Goal: Task Accomplishment & Management: Complete application form

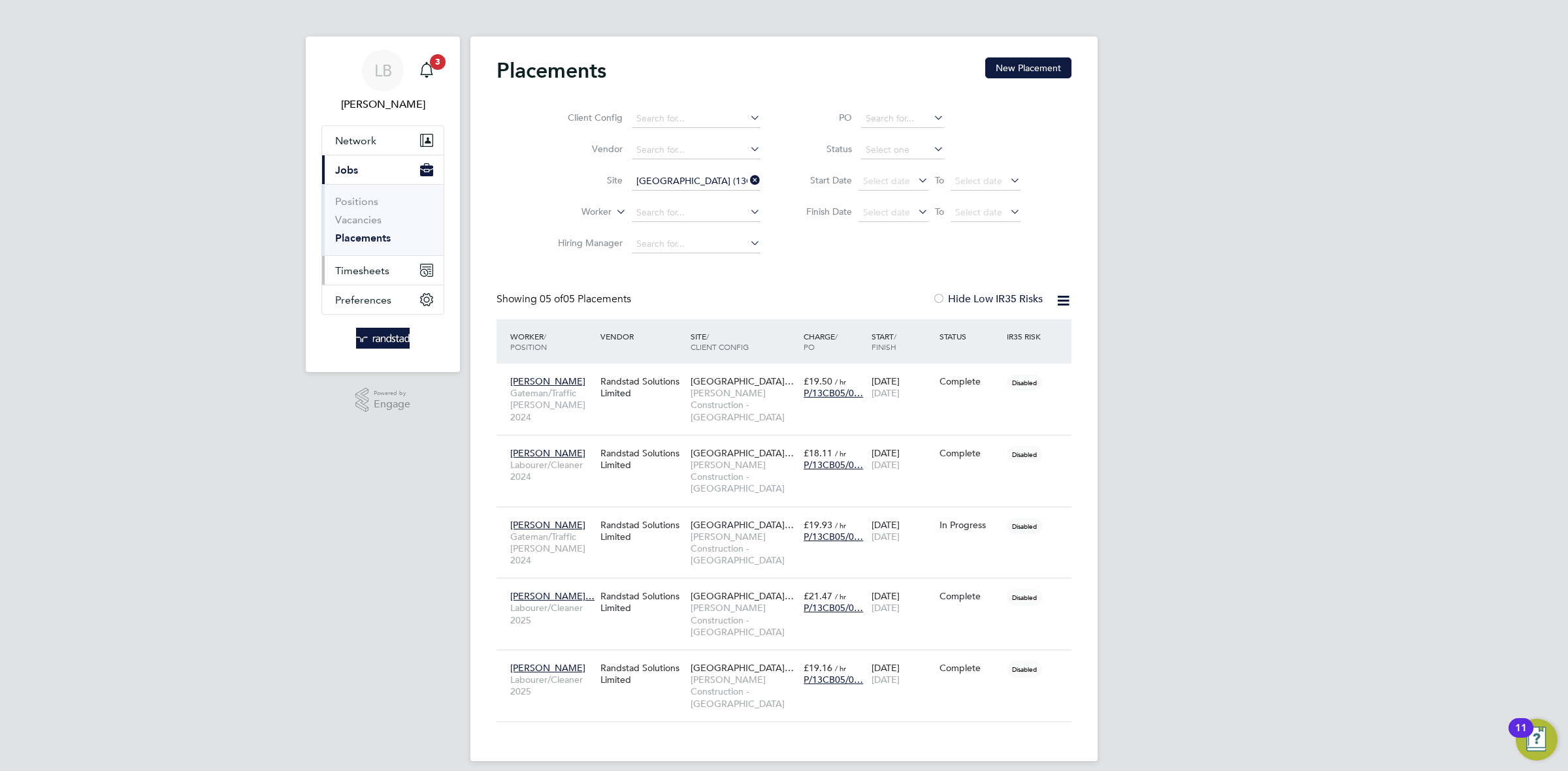
click at [372, 266] on span "Timesheets" at bounding box center [361, 270] width 54 height 12
click at [370, 230] on link "Timesheets" at bounding box center [361, 231] width 54 height 12
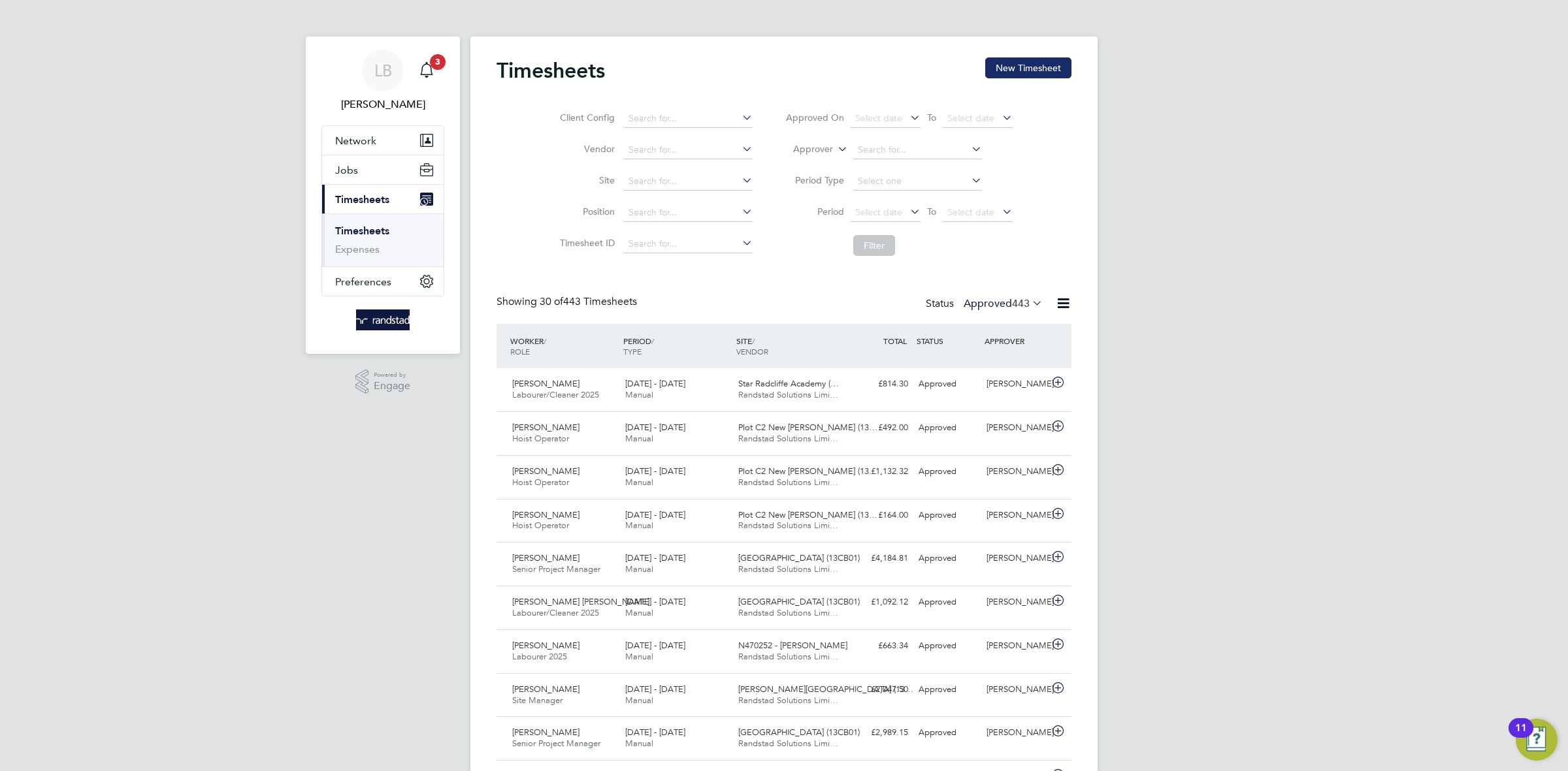
click at [1016, 70] on button "New Timesheet" at bounding box center [1028, 67] width 87 height 21
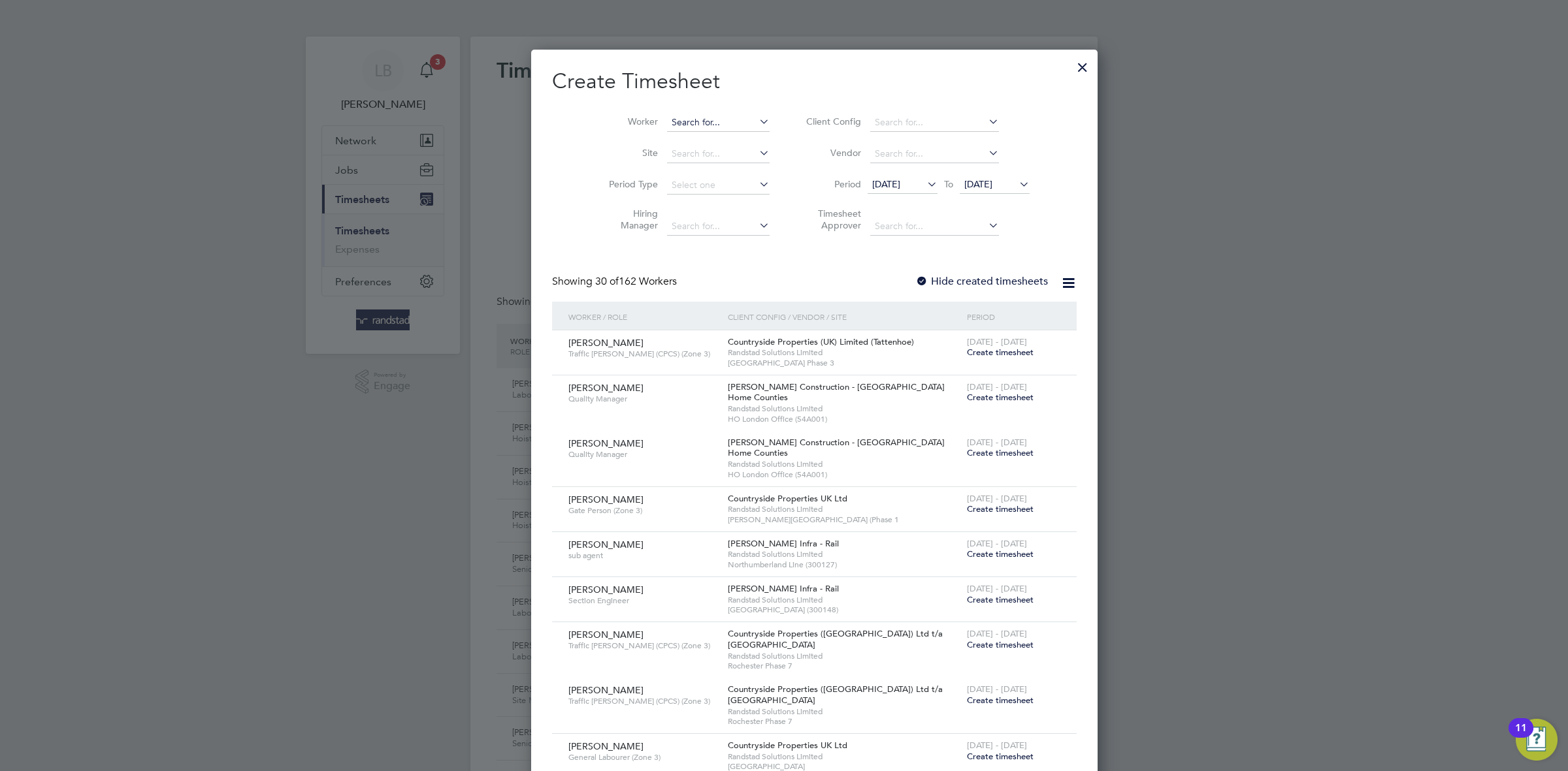
click at [688, 125] on input at bounding box center [718, 122] width 103 height 18
click at [649, 132] on li "[PERSON_NAME] n" at bounding box center [693, 140] width 115 height 18
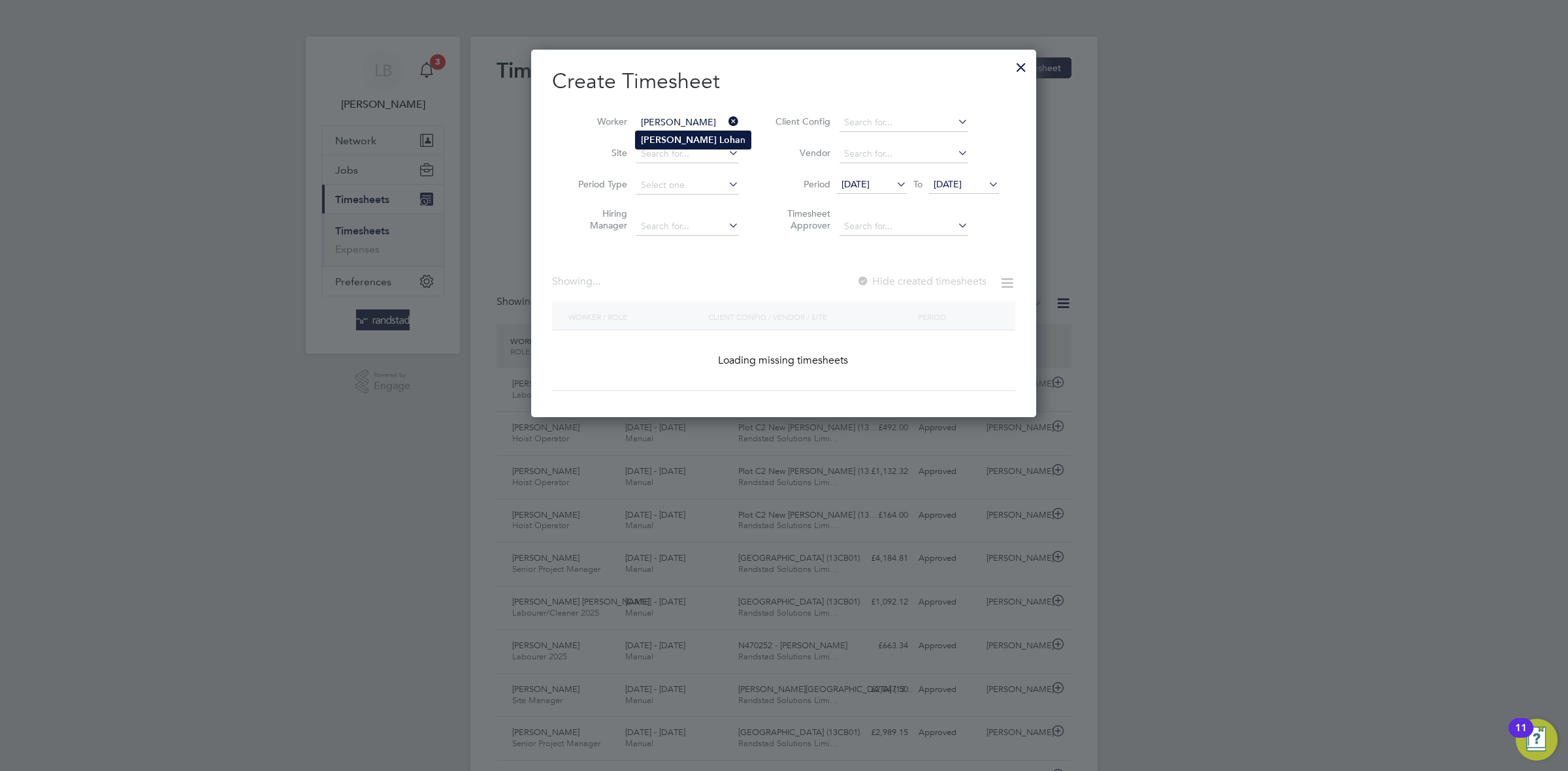
type input "[PERSON_NAME]"
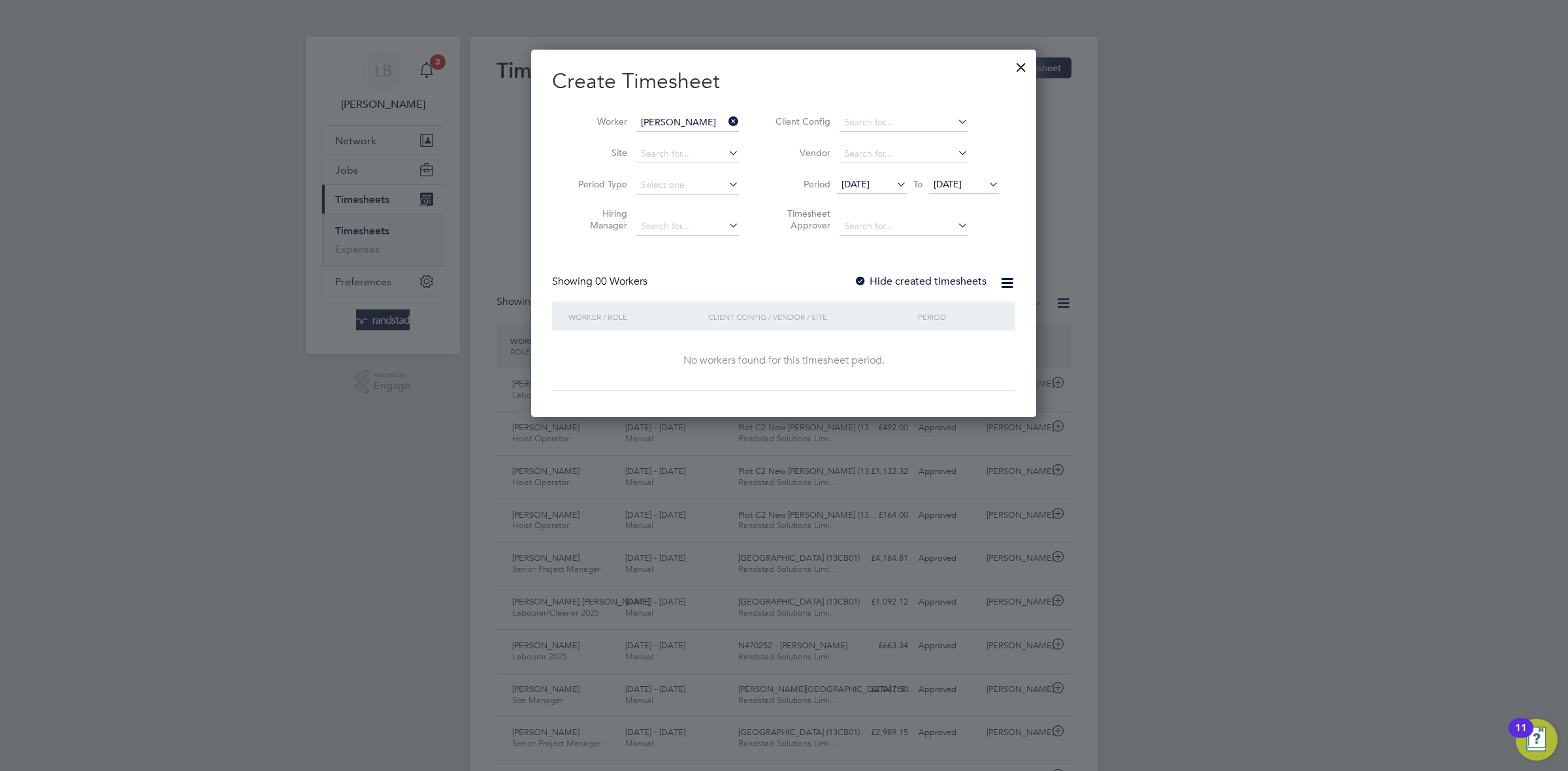
click at [926, 280] on label "Hide created timesheets" at bounding box center [920, 281] width 133 height 13
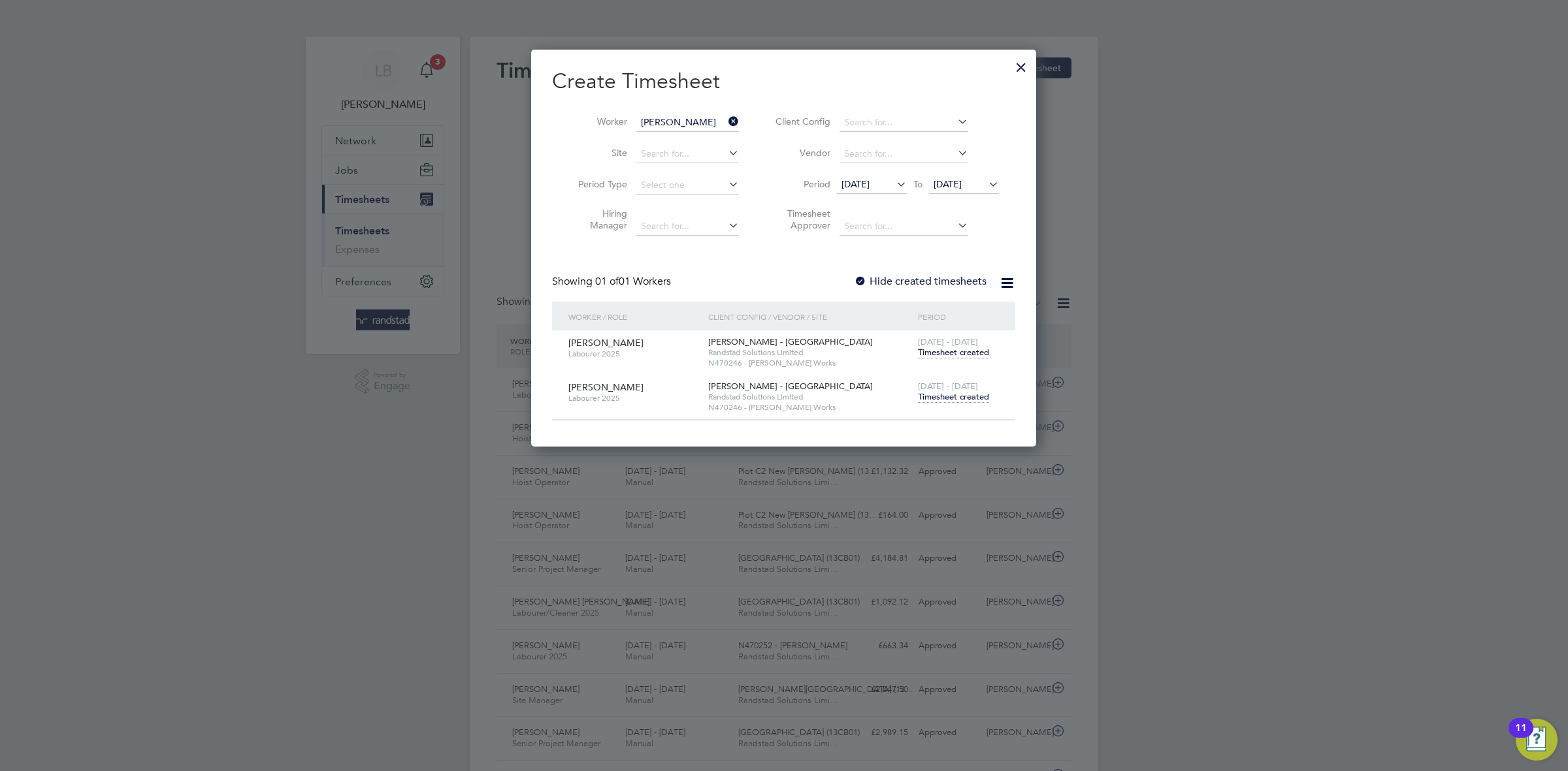
click at [956, 394] on span "Timesheet created" at bounding box center [953, 396] width 71 height 12
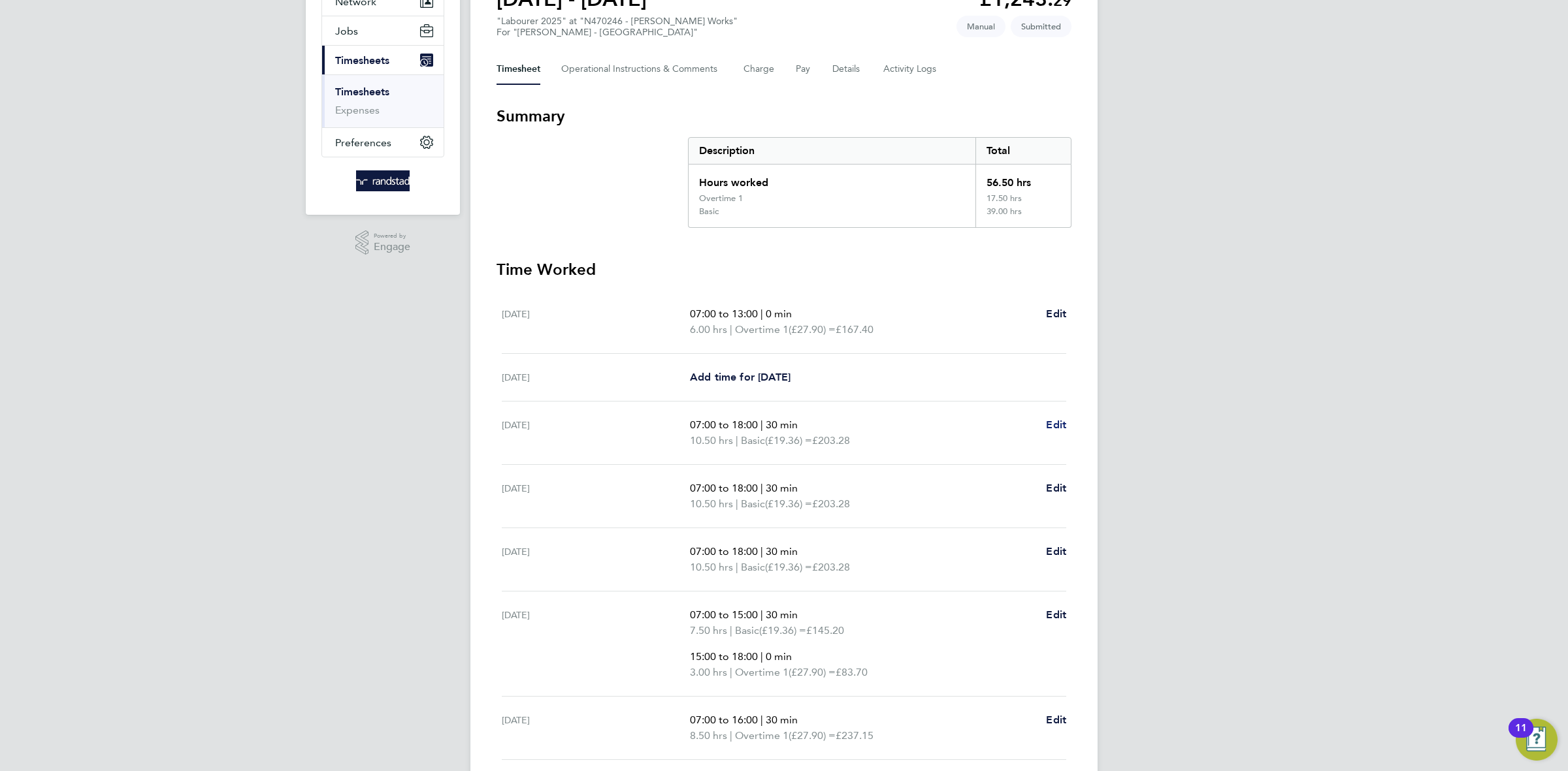
click at [1056, 425] on span "Edit" at bounding box center [1056, 425] width 21 height 12
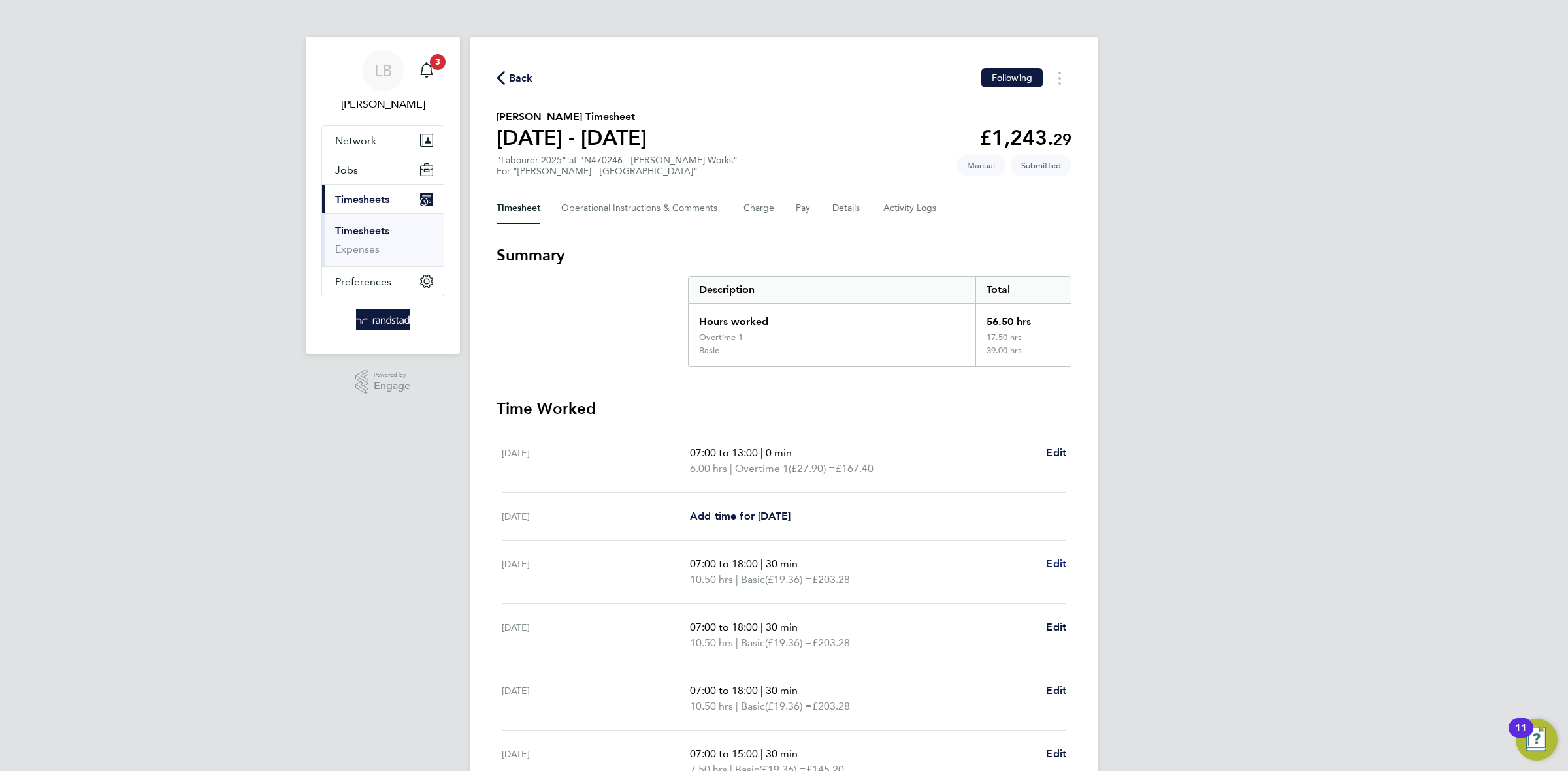
select select "30"
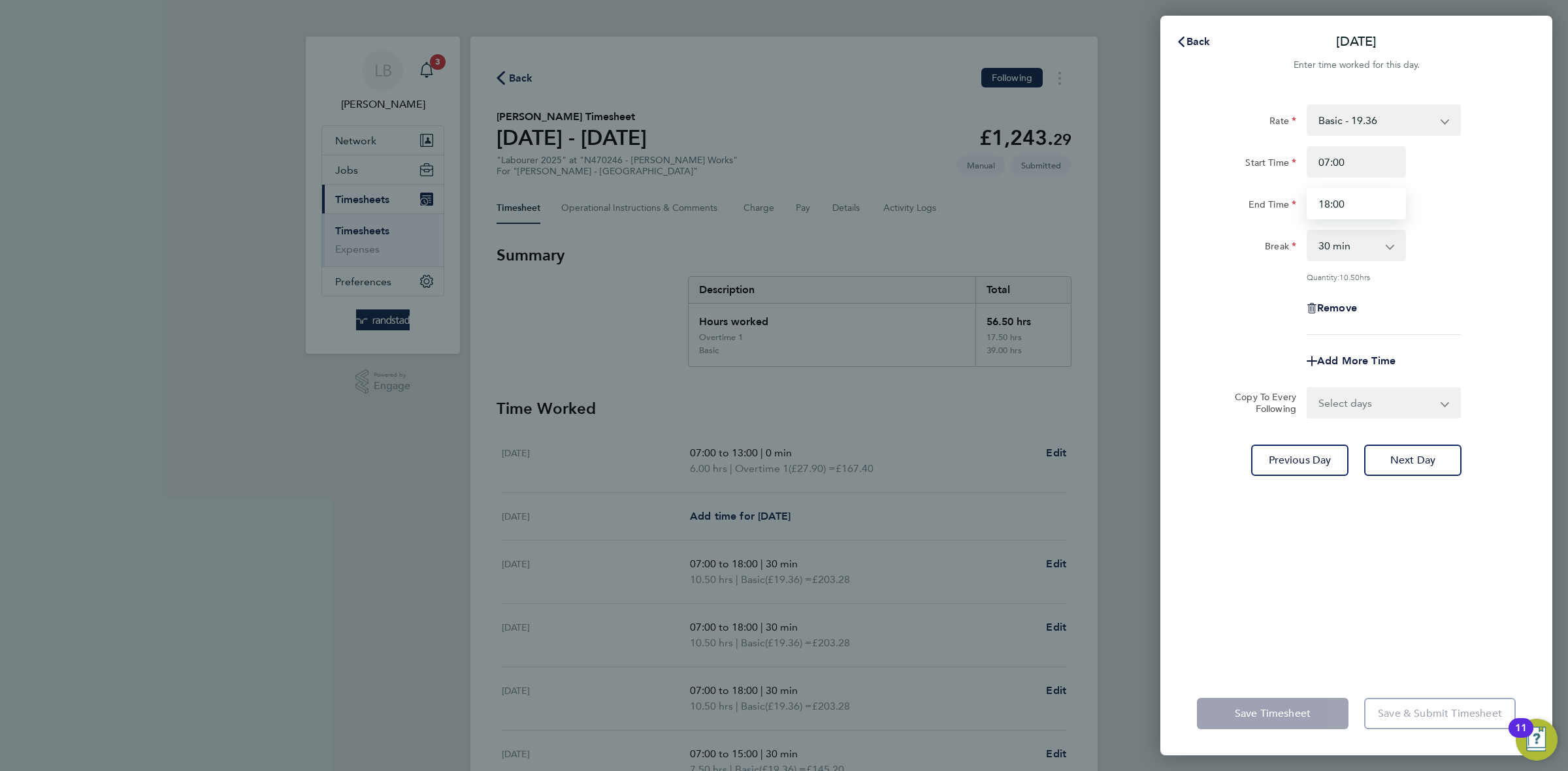
click at [1327, 205] on input "18:00" at bounding box center [1356, 203] width 99 height 31
type input "17:00"
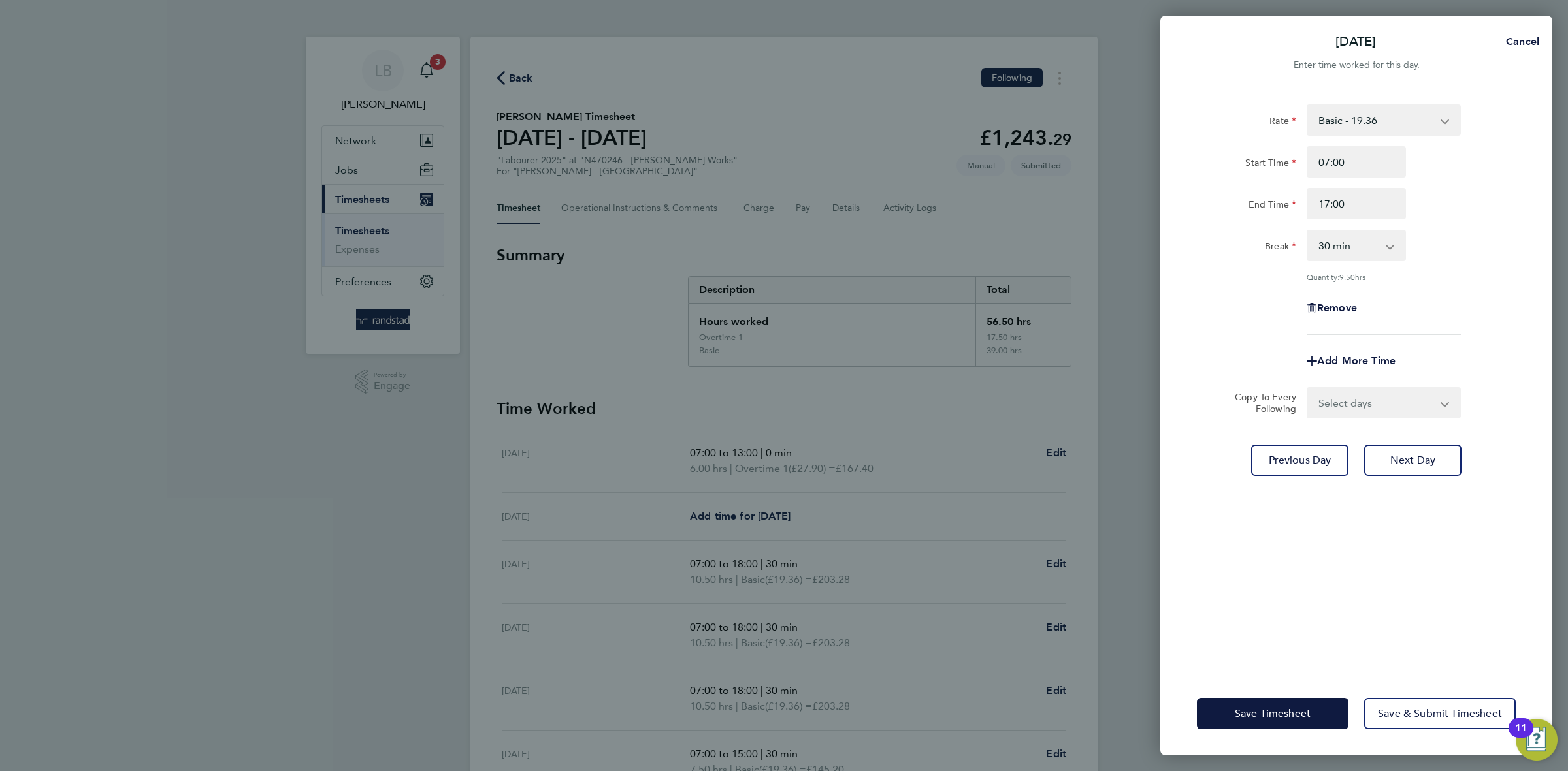
click at [1451, 298] on div "Remove" at bounding box center [1356, 308] width 329 height 31
click at [1219, 729] on button "Save Timesheet" at bounding box center [1273, 713] width 152 height 31
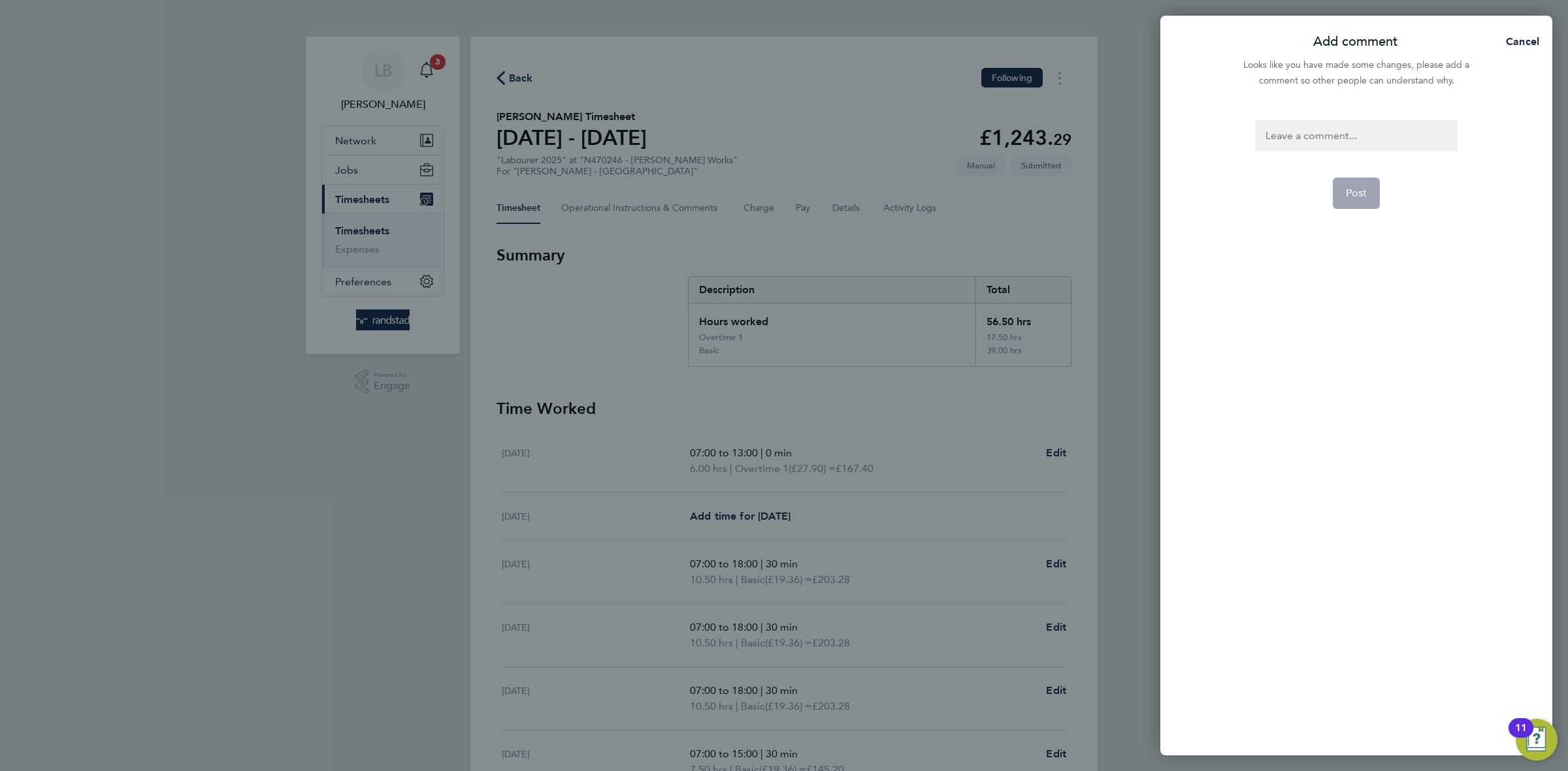
click at [1473, 123] on div "Post" at bounding box center [1356, 430] width 392 height 651
click at [1510, 43] on span "Cancel" at bounding box center [1521, 42] width 37 height 12
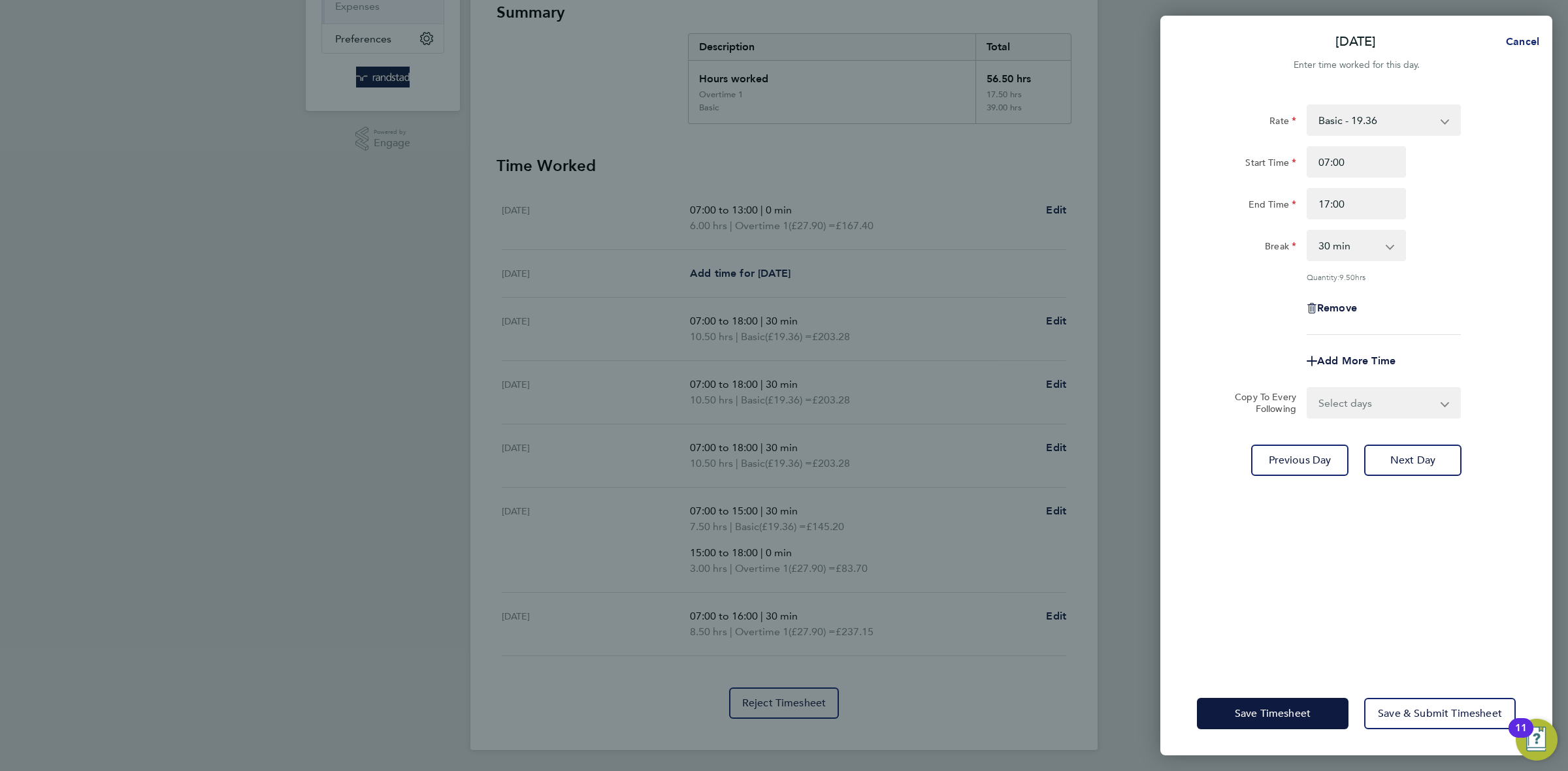
click at [1508, 36] on span "Cancel" at bounding box center [1521, 42] width 37 height 12
select select "30"
click at [1191, 36] on span "Back" at bounding box center [1198, 42] width 24 height 12
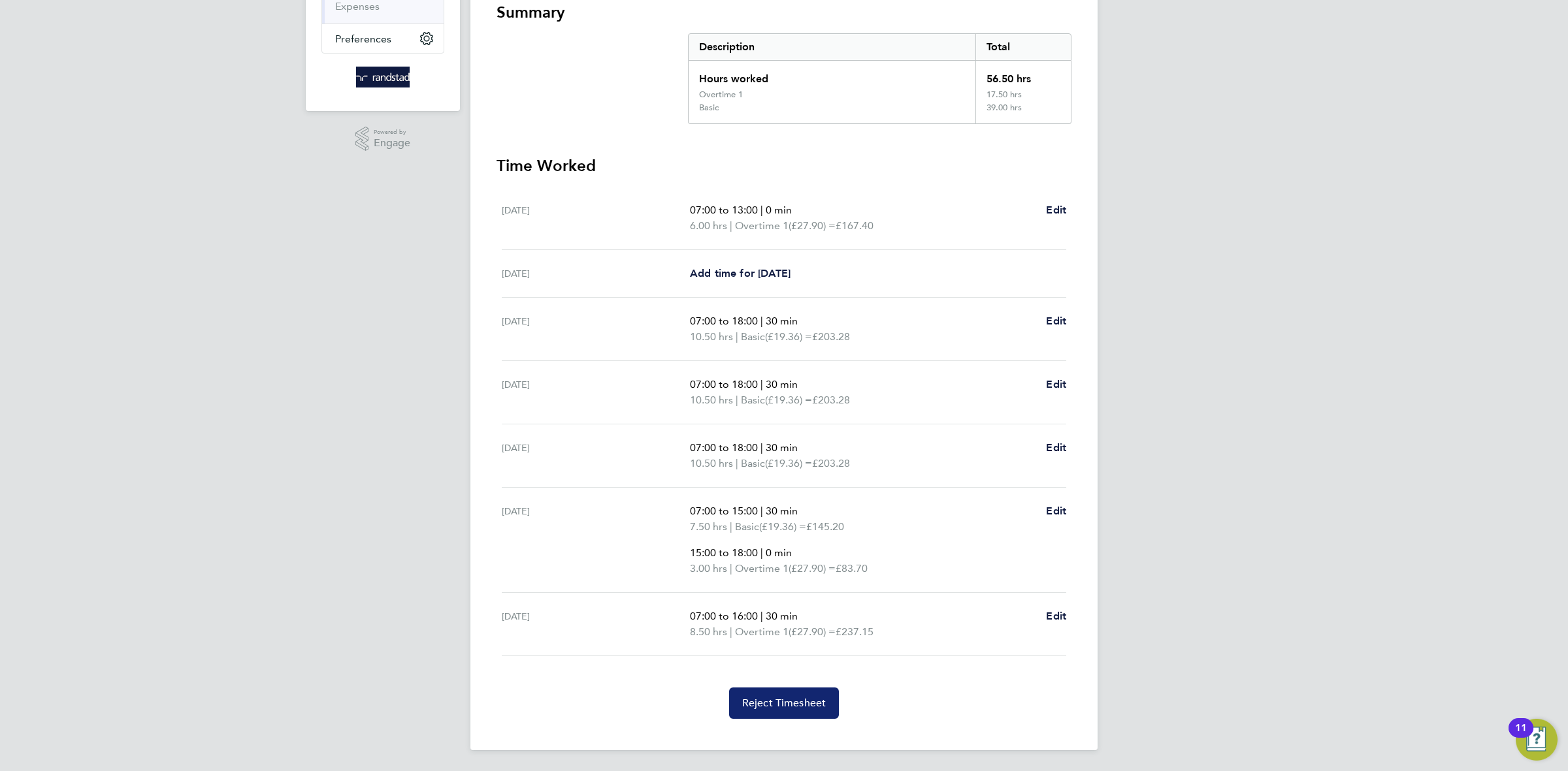
click at [761, 717] on button "Reject Timesheet" at bounding box center [784, 703] width 111 height 31
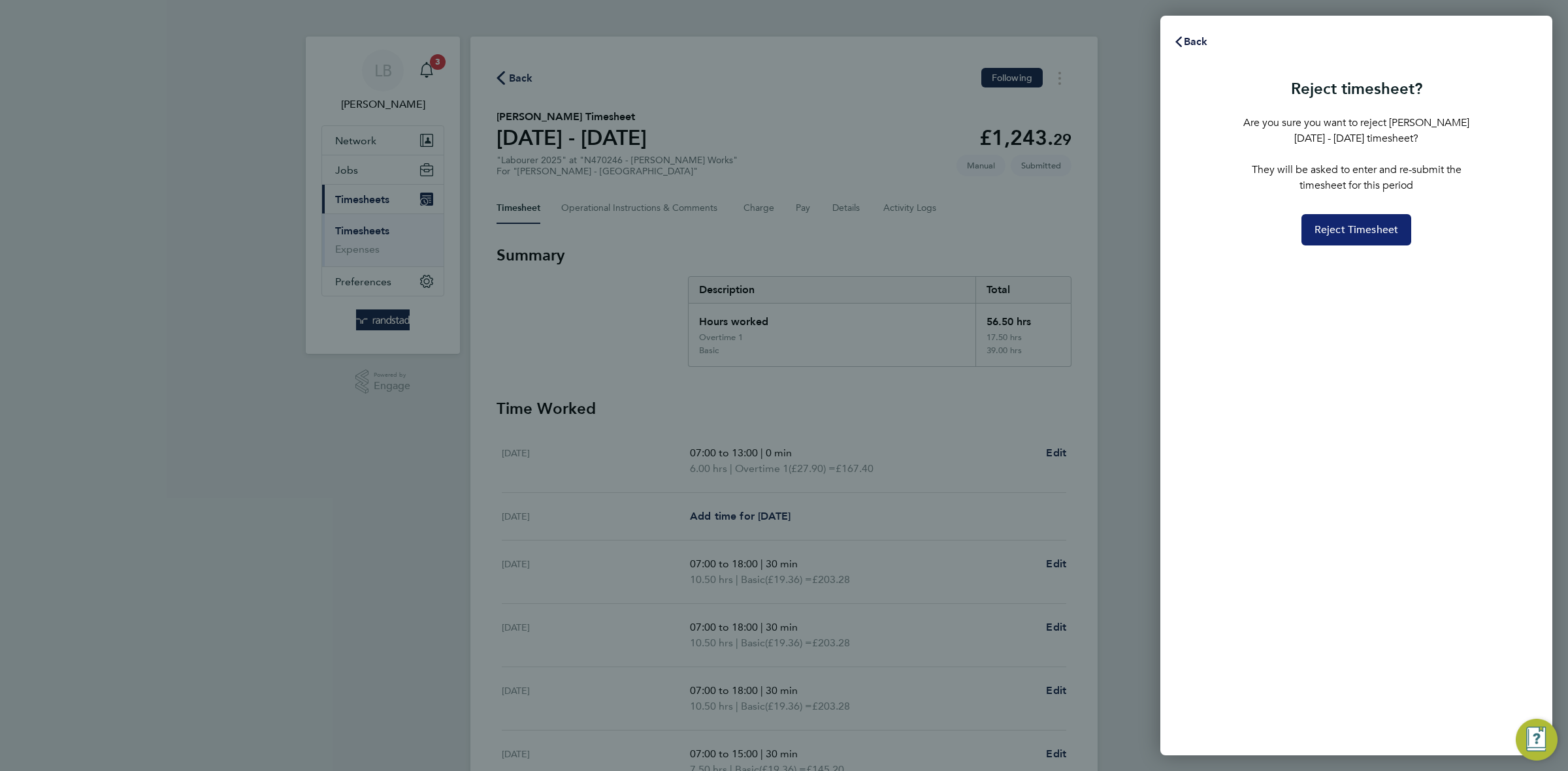
click at [1378, 226] on span "Reject Timesheet" at bounding box center [1356, 229] width 84 height 13
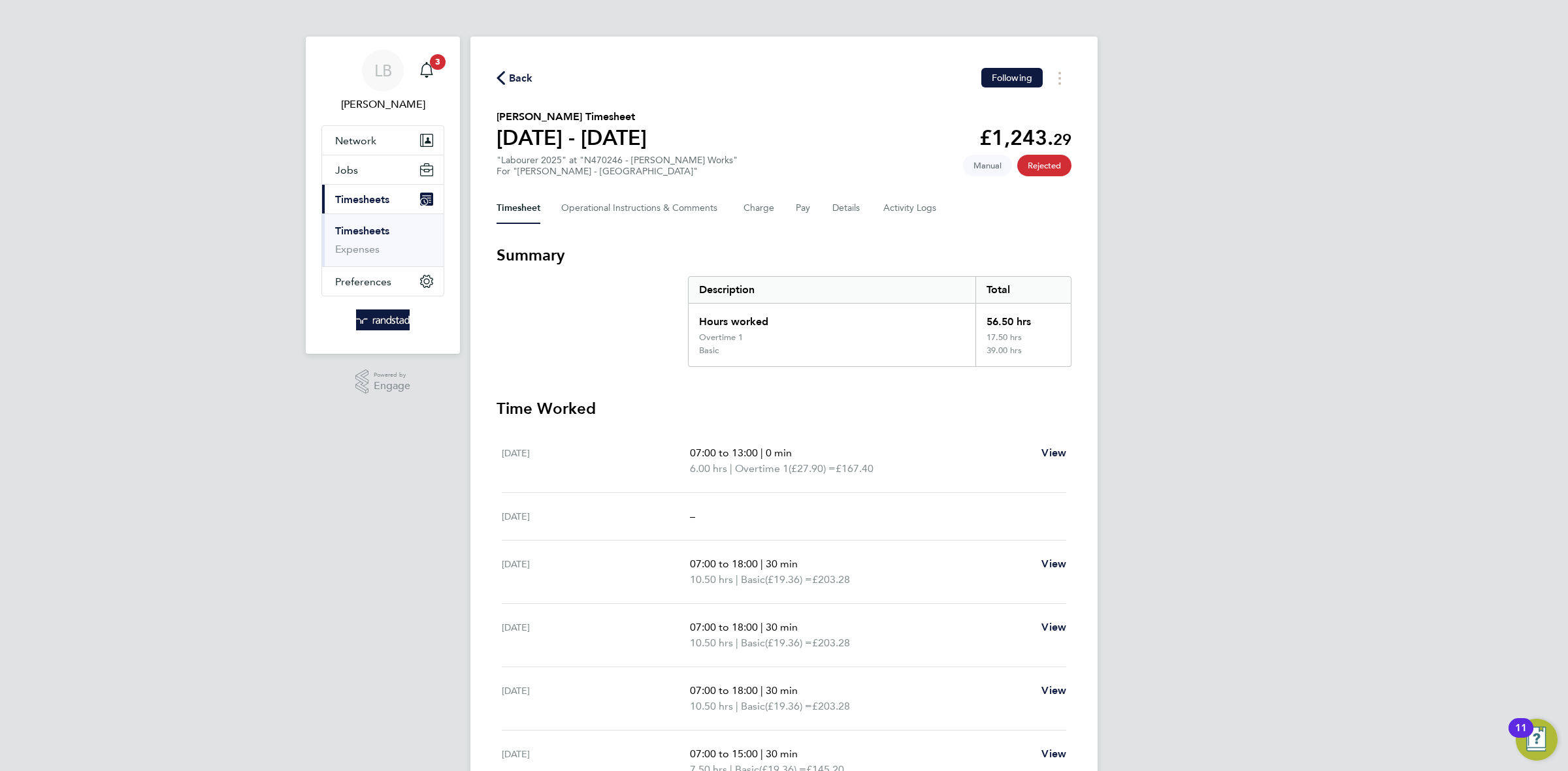
click at [535, 77] on div "Back Following" at bounding box center [784, 78] width 575 height 21
click at [525, 74] on span "Back" at bounding box center [520, 79] width 24 height 16
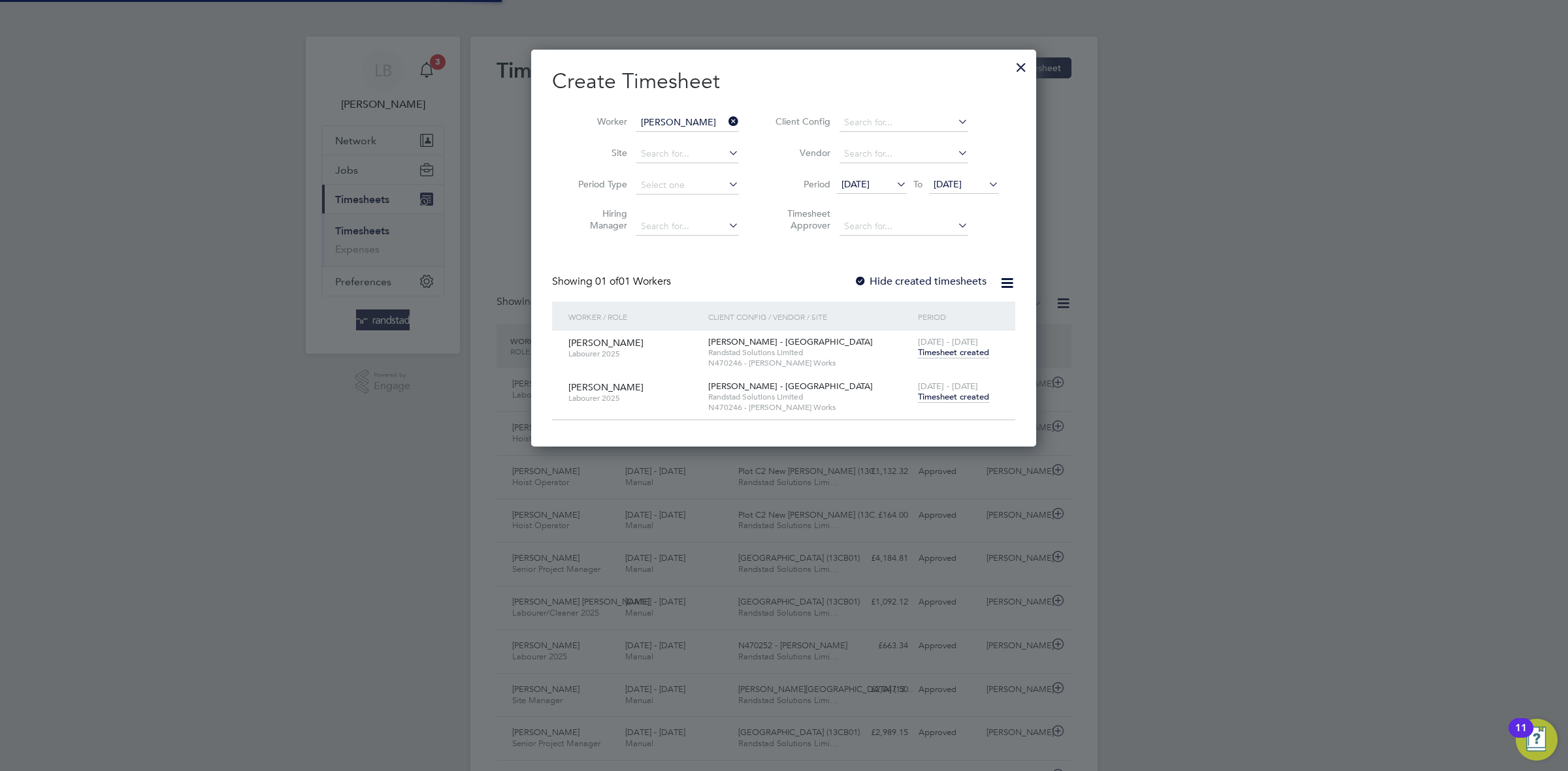
click at [927, 396] on span "Timesheet created" at bounding box center [953, 396] width 71 height 12
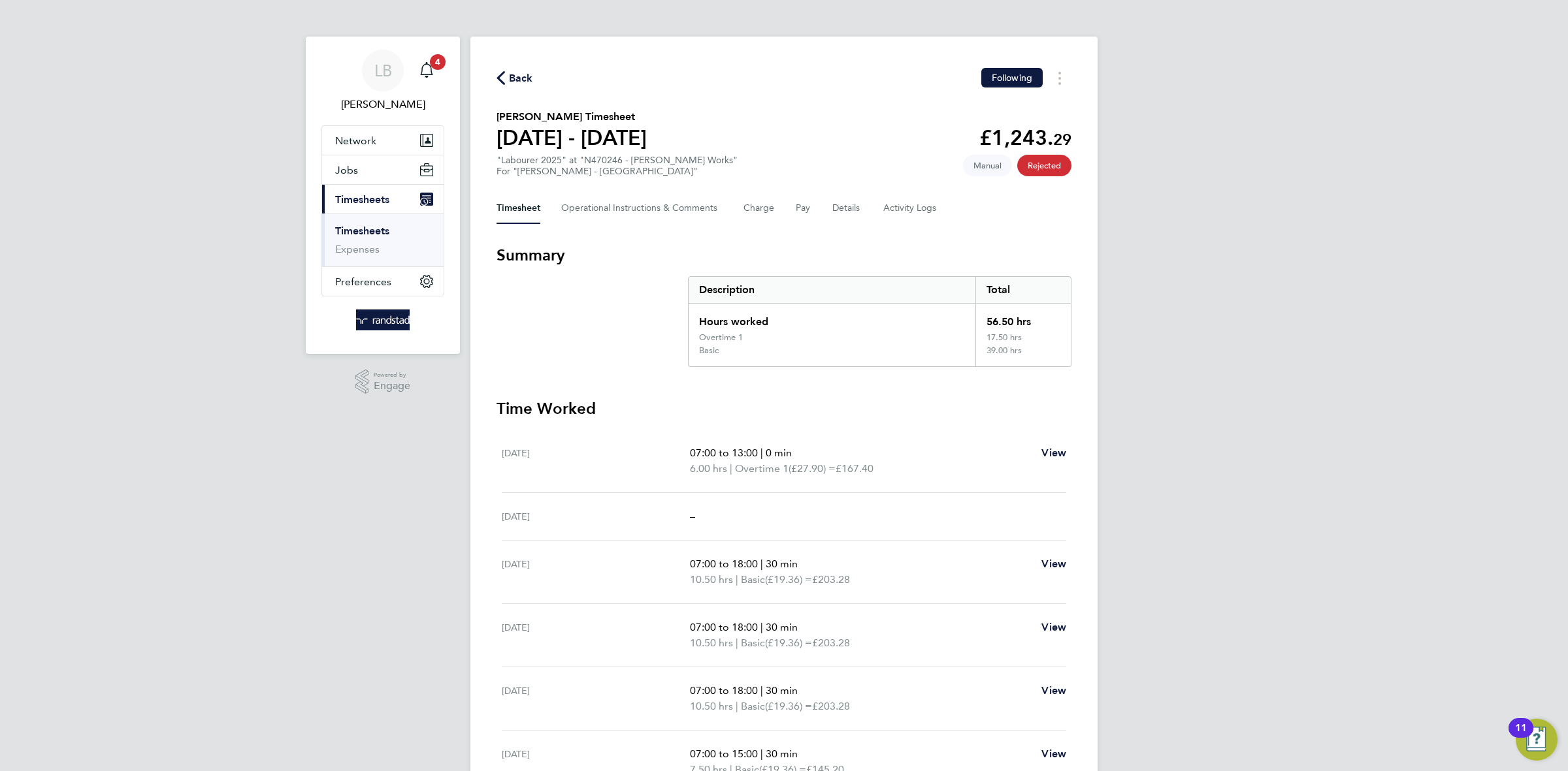
click at [501, 79] on icon "button" at bounding box center [501, 78] width 9 height 13
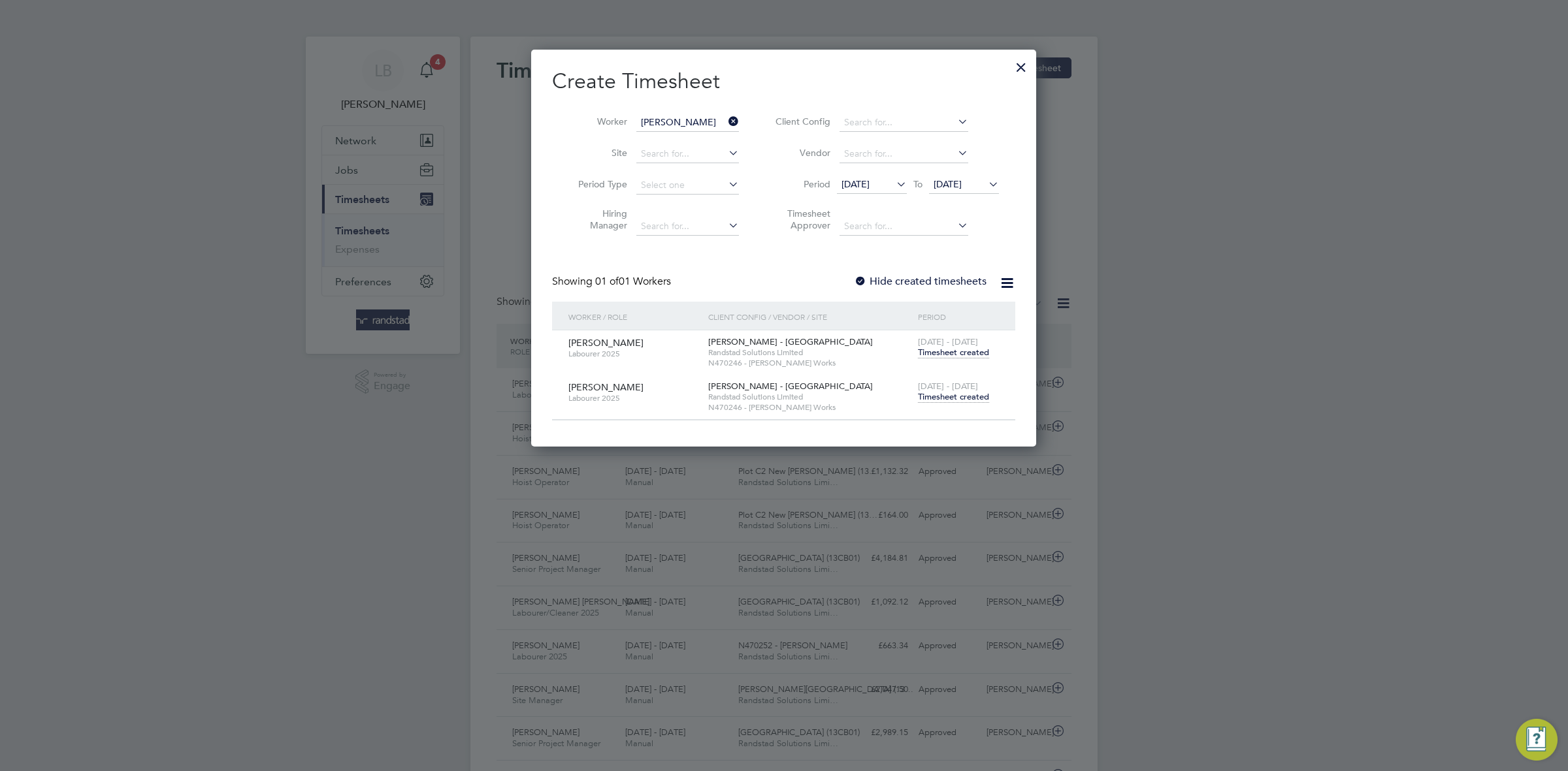
click at [726, 120] on icon at bounding box center [726, 121] width 0 height 18
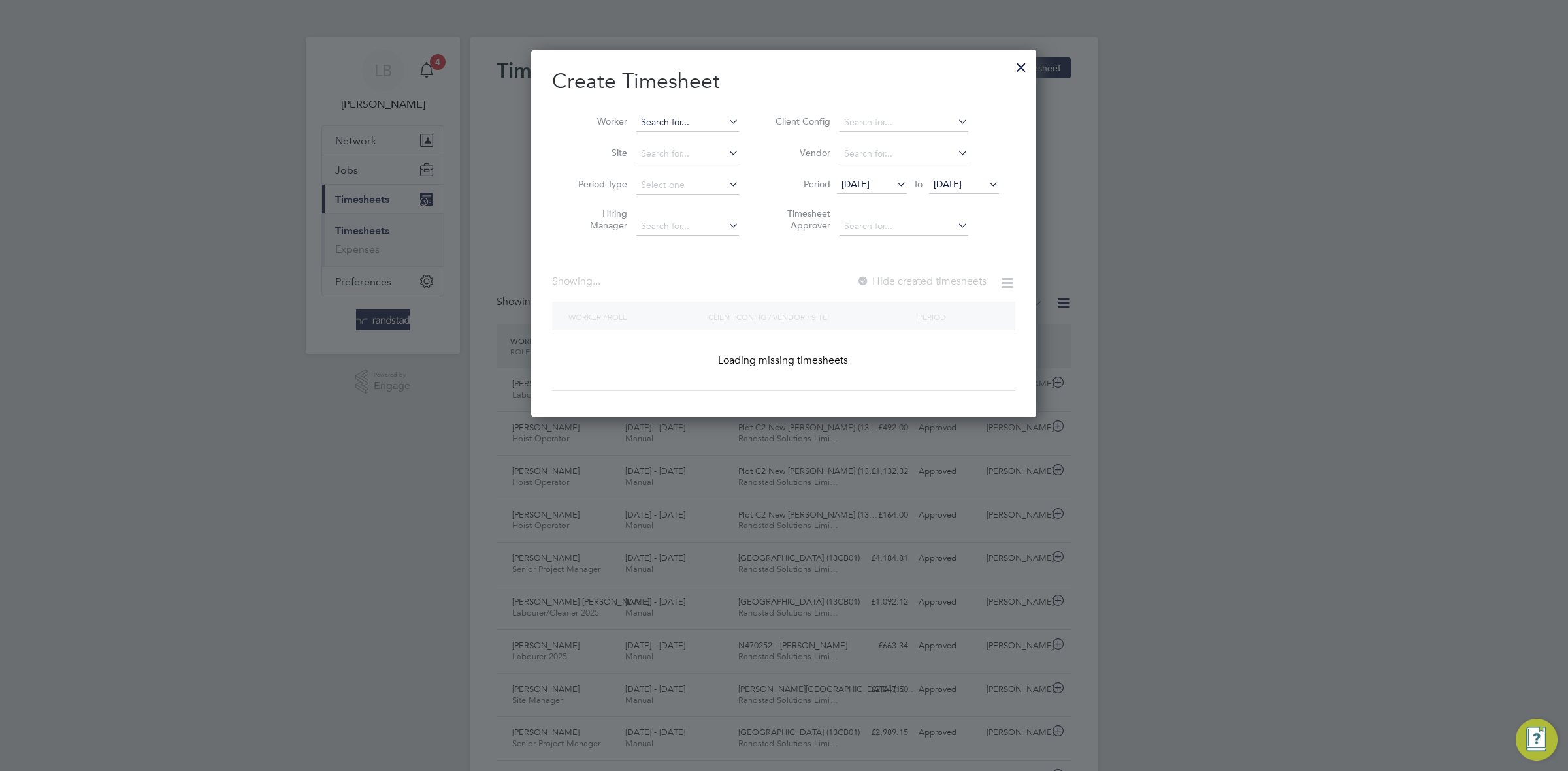
click at [695, 123] on input at bounding box center [687, 122] width 103 height 18
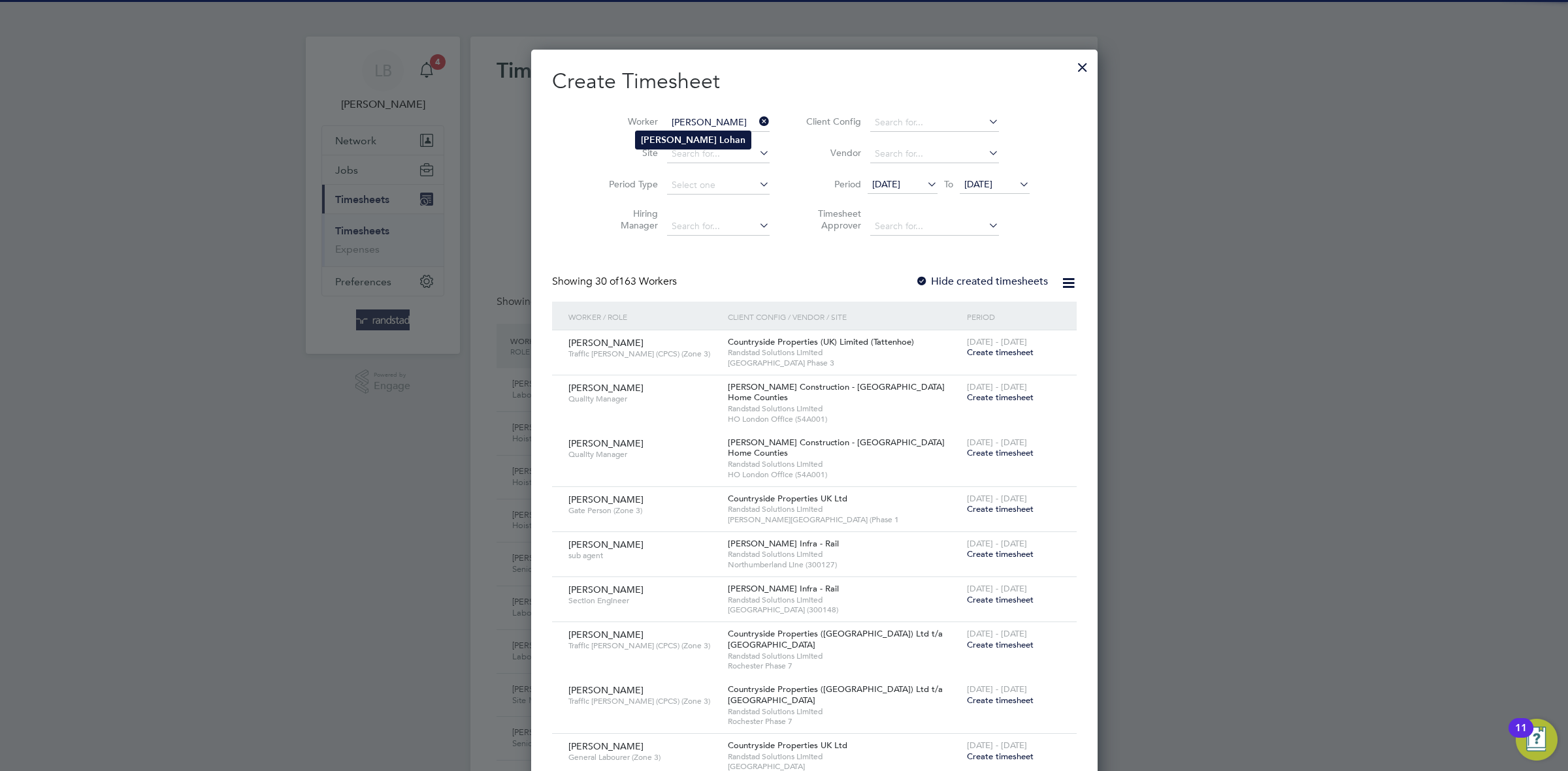
click at [719, 135] on b "Lohan" at bounding box center [732, 140] width 26 height 11
type input "[PERSON_NAME]"
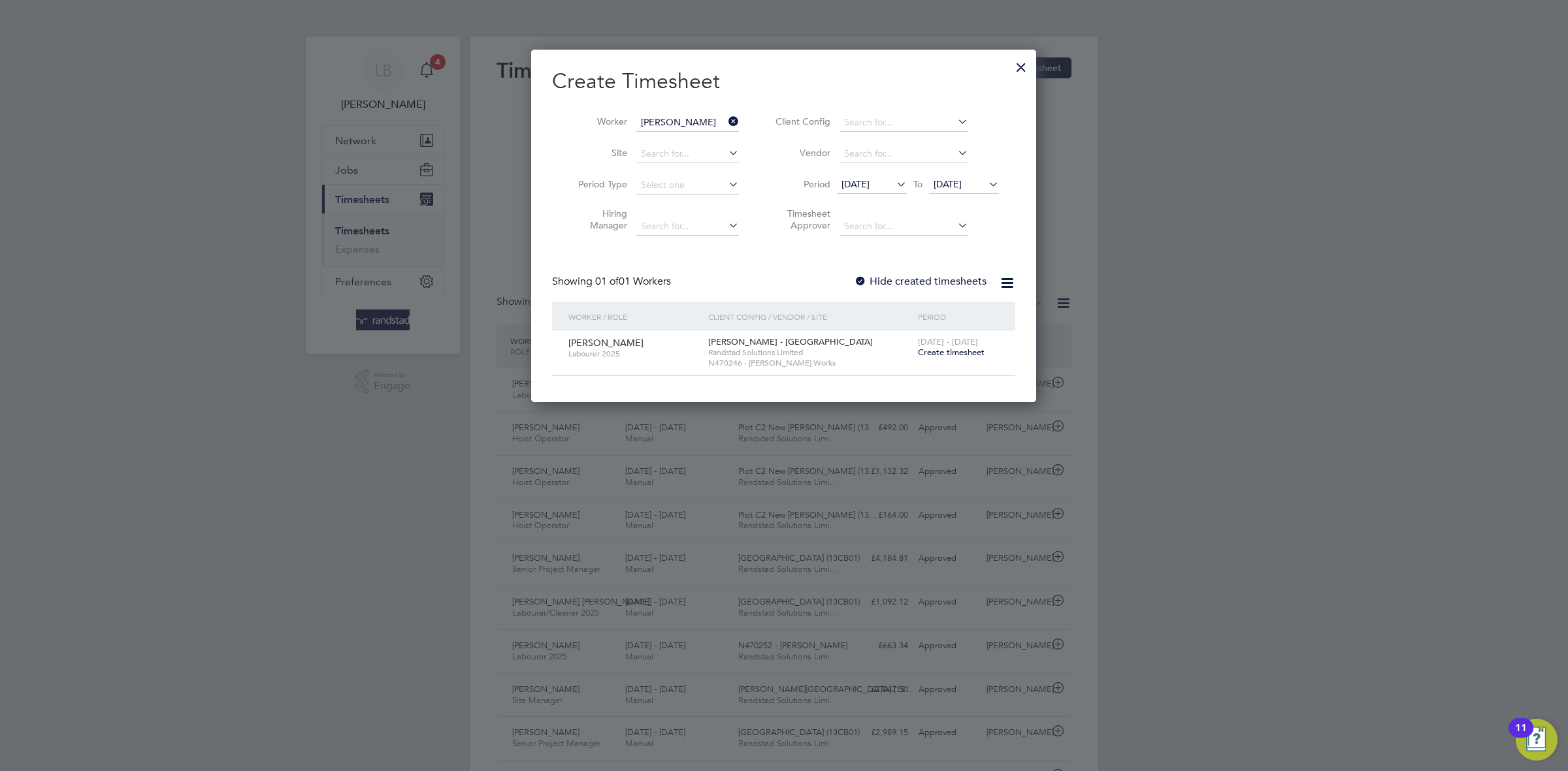
click at [932, 353] on span "Create timesheet" at bounding box center [950, 352] width 67 height 11
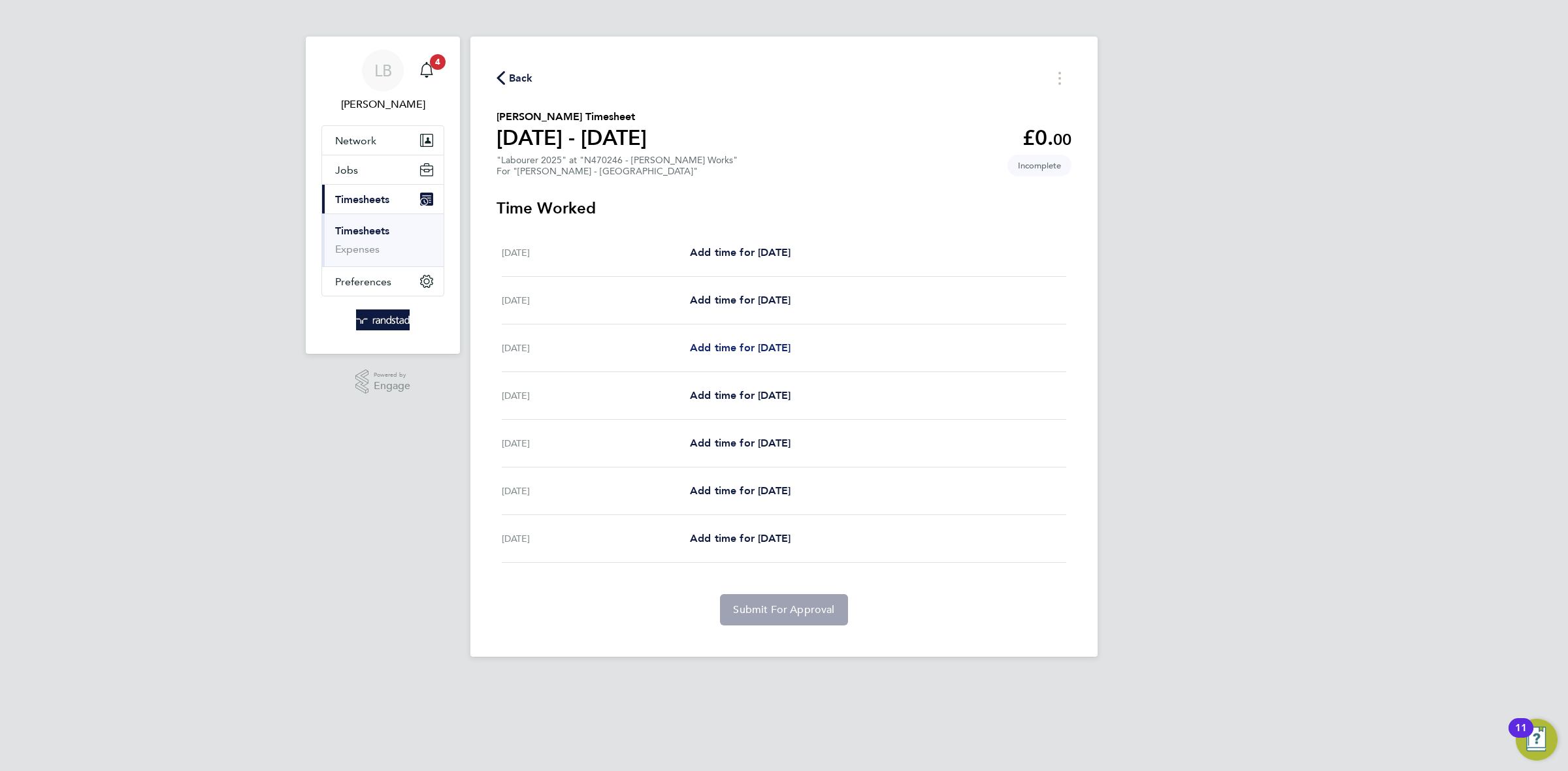
click at [751, 347] on span "Add time for [DATE]" at bounding box center [740, 348] width 101 height 12
select select "60"
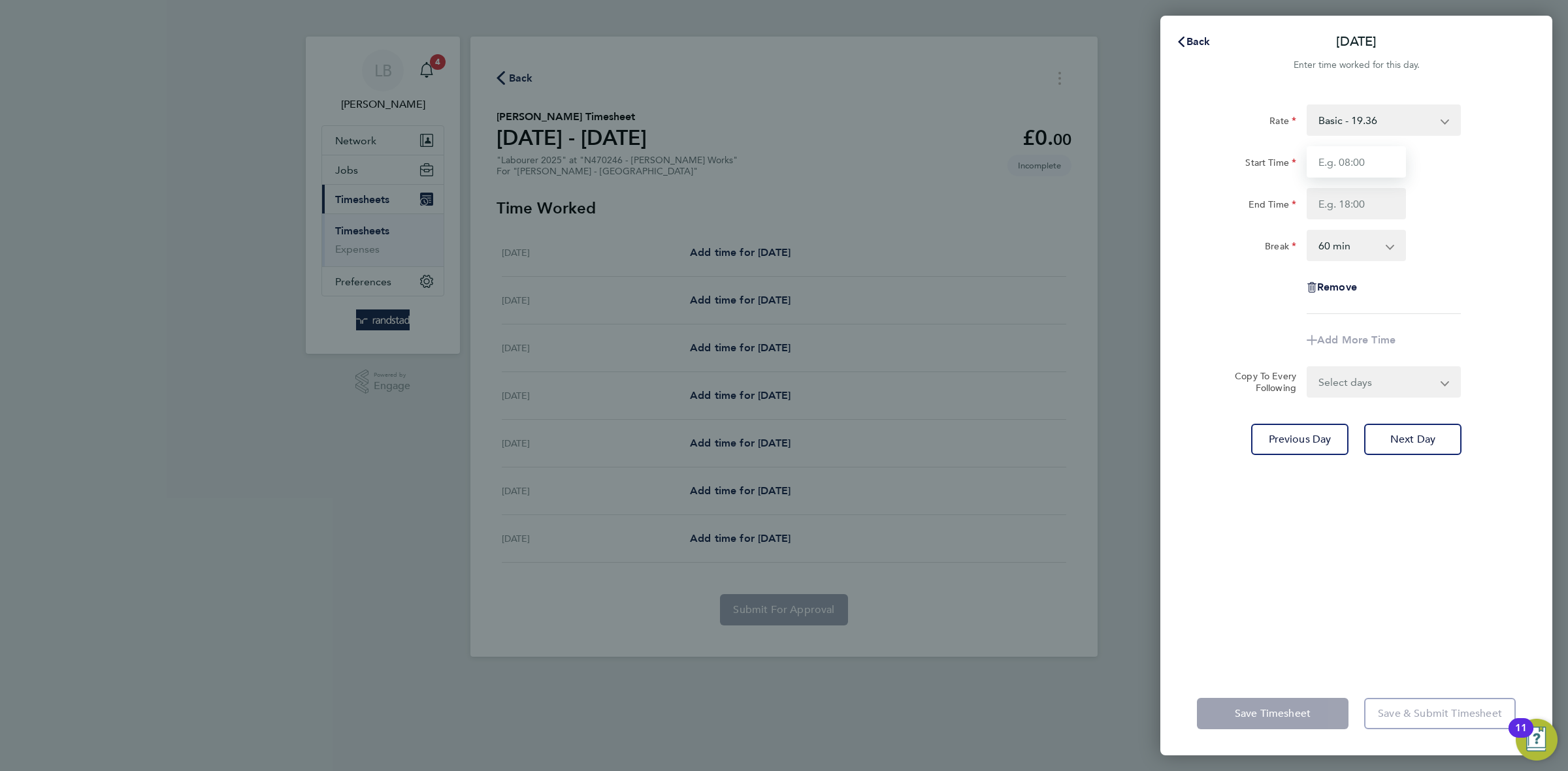
click at [1368, 164] on input "Start Time" at bounding box center [1356, 162] width 99 height 31
type input "07:00"
click at [1356, 208] on input "End Time" at bounding box center [1356, 203] width 99 height 31
type input "17:00"
click at [1358, 252] on select "0 min 15 min 30 min 45 min 60 min 75 min 90 min" at bounding box center [1348, 245] width 81 height 29
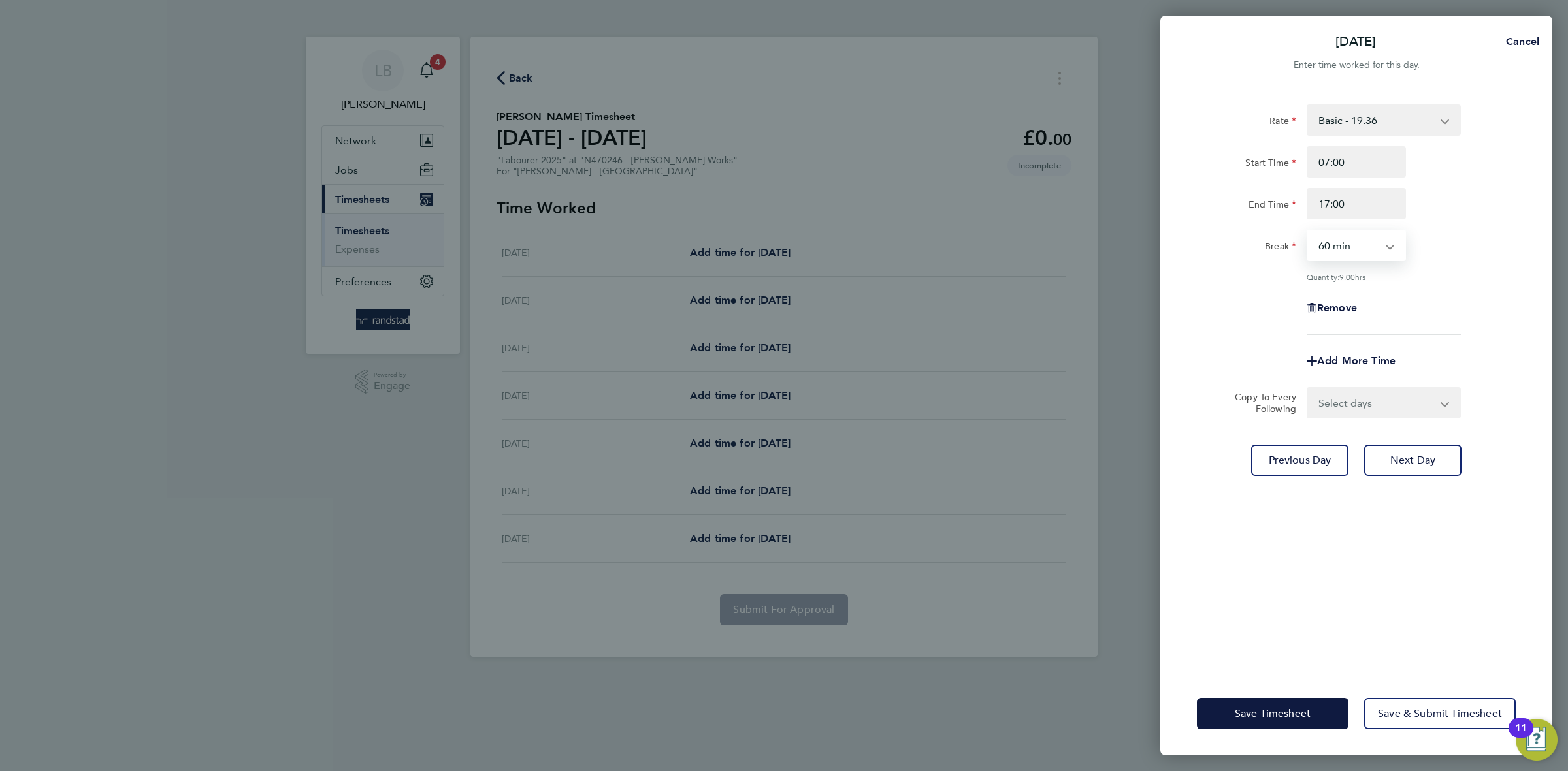
select select "30"
click at [1307, 231] on select "0 min 15 min 30 min 45 min 60 min 75 min 90 min" at bounding box center [1348, 245] width 81 height 29
click at [1476, 308] on div "Remove" at bounding box center [1356, 308] width 329 height 31
click at [1341, 398] on select "Select days Day [DATE] [DATE] [DATE] [DATE]" at bounding box center [1376, 402] width 137 height 29
select select "DAY"
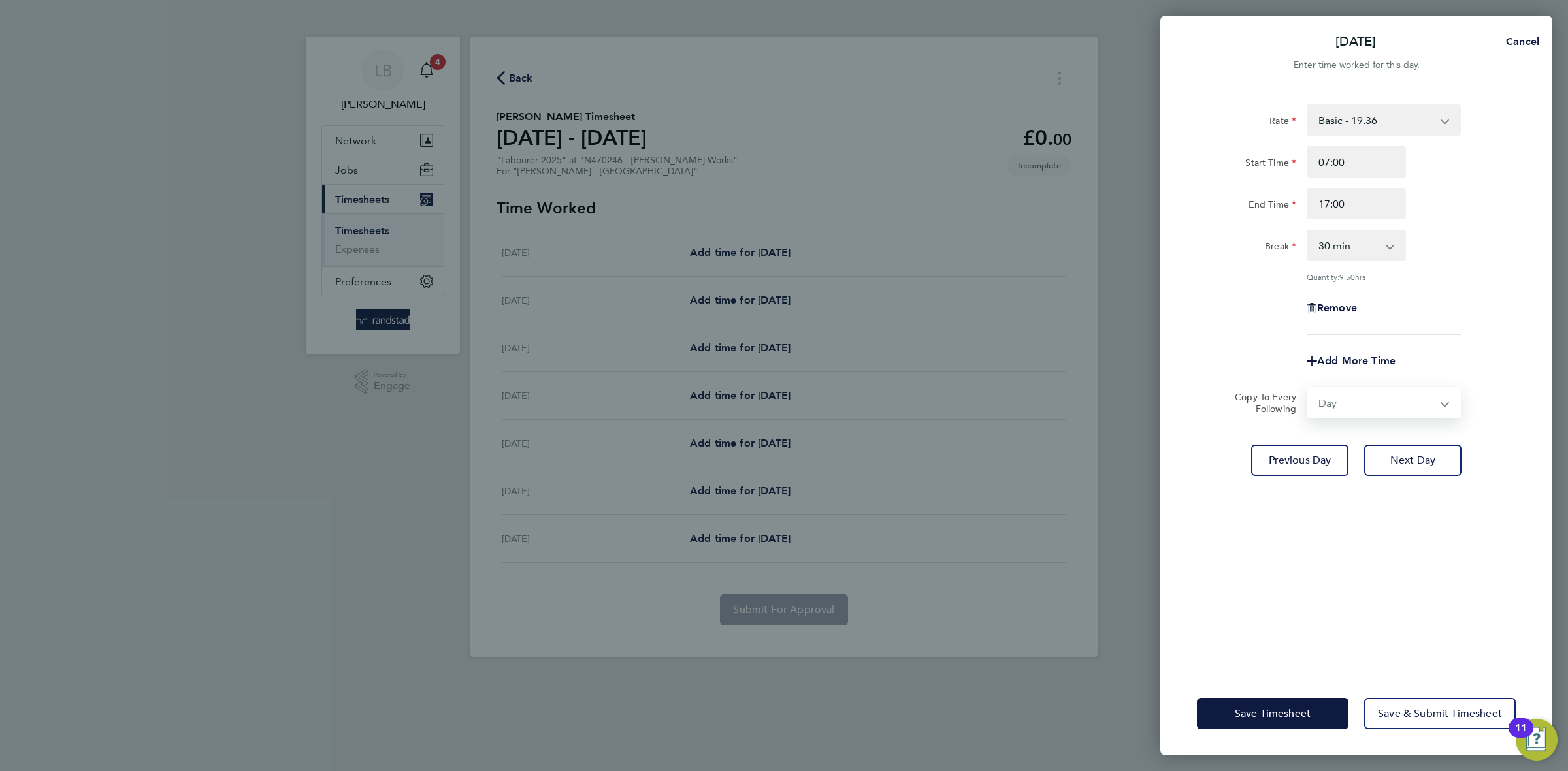
click at [1307, 388] on select "Select days Day [DATE] [DATE] [DATE] [DATE]" at bounding box center [1376, 402] width 137 height 29
select select "[DATE]"
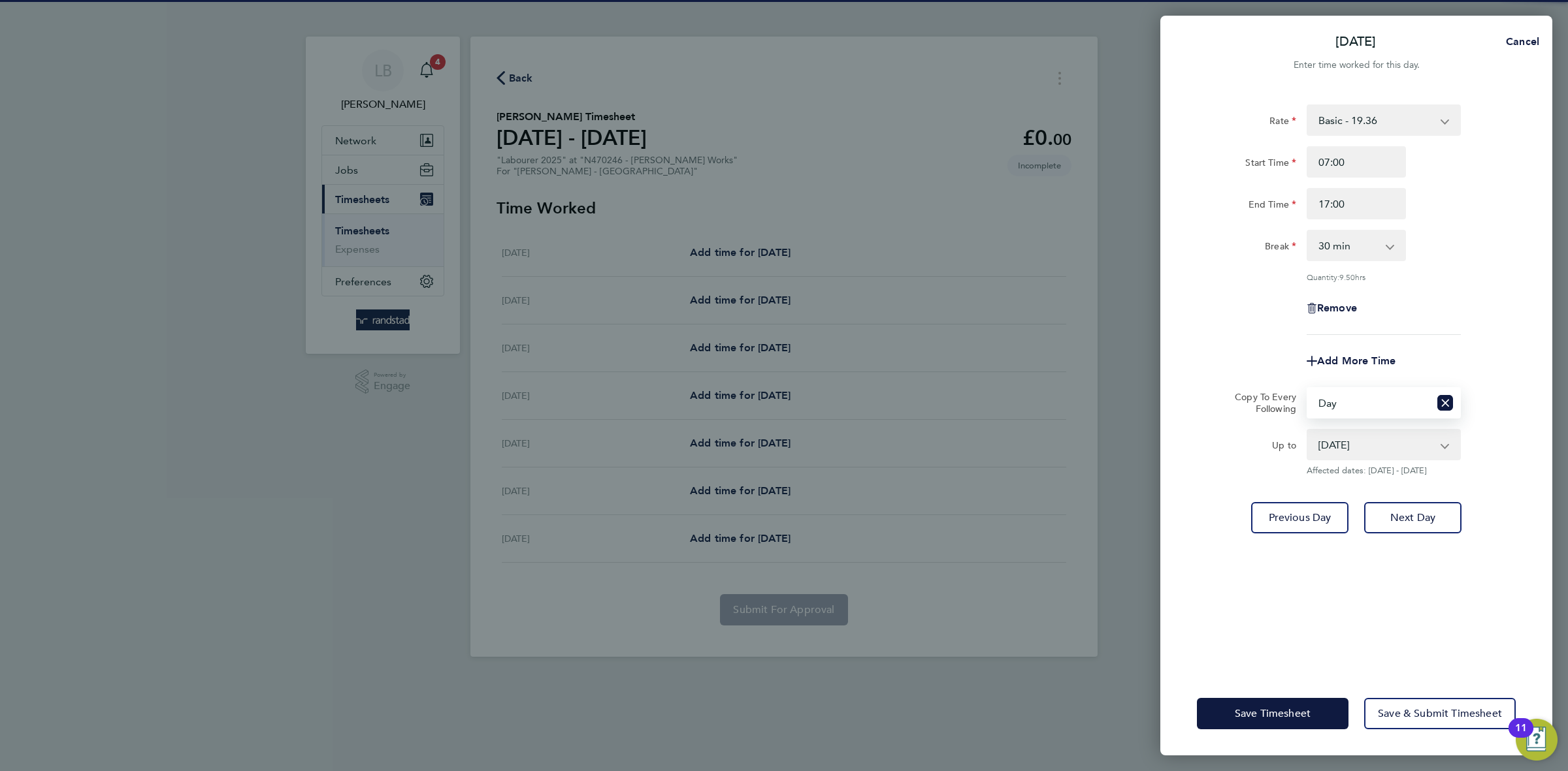
click at [1300, 734] on div "Save Timesheet Save & Submit Timesheet" at bounding box center [1356, 714] width 392 height 84
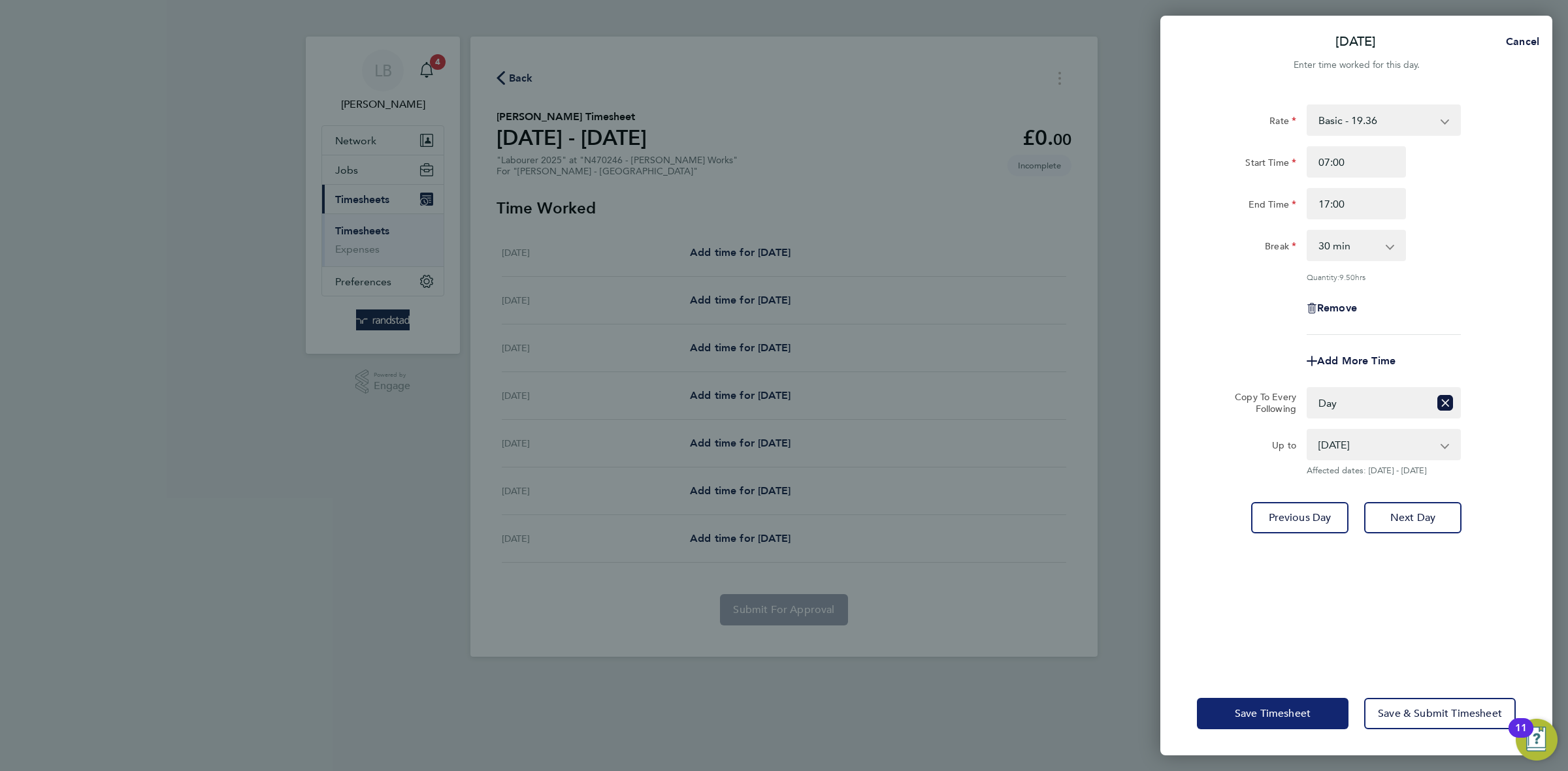
click at [1289, 722] on button "Save Timesheet" at bounding box center [1273, 713] width 152 height 31
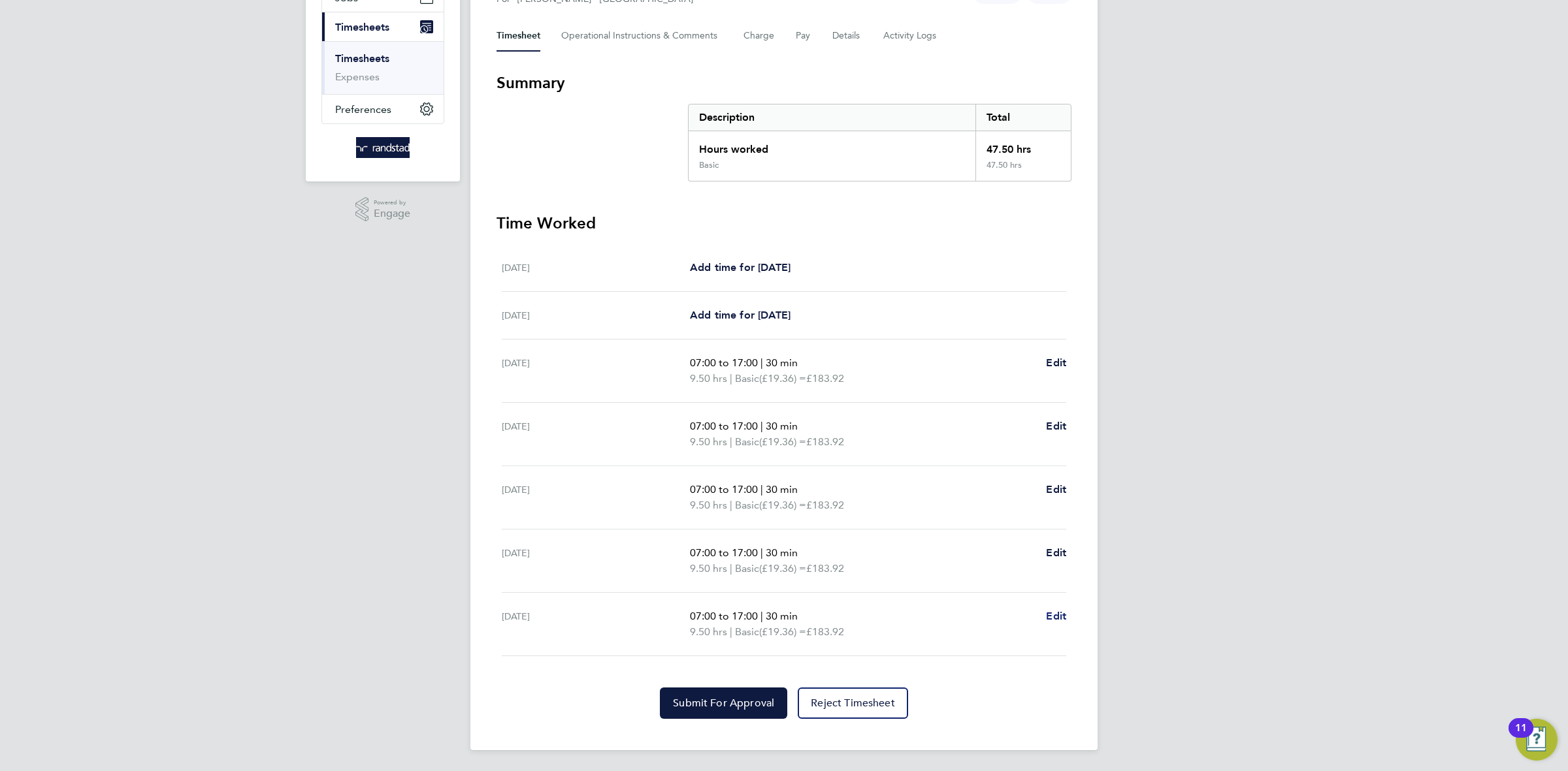
click at [1049, 615] on span "Edit" at bounding box center [1056, 617] width 21 height 12
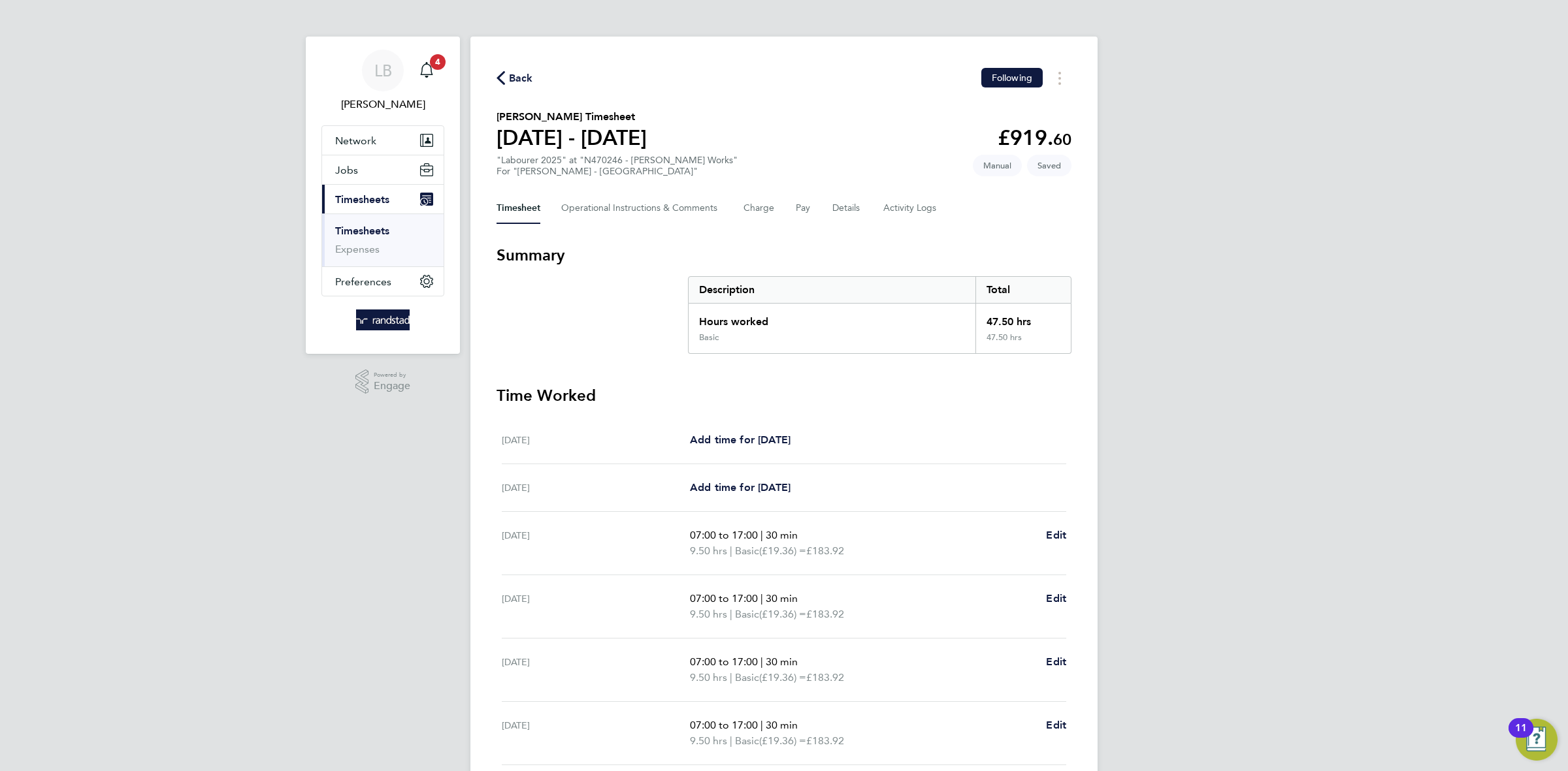
select select "30"
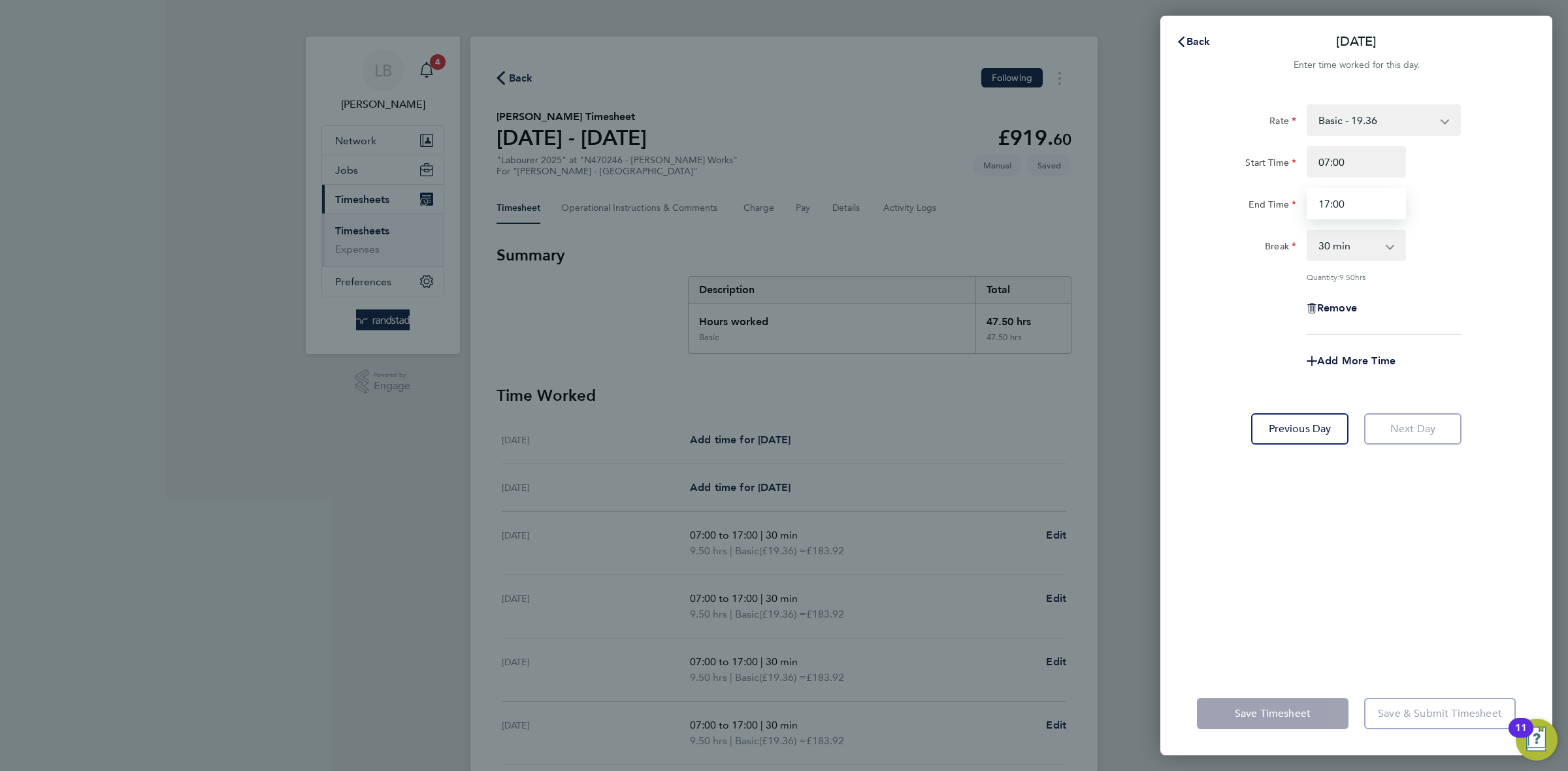
click at [1329, 198] on input "17:00" at bounding box center [1356, 203] width 99 height 31
click at [1351, 116] on select "Basic - 19.36 Overtime 1 - 27.90 Overtime 2 - 36.44" at bounding box center [1375, 120] width 136 height 29
select select "30"
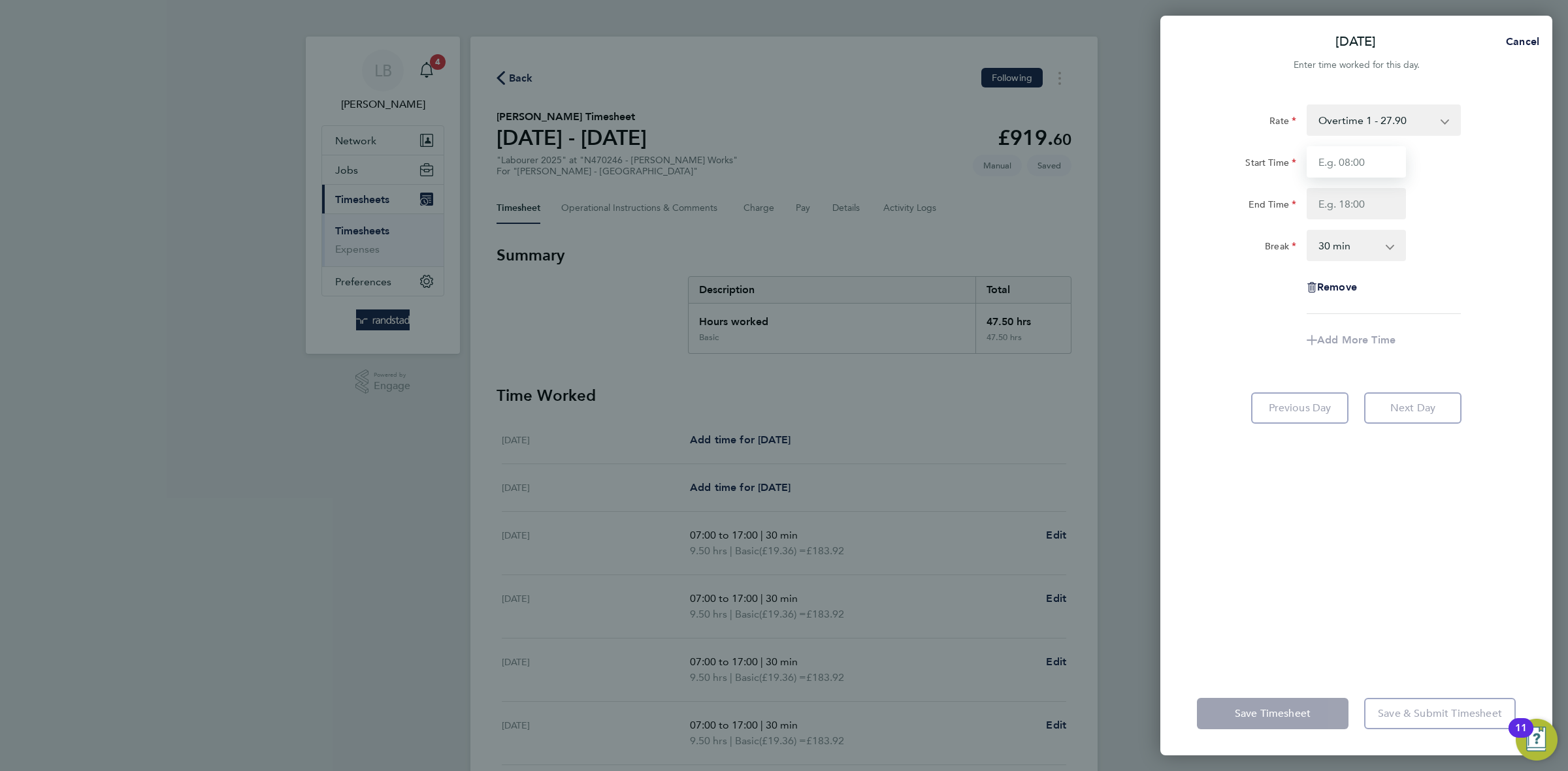
click at [1382, 167] on input "Start Time" at bounding box center [1356, 162] width 99 height 31
type input "07:00"
click at [1357, 203] on input "End Time" at bounding box center [1356, 203] width 99 height 31
type input "16:00"
click at [1434, 286] on div "Rate Overtime 1 - 27.90 Basic - 19.36 Overtime 2 - 36.44 Start Time 07:00 End T…" at bounding box center [1356, 209] width 319 height 210
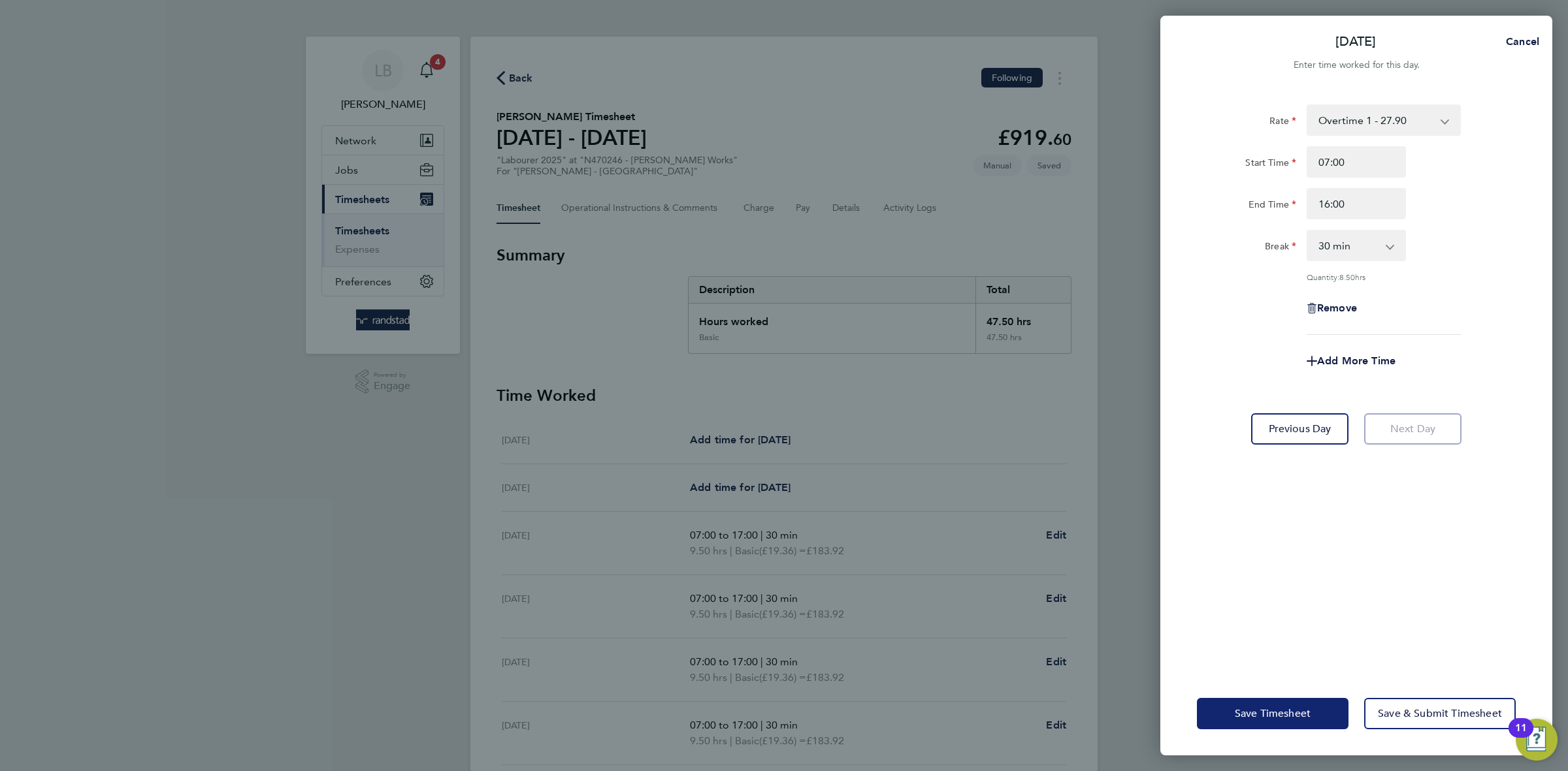
click at [1300, 720] on button "Save Timesheet" at bounding box center [1273, 713] width 152 height 31
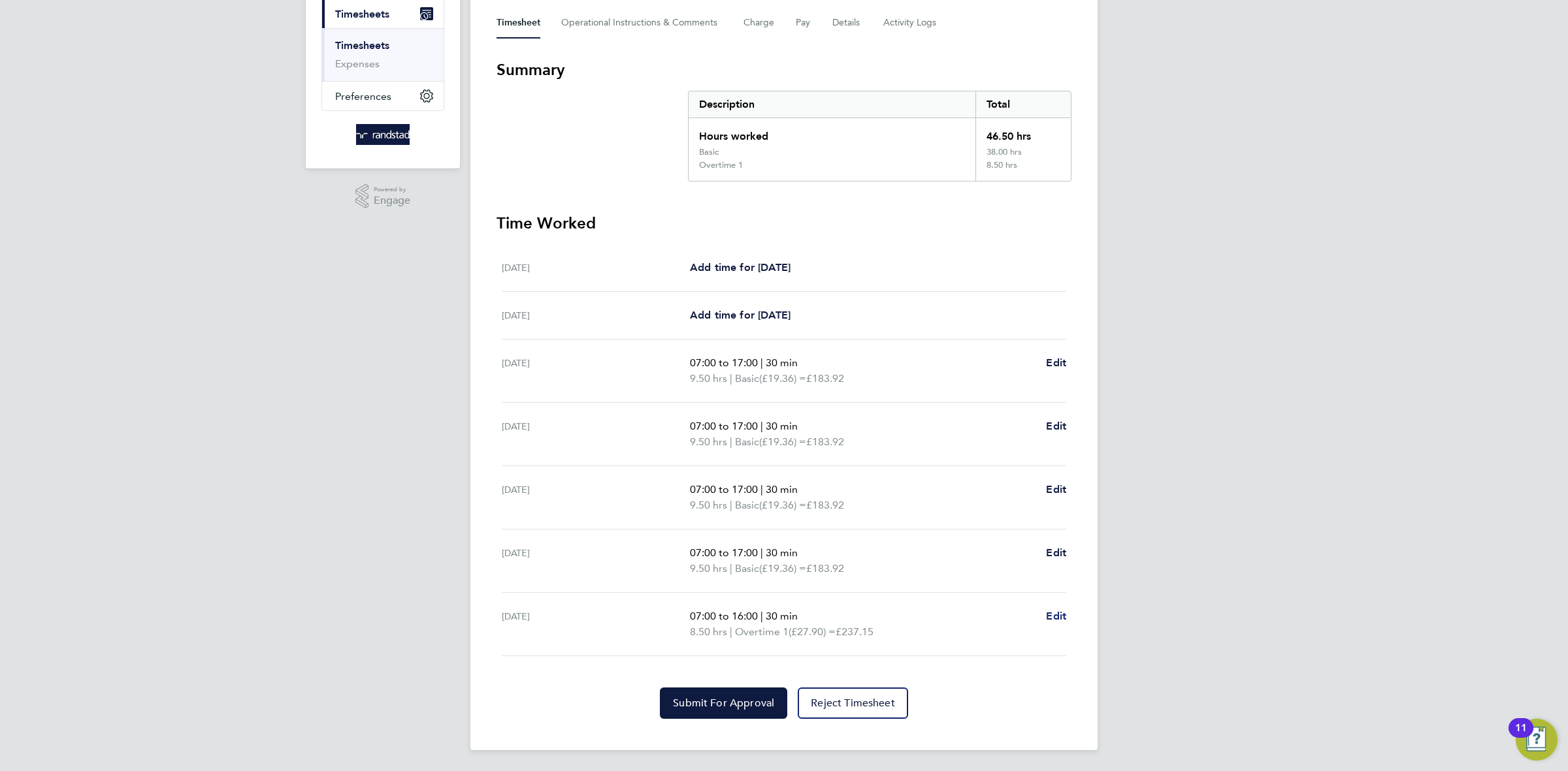
click at [1054, 610] on span "Edit" at bounding box center [1056, 617] width 21 height 12
select select "30"
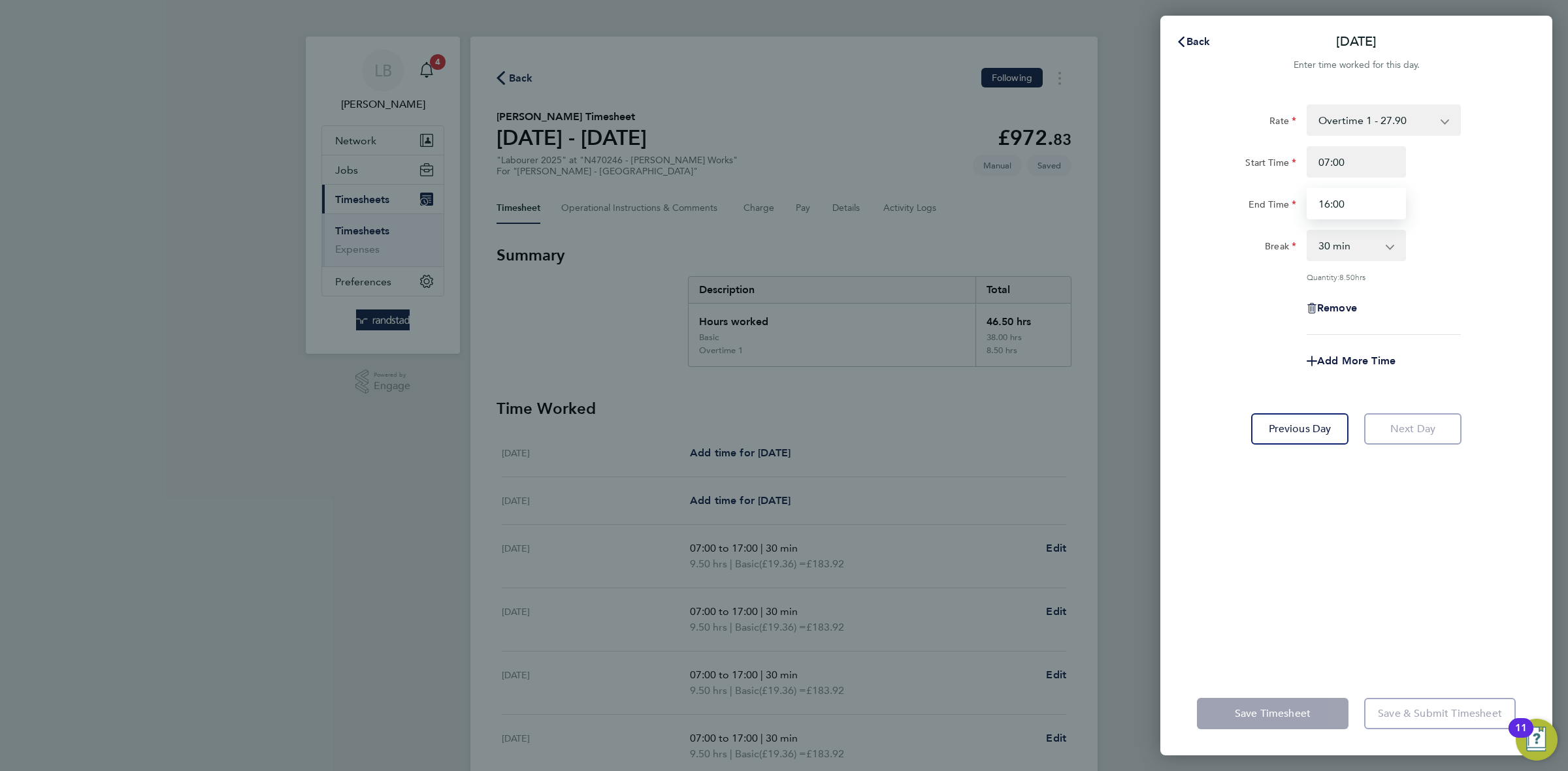
click at [1356, 201] on input "16:00" at bounding box center [1356, 203] width 99 height 31
type input "1"
type input "8"
type input "08:00"
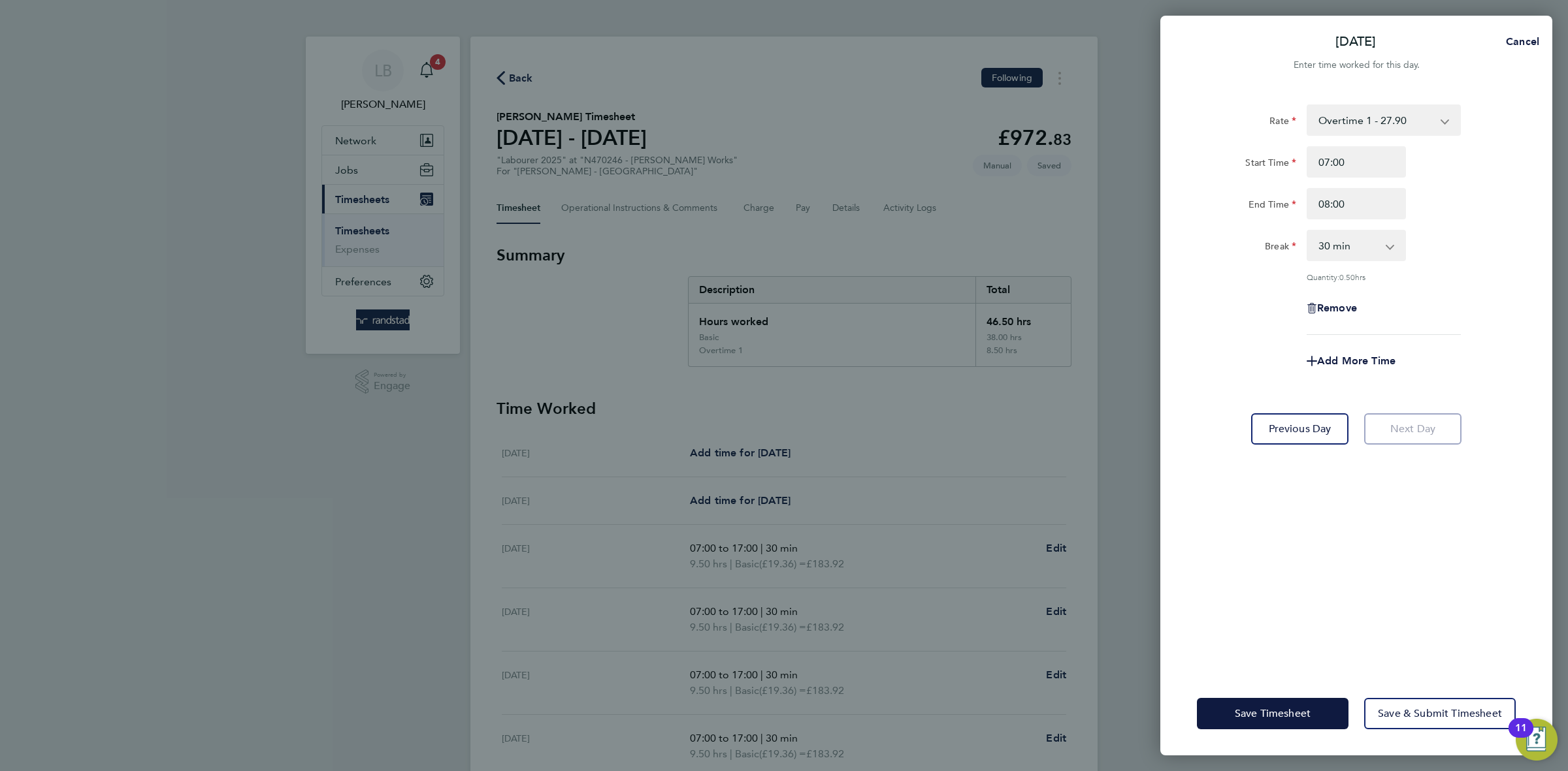
click at [1514, 357] on div "Add More Time" at bounding box center [1356, 361] width 329 height 31
click at [1337, 251] on select "0 min 15 min 30 min 45 min" at bounding box center [1348, 245] width 81 height 29
select select "0"
click at [1307, 231] on select "0 min 15 min 30 min 45 min" at bounding box center [1348, 245] width 81 height 29
click at [1482, 293] on div "Remove" at bounding box center [1356, 308] width 329 height 31
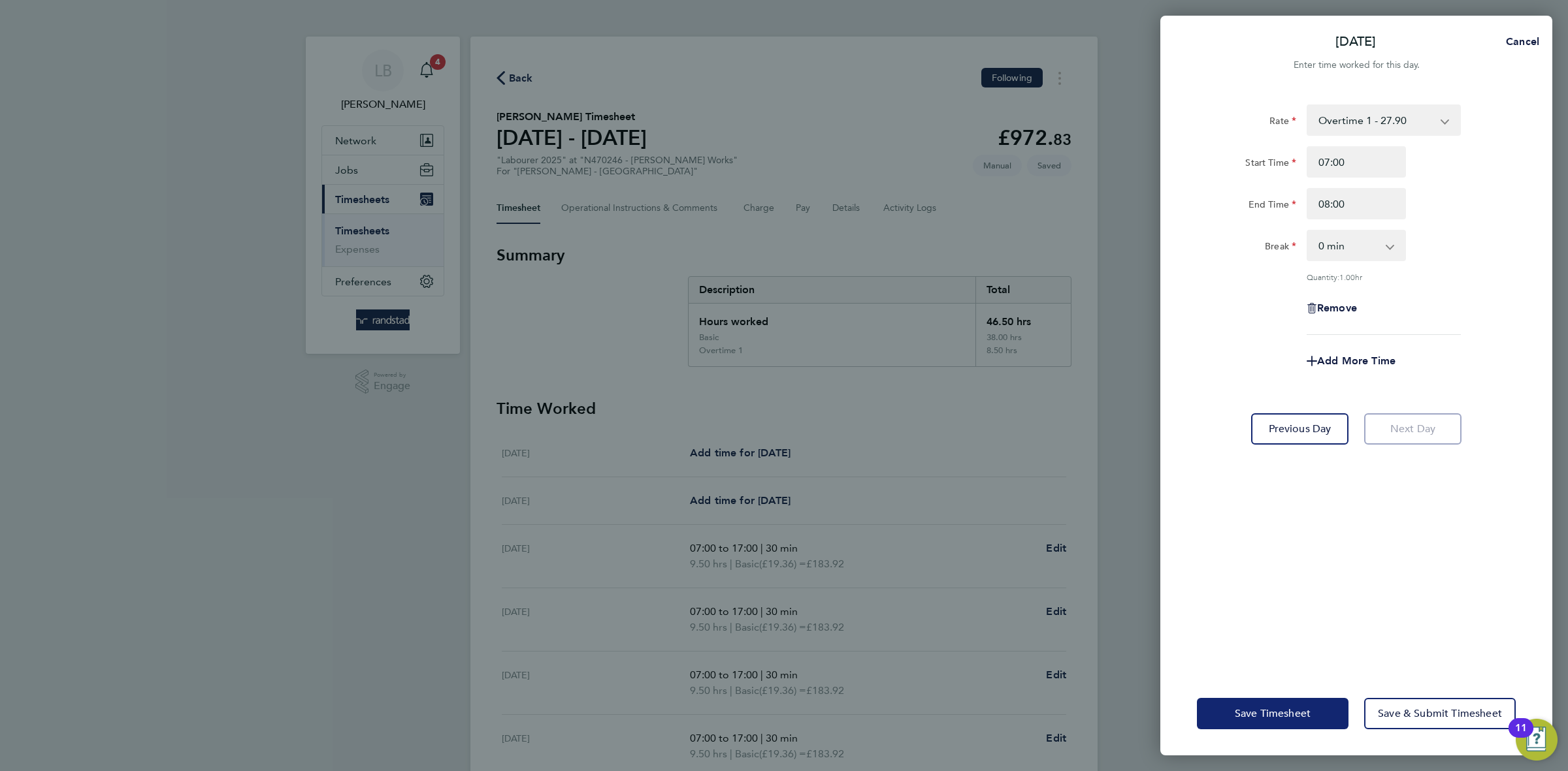
click at [1307, 720] on span "Save Timesheet" at bounding box center [1272, 714] width 76 height 13
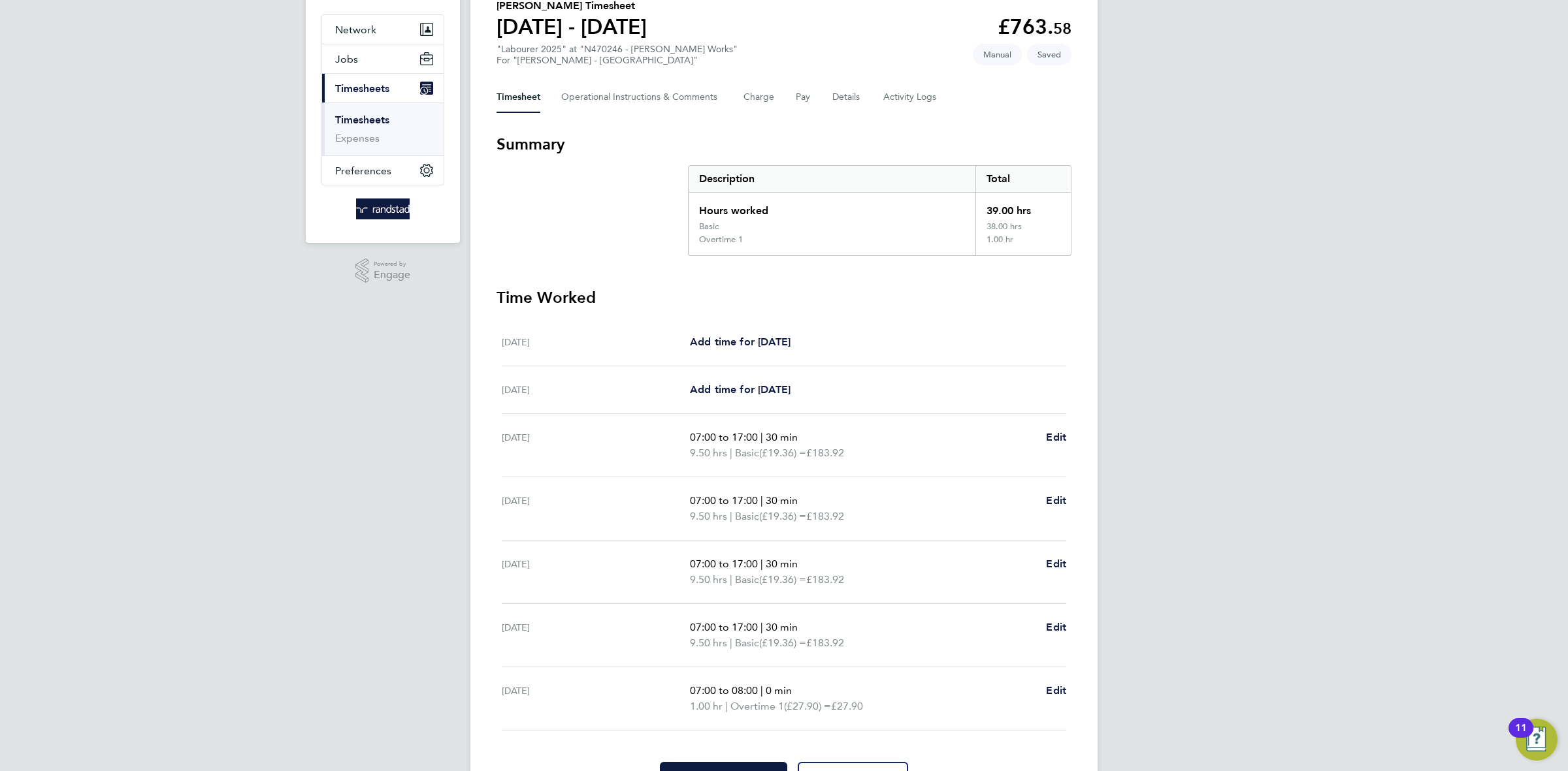
scroll to position [173, 0]
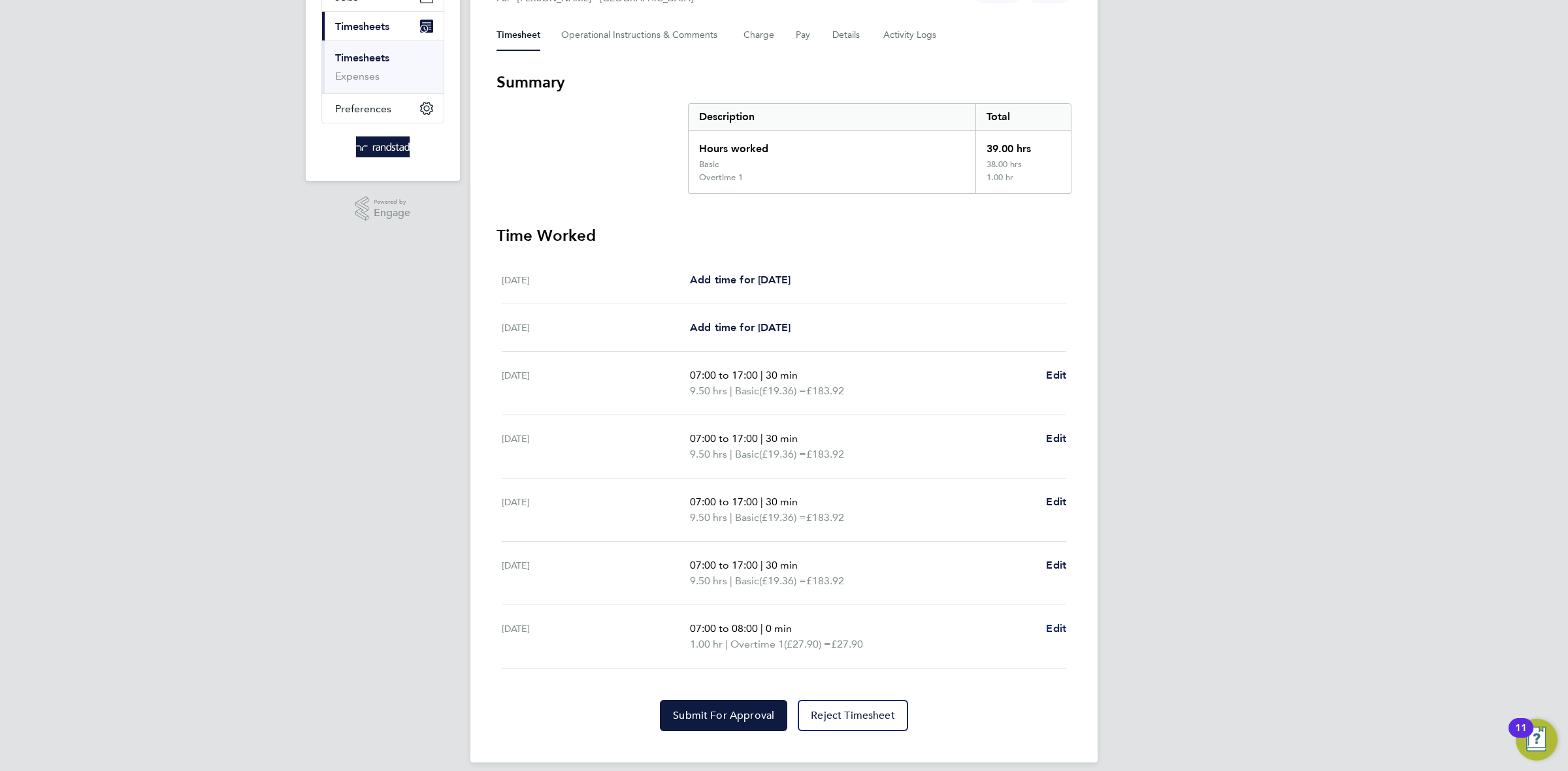
click at [1066, 624] on ul "[DATE] Add time for [DATE] Add time for [DATE] [DATE] Add time for [DATE] Add t…" at bounding box center [784, 463] width 575 height 412
click at [1059, 625] on span "Edit" at bounding box center [1056, 629] width 21 height 12
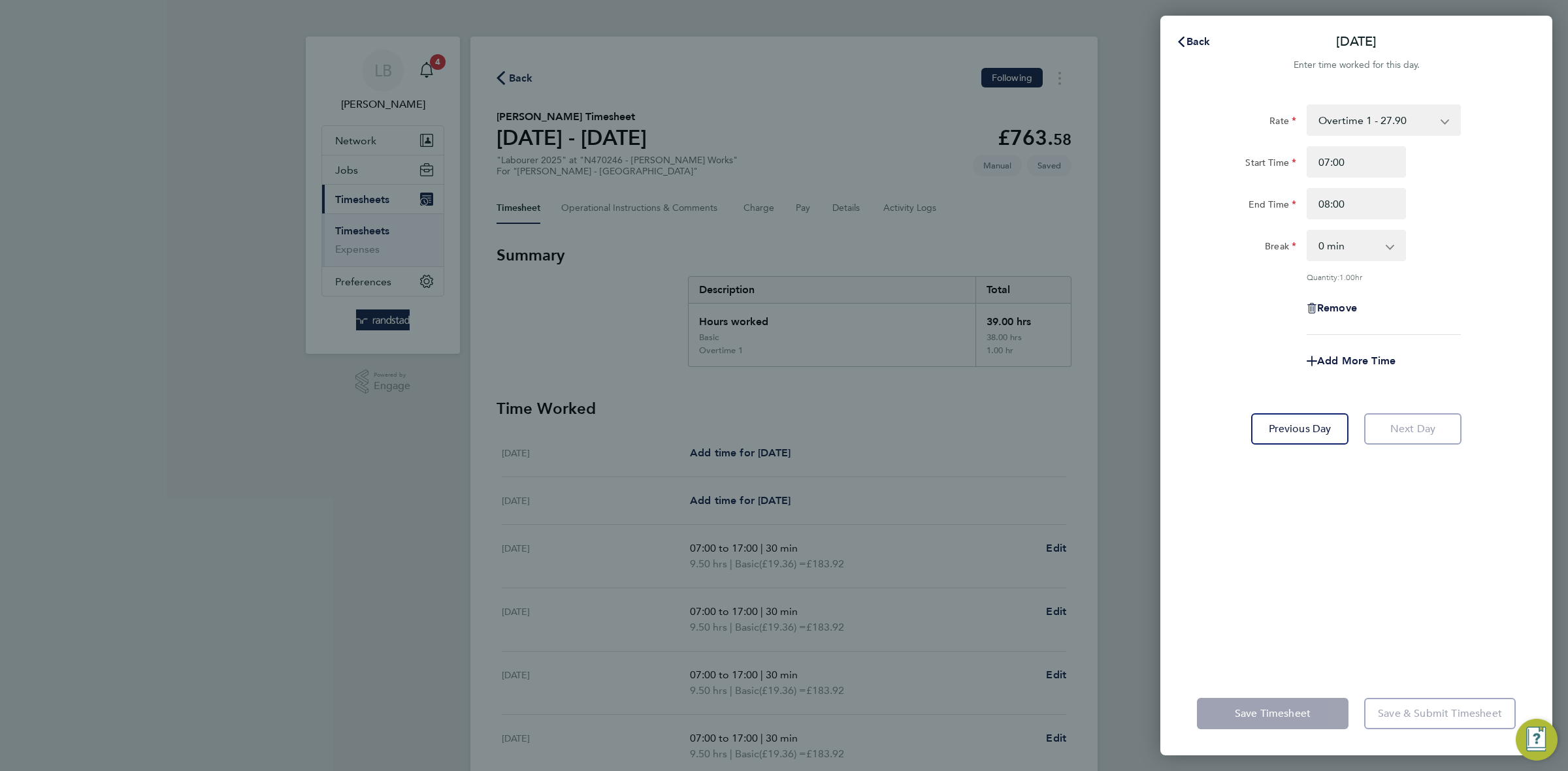
click at [1395, 116] on select "Overtime 1 - 27.90 Basic - 19.36 Overtime 2 - 36.44" at bounding box center [1375, 120] width 136 height 29
click at [1333, 164] on input "Start Time" at bounding box center [1356, 162] width 99 height 31
type input "07:00"
click at [1364, 203] on input "End Time" at bounding box center [1356, 203] width 99 height 31
type input "08:00"
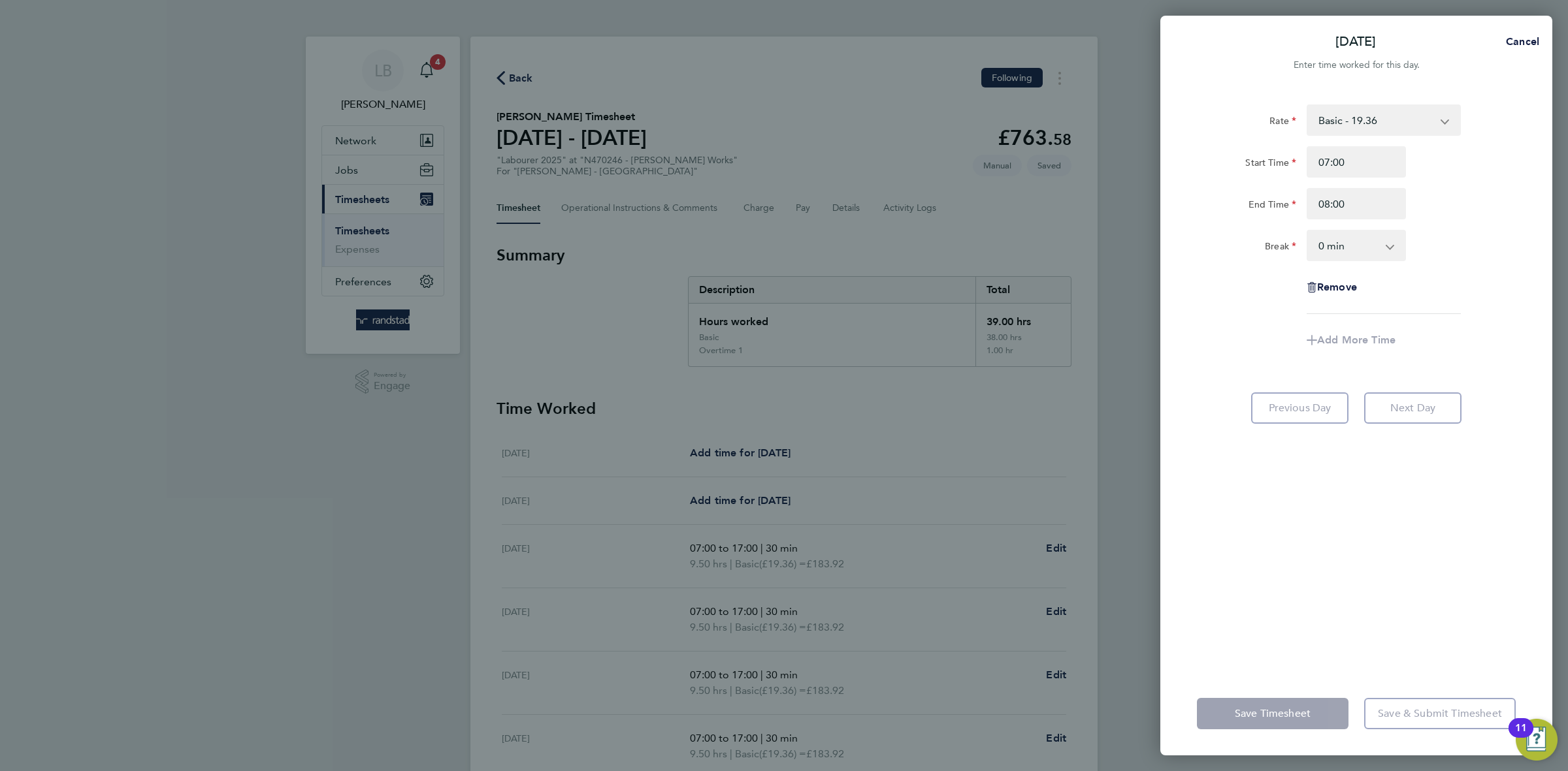
click at [1434, 306] on div "Rate Basic - 19.36 Overtime 1 - 27.90 Overtime 2 - 36.44 Start Time 07:00 End T…" at bounding box center [1356, 209] width 319 height 210
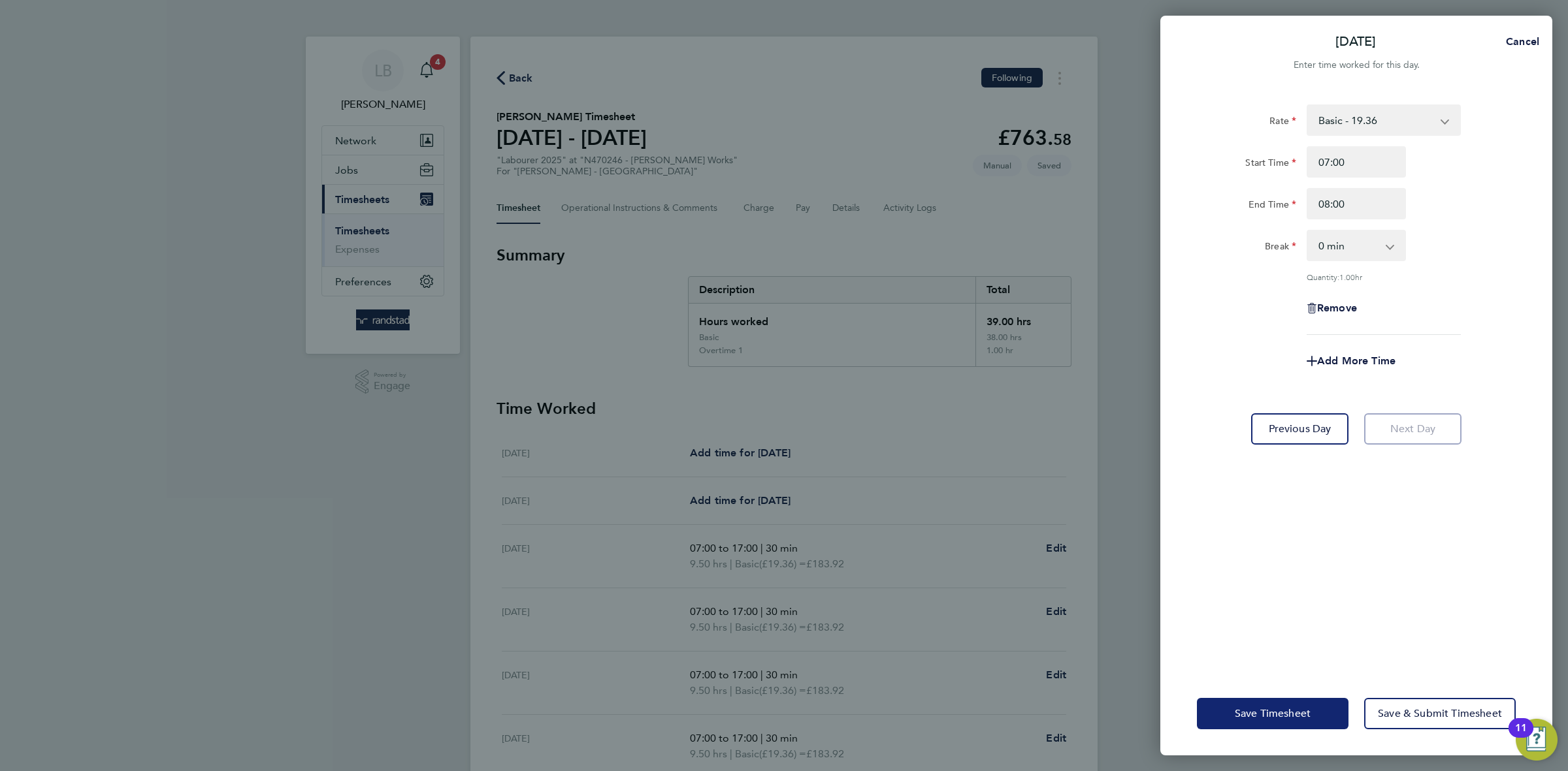
click at [1265, 716] on span "Save Timesheet" at bounding box center [1272, 714] width 76 height 13
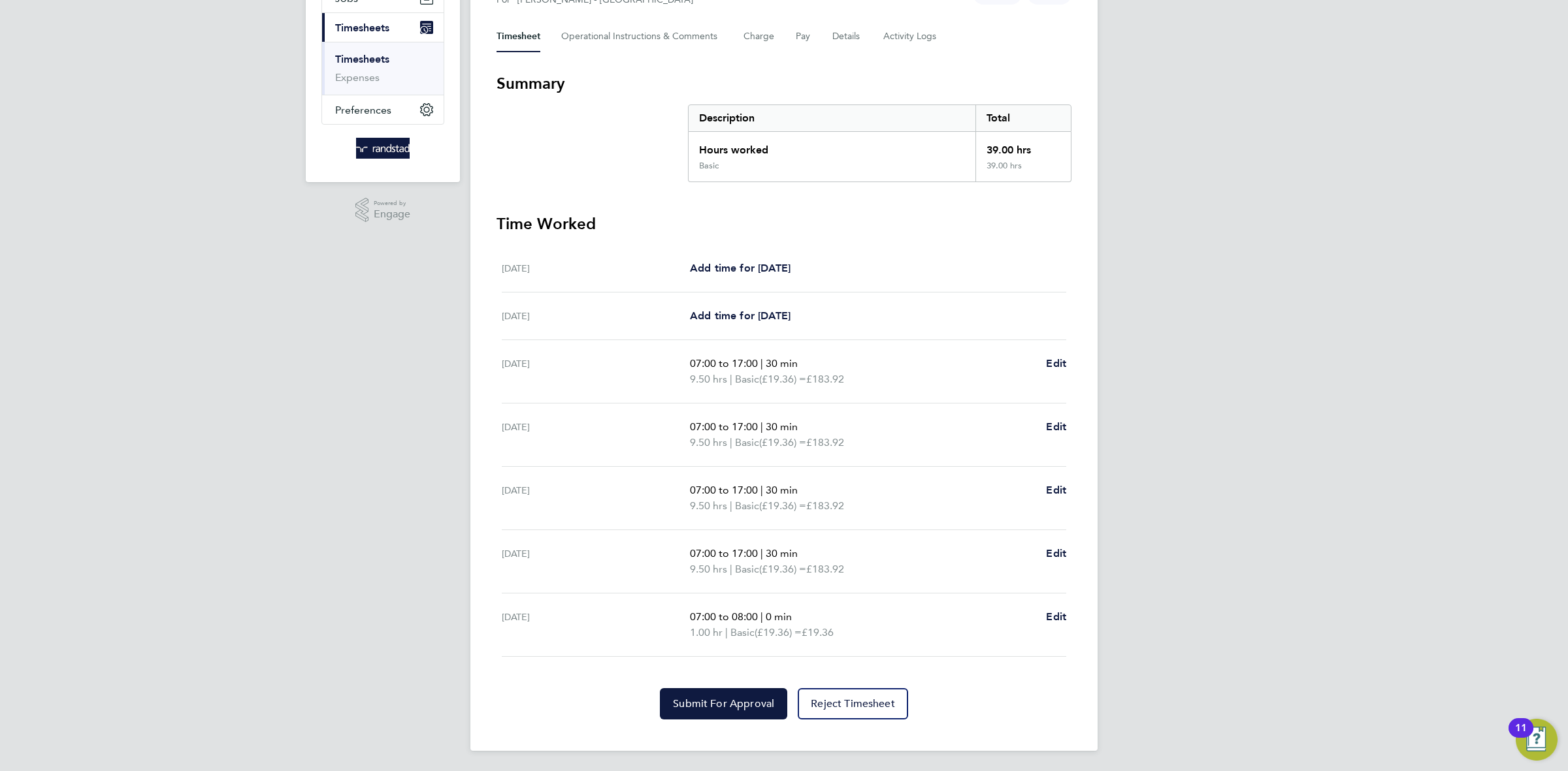
scroll to position [174, 0]
click at [1058, 610] on span "Edit" at bounding box center [1056, 617] width 21 height 12
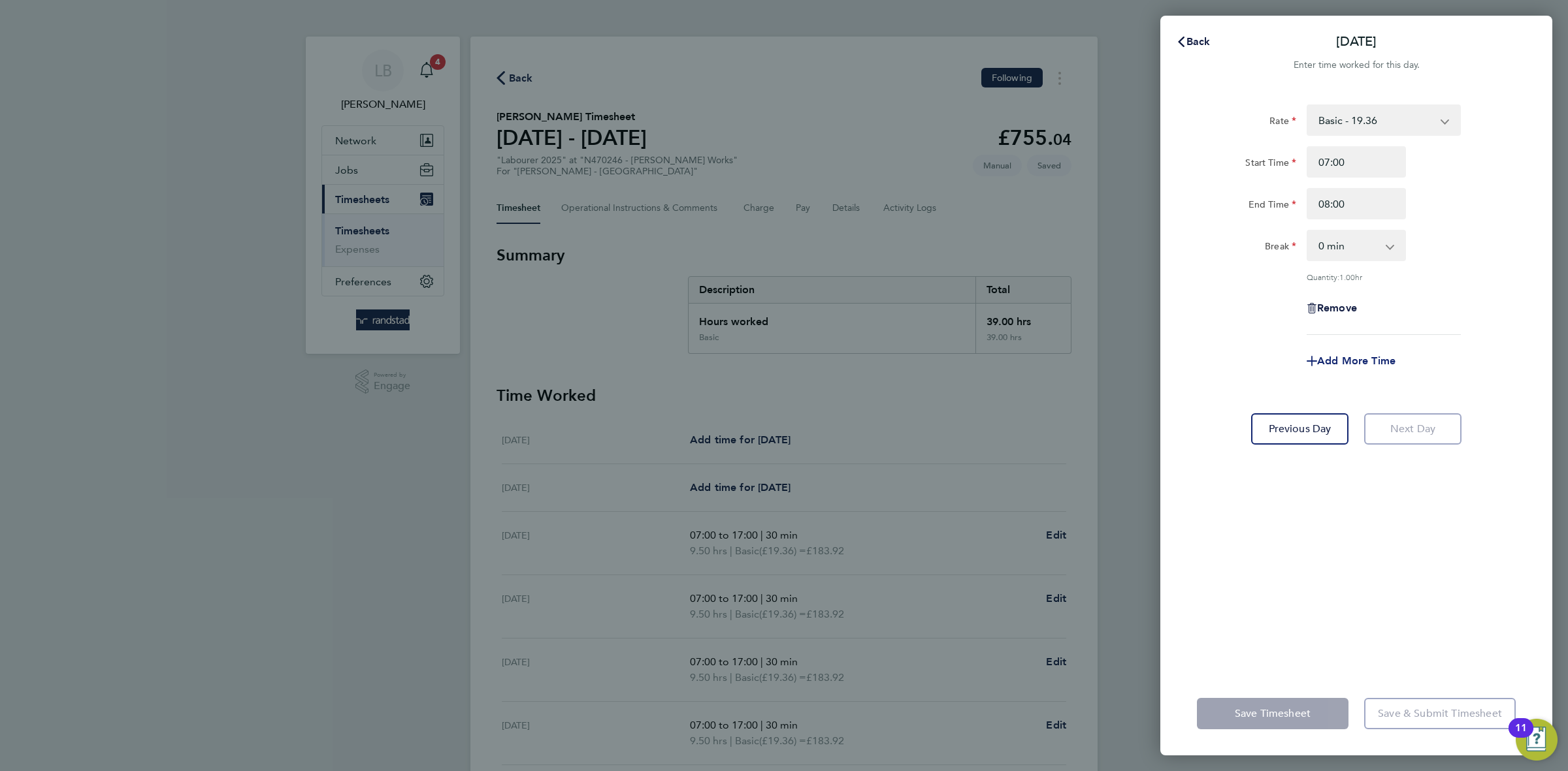
click at [1348, 361] on span "Add More Time" at bounding box center [1356, 361] width 79 height 12
select select "null"
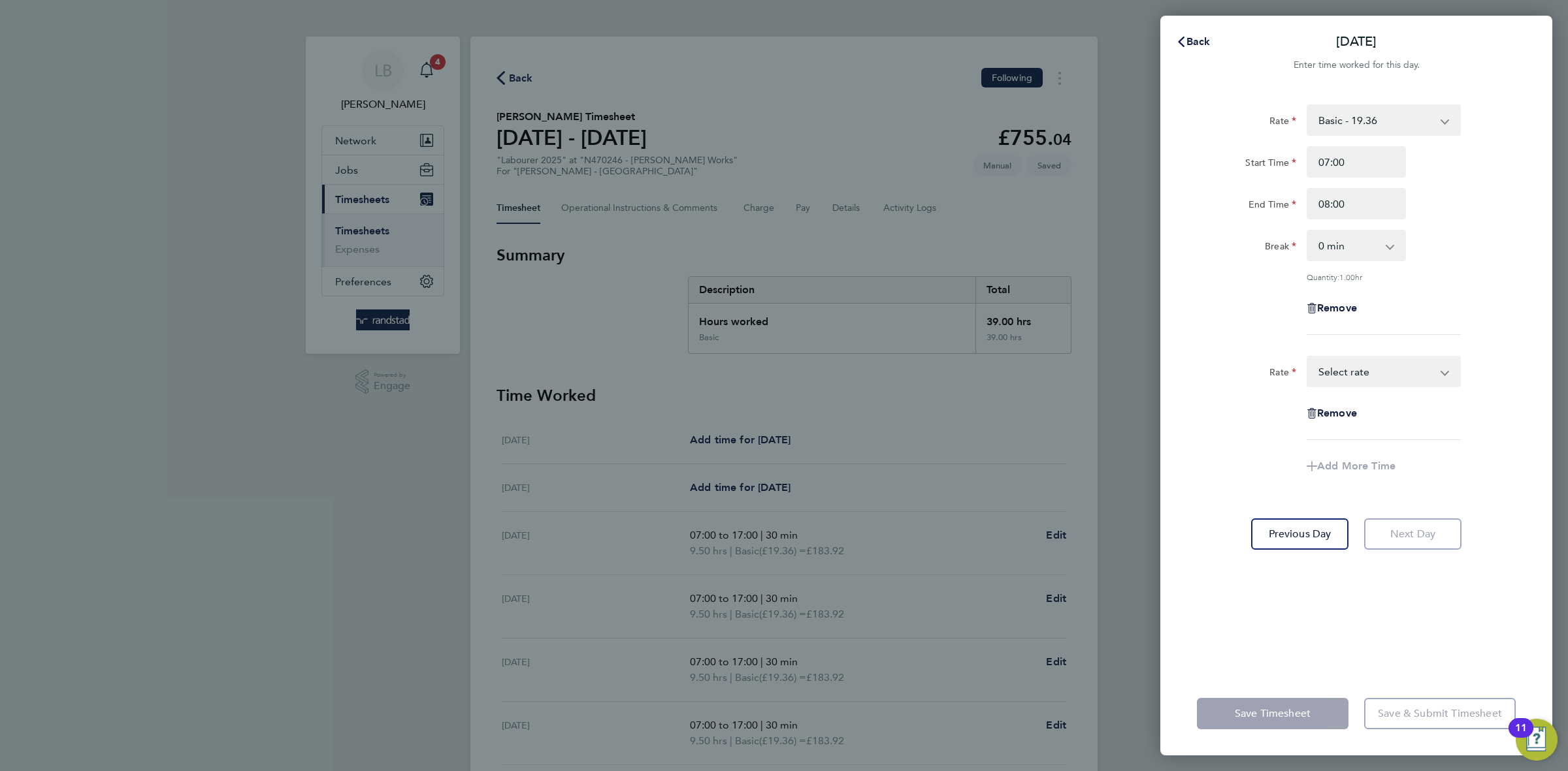
click at [1360, 371] on select "Basic - 19.36 Overtime 1 - 27.90 Overtime 2 - 36.44 Select rate" at bounding box center [1375, 371] width 136 height 29
select select "60"
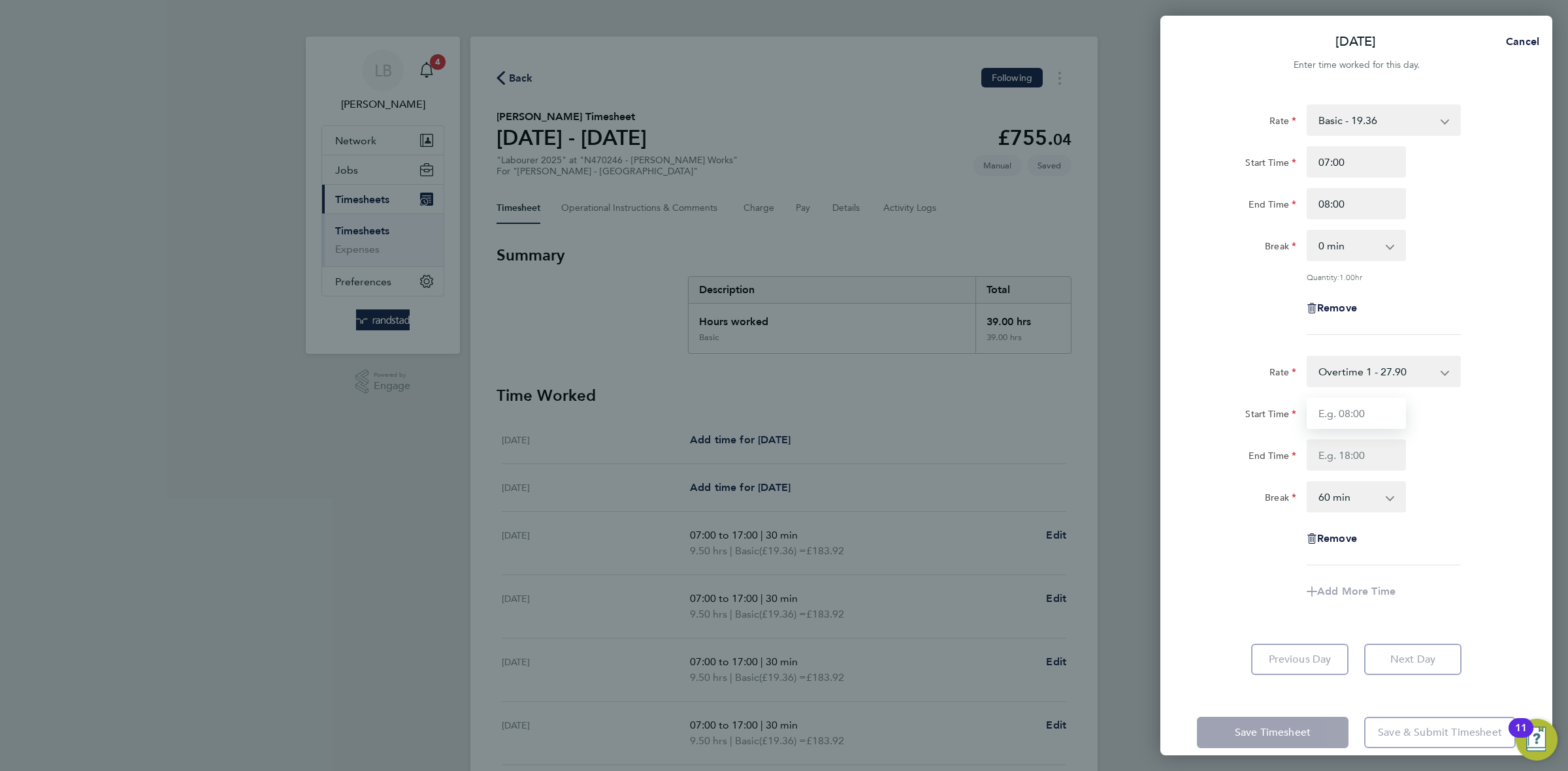
click at [1356, 425] on input "Start Time" at bounding box center [1356, 413] width 99 height 31
type input "08:00"
click at [1355, 460] on input "End Time" at bounding box center [1356, 455] width 99 height 31
type input "16:00"
click at [1355, 506] on select "0 min 15 min 30 min 45 min 60 min 75 min 90 min" at bounding box center [1348, 497] width 81 height 29
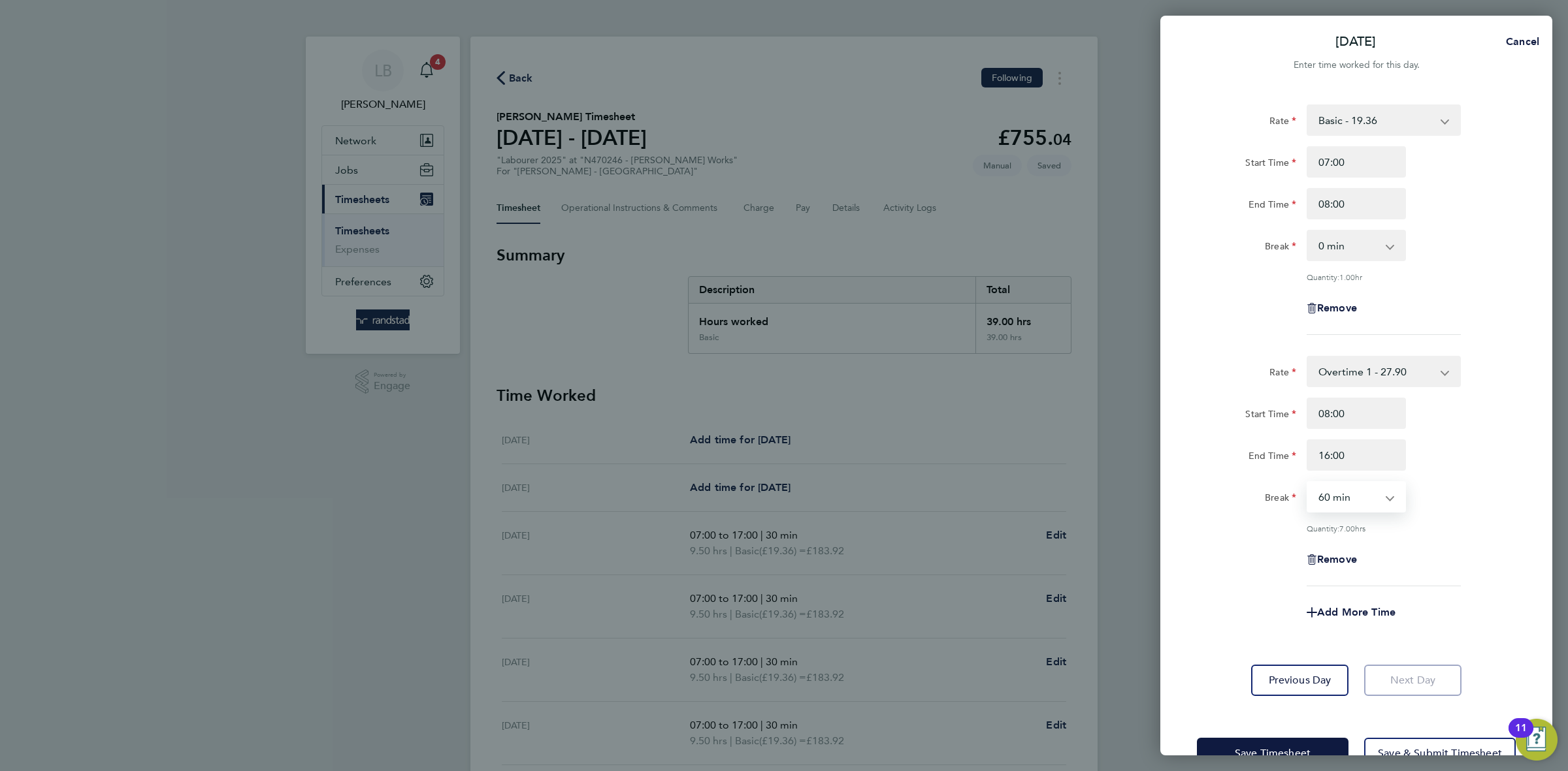
select select "30"
click at [1307, 483] on select "0 min 15 min 30 min 45 min 60 min 75 min 90 min" at bounding box center [1348, 497] width 81 height 29
click at [1480, 546] on div "Remove" at bounding box center [1356, 560] width 329 height 31
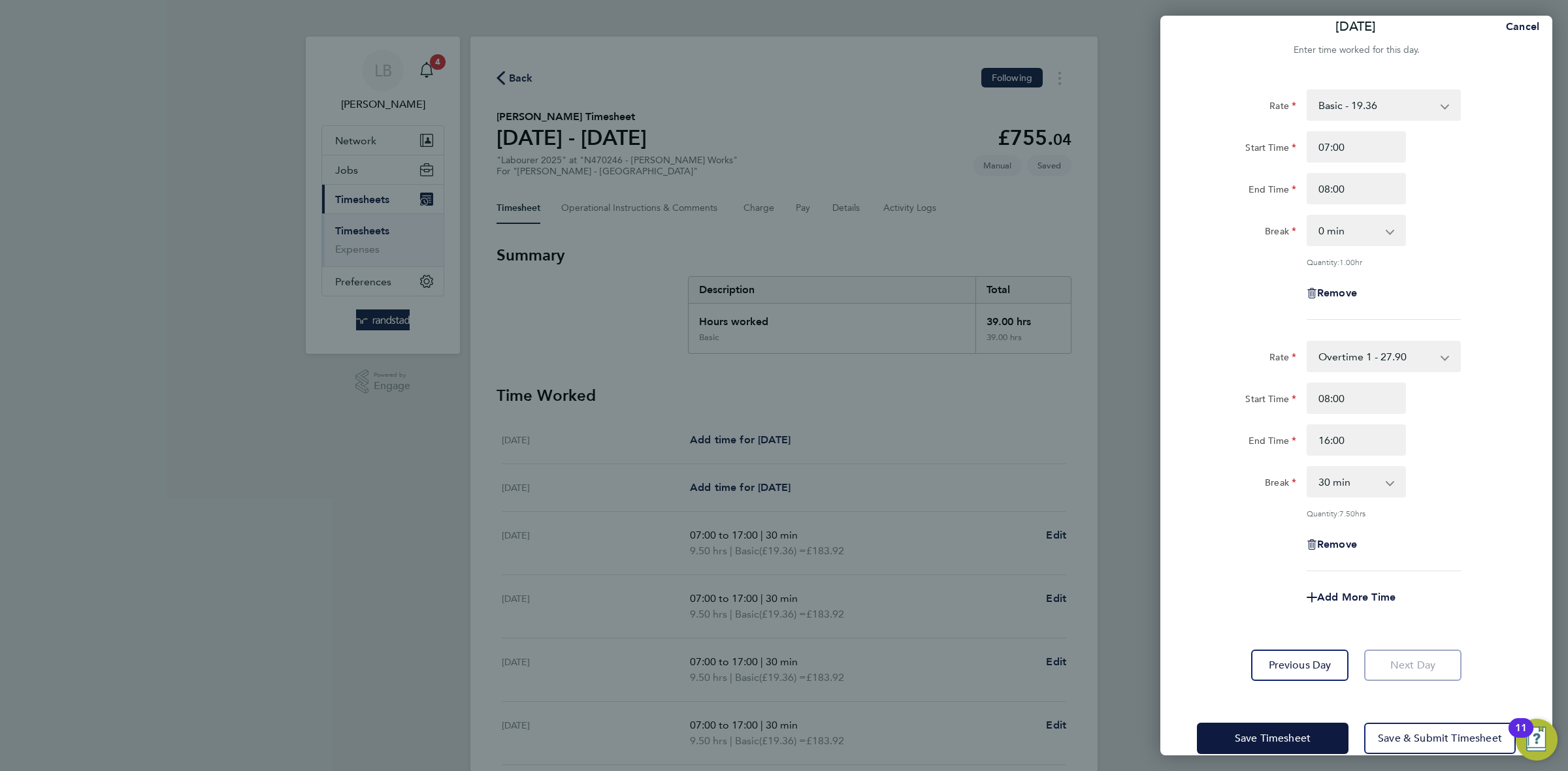
scroll to position [37, 0]
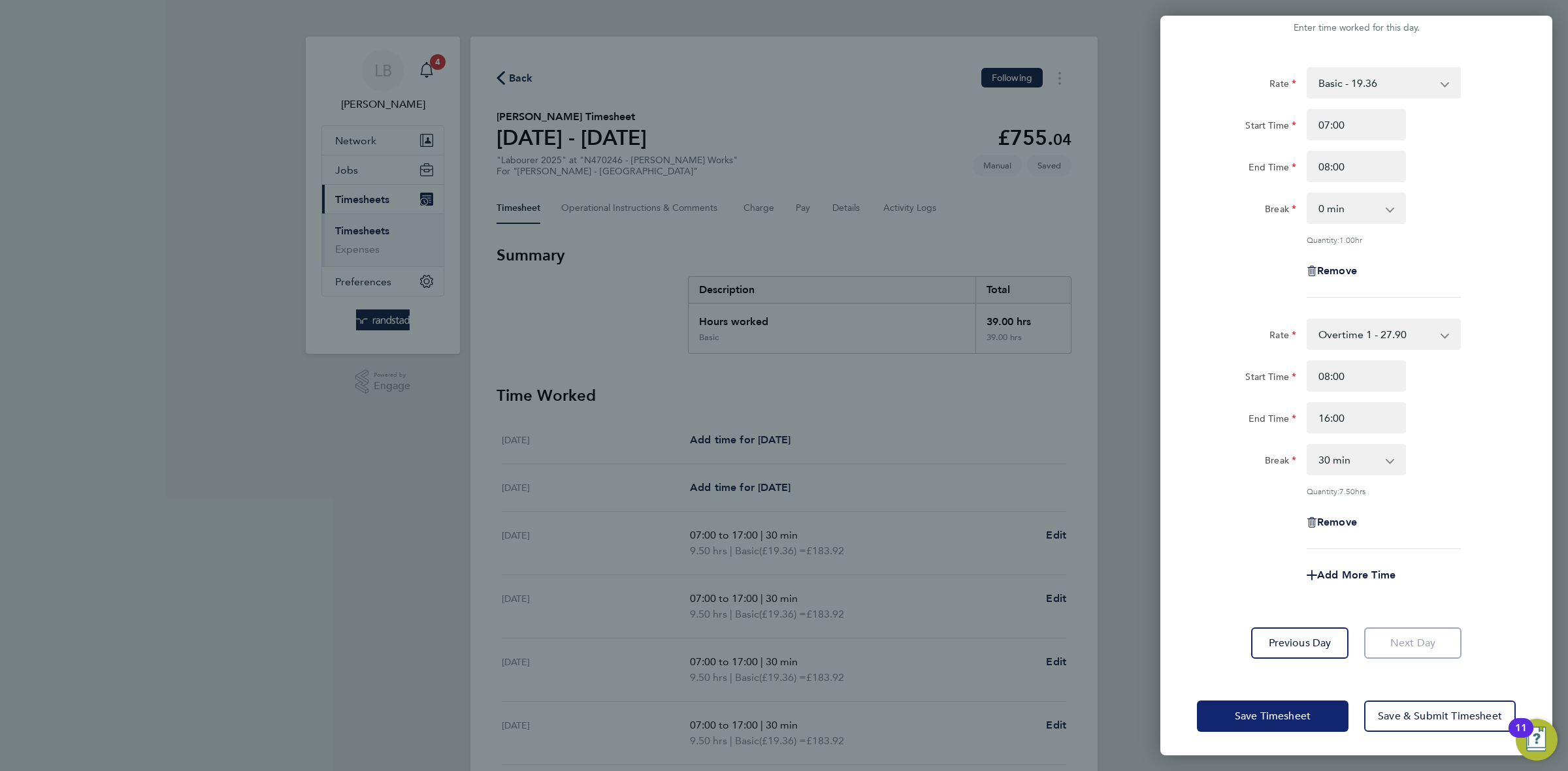
click at [1309, 710] on span "Save Timesheet" at bounding box center [1272, 717] width 76 height 13
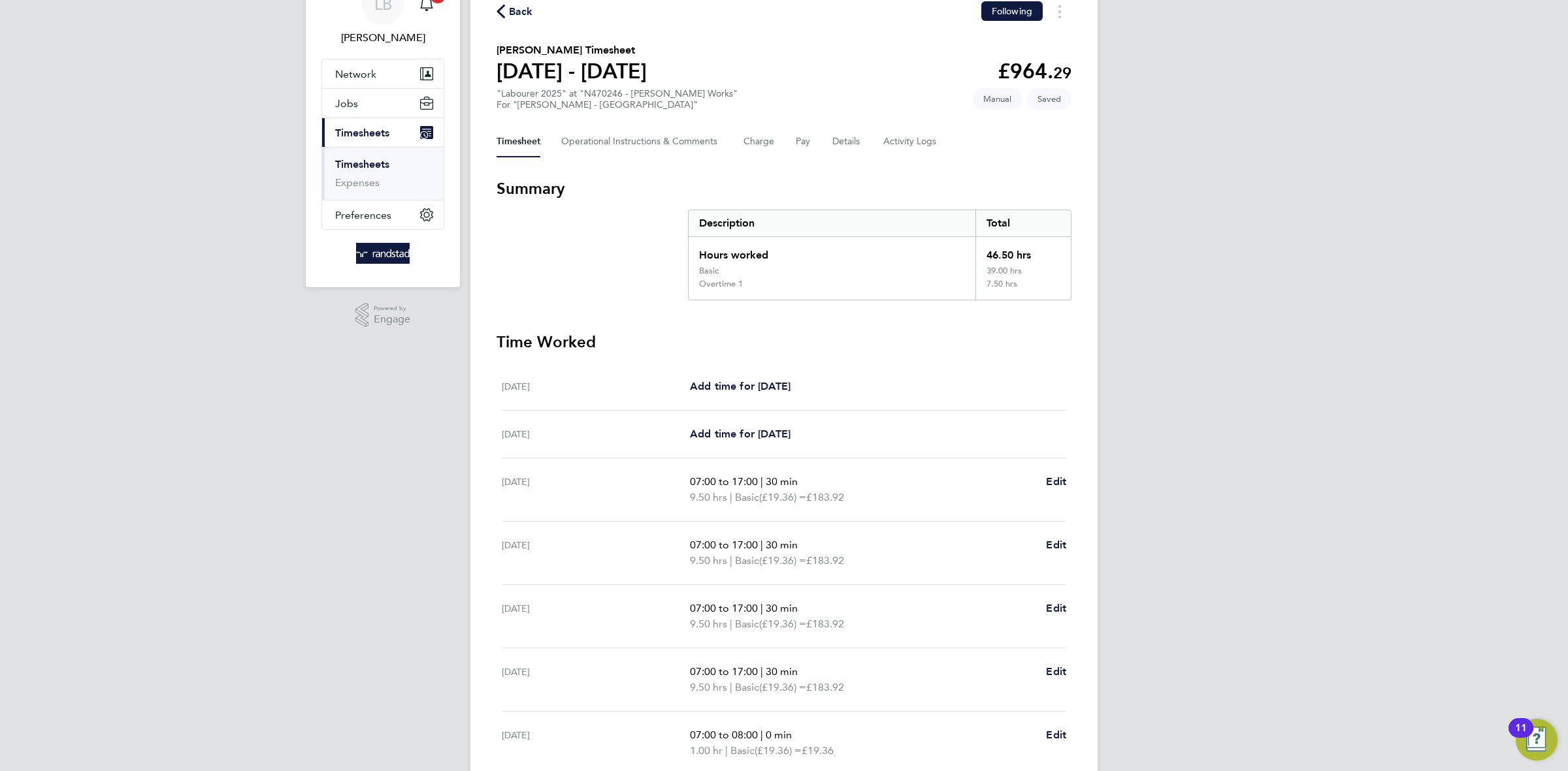
scroll to position [228, 0]
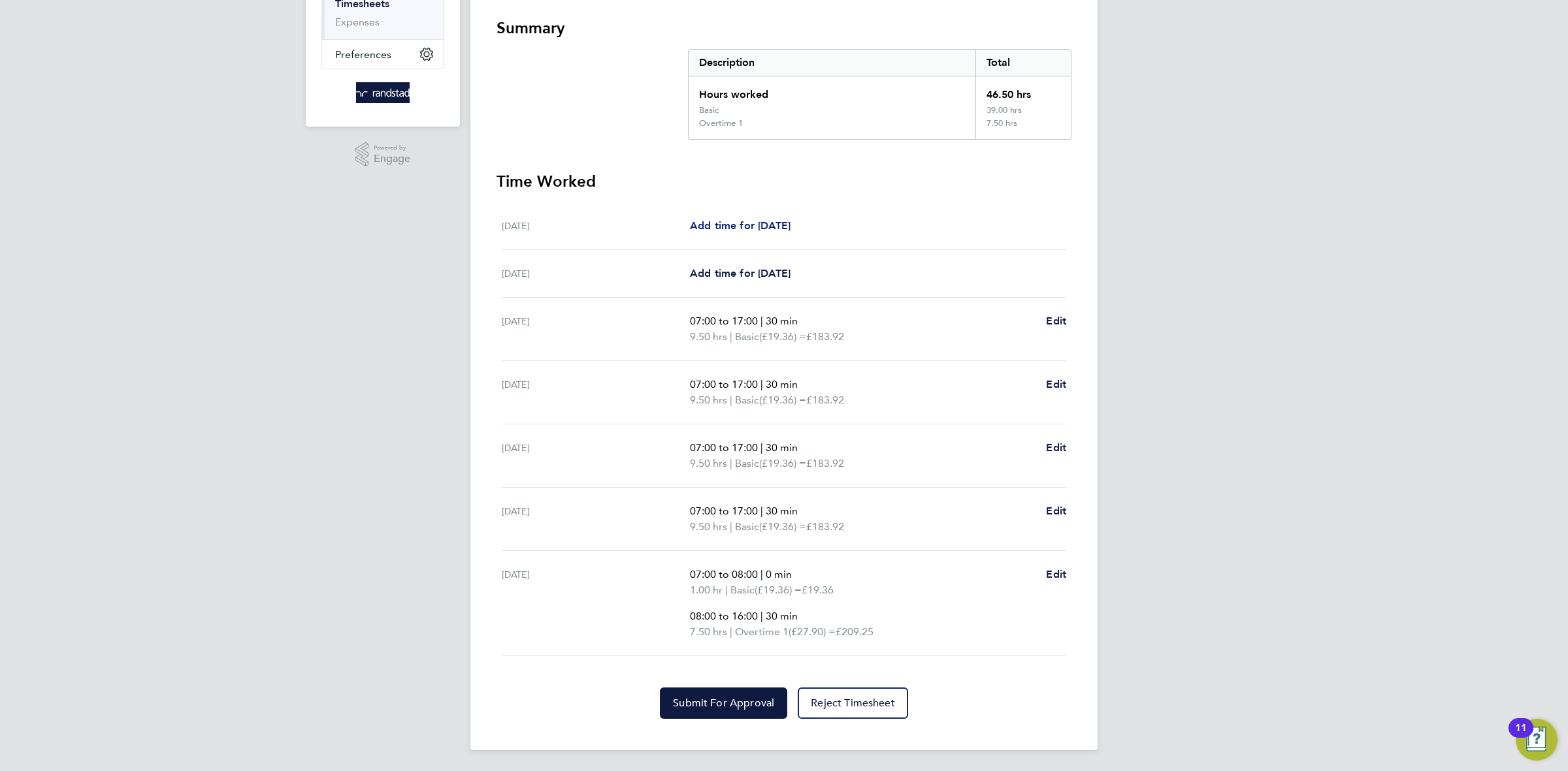
click at [745, 228] on span "Add time for [DATE]" at bounding box center [740, 226] width 101 height 12
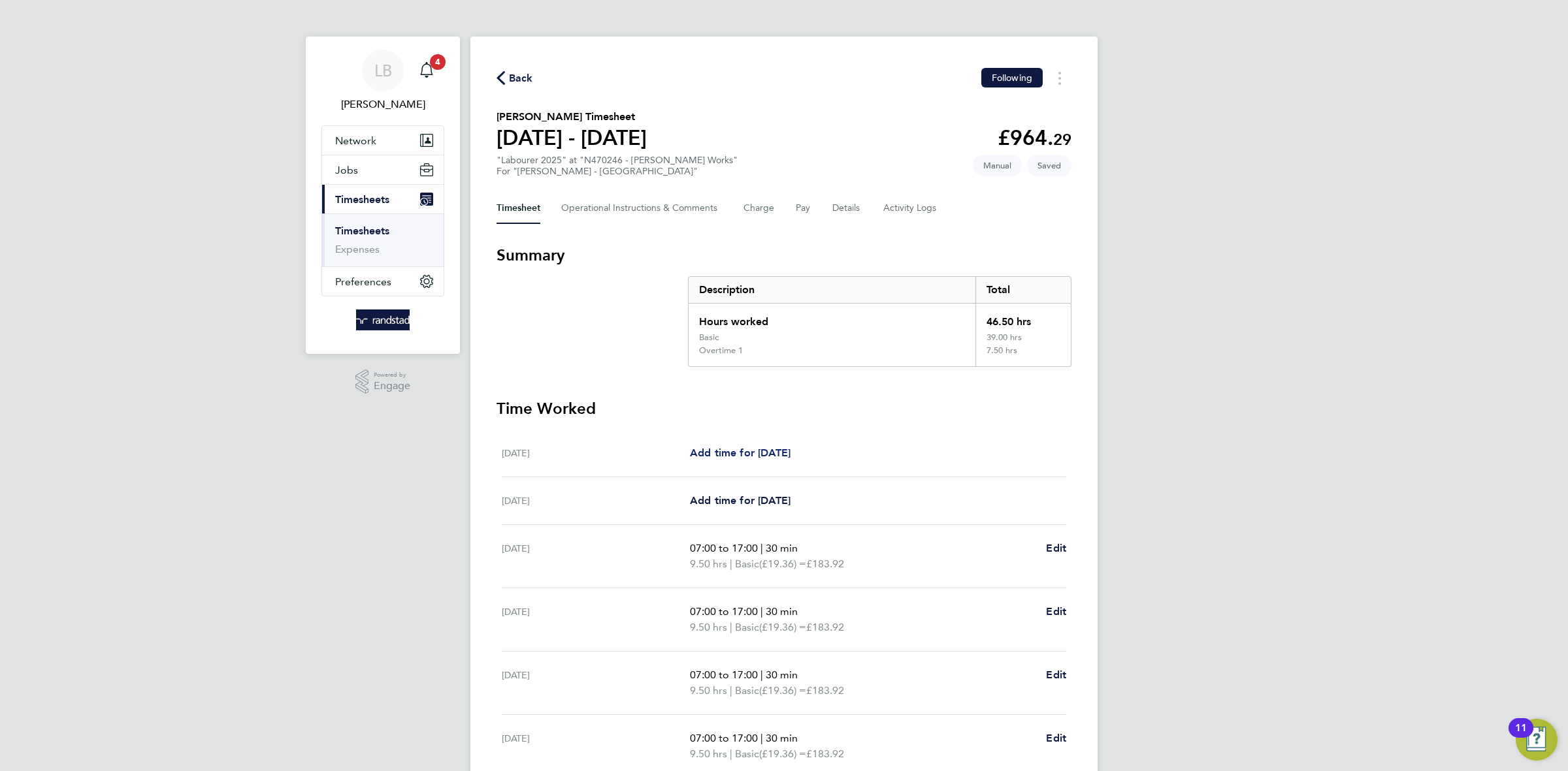
select select "60"
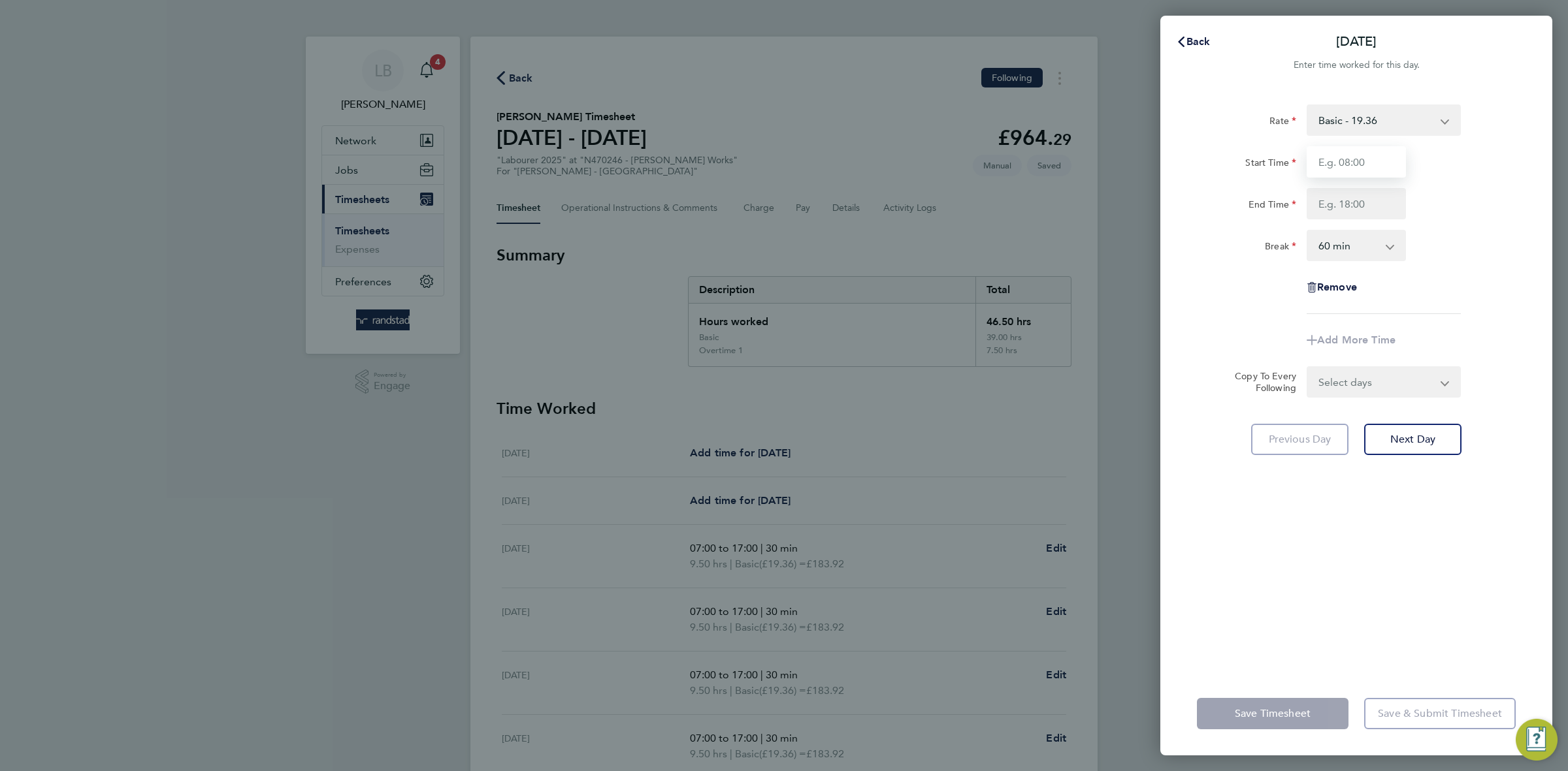
click at [1376, 166] on input "Start Time" at bounding box center [1356, 162] width 99 height 31
type input "07:00"
click at [1358, 211] on input "End Time" at bounding box center [1356, 203] width 99 height 31
type input "17:00"
click at [1353, 238] on select "0 min 15 min 30 min 45 min 60 min 75 min 90 min" at bounding box center [1348, 245] width 81 height 29
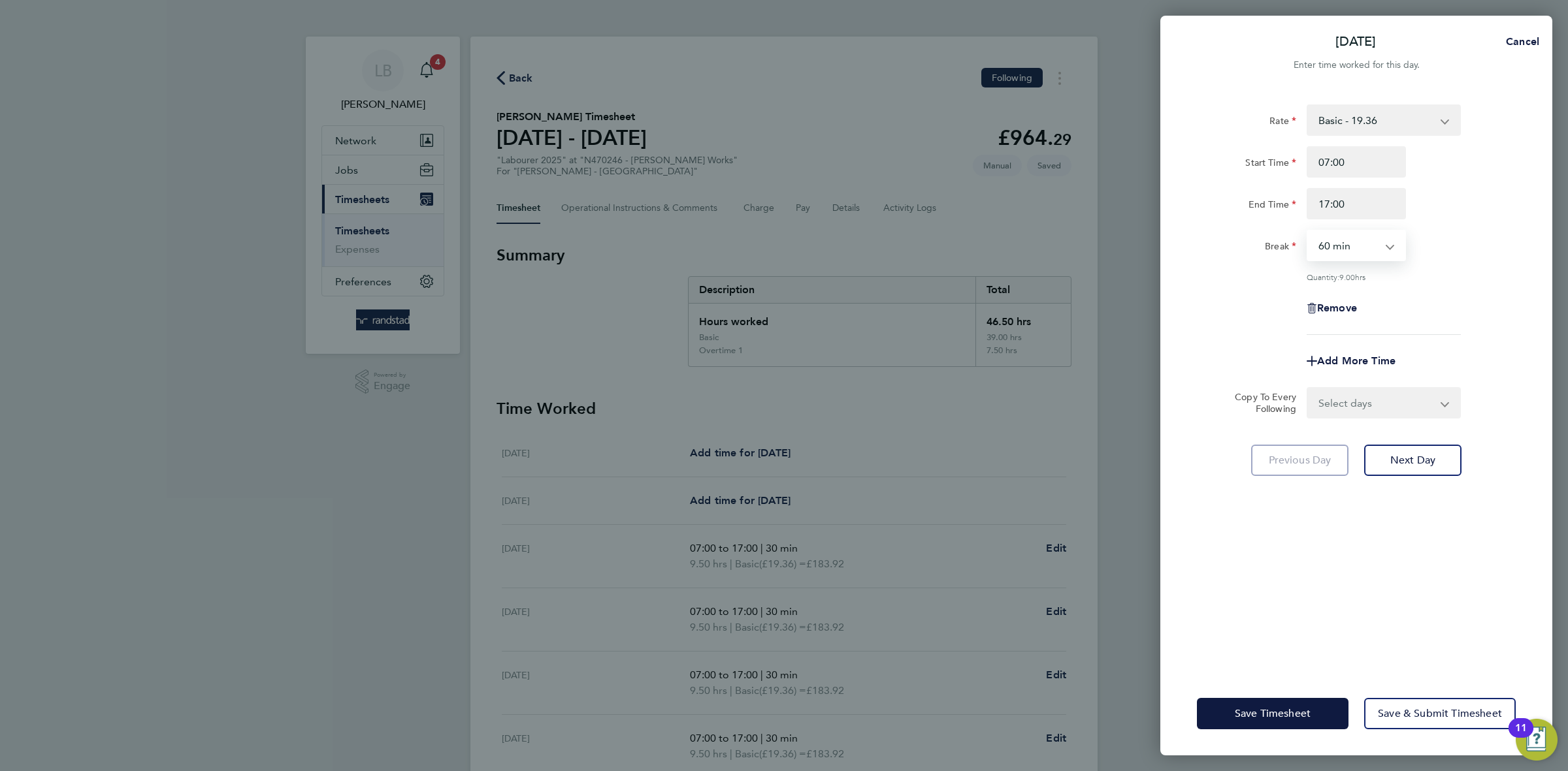
select select "30"
click at [1307, 231] on select "0 min 15 min 30 min 45 min 60 min 75 min 90 min" at bounding box center [1348, 245] width 81 height 29
click at [1439, 329] on div "Rate Basic - 19.36 Overtime 1 - 27.90 Overtime 2 - 36.44 Start Time 07:00 End T…" at bounding box center [1356, 220] width 319 height 230
click at [1378, 407] on select "Select days Day Weekday (Mon-Fri) [DATE] [DATE] [DATE] [DATE] [DATE] [DATE]" at bounding box center [1376, 402] width 137 height 29
select select "DAY"
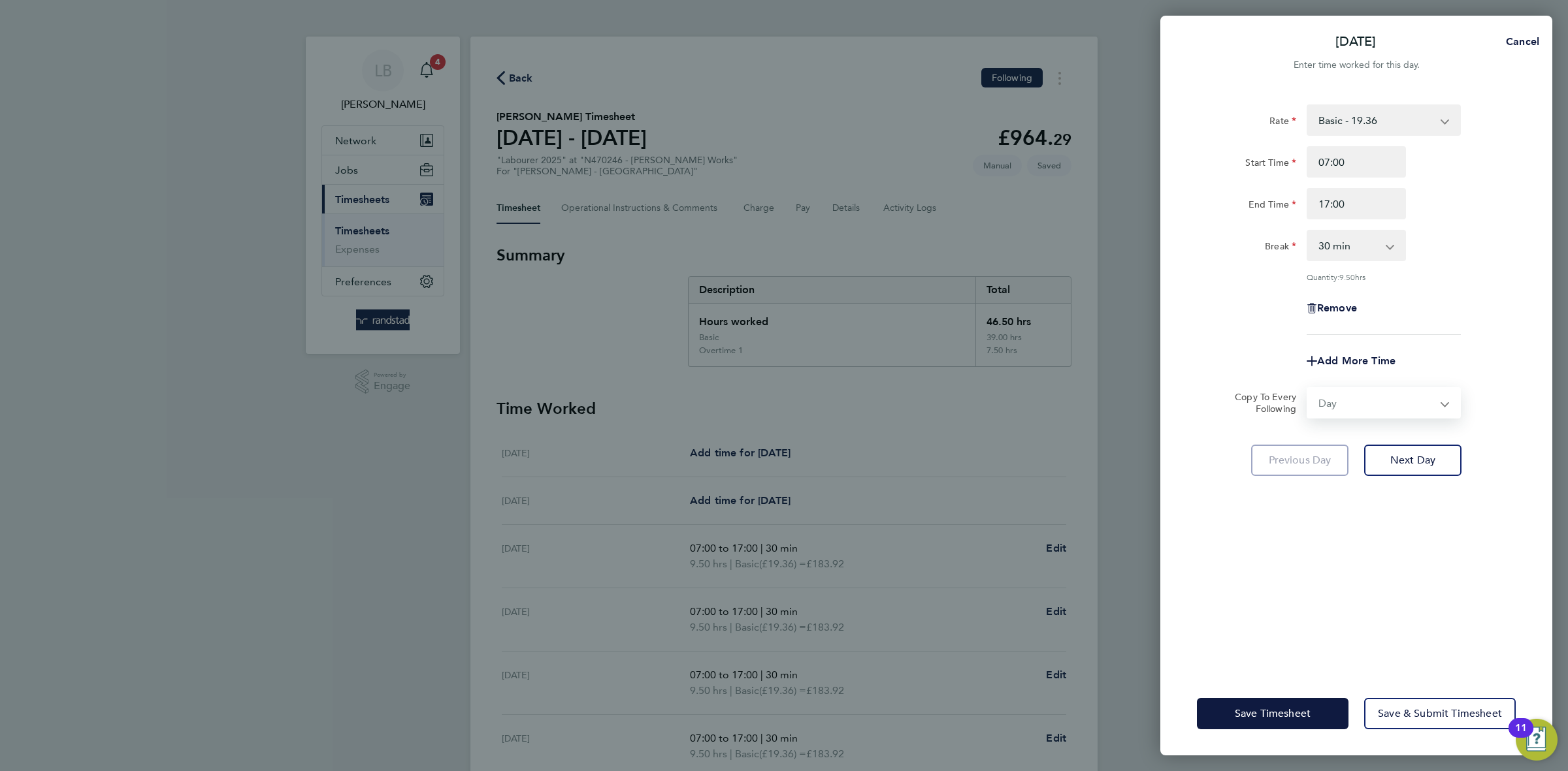
click at [1307, 388] on select "Select days Day Weekday (Mon-Fri) [DATE] [DATE] [DATE] [DATE] [DATE] [DATE]" at bounding box center [1376, 402] width 137 height 29
select select "[DATE]"
click at [1448, 402] on icon "Reset selection" at bounding box center [1445, 403] width 16 height 16
select select "0: null"
click at [1353, 133] on select "Basic - 19.36 Overtime 1 - 27.90 Overtime 2 - 36.44" at bounding box center [1375, 120] width 136 height 29
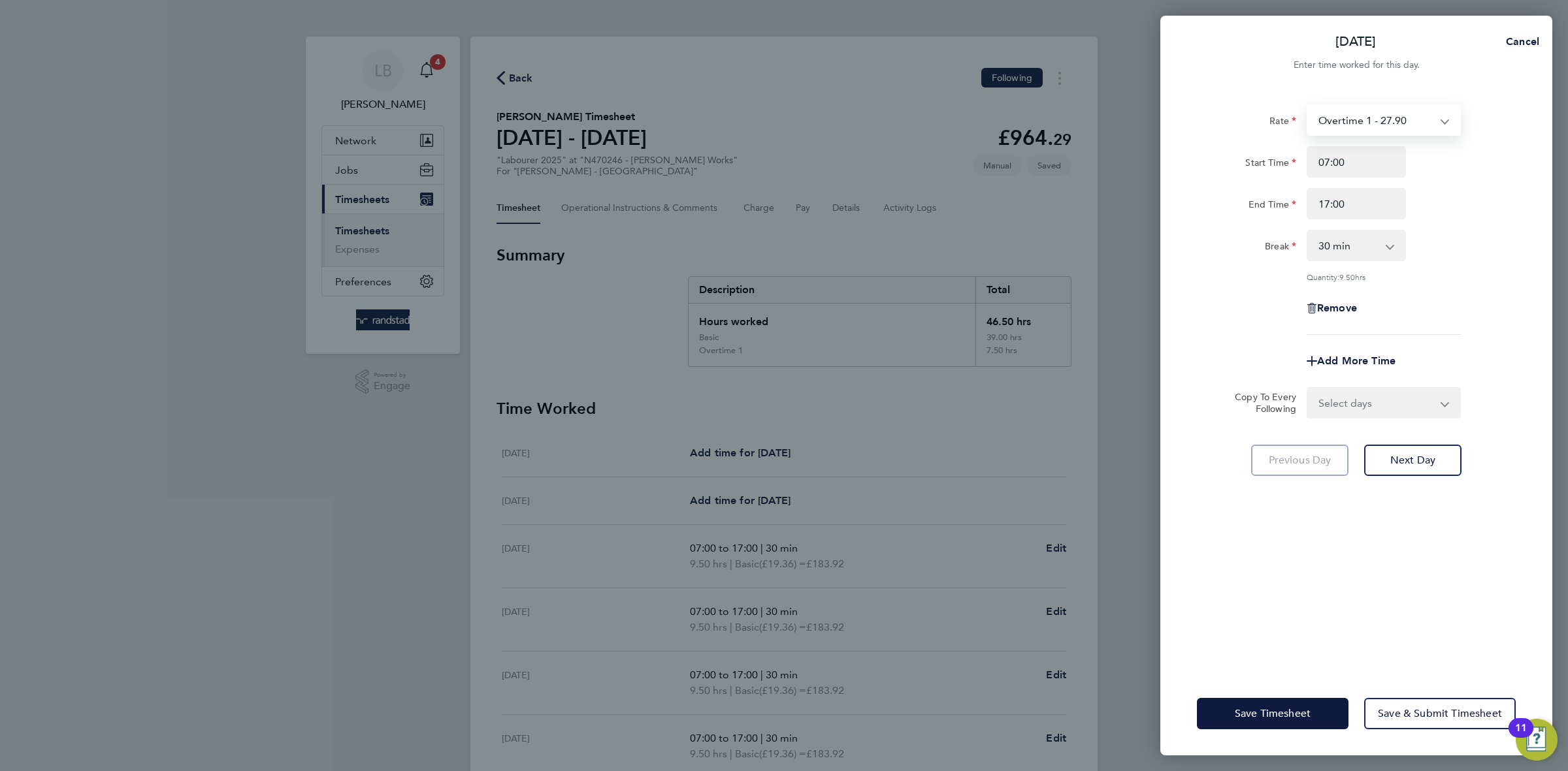
select select "60"
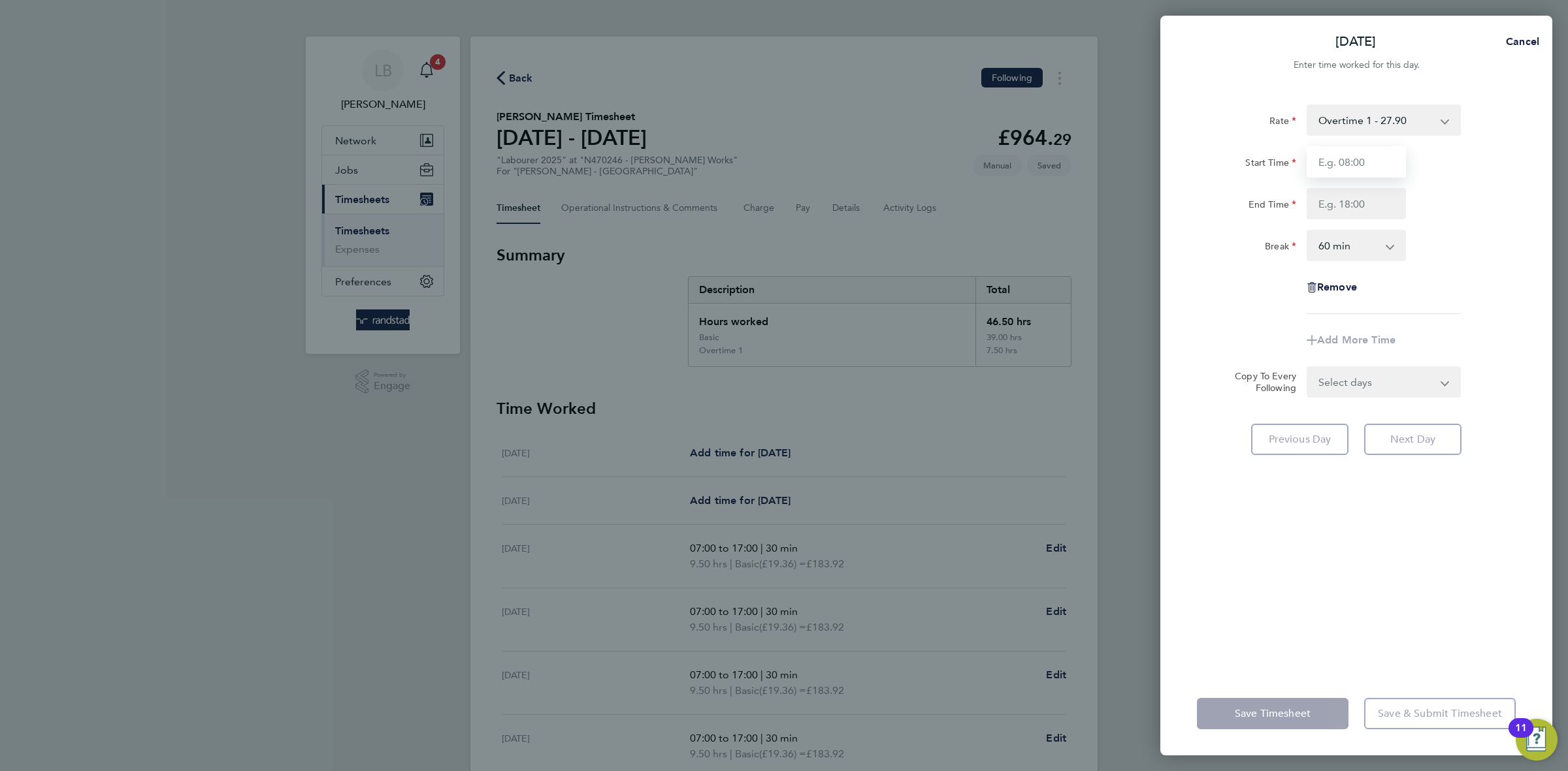
click at [1361, 164] on input "Start Time" at bounding box center [1356, 162] width 99 height 31
type input "07:00"
click at [1344, 210] on input "End Time" at bounding box center [1356, 203] width 99 height 31
type input "17:00"
click at [1367, 249] on select "0 min 15 min 30 min 45 min 60 min 75 min 90 min" at bounding box center [1348, 245] width 81 height 29
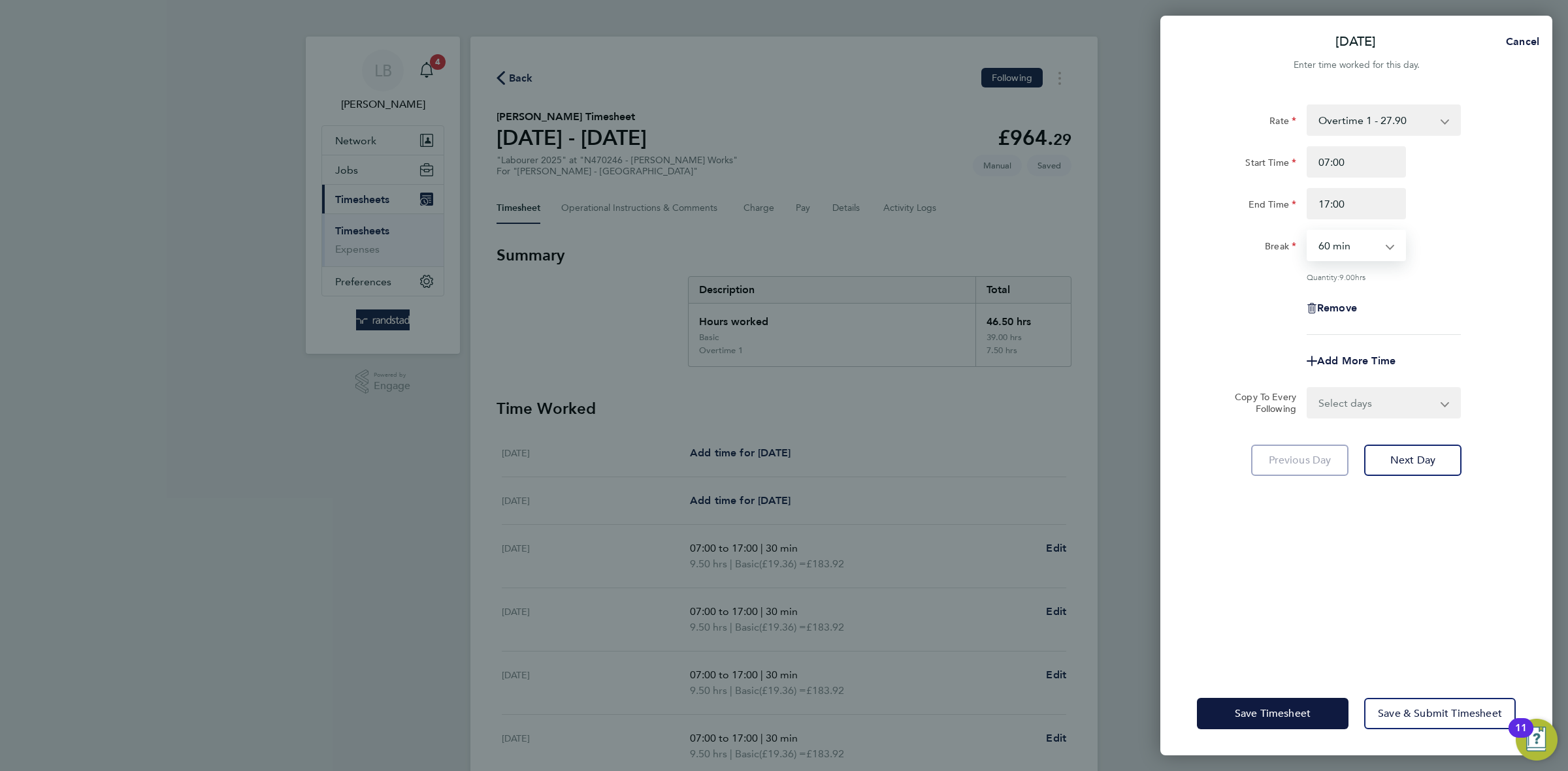
select select "30"
click at [1307, 231] on select "0 min 15 min 30 min 45 min 60 min 75 min 90 min" at bounding box center [1348, 245] width 81 height 29
click at [1463, 289] on div "Rate Overtime 1 - 27.90 Basic - 19.36 Overtime 2 - 36.44 Start Time 07:00 End T…" at bounding box center [1356, 220] width 319 height 230
click at [1283, 712] on span "Save Timesheet" at bounding box center [1272, 714] width 76 height 13
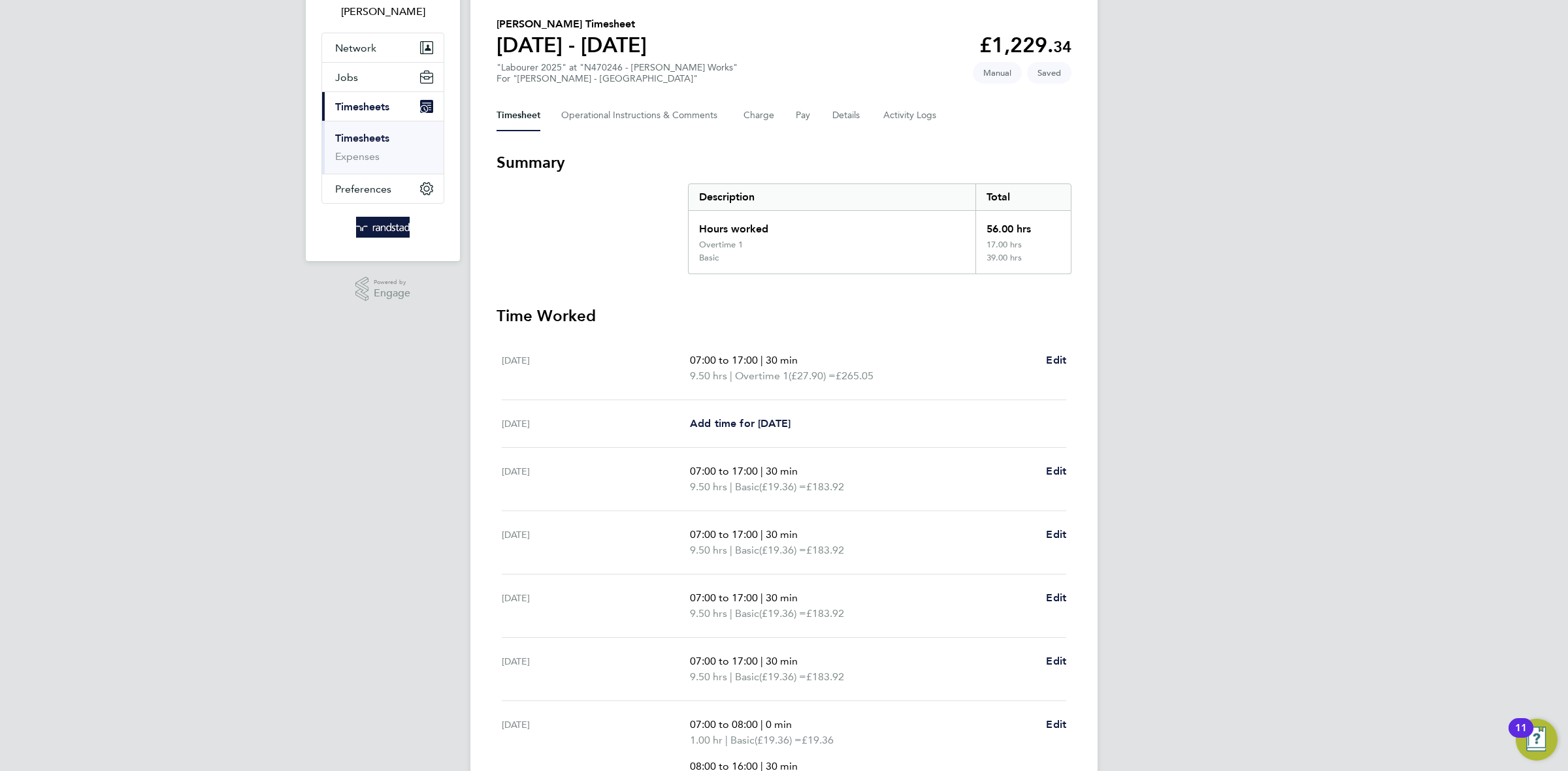
scroll to position [234, 0]
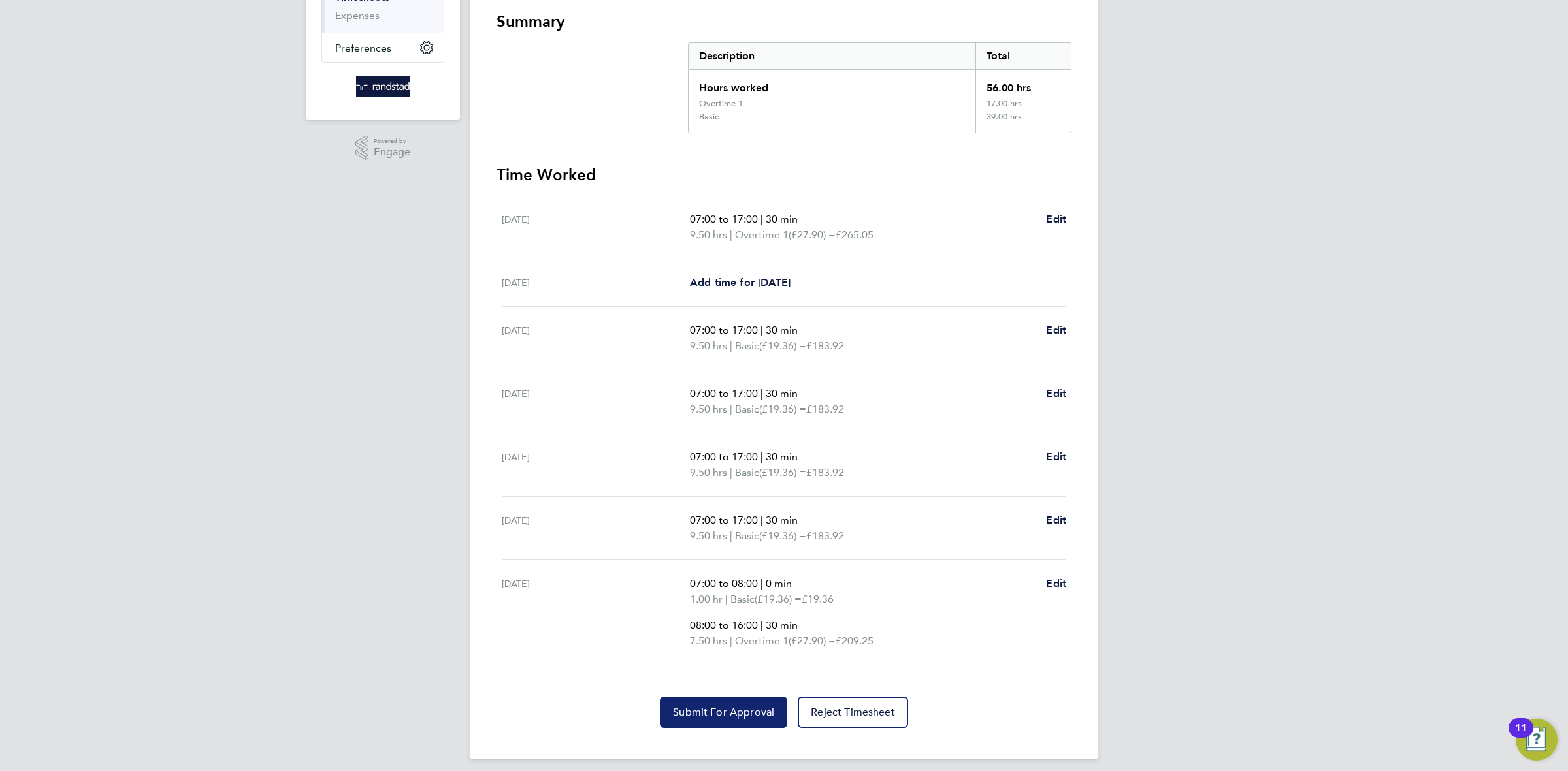
click at [694, 711] on span "Submit For Approval" at bounding box center [723, 712] width 101 height 13
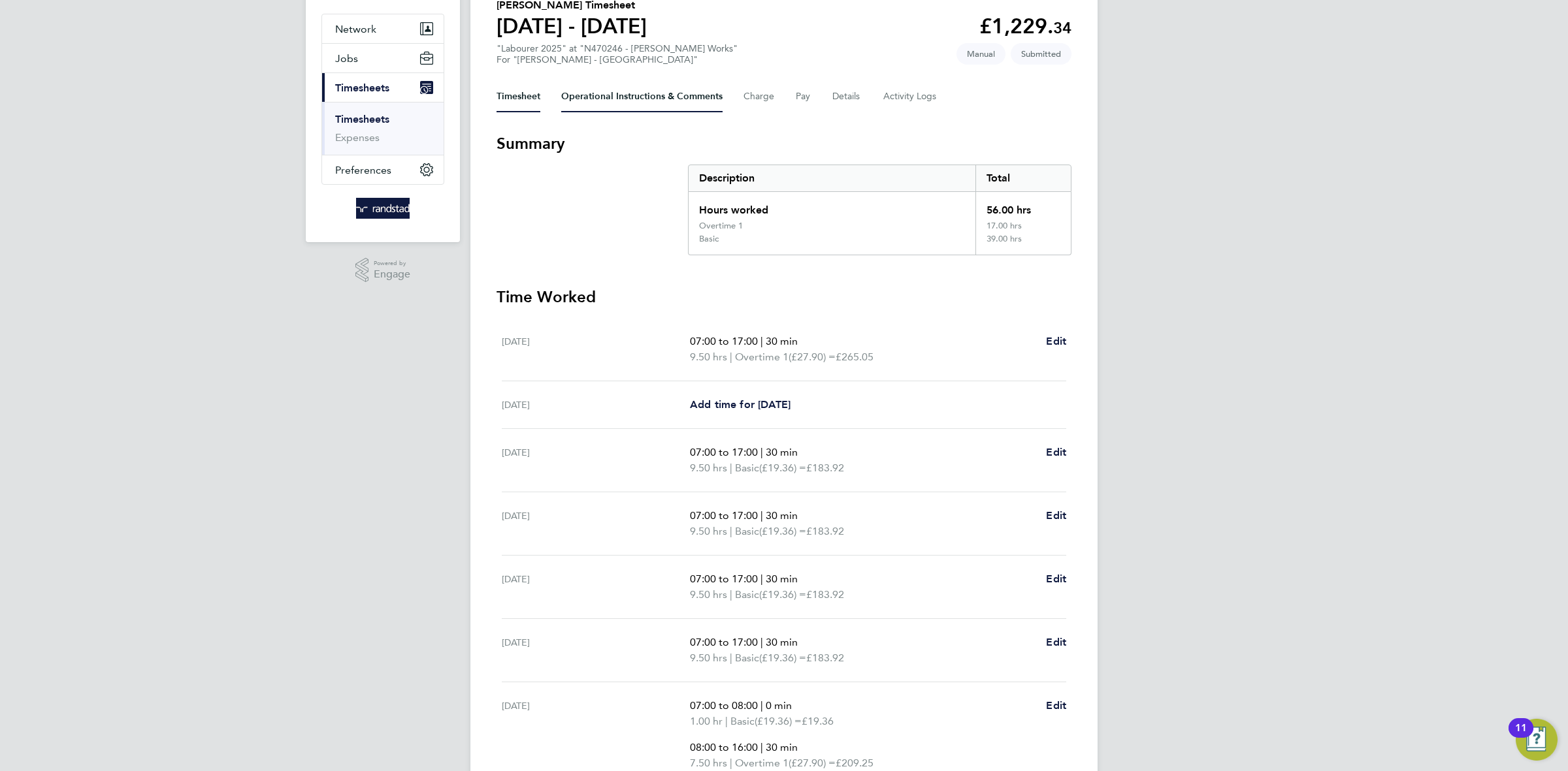
scroll to position [0, 0]
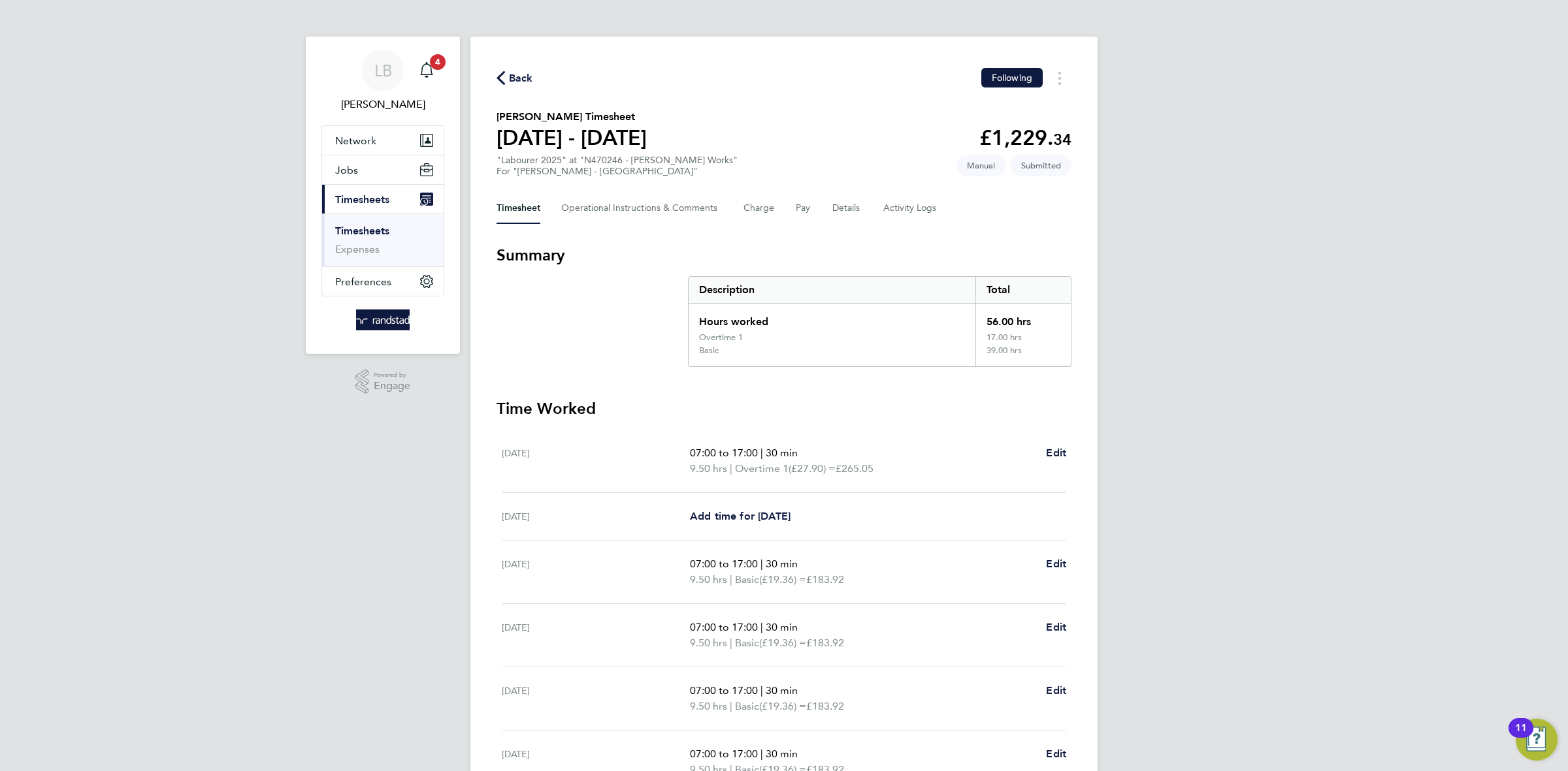
click at [526, 81] on span "Back" at bounding box center [520, 79] width 24 height 16
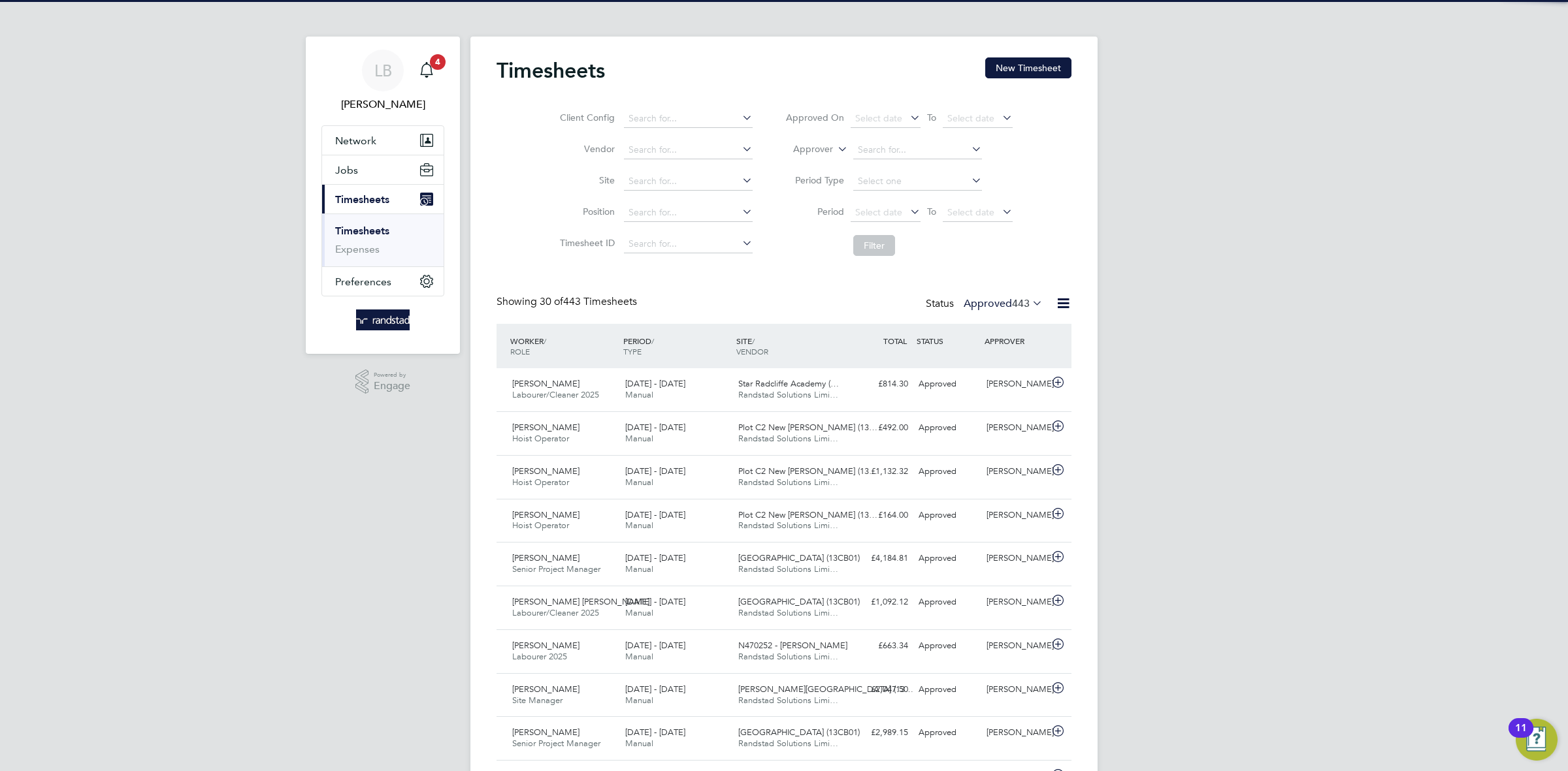
scroll to position [33, 113]
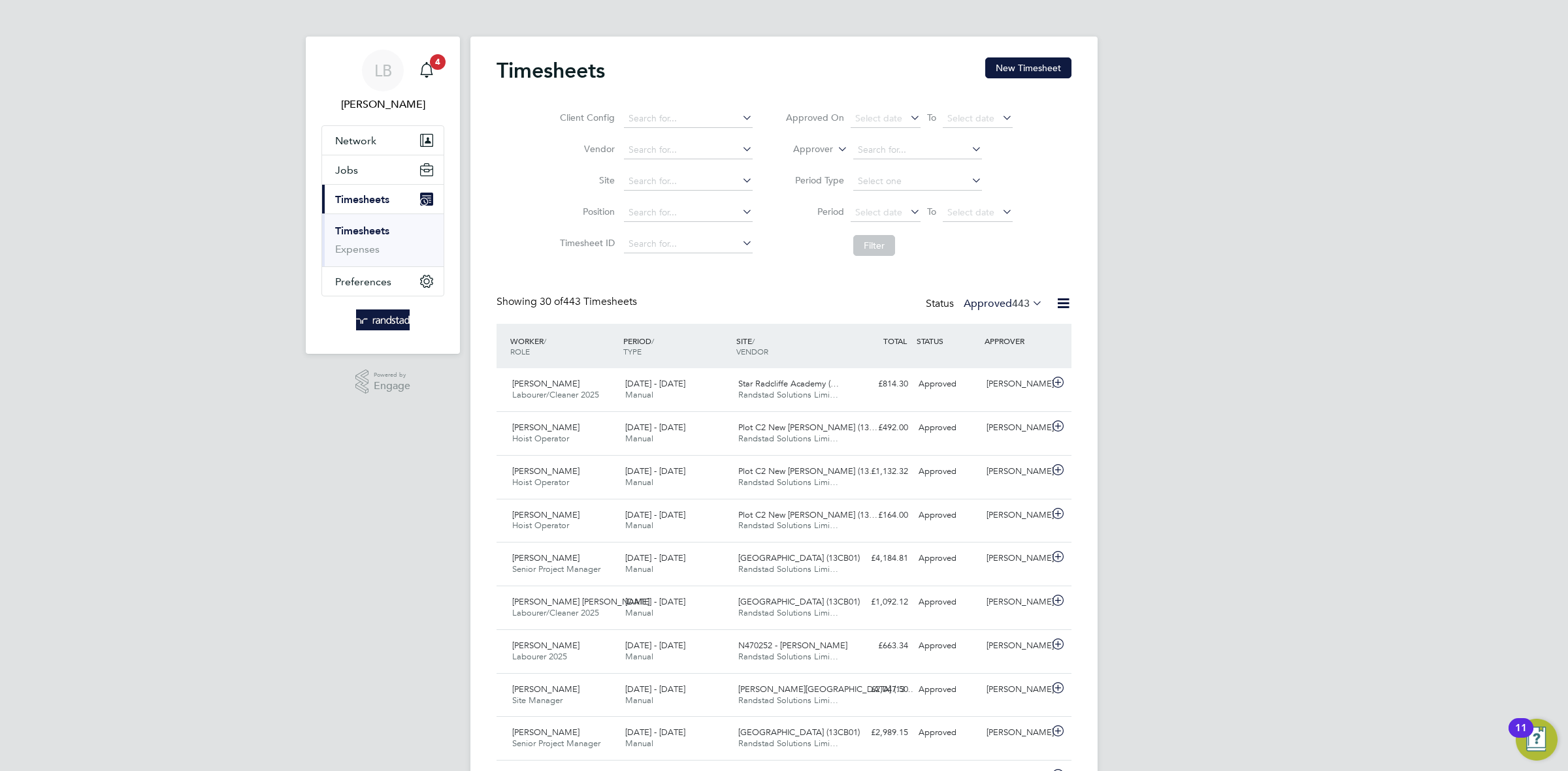
click at [1042, 79] on div "Timesheets New Timesheet" at bounding box center [784, 77] width 575 height 39
click at [1038, 72] on button "New Timesheet" at bounding box center [1028, 67] width 87 height 21
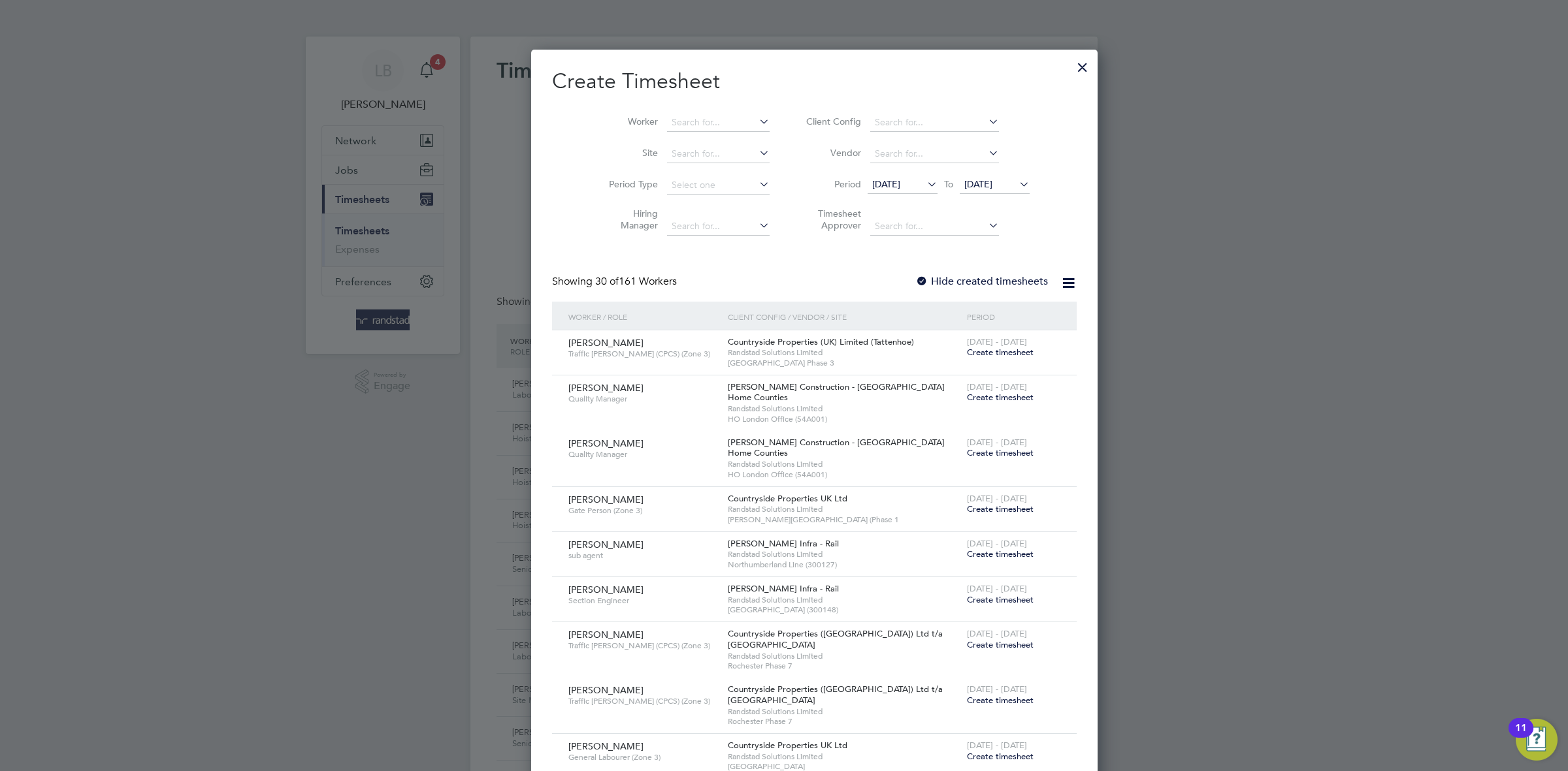
click at [676, 133] on li "Worker" at bounding box center [684, 122] width 203 height 31
click at [668, 124] on input at bounding box center [718, 122] width 103 height 18
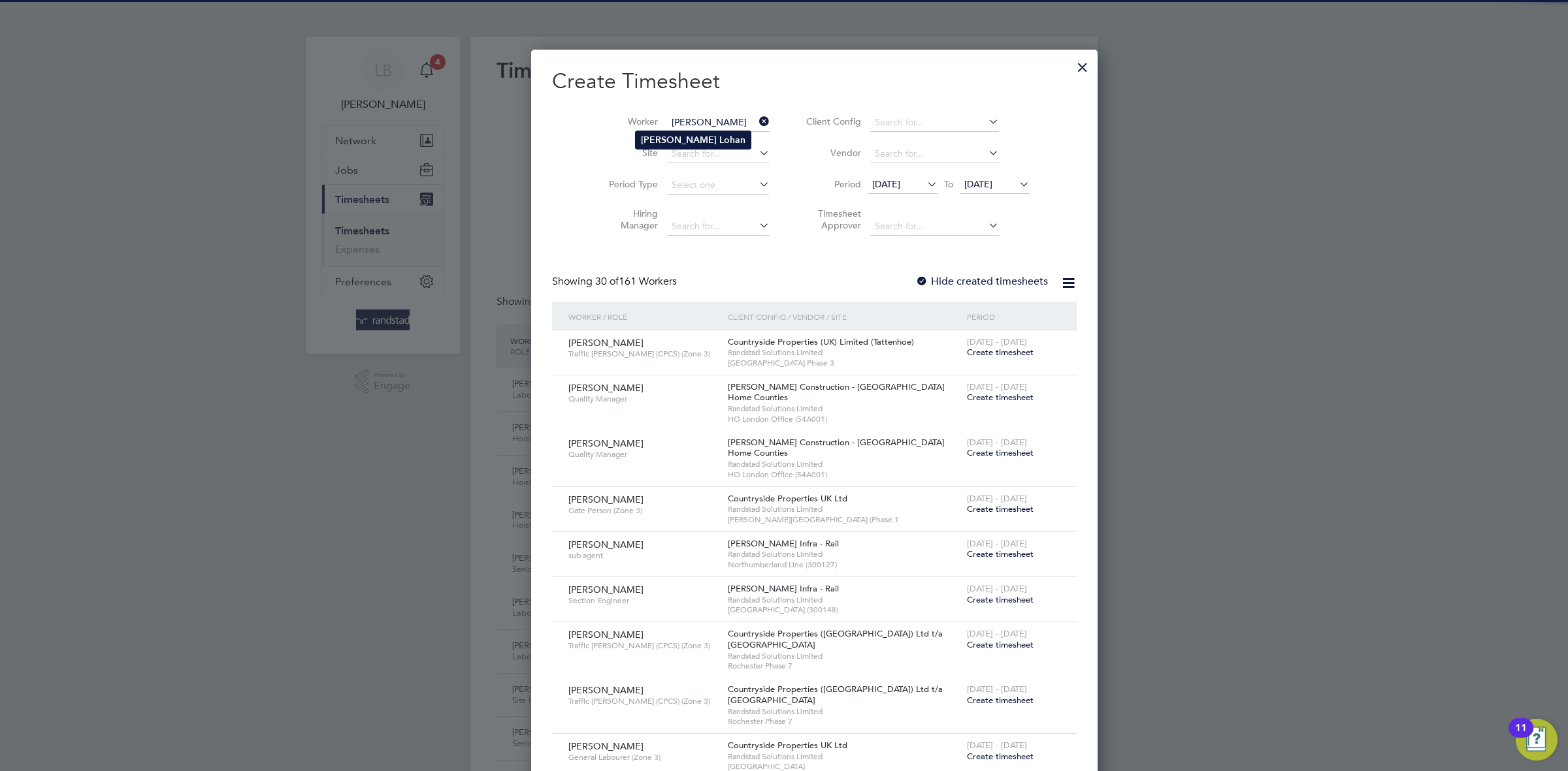
click at [719, 136] on b "Lohan" at bounding box center [732, 140] width 26 height 11
type input "[PERSON_NAME]"
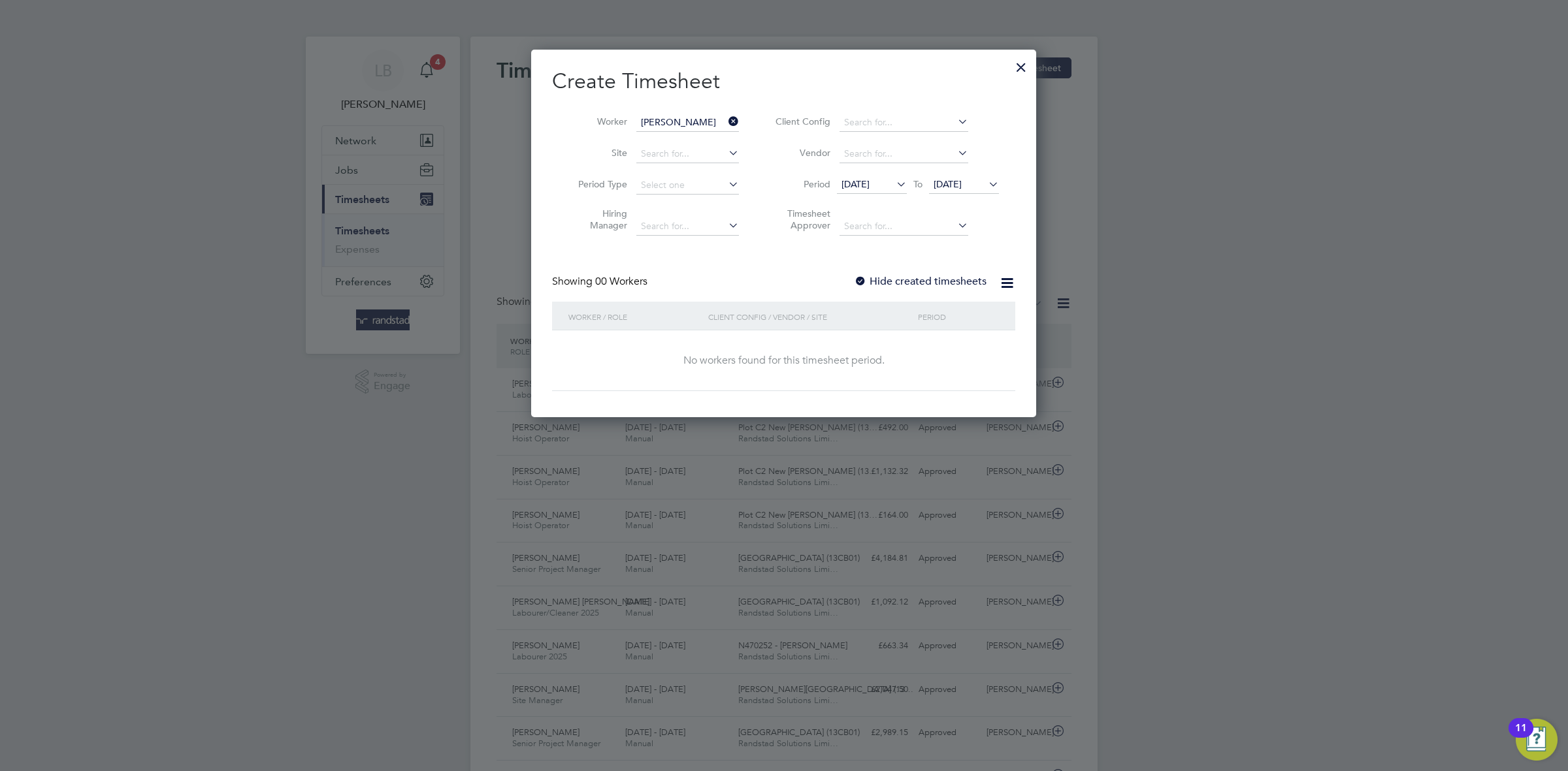
click at [936, 286] on label "Hide created timesheets" at bounding box center [920, 281] width 133 height 13
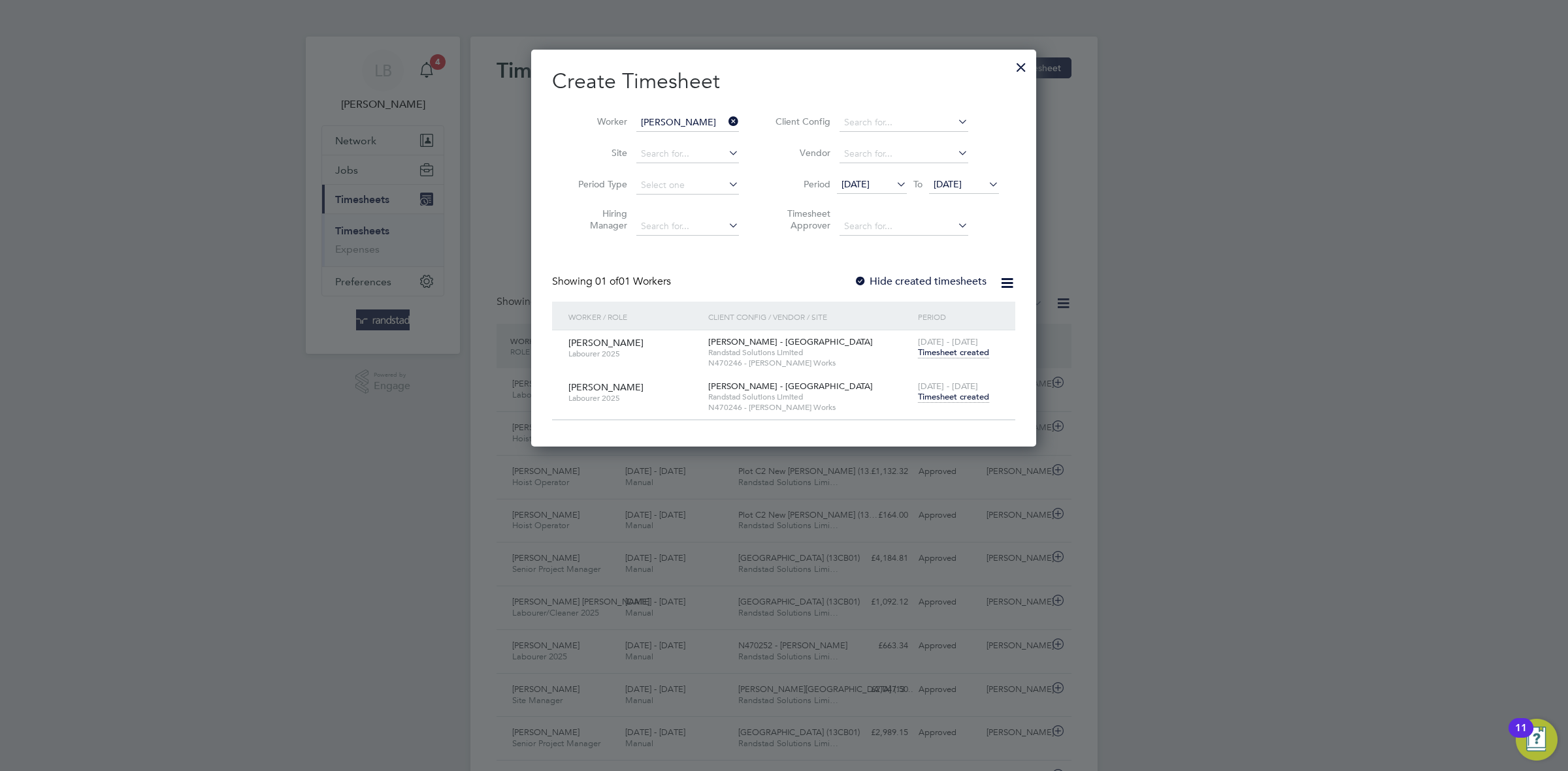
click at [953, 401] on span "Timesheet created" at bounding box center [953, 396] width 71 height 12
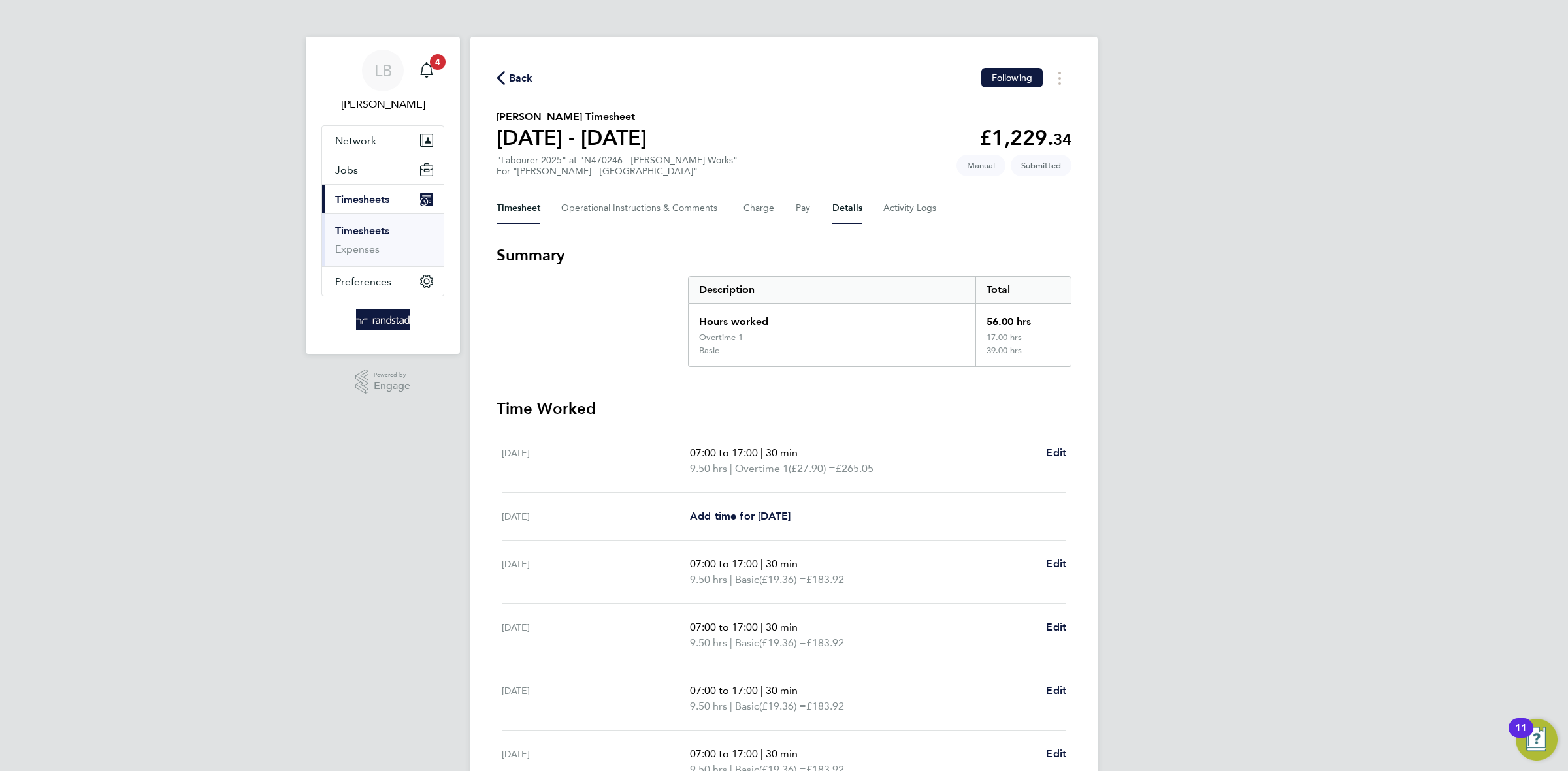
click at [842, 208] on button "Details" at bounding box center [847, 208] width 30 height 31
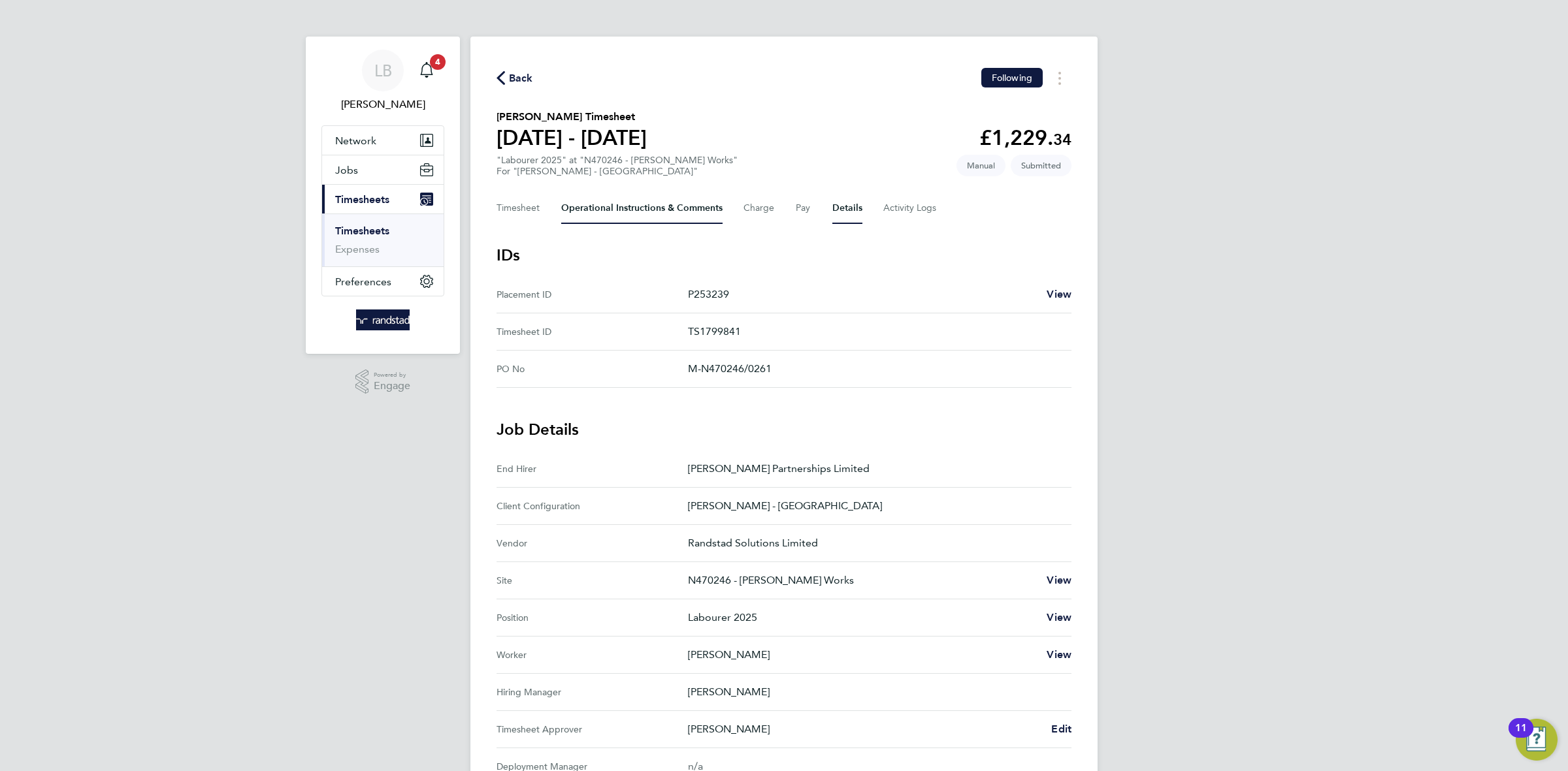
click at [609, 214] on Comments-tab "Operational Instructions & Comments" at bounding box center [642, 208] width 162 height 31
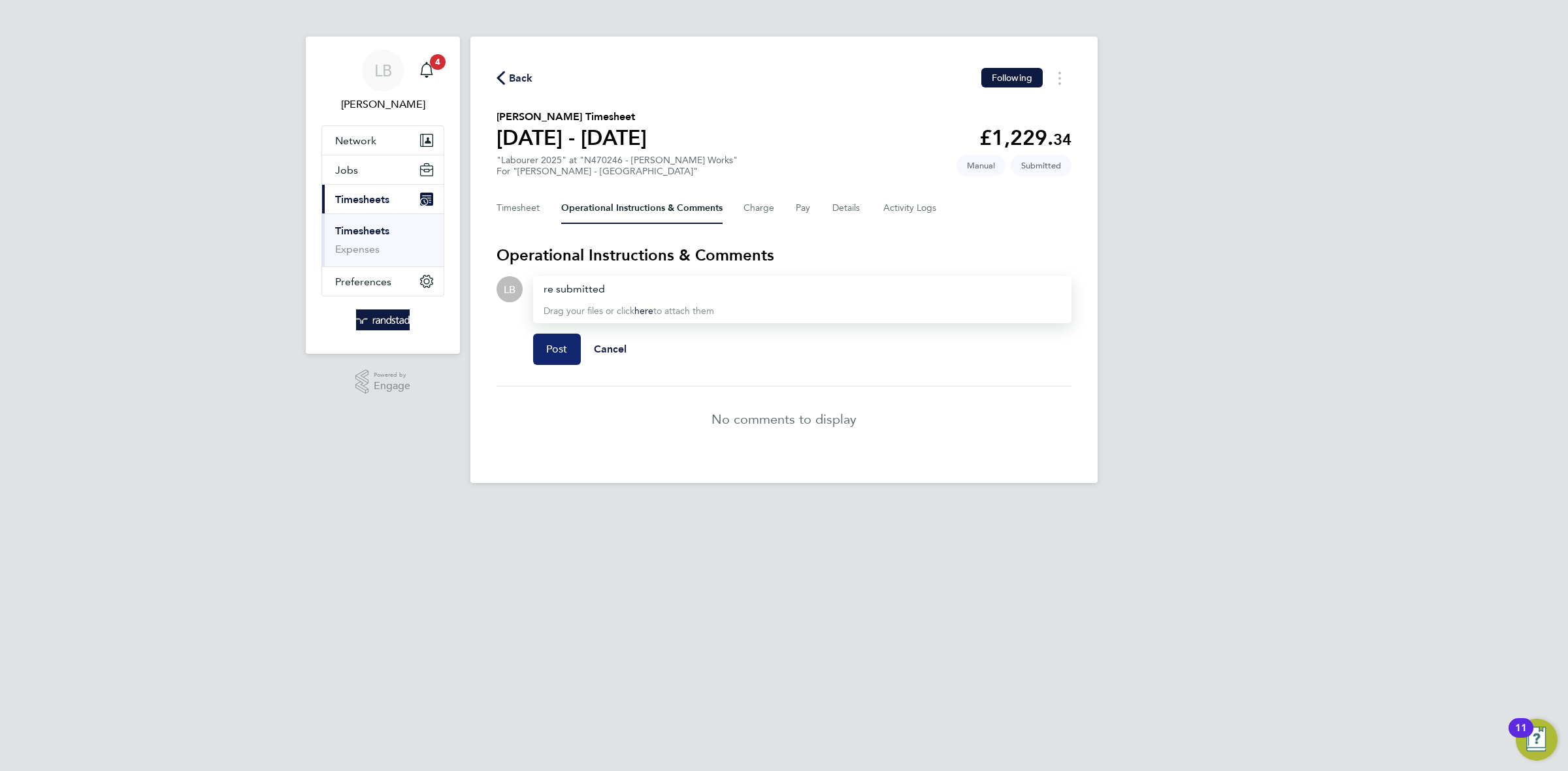
click at [557, 346] on span "Post" at bounding box center [557, 349] width 21 height 13
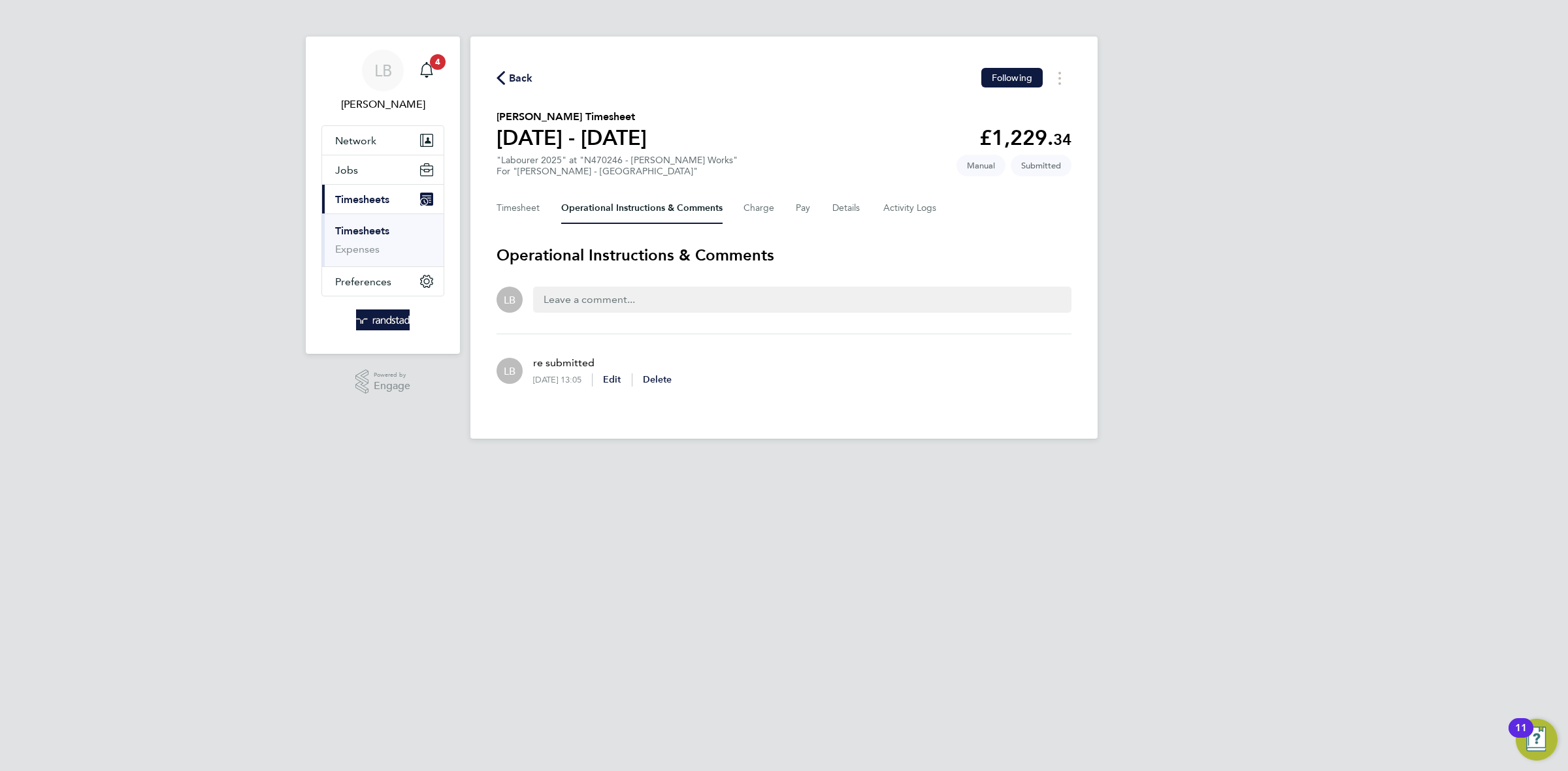
click at [525, 74] on span "Back" at bounding box center [520, 79] width 24 height 16
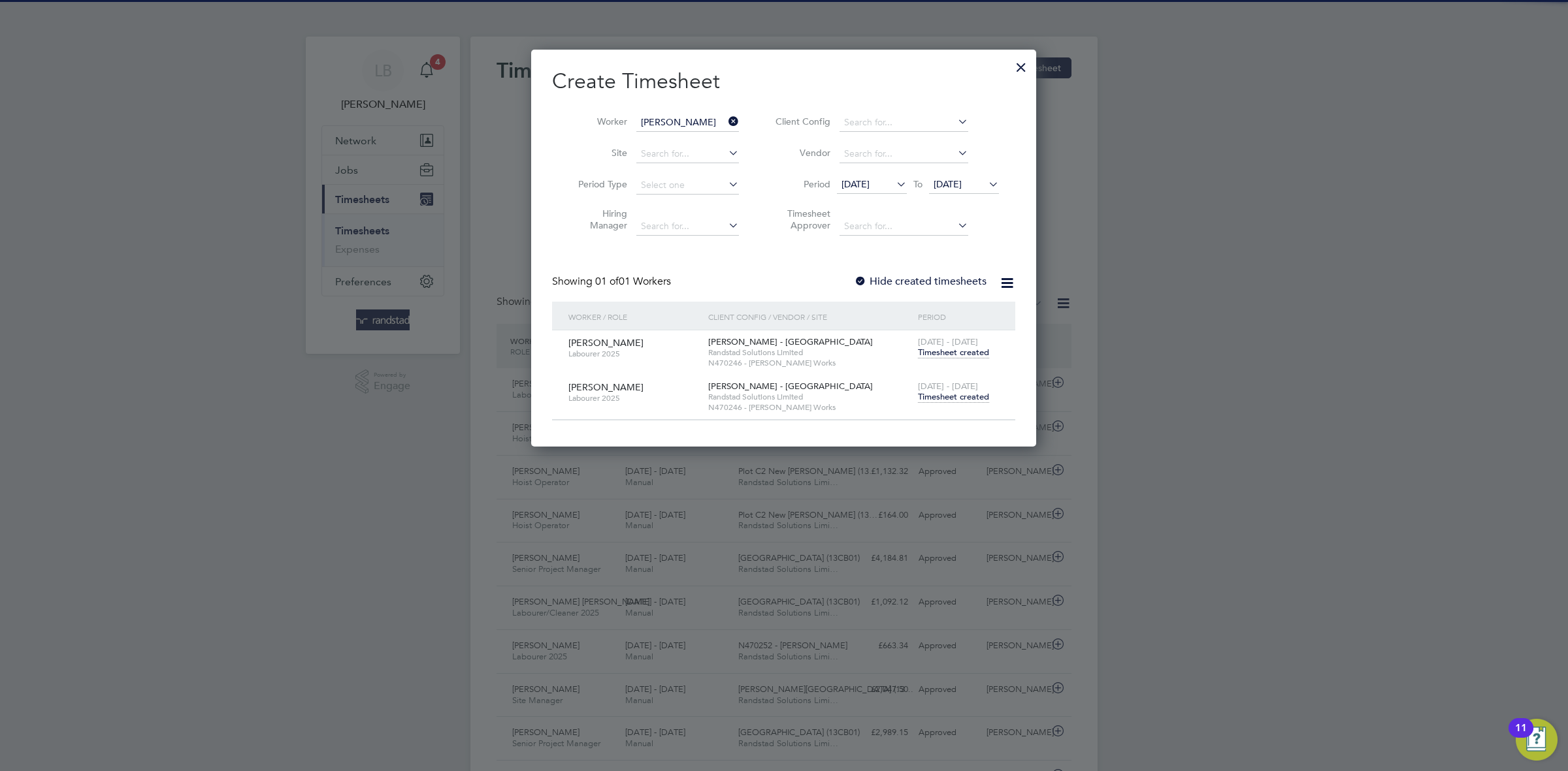
scroll to position [33, 113]
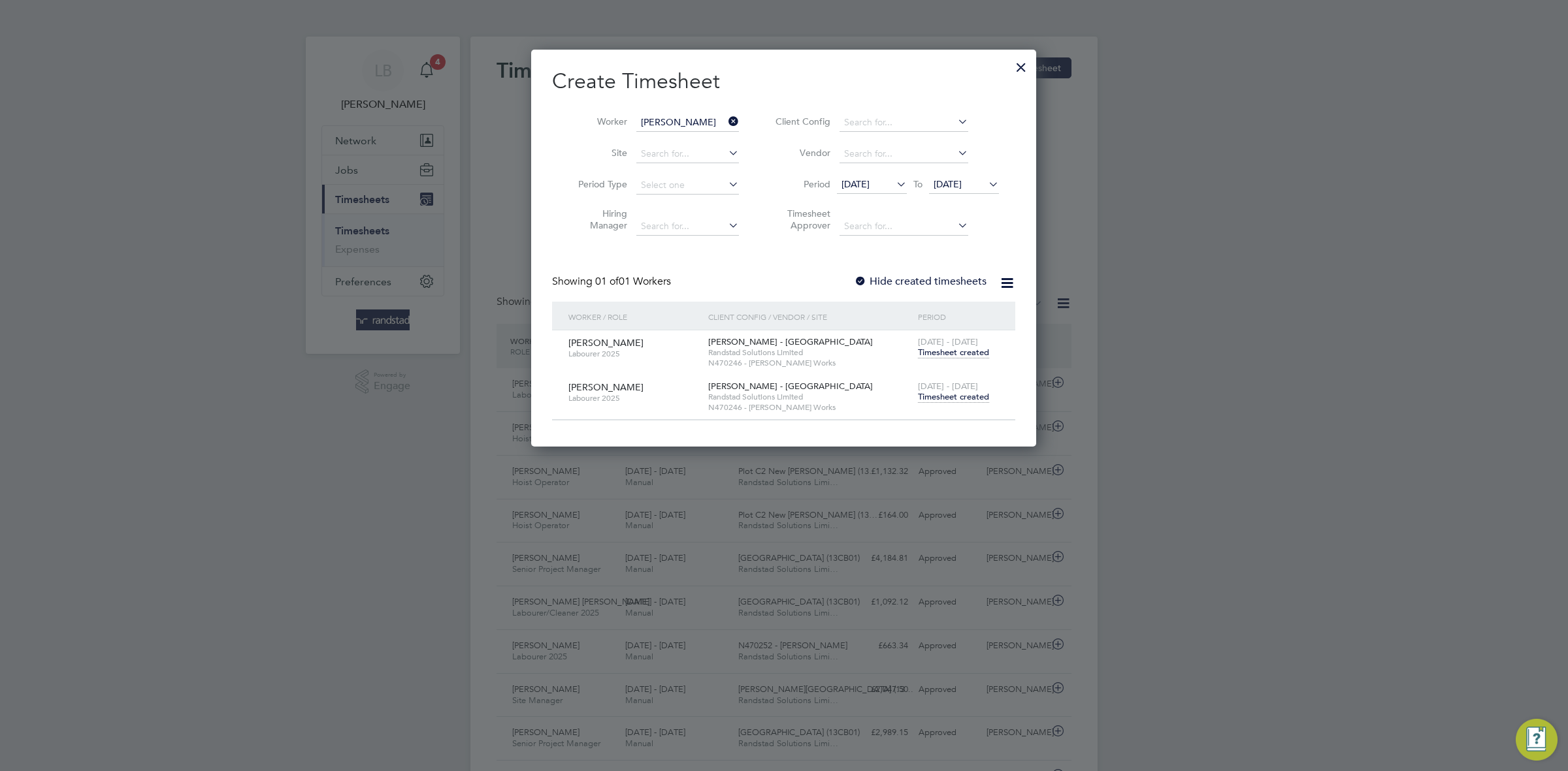
click at [1022, 59] on div at bounding box center [1021, 64] width 23 height 23
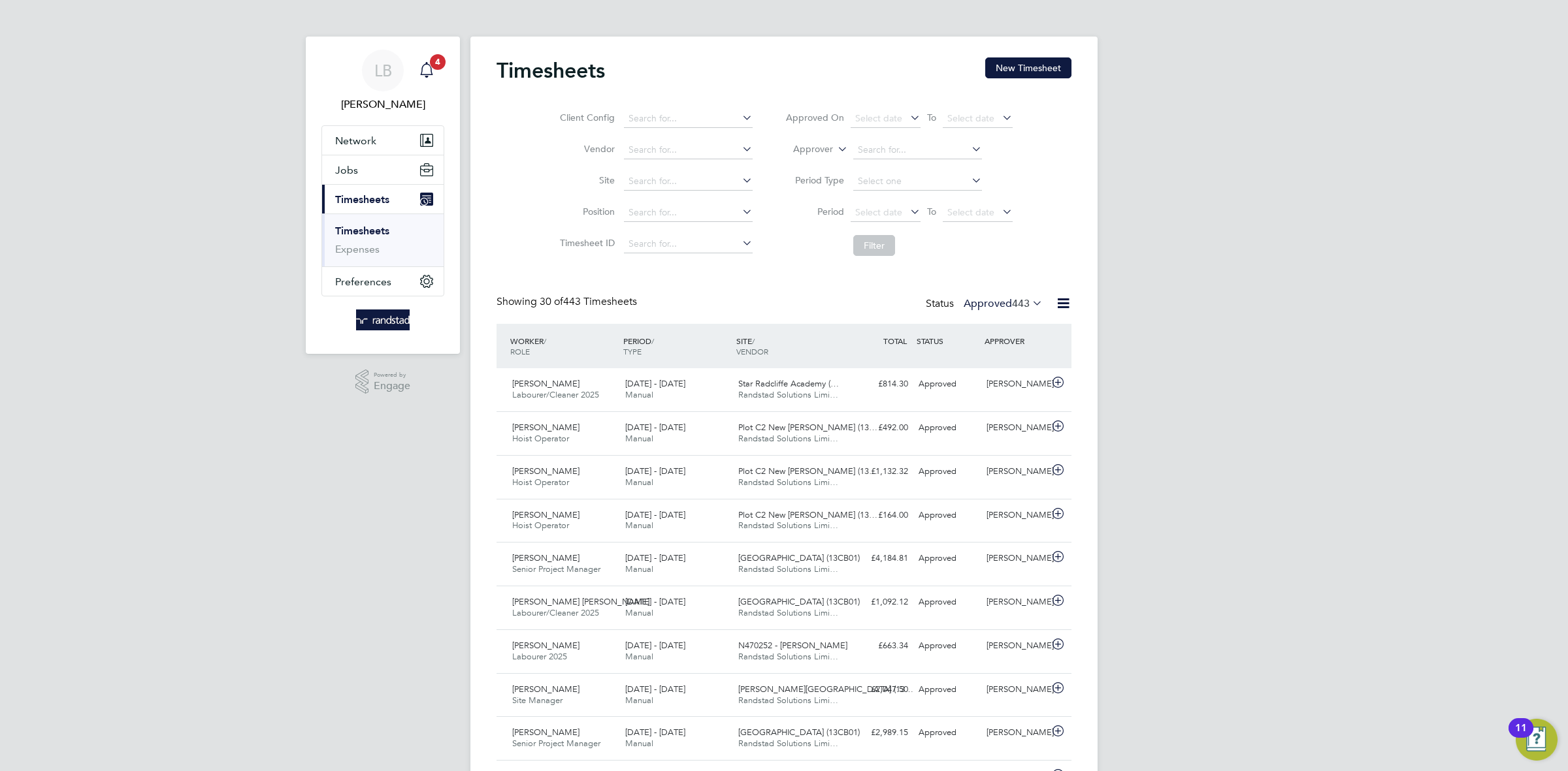
click at [420, 73] on icon "Main navigation" at bounding box center [427, 70] width 16 height 16
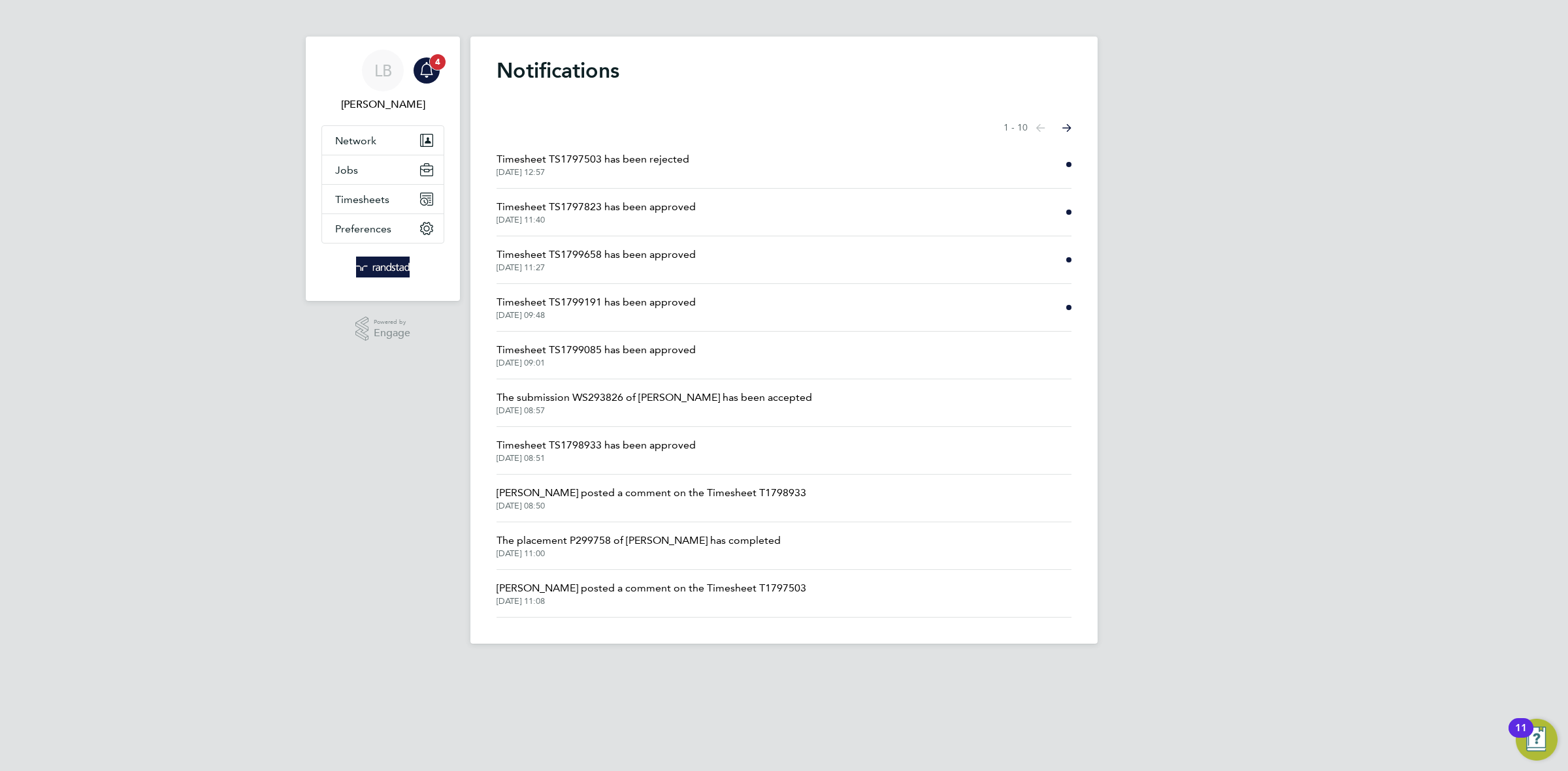
click at [420, 74] on icon "Main navigation" at bounding box center [427, 69] width 12 height 13
click at [398, 70] on div "LB" at bounding box center [382, 70] width 42 height 42
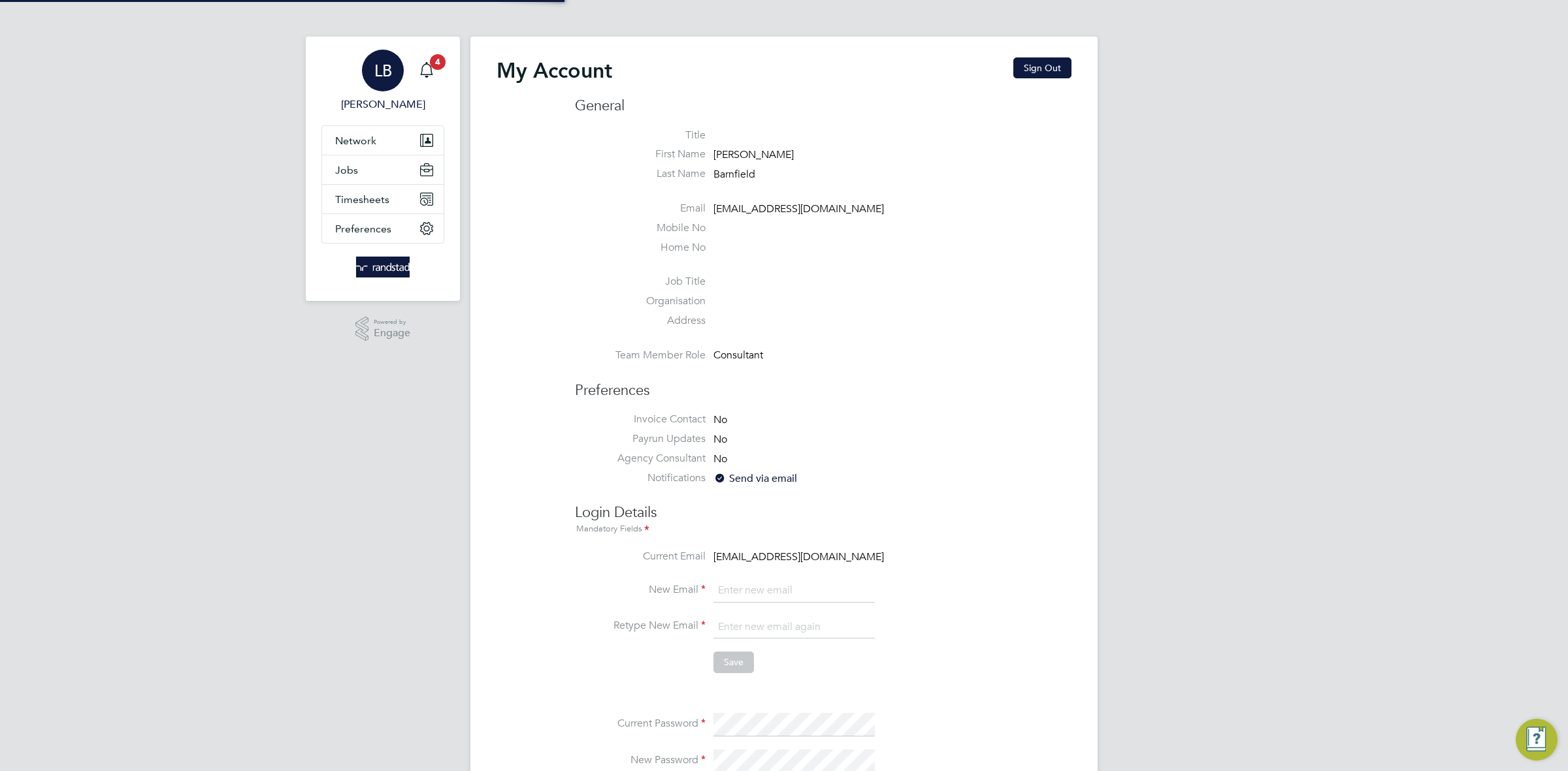
type input "[EMAIL_ADDRESS][DOMAIN_NAME]"
click at [371, 142] on span "Network" at bounding box center [355, 141] width 41 height 12
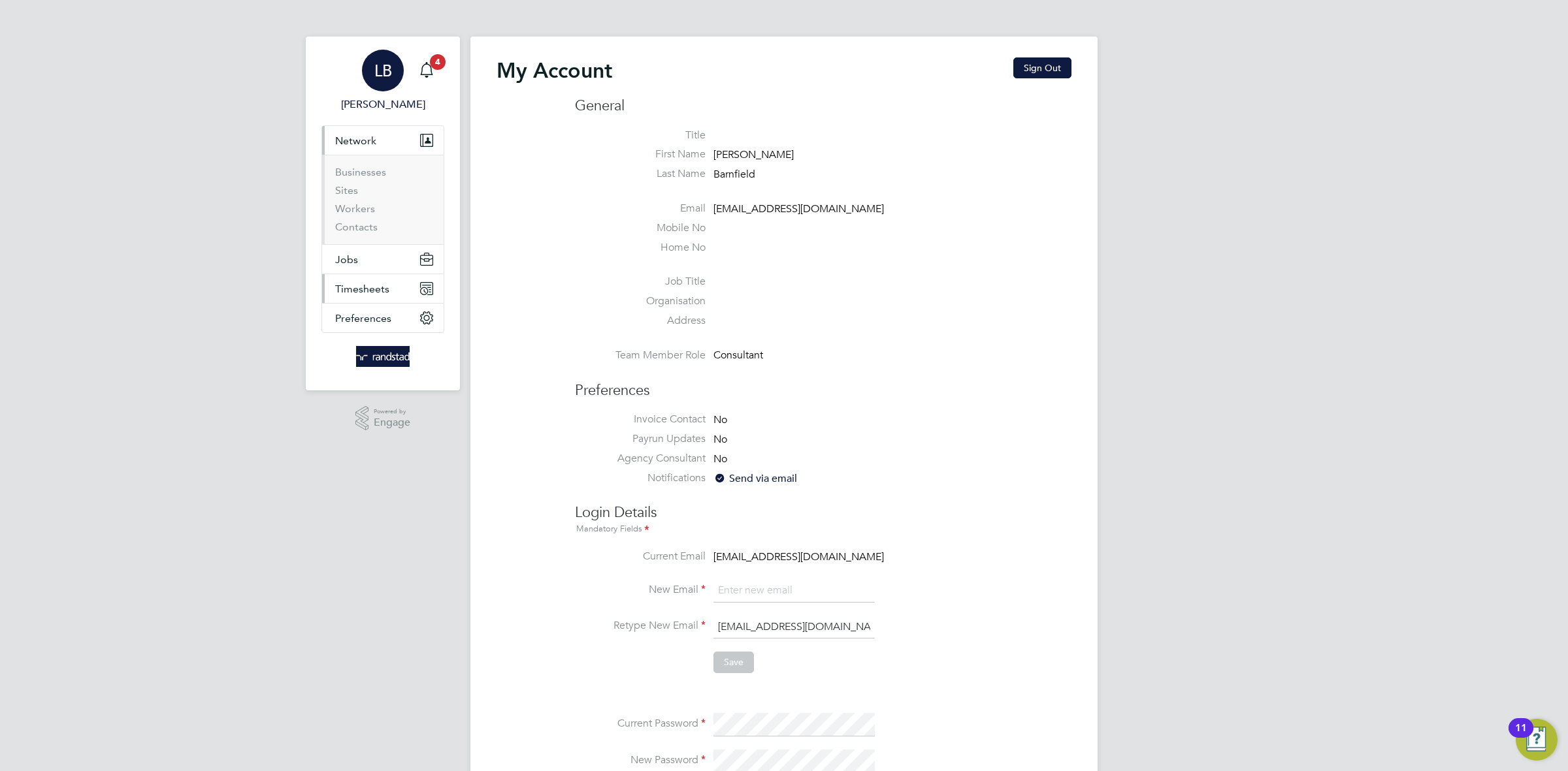
click at [377, 294] on span "Timesheets" at bounding box center [361, 289] width 54 height 12
click at [361, 236] on link "Timesheets" at bounding box center [361, 231] width 54 height 12
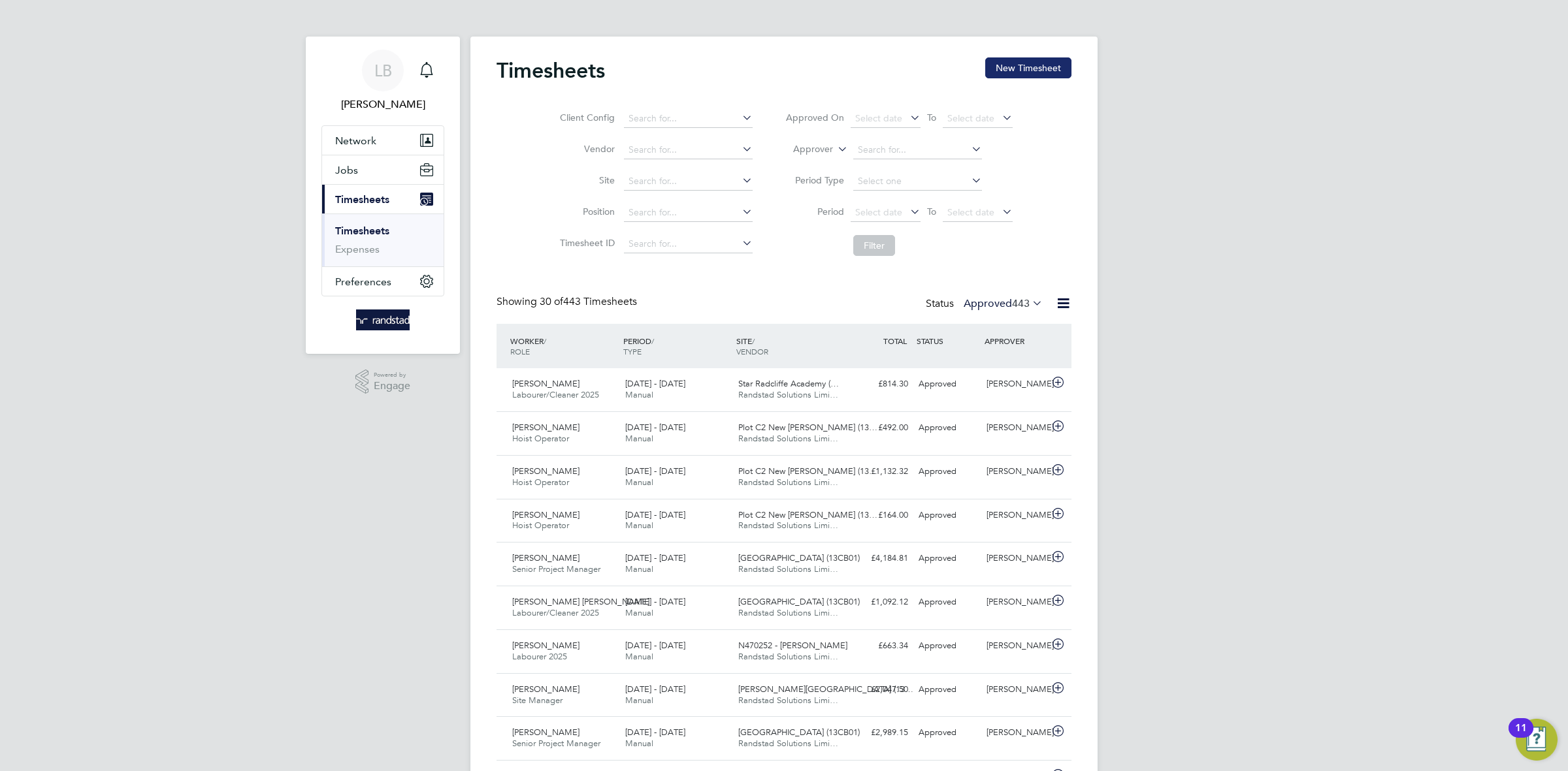
click at [1022, 77] on button "New Timesheet" at bounding box center [1028, 67] width 87 height 21
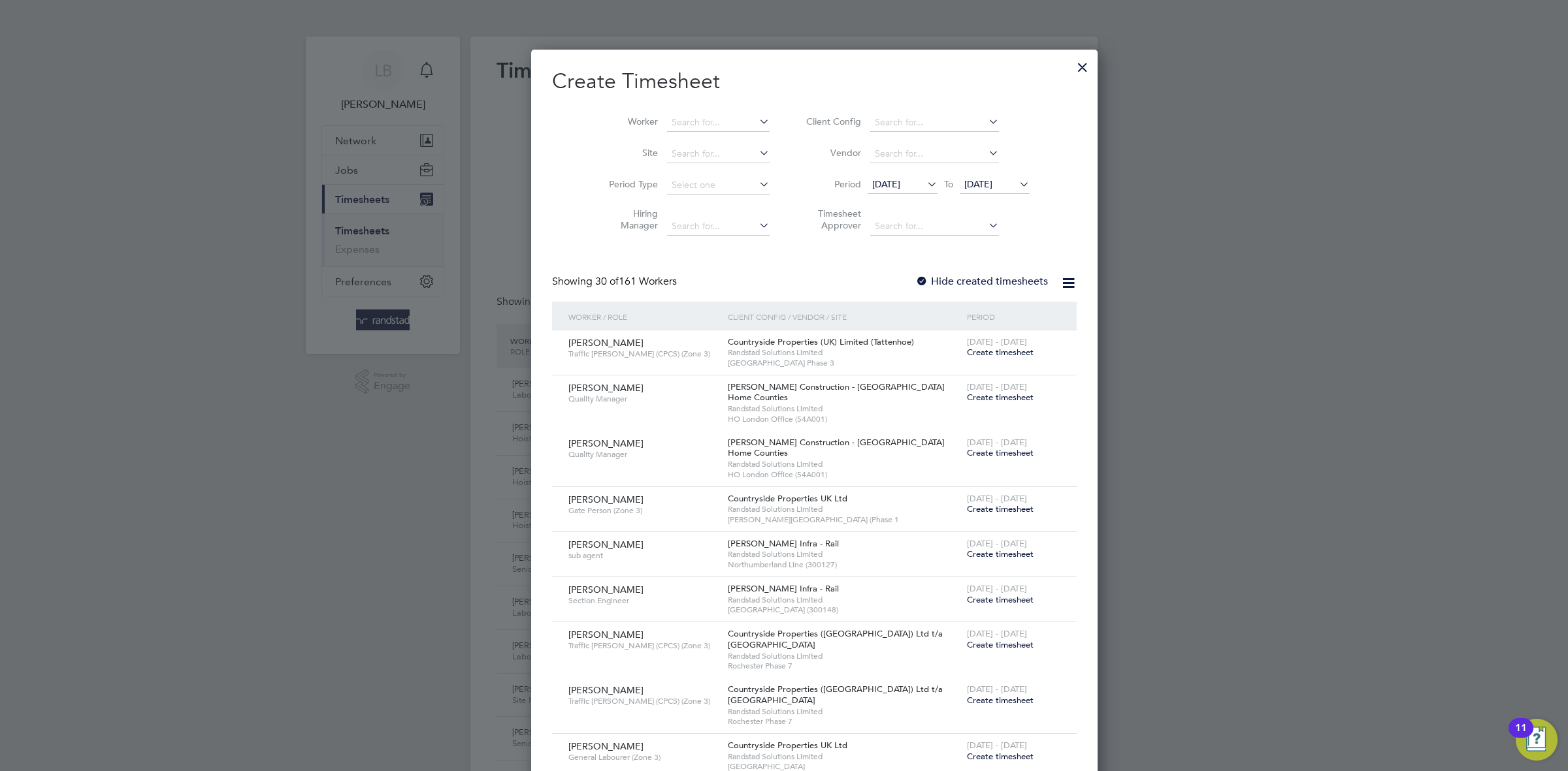
scroll to position [2250, 505]
click at [670, 120] on input at bounding box center [718, 122] width 103 height 18
click at [688, 145] on li "[PERSON_NAME]" at bounding box center [693, 140] width 117 height 18
type input "[PERSON_NAME]"
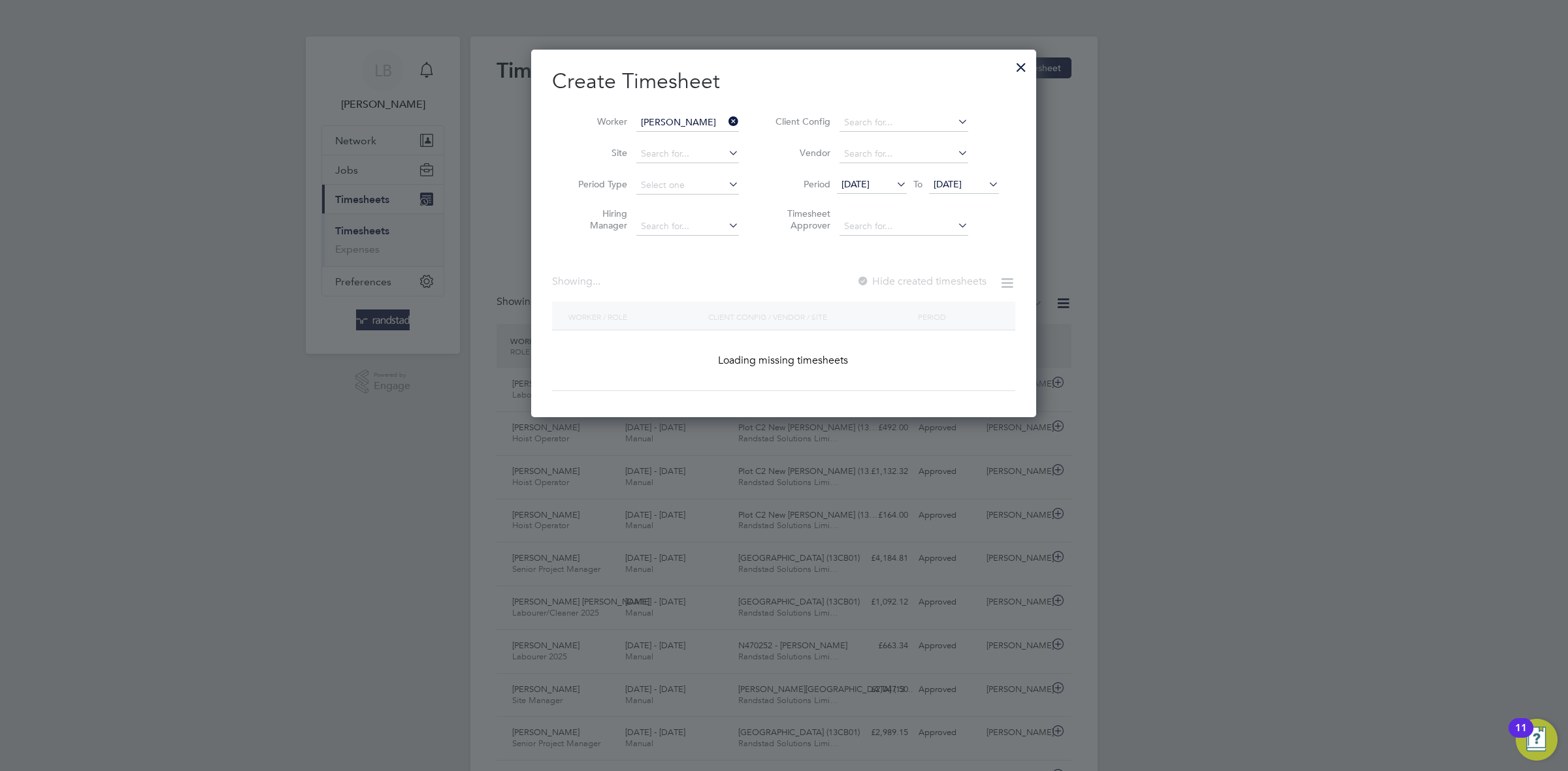
scroll to position [369, 505]
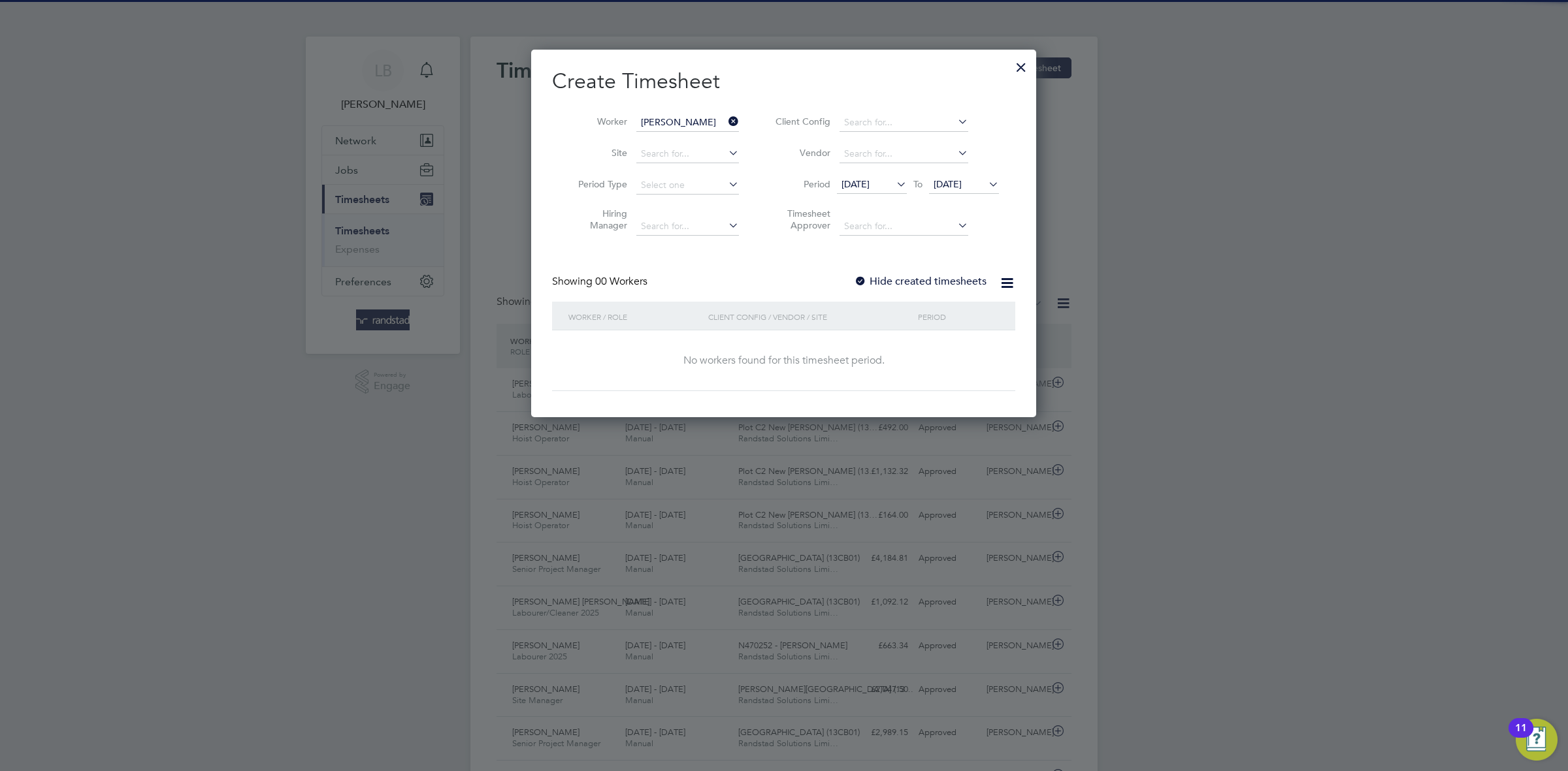
click at [912, 281] on label "Hide created timesheets" at bounding box center [920, 281] width 133 height 13
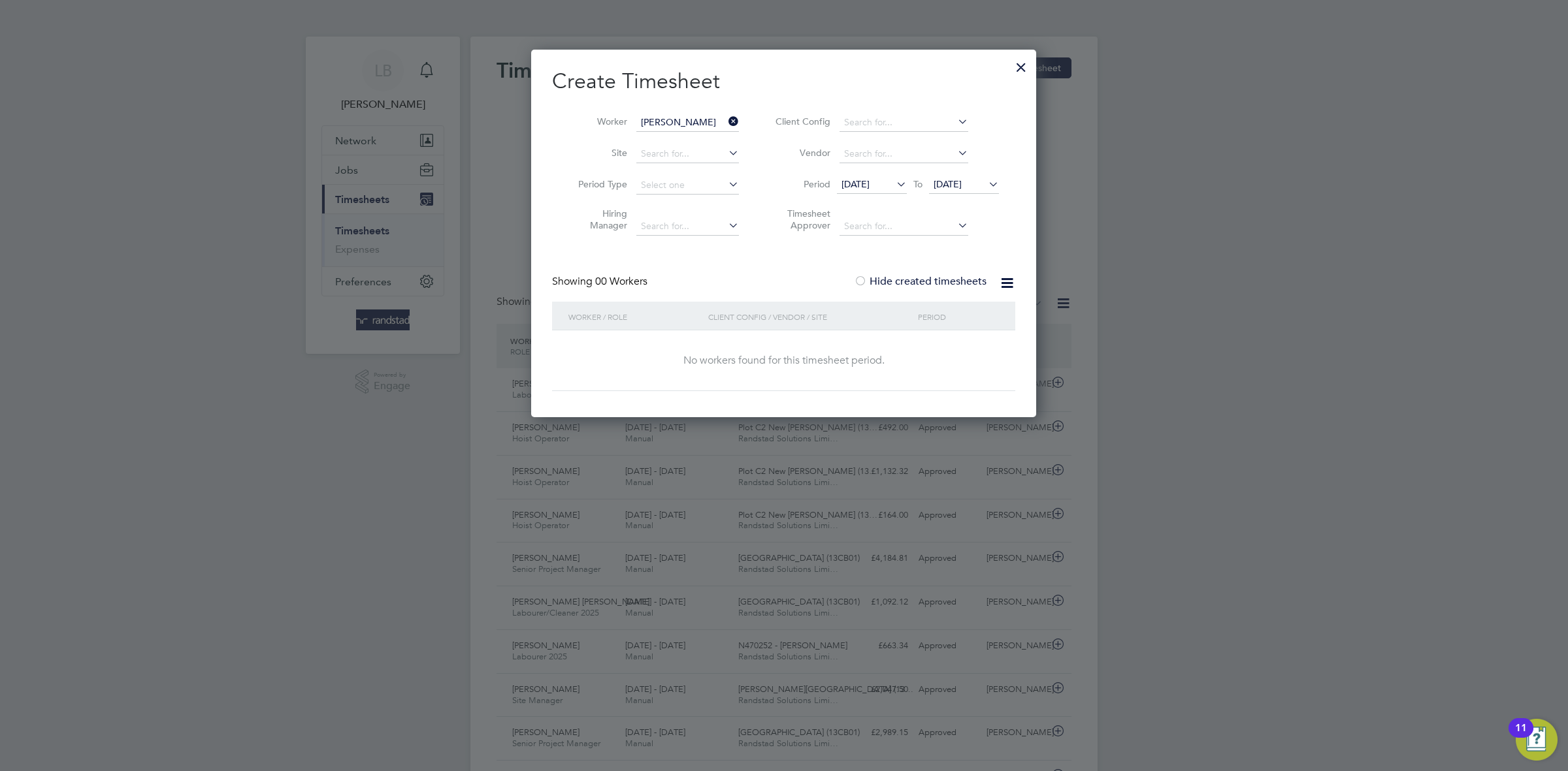
click at [951, 191] on span "[DATE]" at bounding box center [964, 186] width 70 height 18
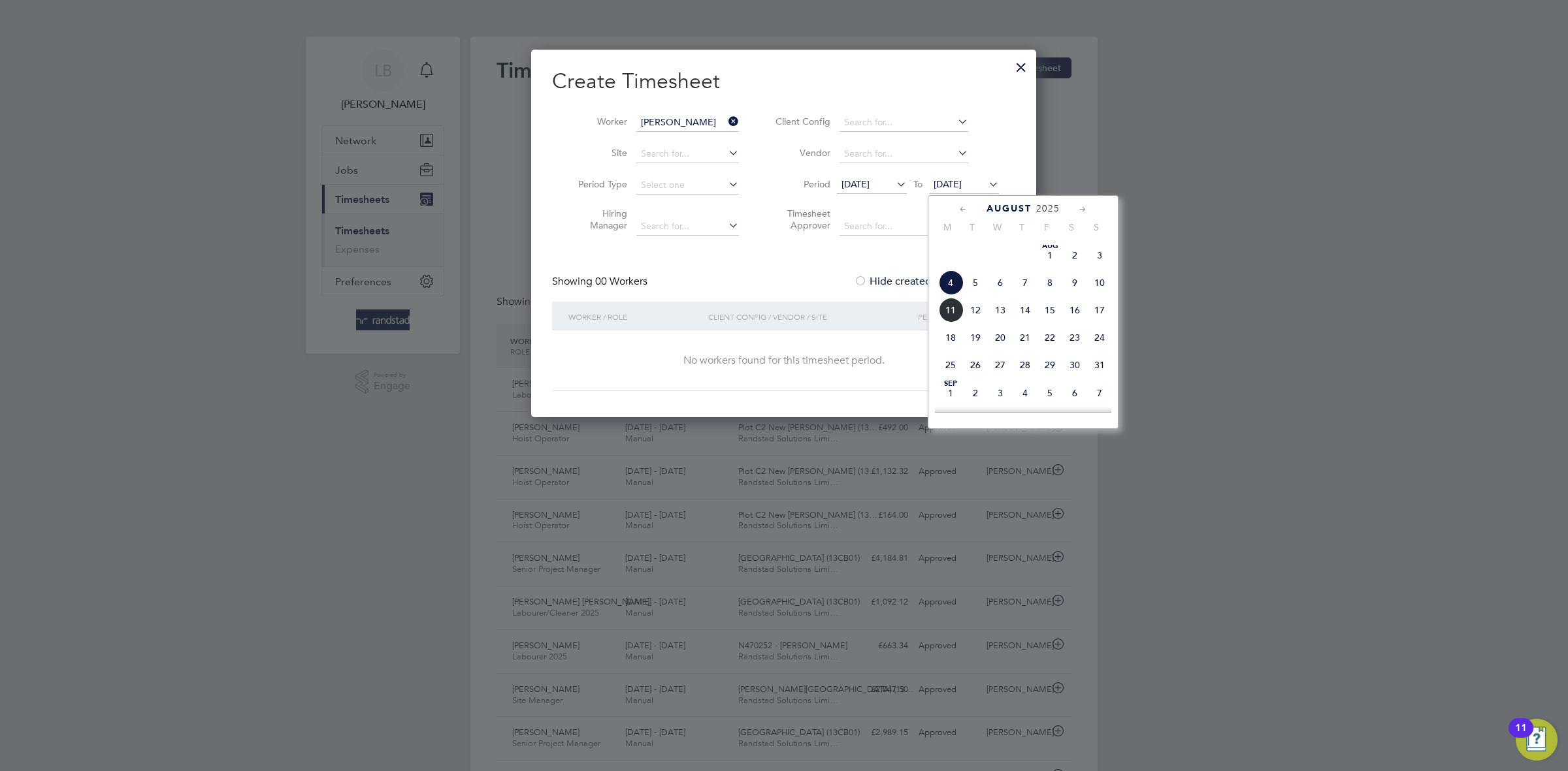
click at [957, 323] on span "11" at bounding box center [950, 311] width 25 height 25
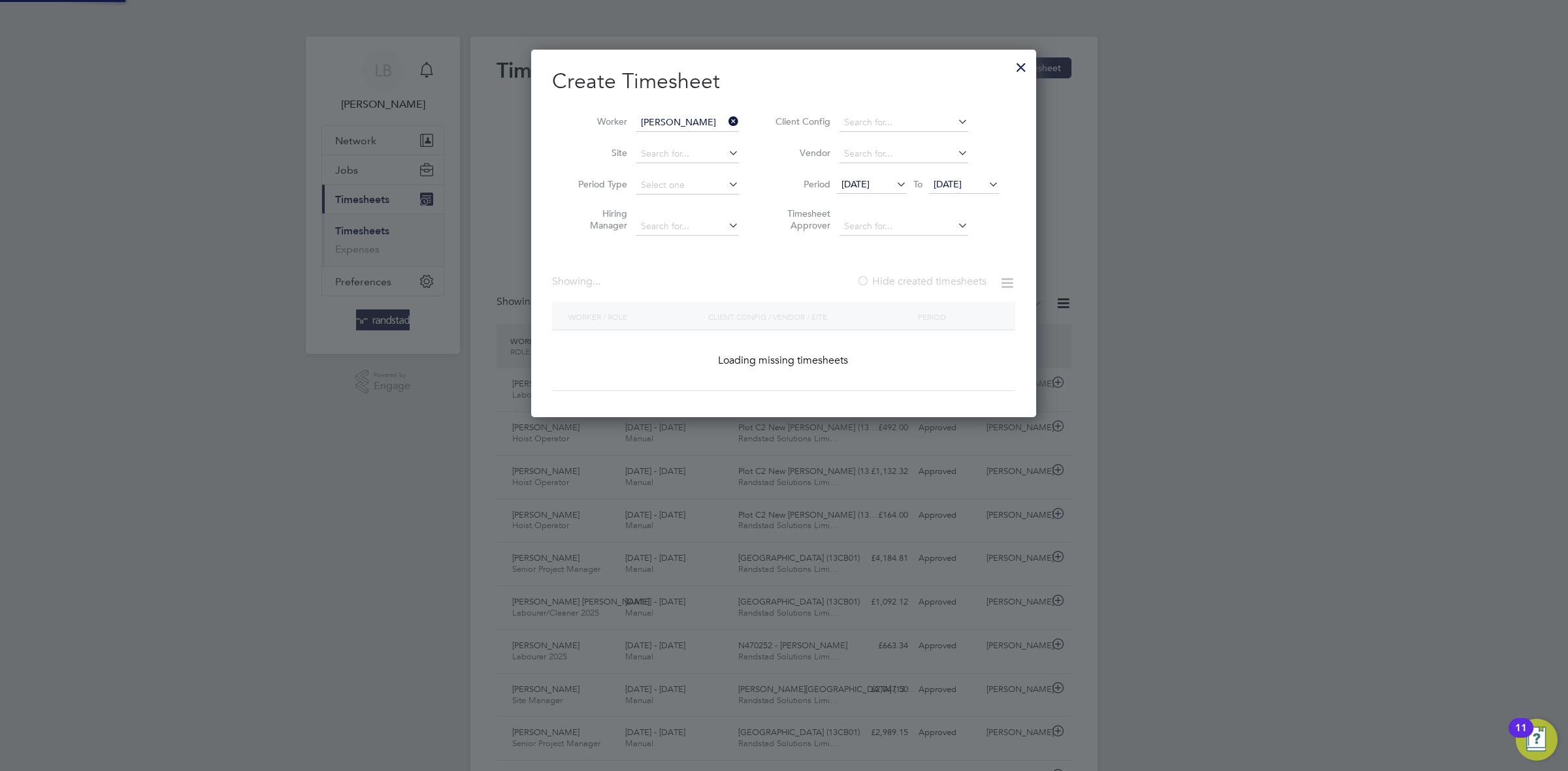
scroll to position [443, 505]
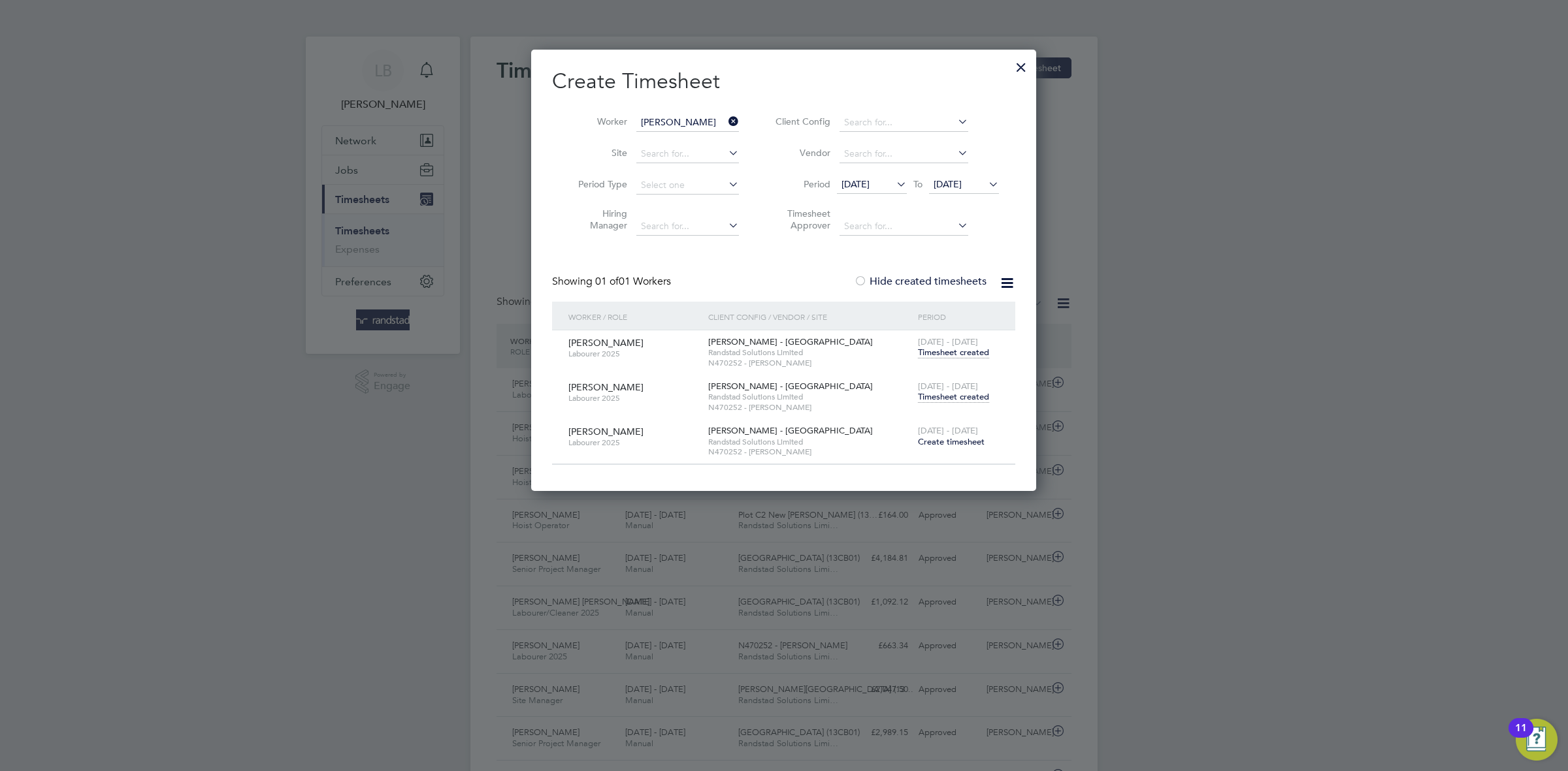
click at [943, 399] on span "Timesheet created" at bounding box center [953, 396] width 71 height 12
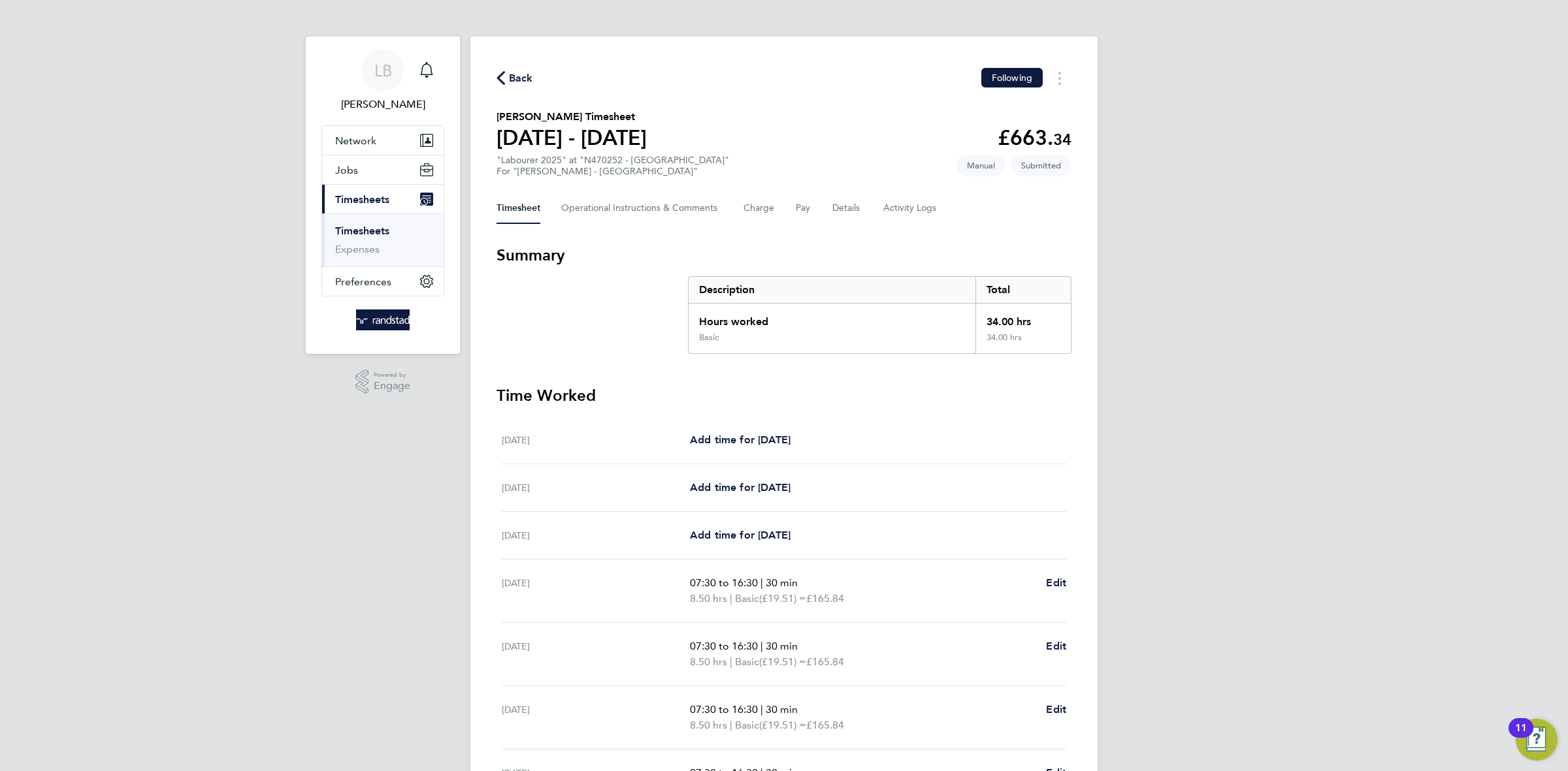
click at [533, 81] on div "Back Following" at bounding box center [784, 78] width 575 height 21
click at [528, 81] on span "Back" at bounding box center [520, 79] width 24 height 16
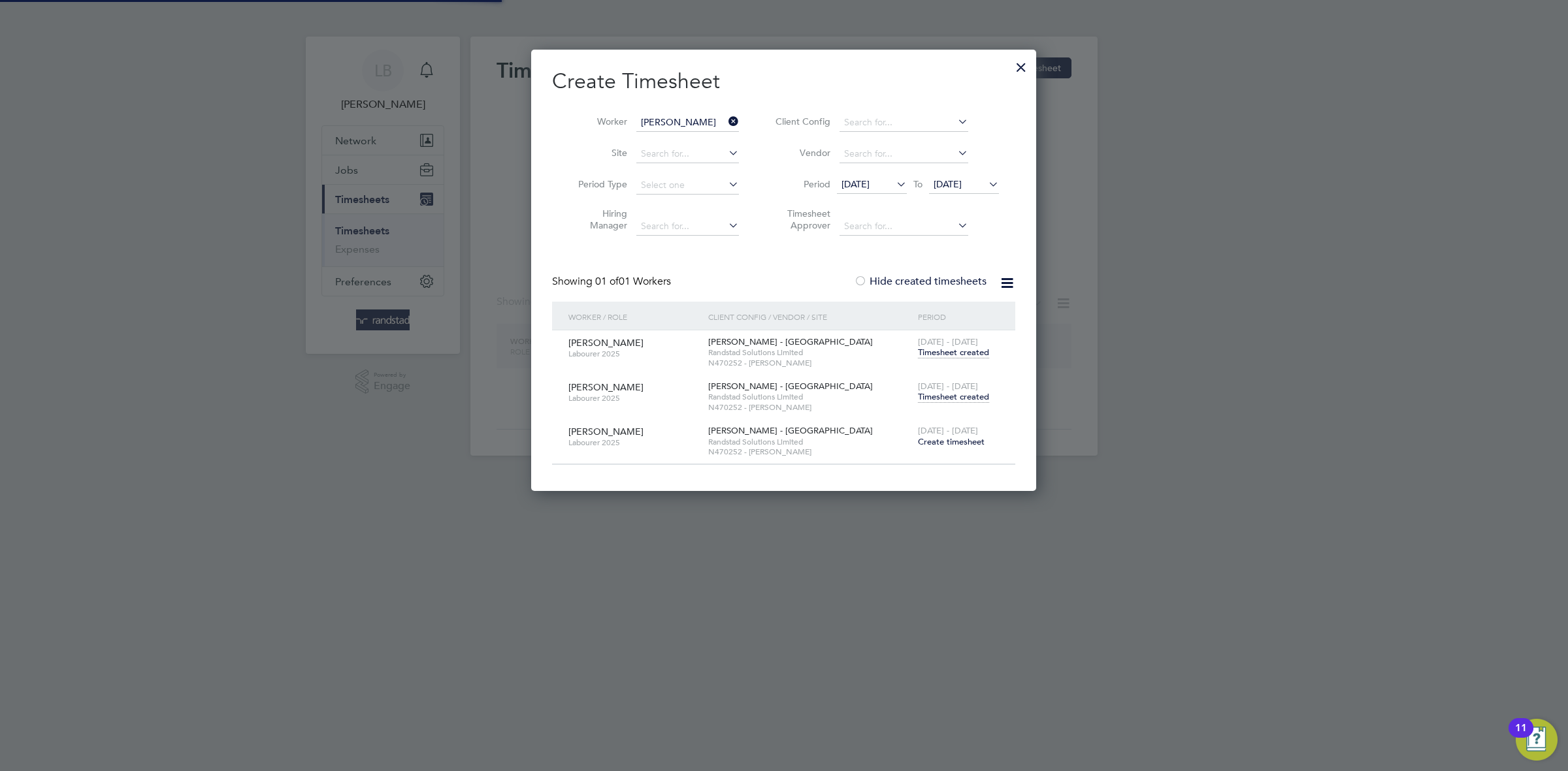
scroll to position [6, 5]
click at [693, 119] on input "[PERSON_NAME]" at bounding box center [687, 122] width 103 height 18
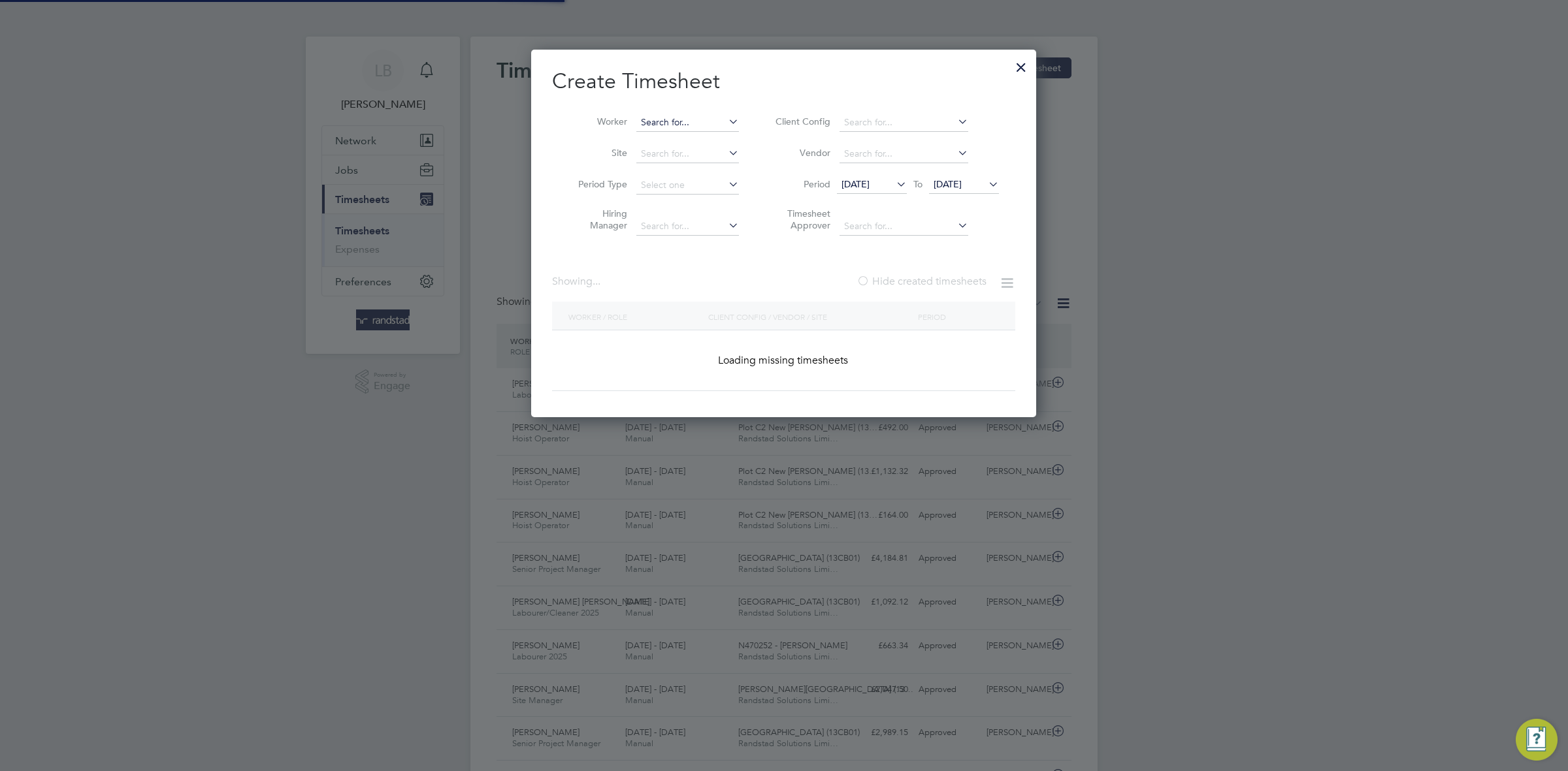
scroll to position [33, 113]
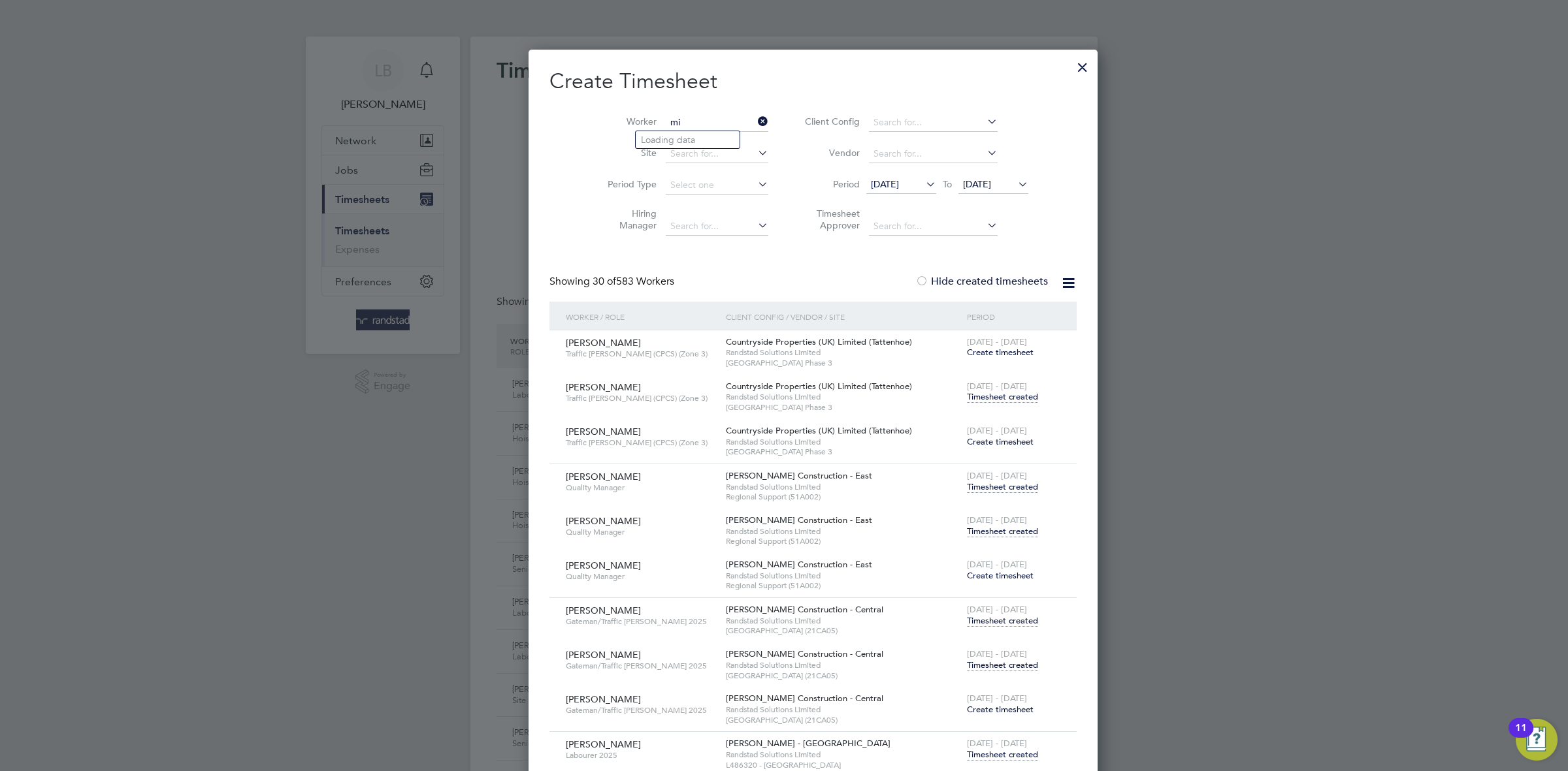
type input "m"
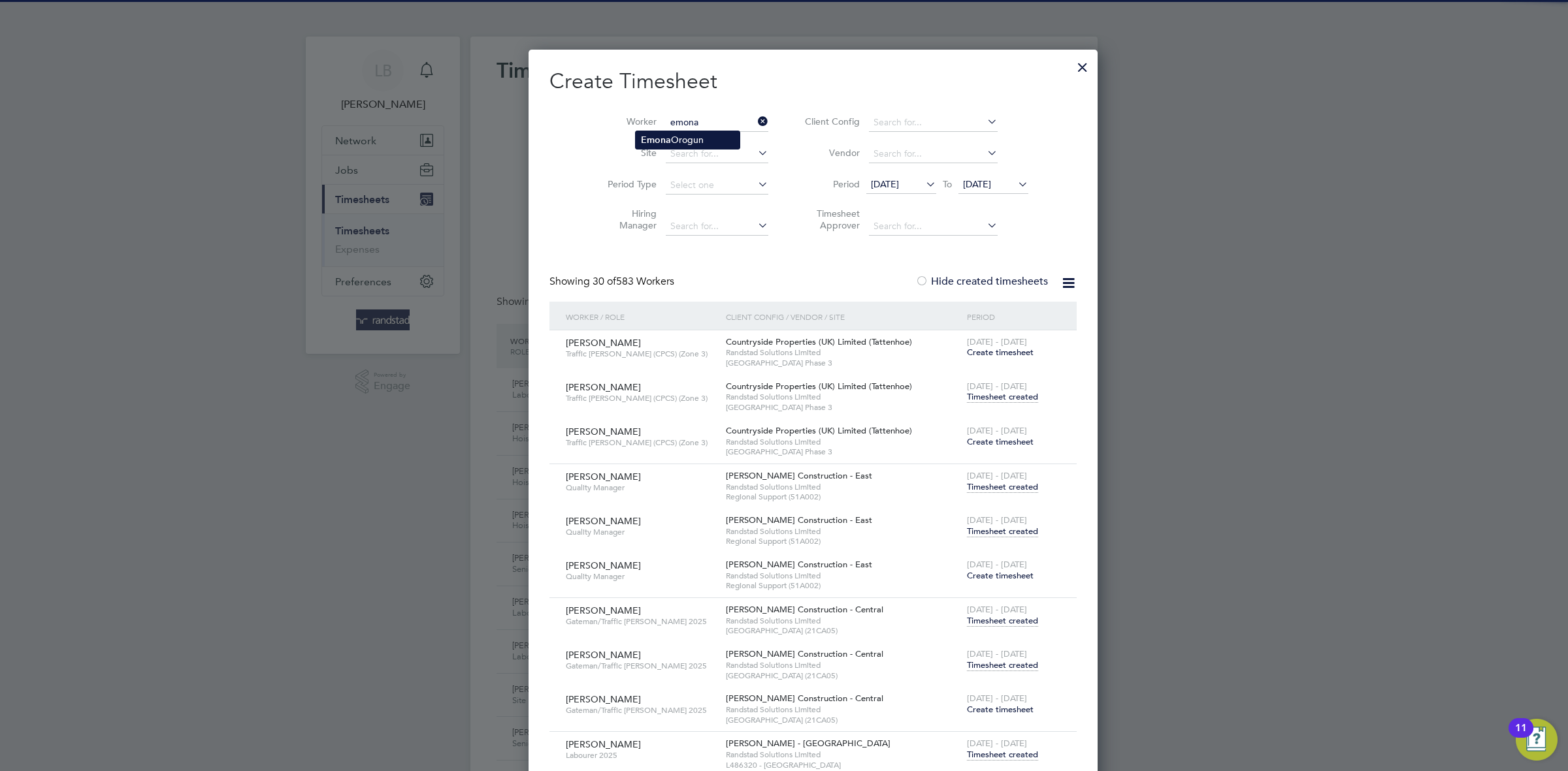
click at [686, 144] on li "[PERSON_NAME]" at bounding box center [687, 140] width 104 height 18
type input "[PERSON_NAME]"
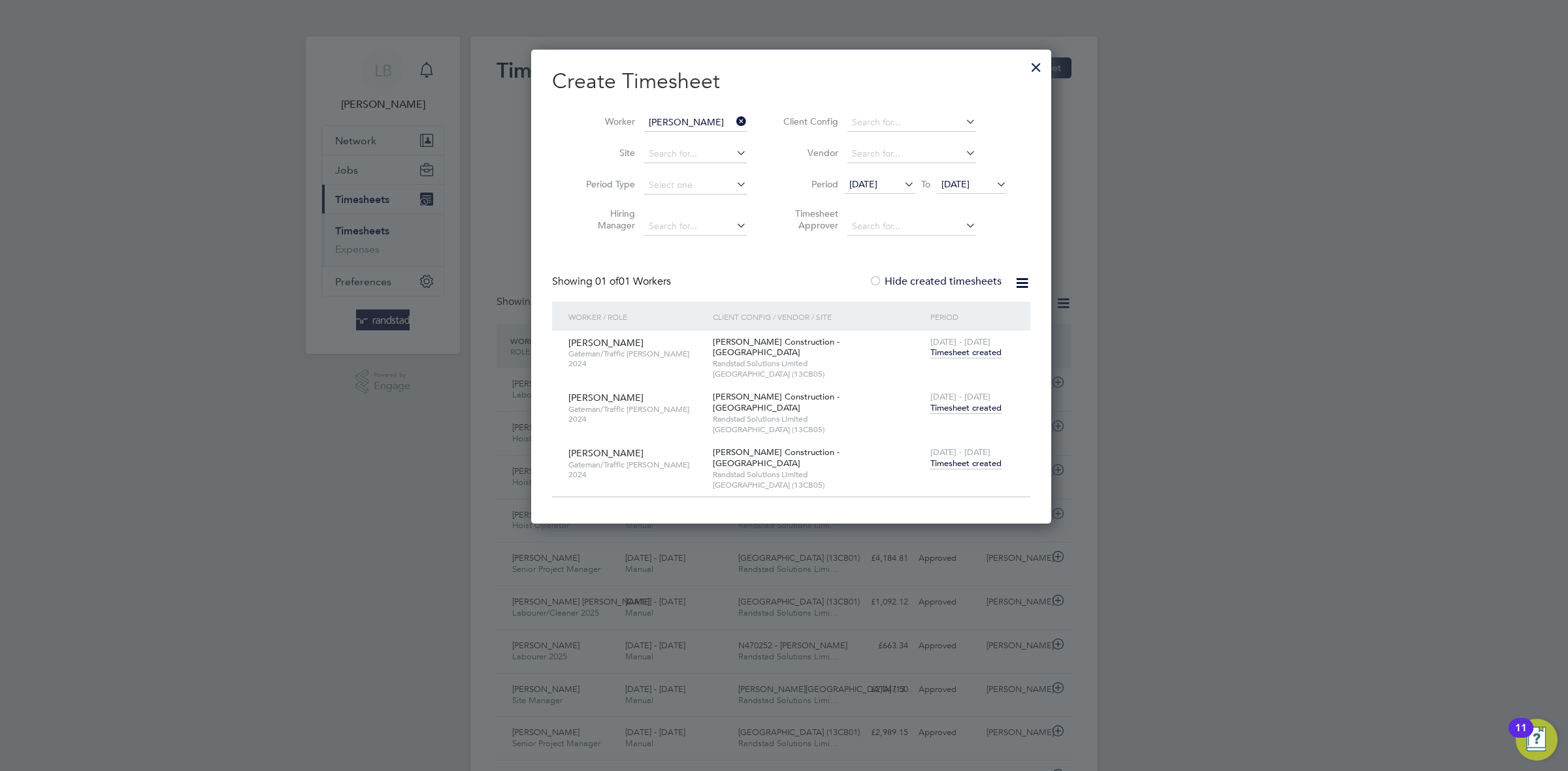
click at [954, 403] on span "Timesheet created" at bounding box center [966, 408] width 71 height 12
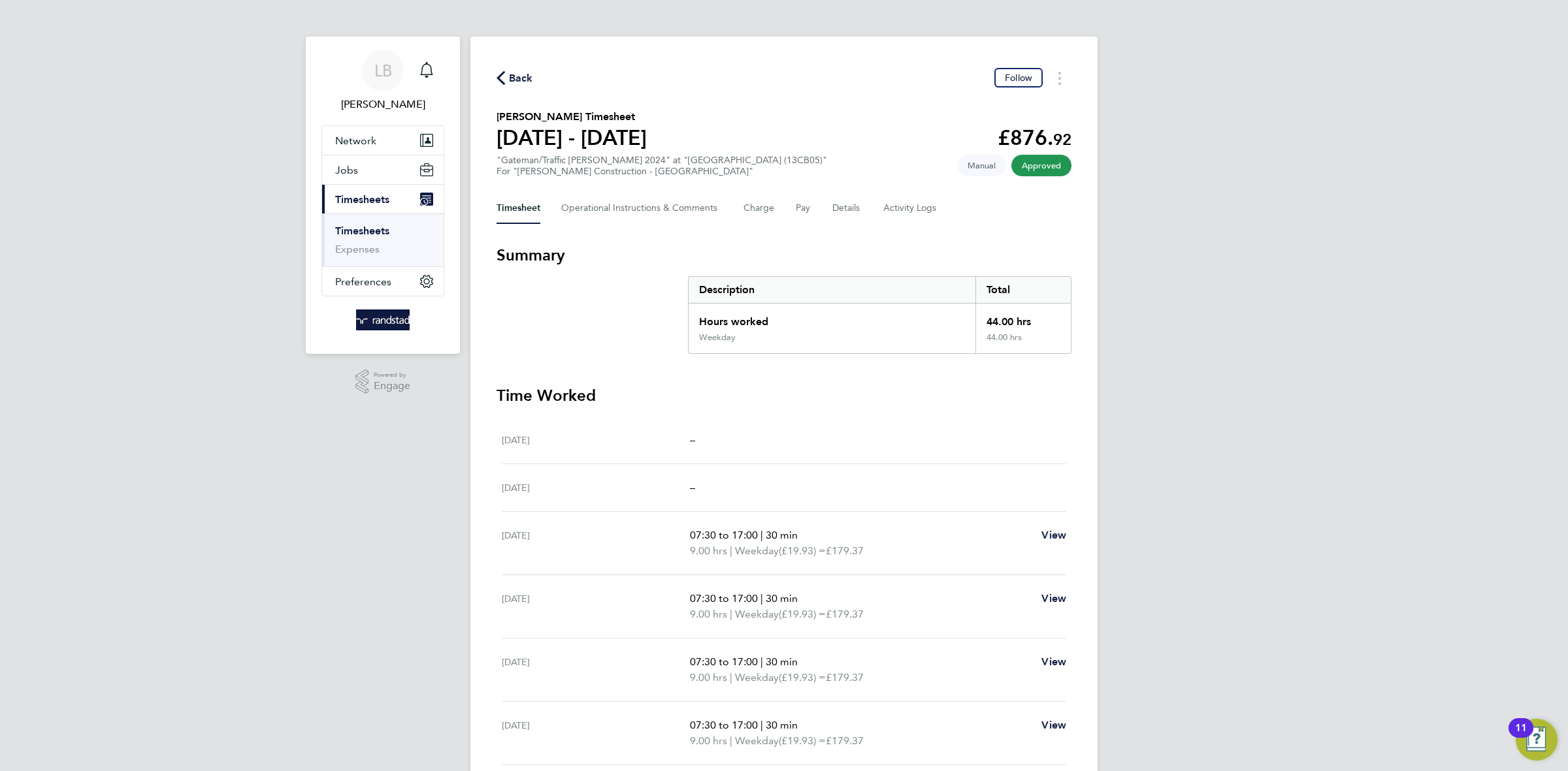
click at [527, 79] on span "Back" at bounding box center [520, 79] width 24 height 16
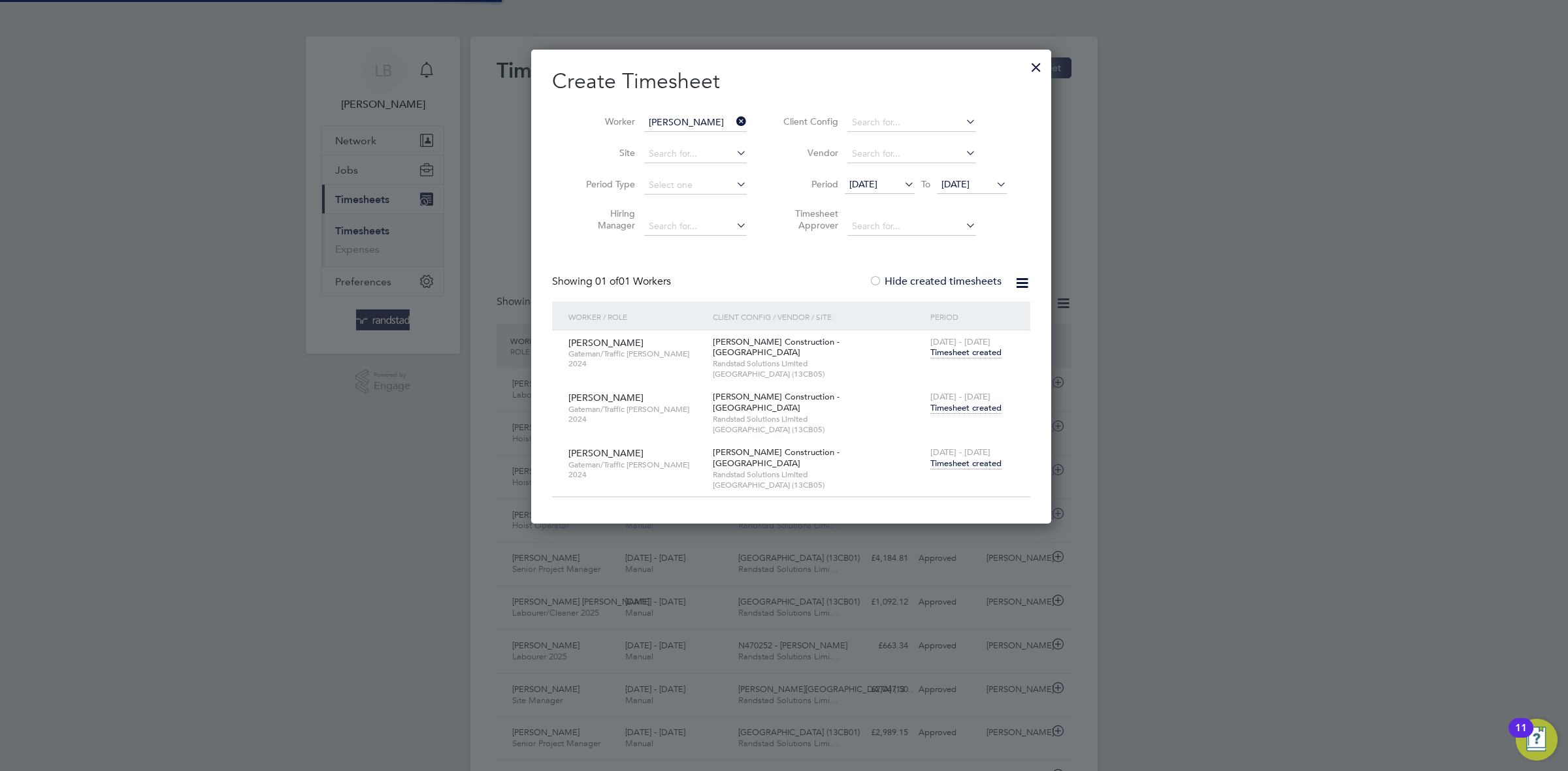
click at [734, 123] on icon at bounding box center [734, 121] width 0 height 18
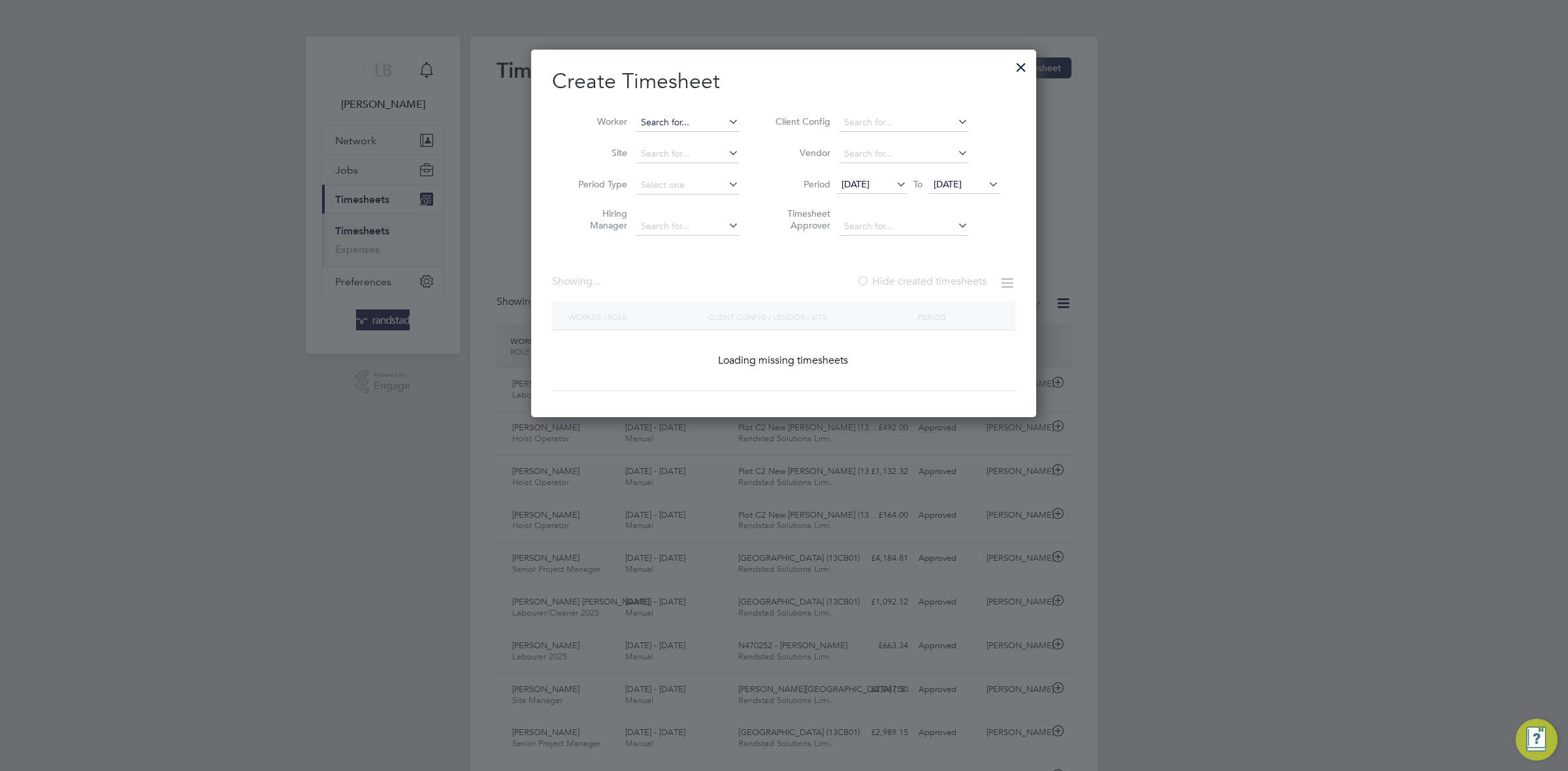
click at [684, 120] on input at bounding box center [687, 122] width 103 height 18
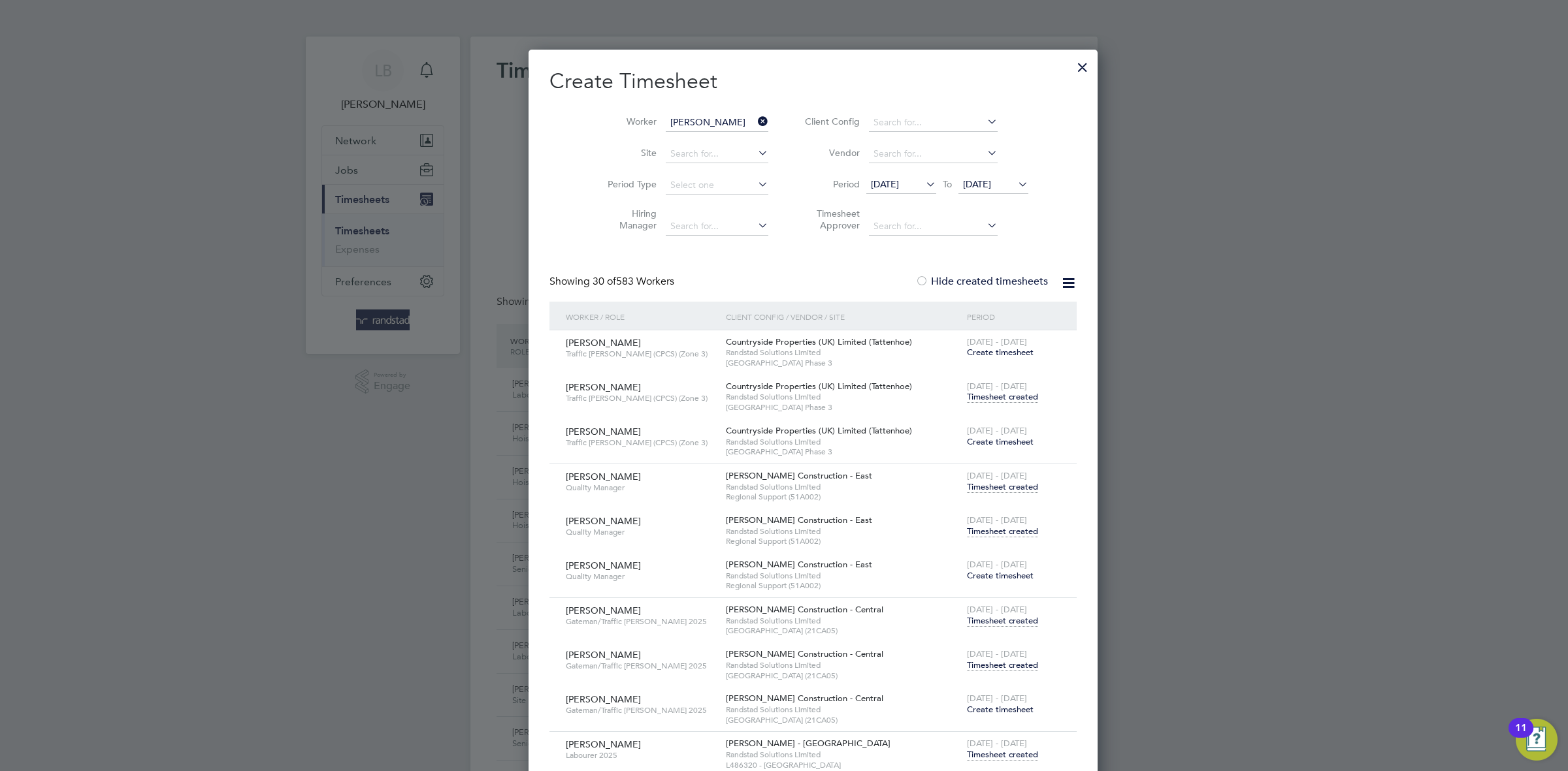
click at [700, 171] on li "[PERSON_NAME] oderos Gebreselase" at bounding box center [725, 176] width 179 height 18
type input "[PERSON_NAME]"
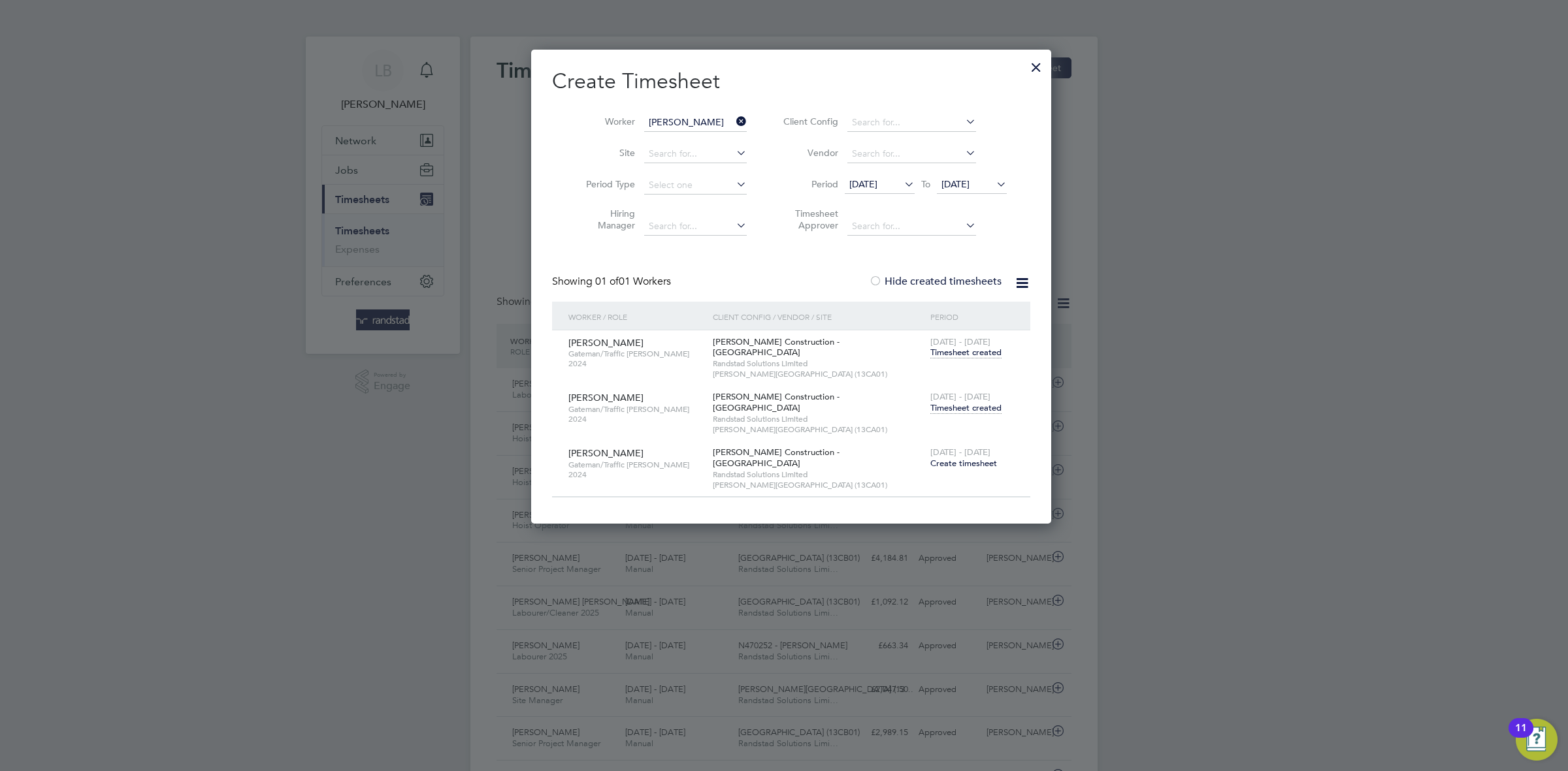
click at [938, 402] on span "Timesheet created" at bounding box center [966, 408] width 71 height 12
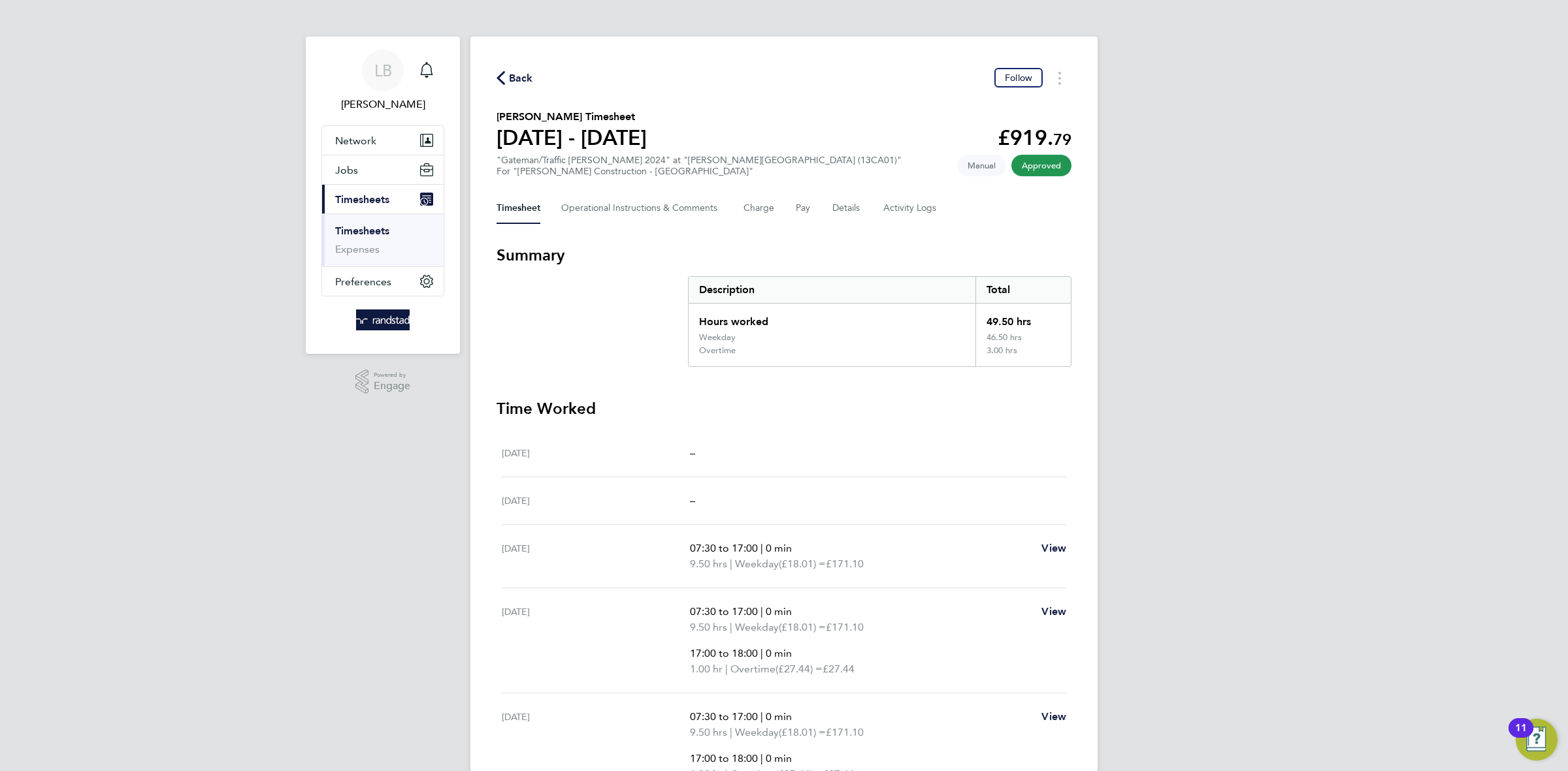
click at [519, 70] on span "Back" at bounding box center [520, 79] width 24 height 16
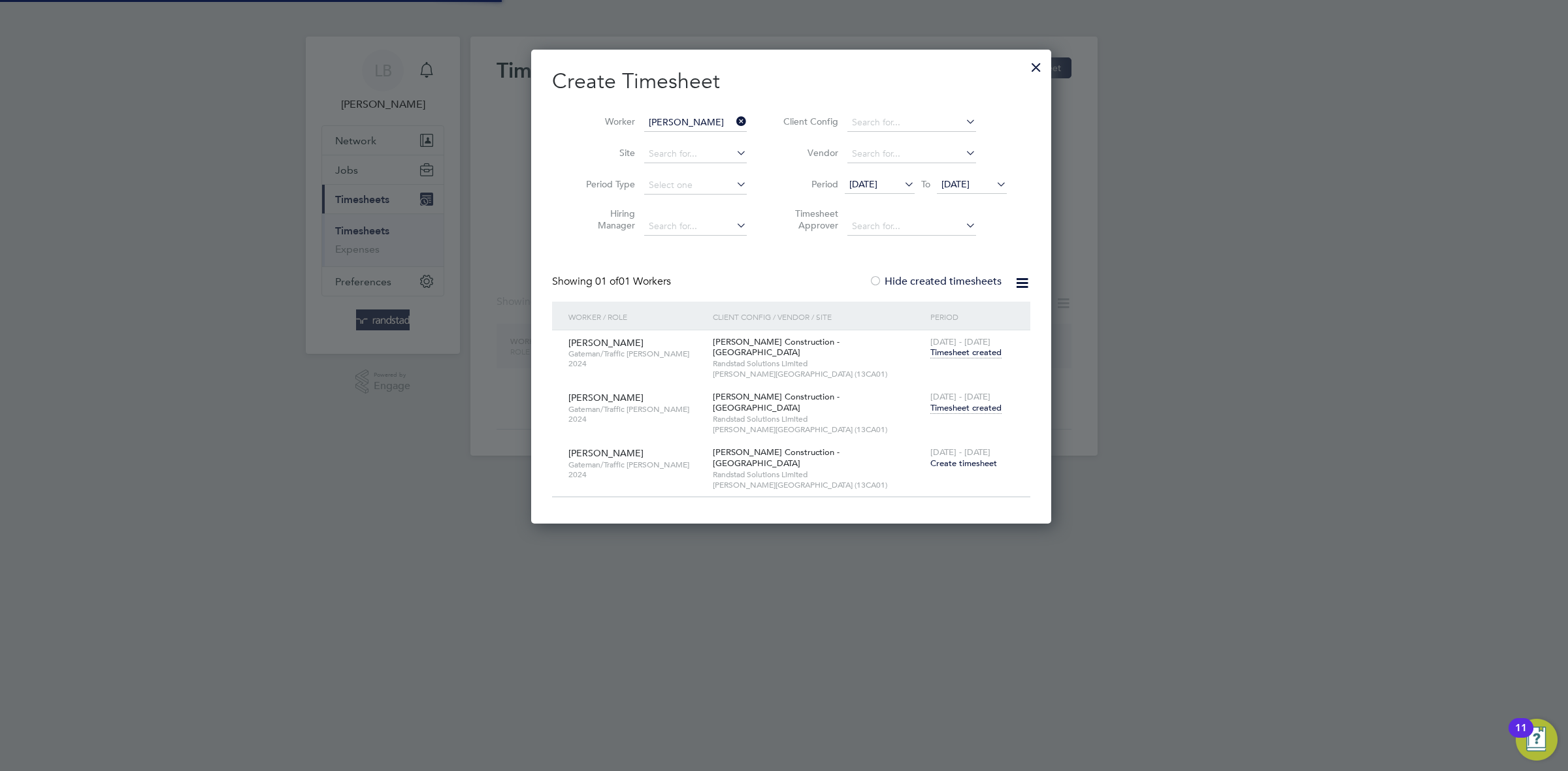
click at [734, 120] on icon at bounding box center [734, 121] width 0 height 18
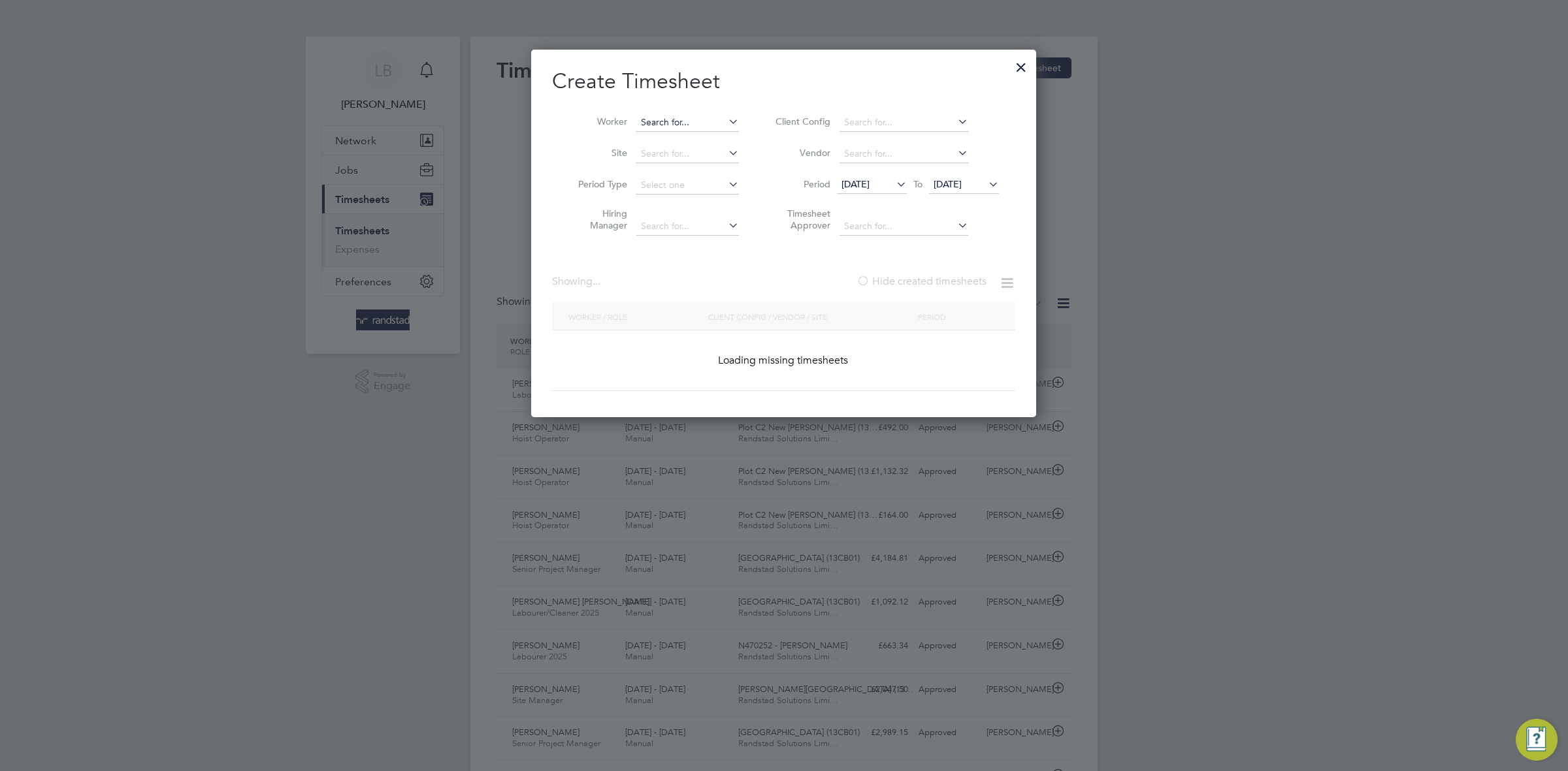
click at [719, 120] on input at bounding box center [687, 122] width 103 height 18
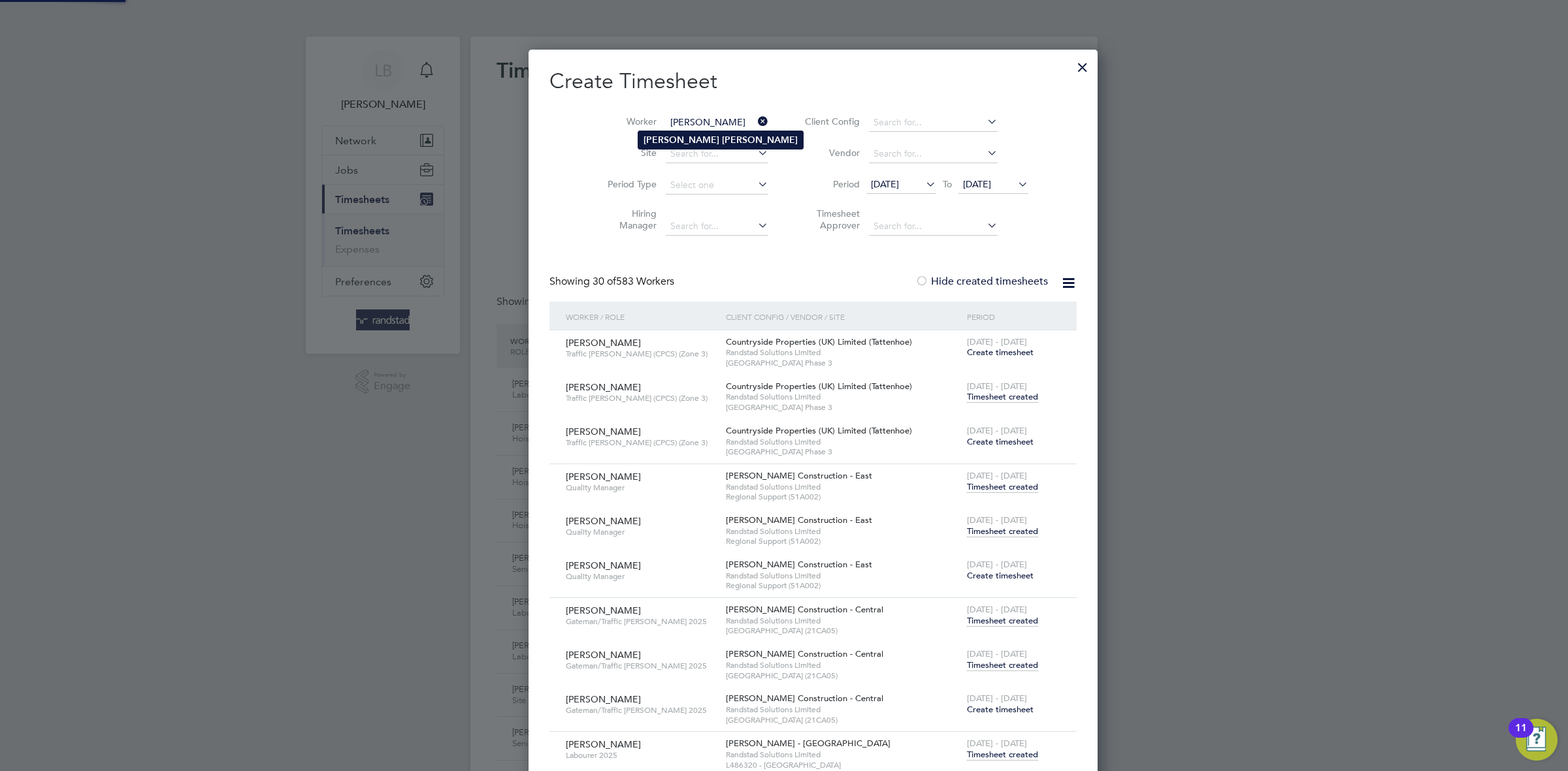
click at [719, 143] on li "[PERSON_NAME]" at bounding box center [720, 140] width 164 height 18
type input "[PERSON_NAME]"
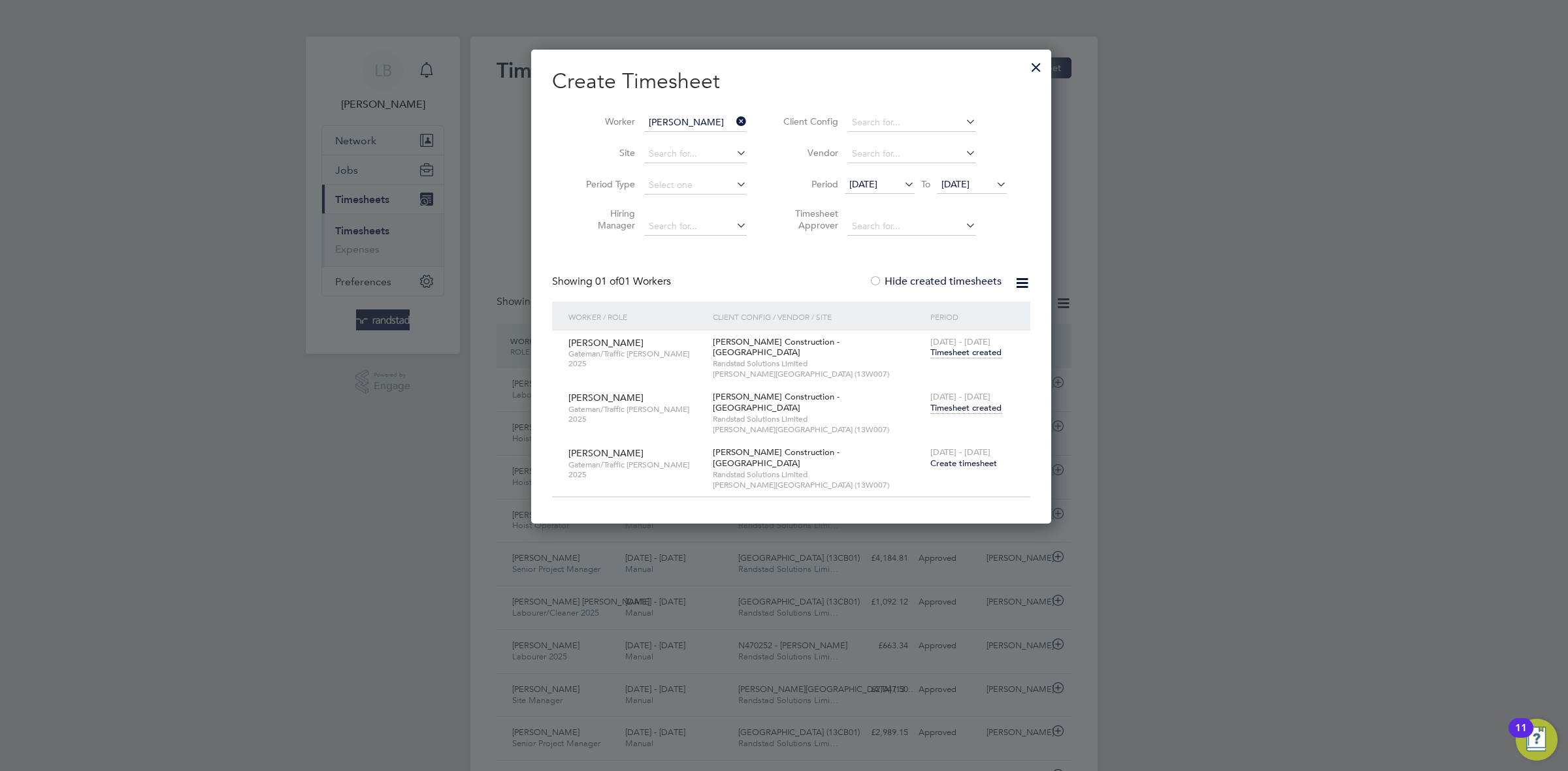
click at [944, 402] on span "Timesheet created" at bounding box center [966, 408] width 71 height 12
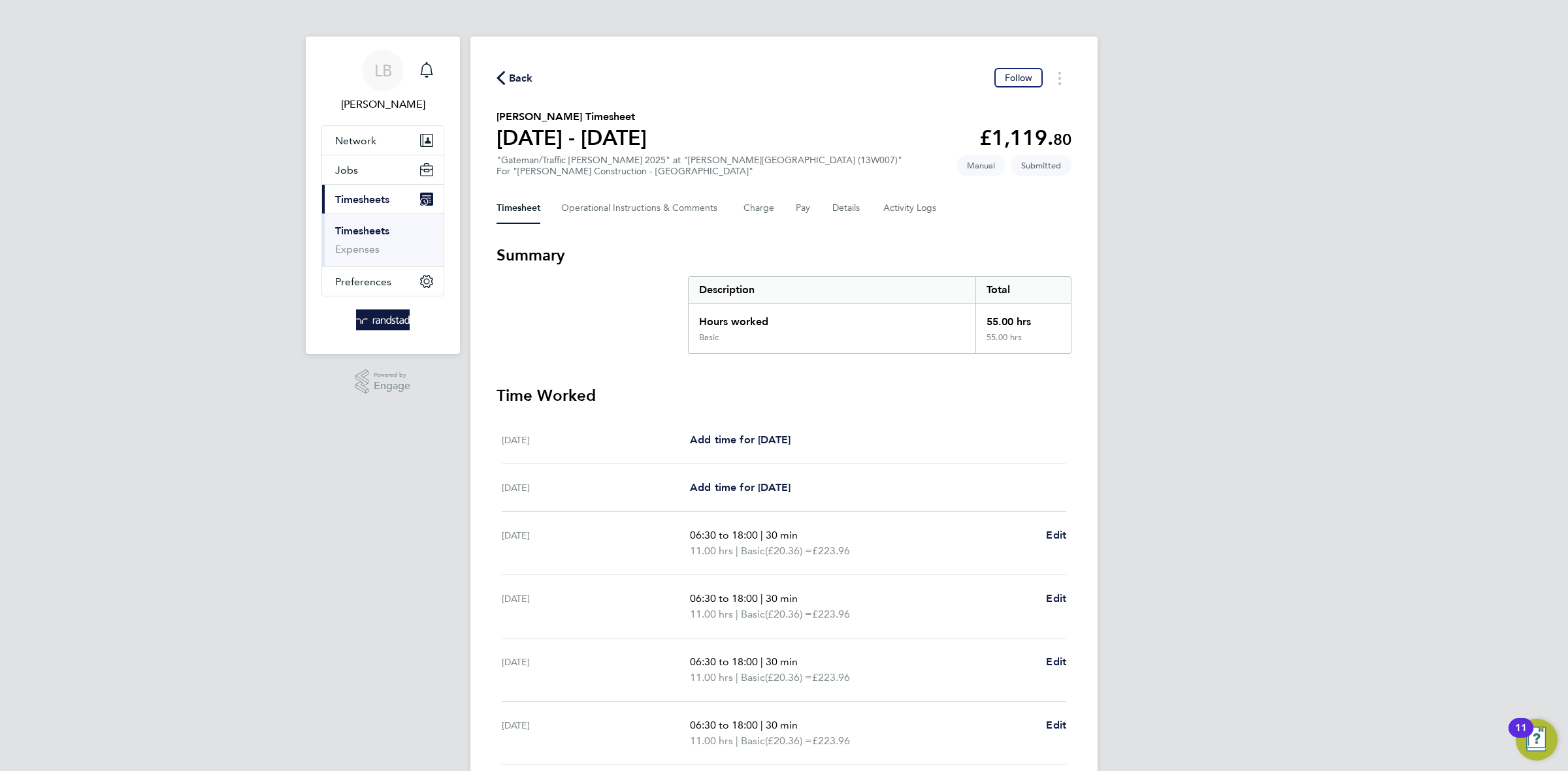
click at [511, 79] on span "Back" at bounding box center [520, 79] width 24 height 16
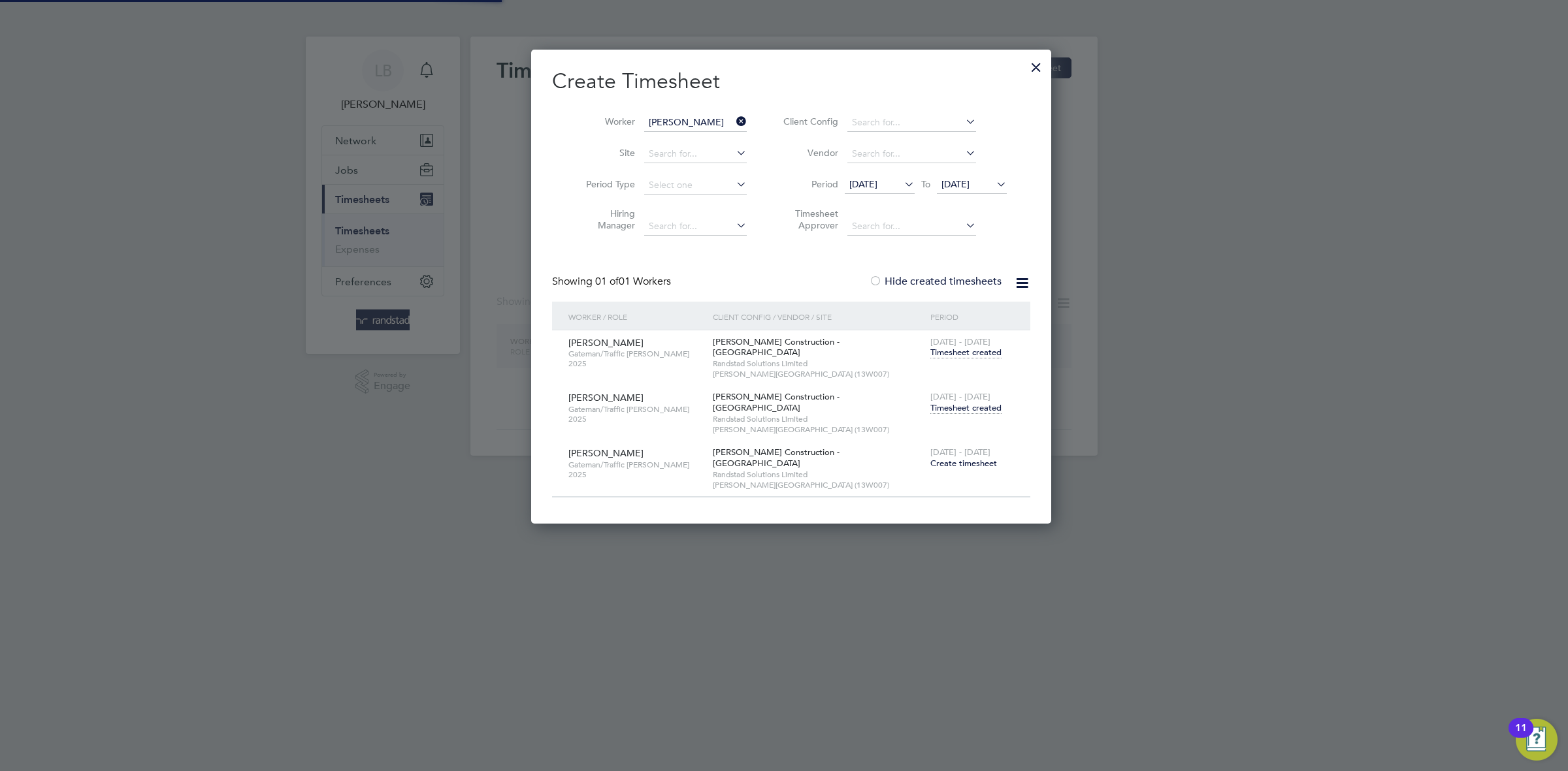
scroll to position [443, 505]
click at [734, 121] on icon at bounding box center [734, 121] width 0 height 18
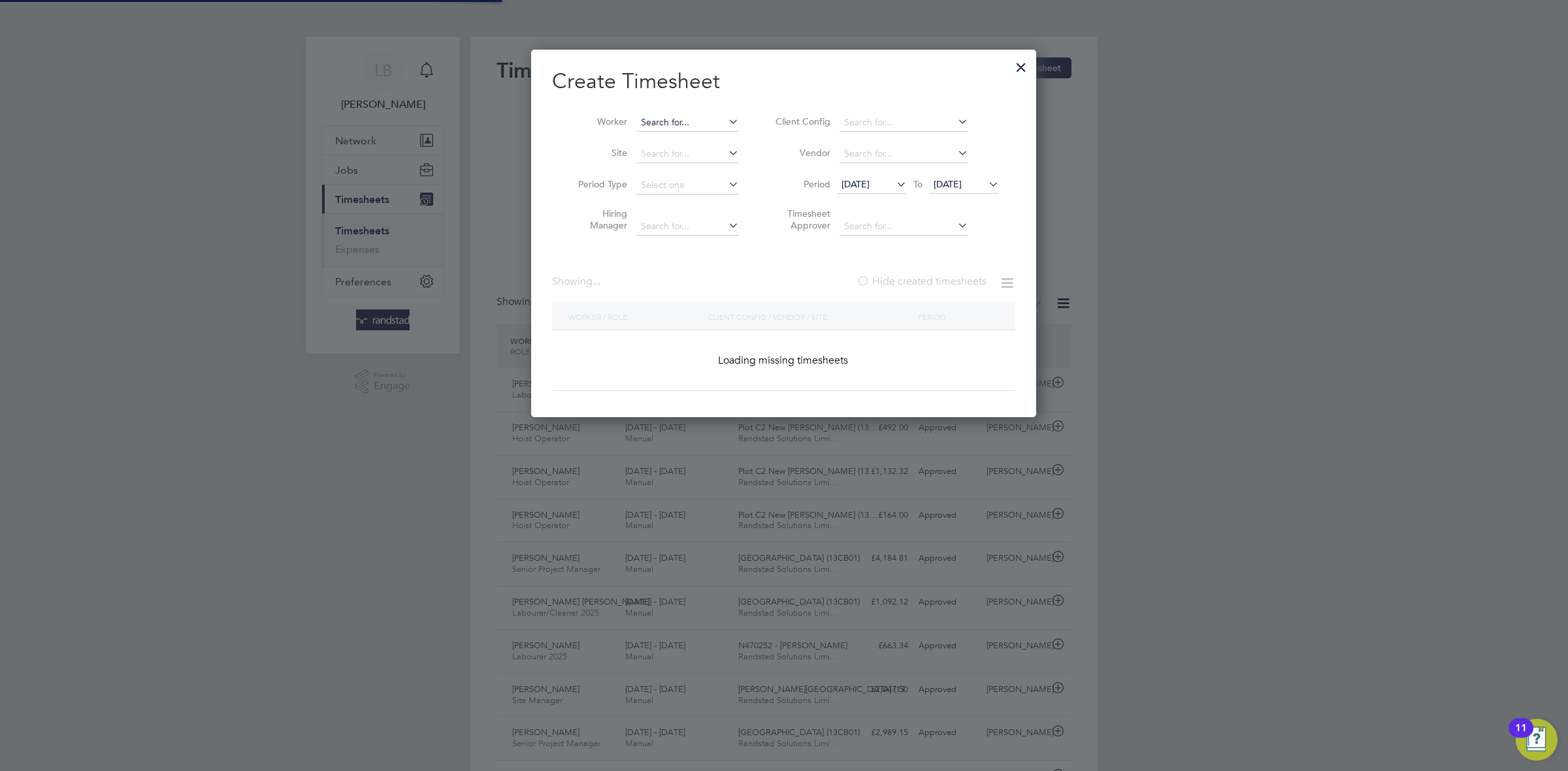
scroll to position [369, 505]
click at [651, 121] on input at bounding box center [687, 122] width 103 height 18
paste input "[PERSON_NAME]"
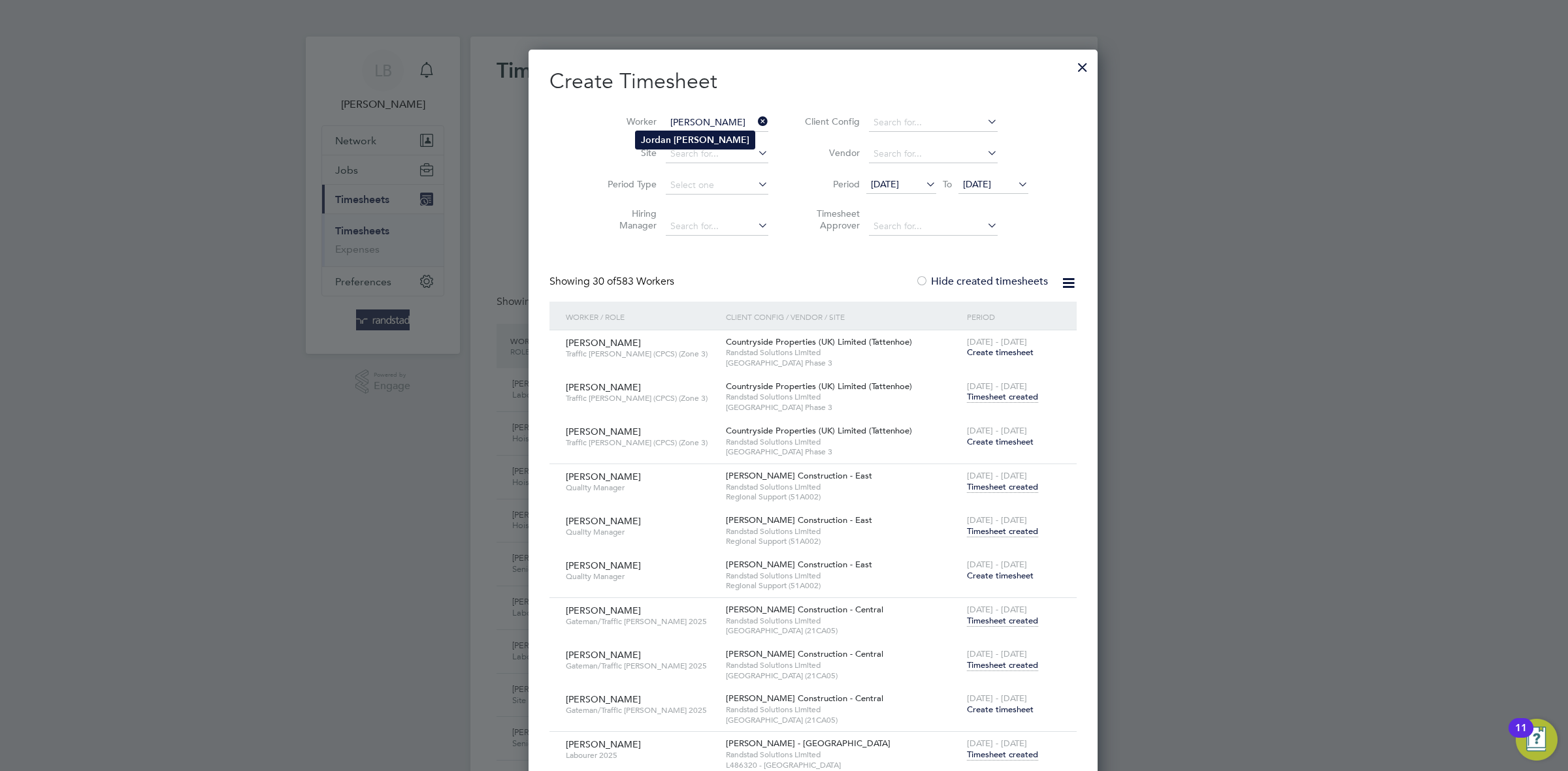
type input "[PERSON_NAME]"
click at [704, 136] on b "[PERSON_NAME]" at bounding box center [711, 140] width 76 height 11
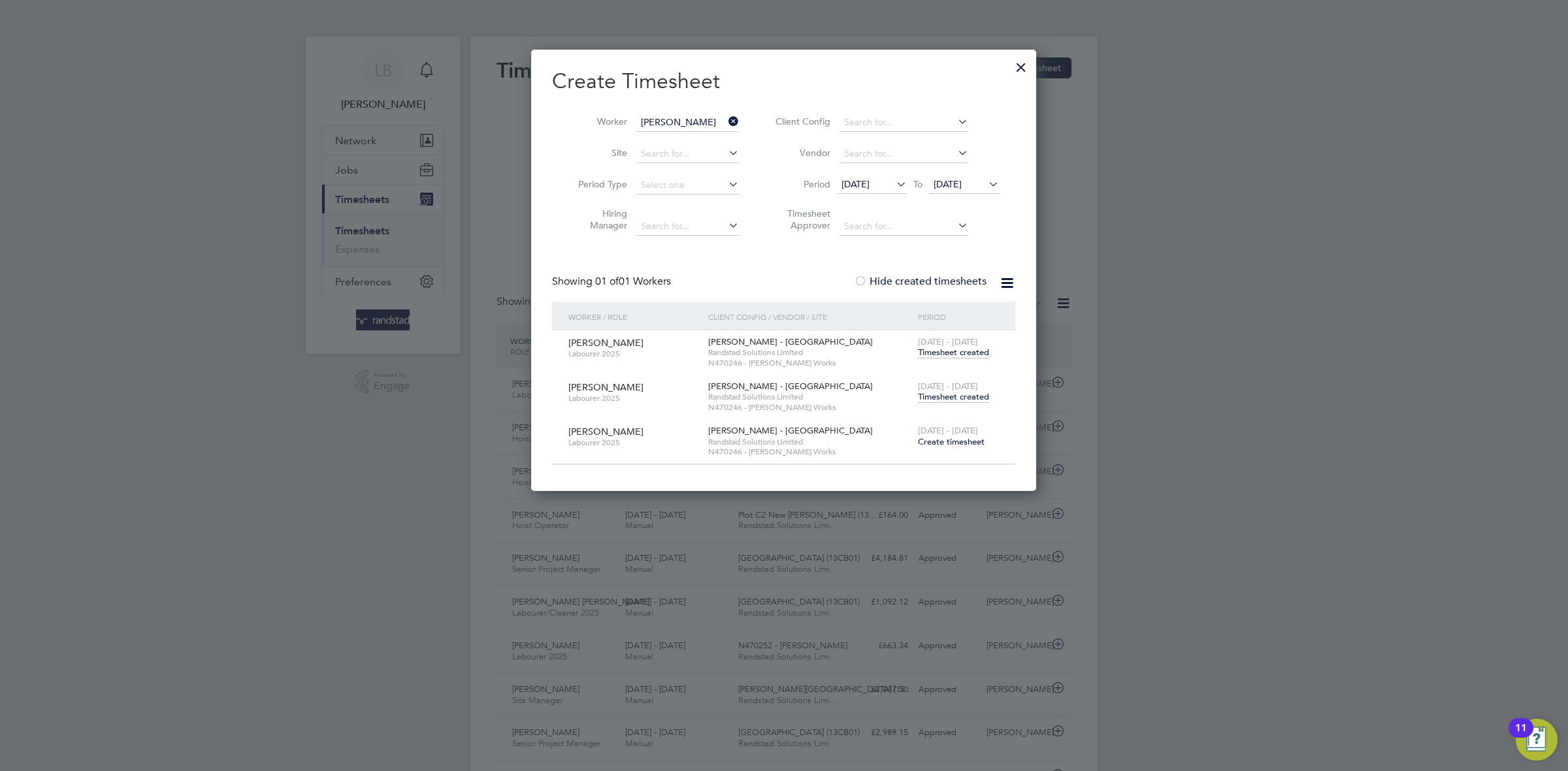
click at [939, 401] on span "Timesheet created" at bounding box center [953, 396] width 71 height 12
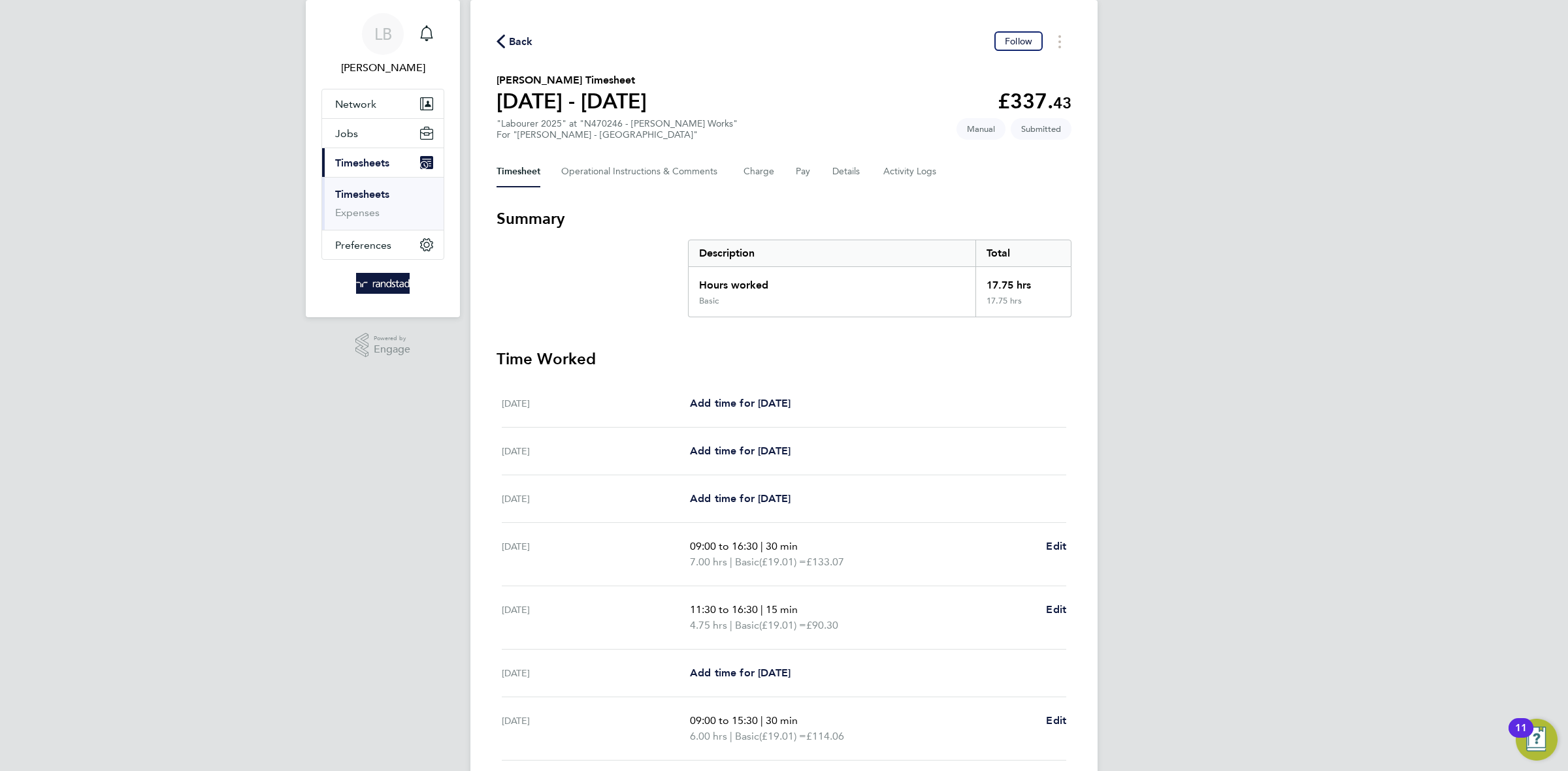
click at [516, 46] on span "Back" at bounding box center [520, 42] width 24 height 16
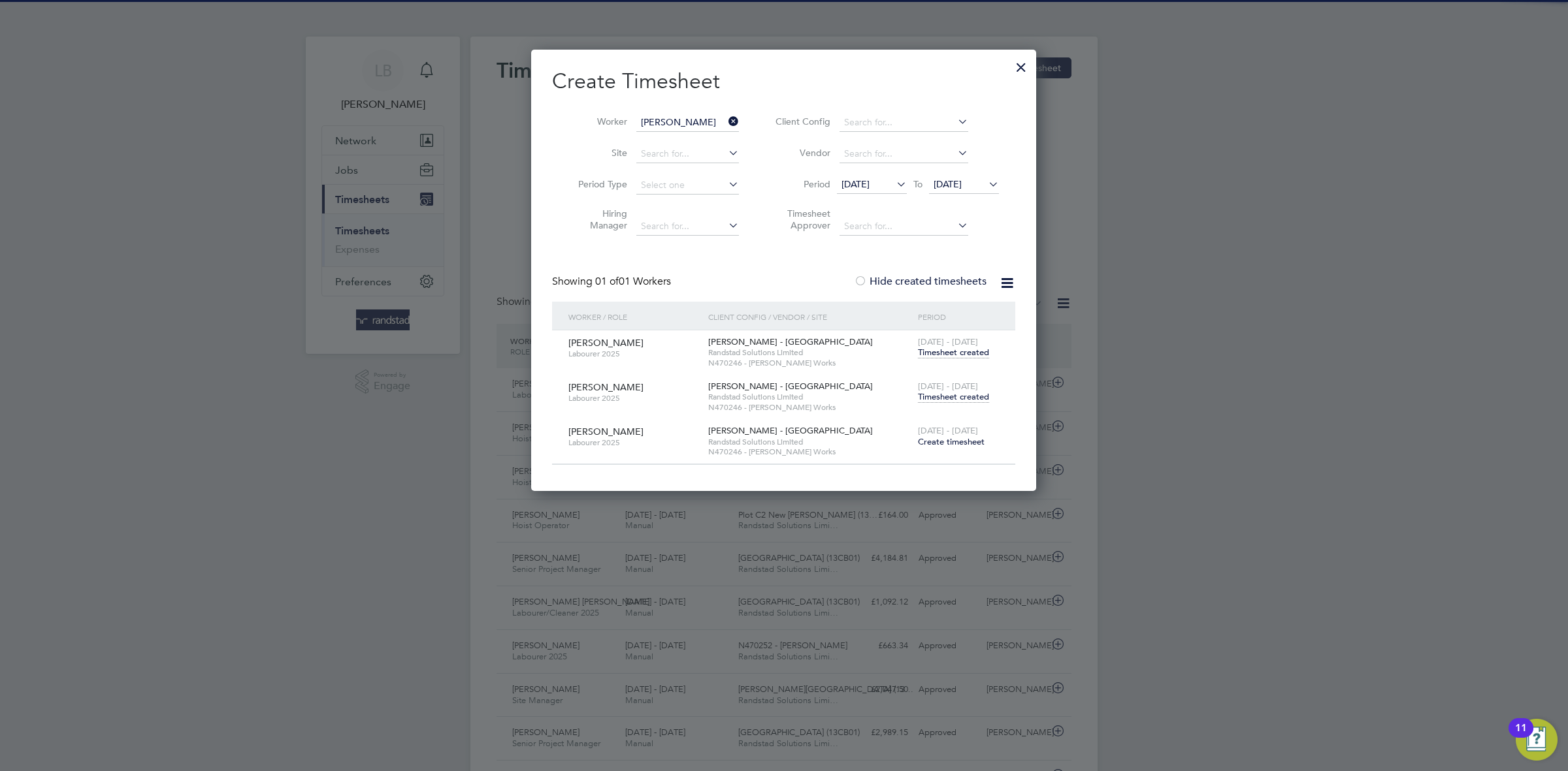
click at [726, 116] on icon at bounding box center [726, 121] width 0 height 18
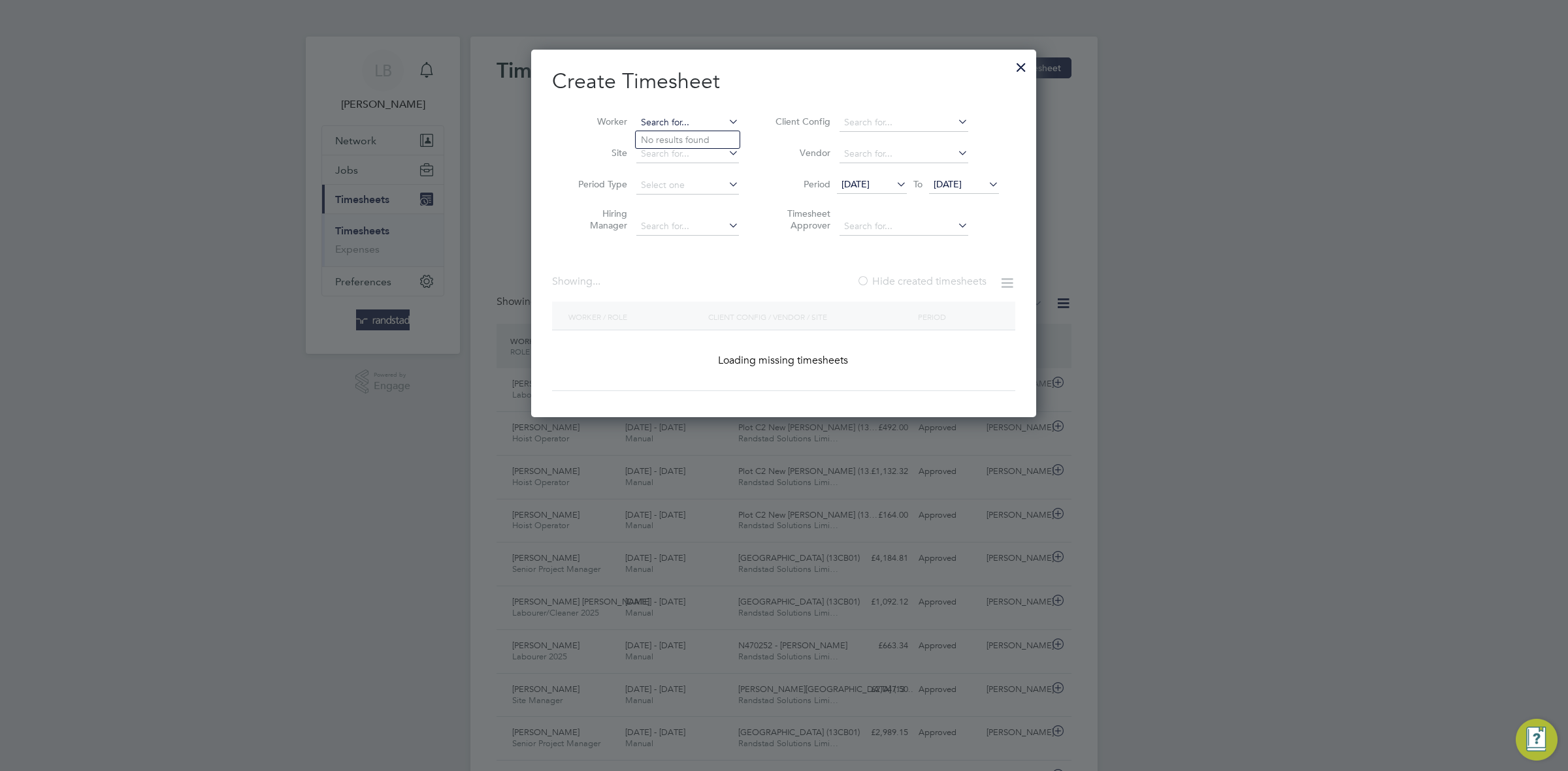
click at [686, 124] on input at bounding box center [687, 122] width 103 height 18
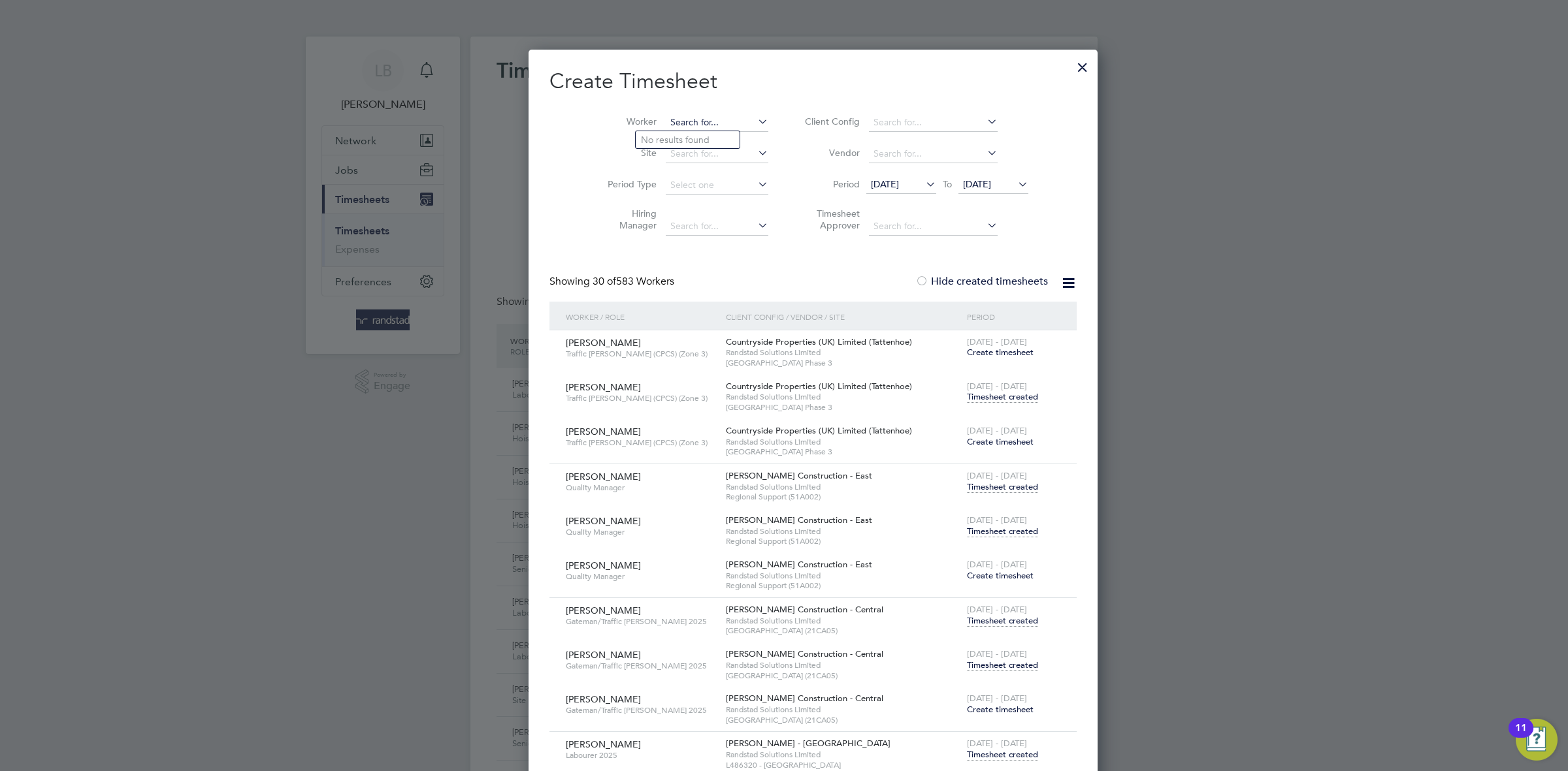
paste input "[PERSON_NAME]"
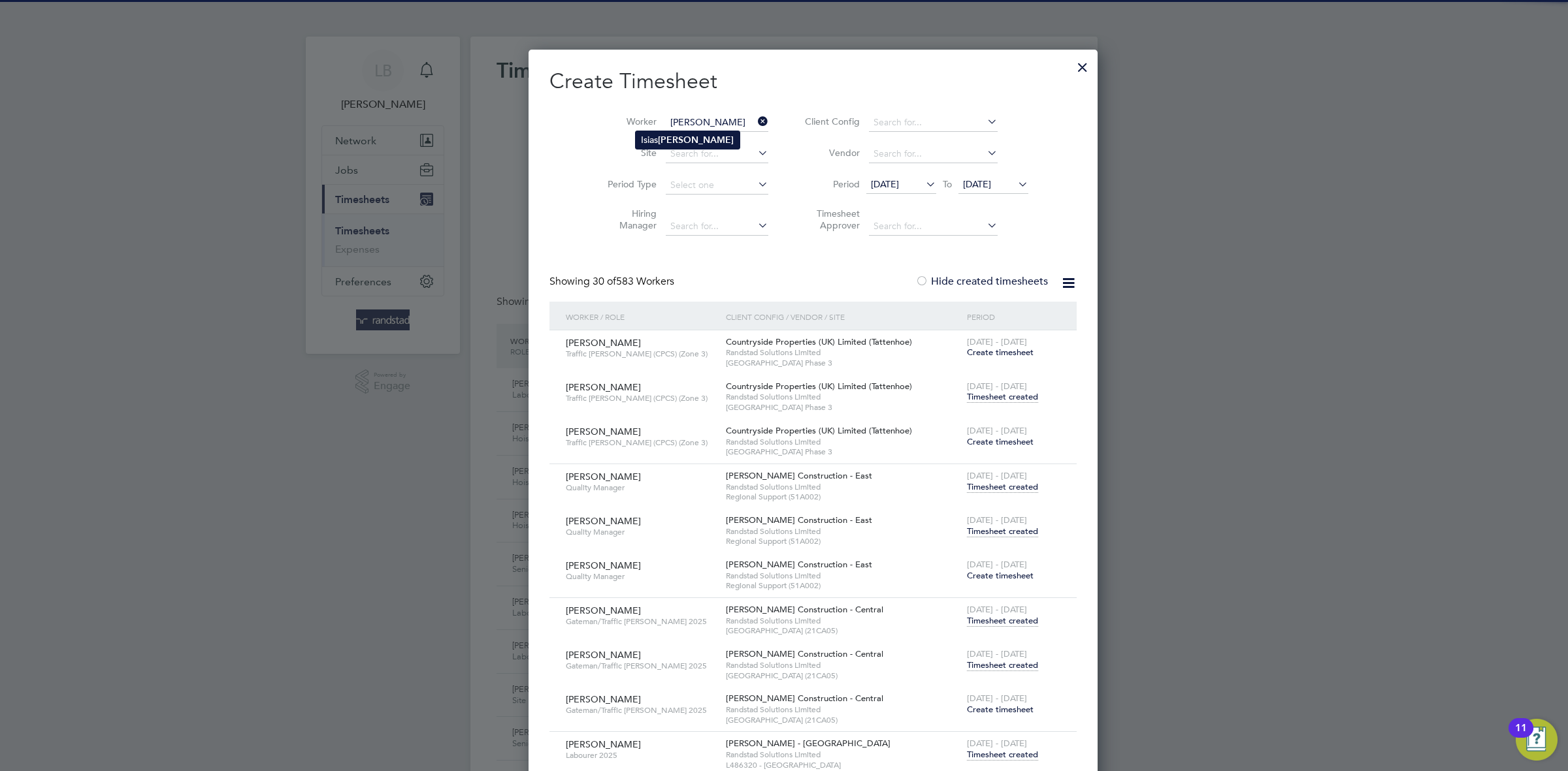
click at [667, 140] on b "[PERSON_NAME]" at bounding box center [695, 140] width 76 height 11
type input "[PERSON_NAME]"
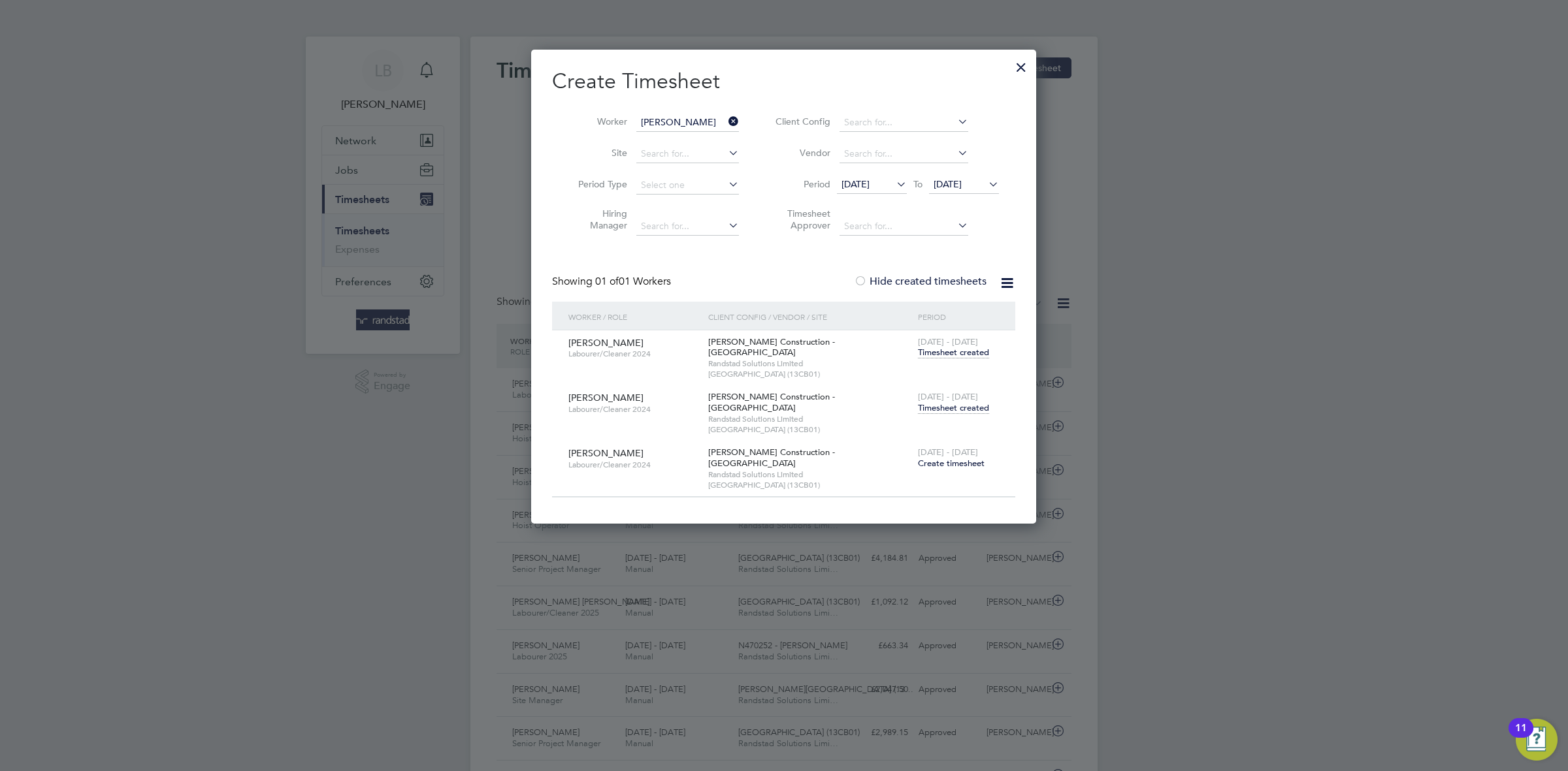
click at [926, 403] on span "Timesheet created" at bounding box center [953, 408] width 71 height 12
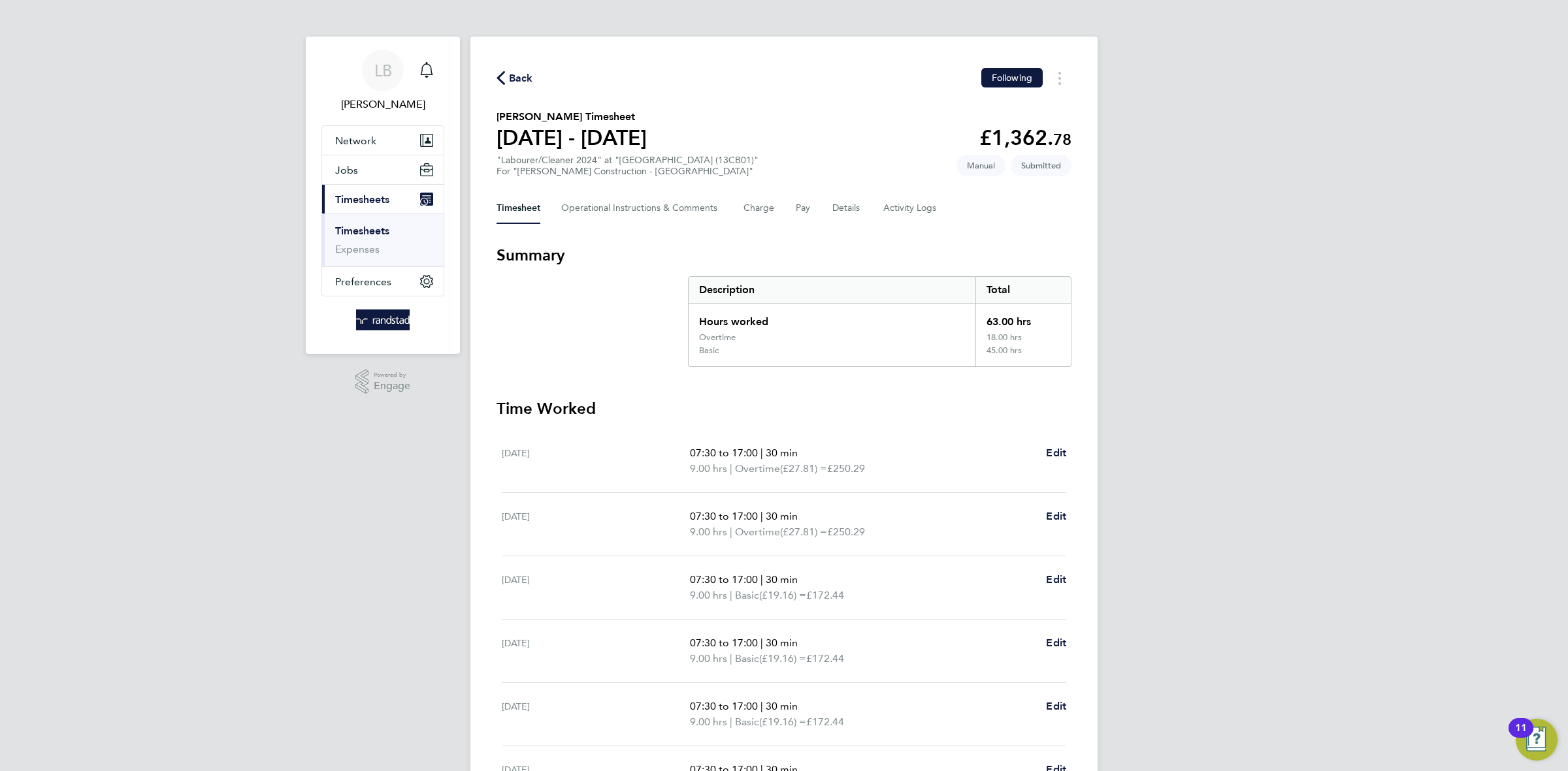
click at [511, 78] on span "Back" at bounding box center [520, 79] width 24 height 16
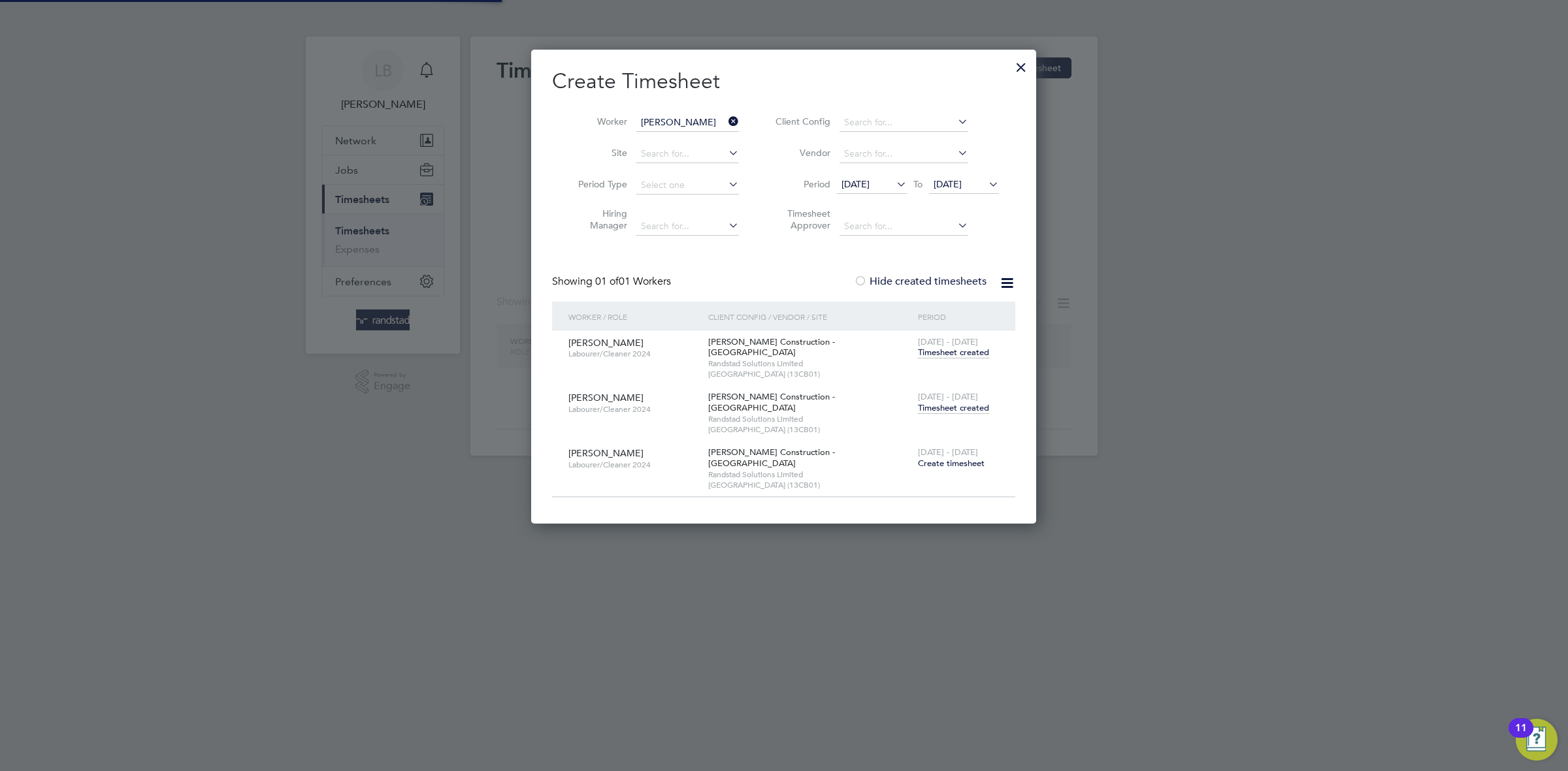
click at [726, 120] on icon at bounding box center [726, 121] width 0 height 18
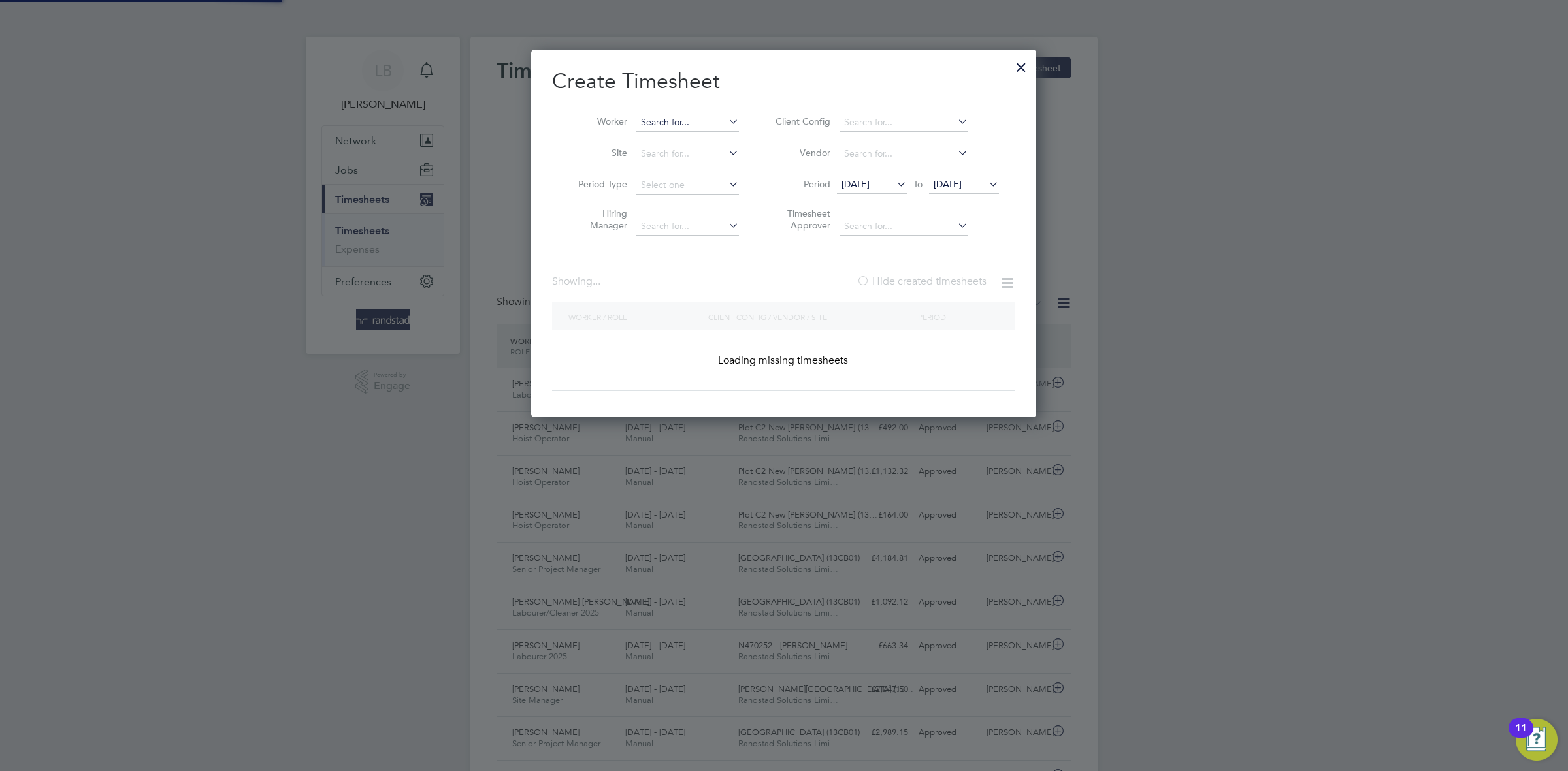
click at [709, 121] on input at bounding box center [687, 122] width 103 height 18
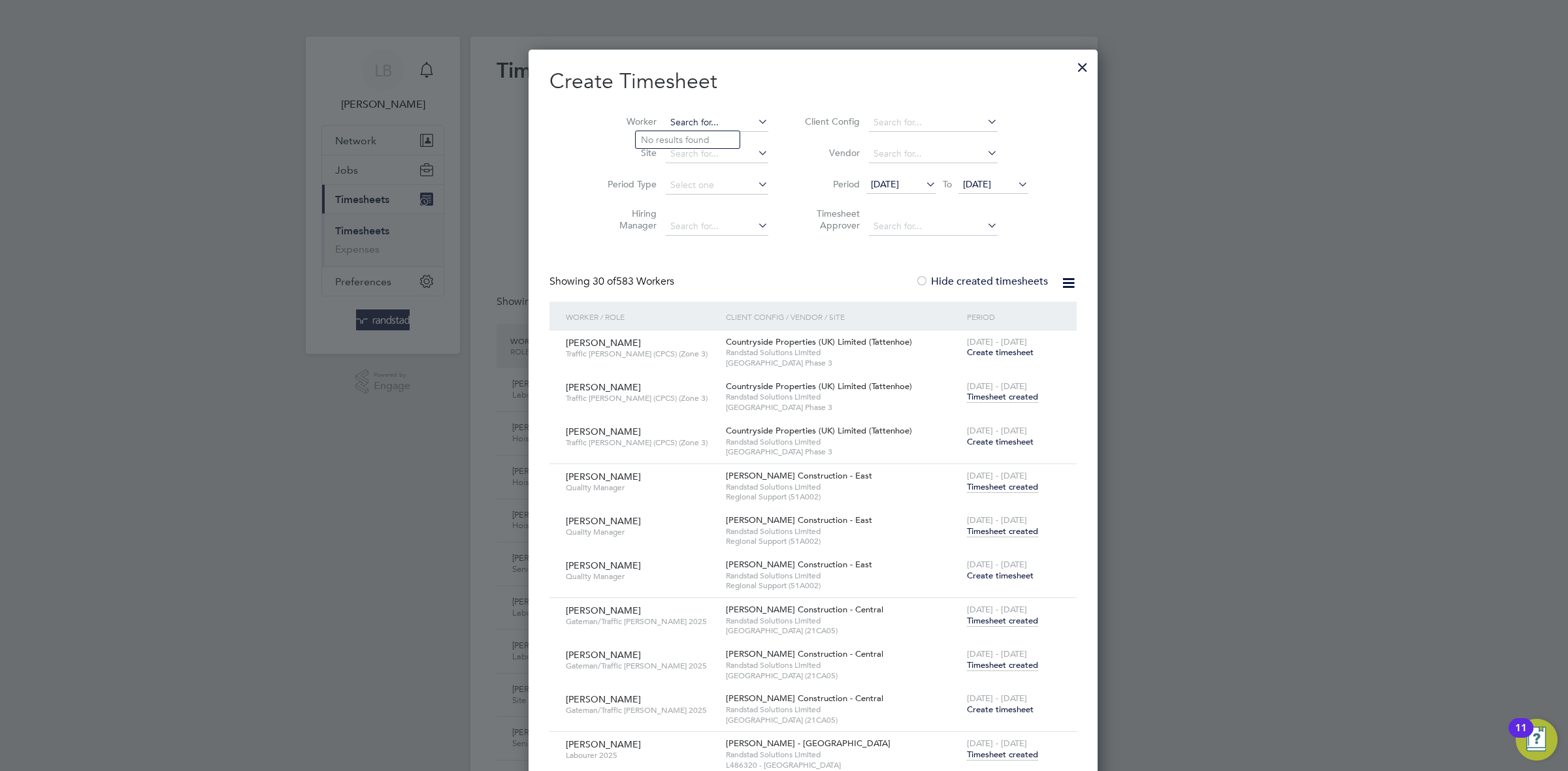
paste input "[PERSON_NAME]"
type input "[PERSON_NAME]"
click at [719, 137] on b "[PERSON_NAME]" at bounding box center [757, 140] width 76 height 11
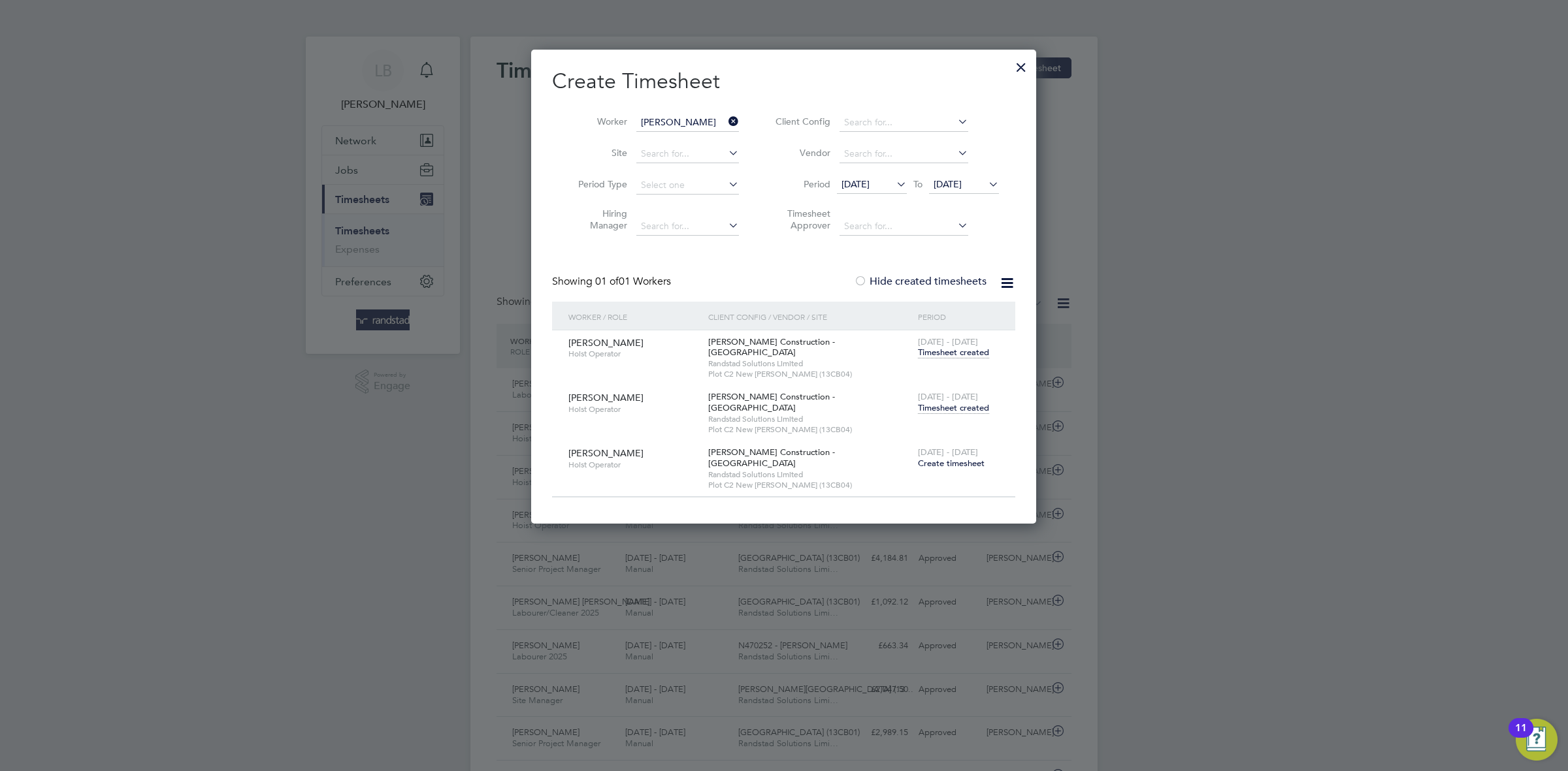
click at [927, 391] on span "[DATE] - [DATE]" at bounding box center [947, 396] width 60 height 11
click at [958, 403] on span "Timesheet created" at bounding box center [953, 408] width 71 height 12
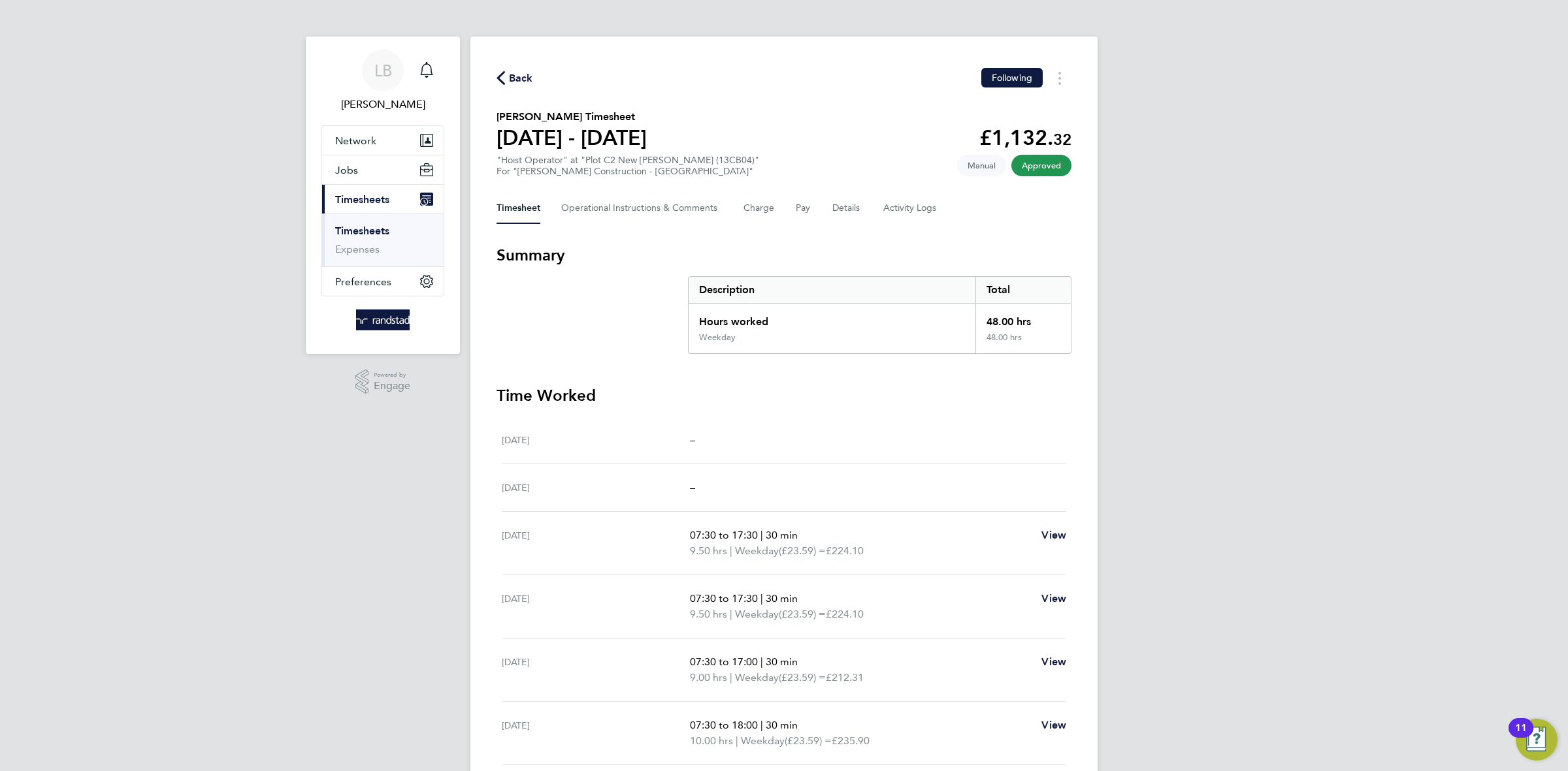
click at [527, 82] on span "Back" at bounding box center [520, 79] width 24 height 16
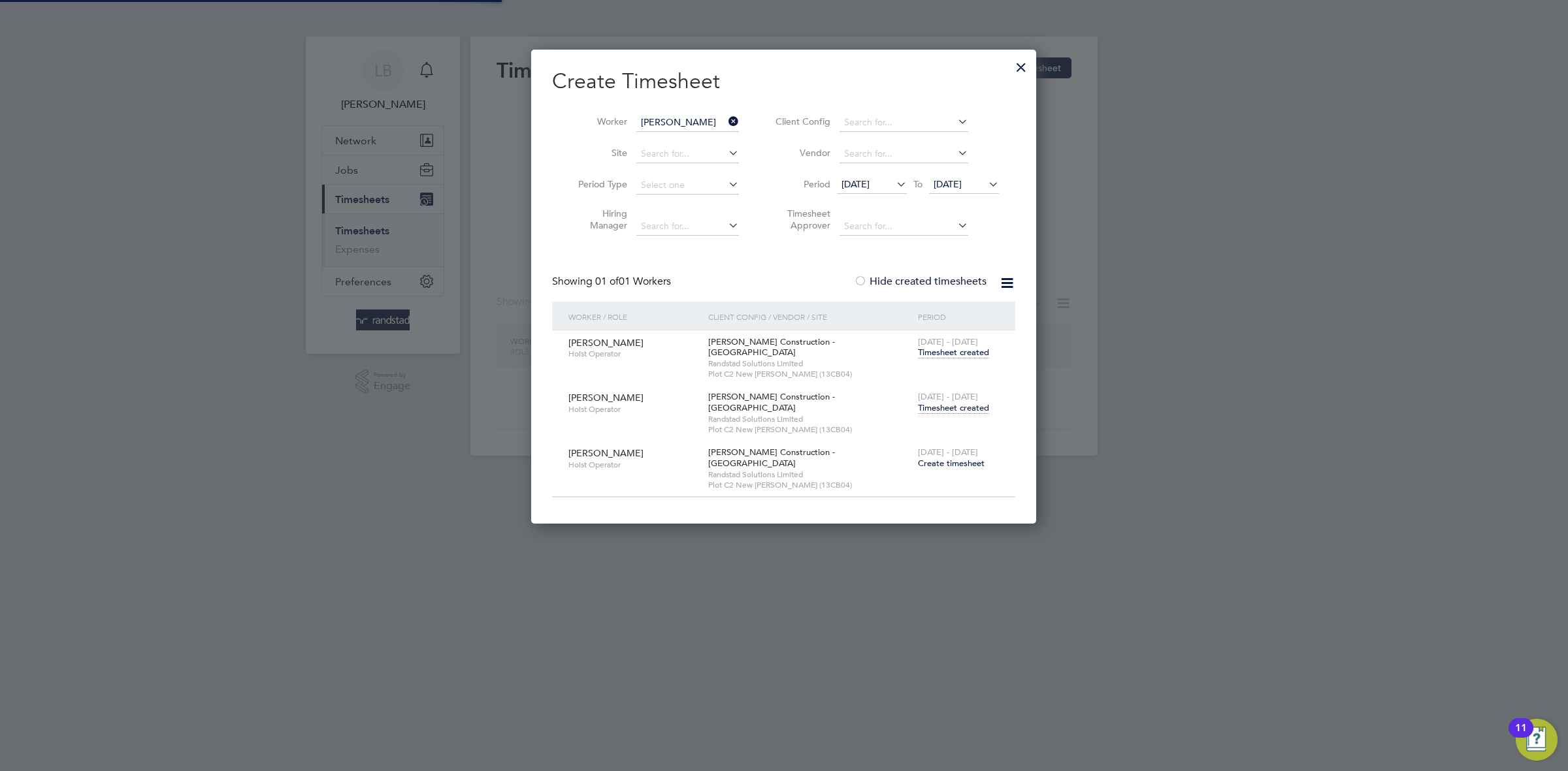
click at [723, 120] on input "[PERSON_NAME]" at bounding box center [687, 122] width 103 height 18
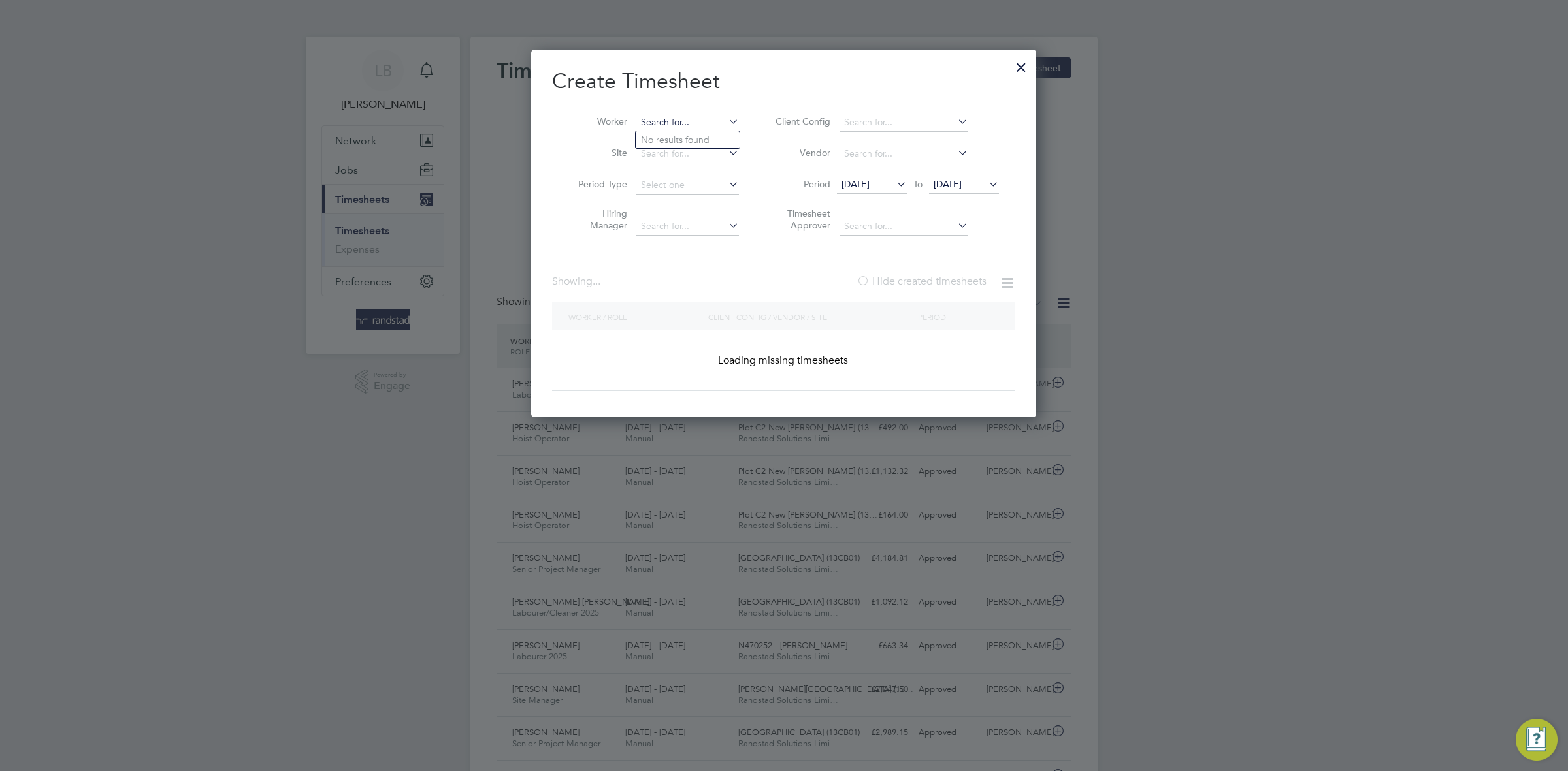
paste input "[PERSON_NAME]"
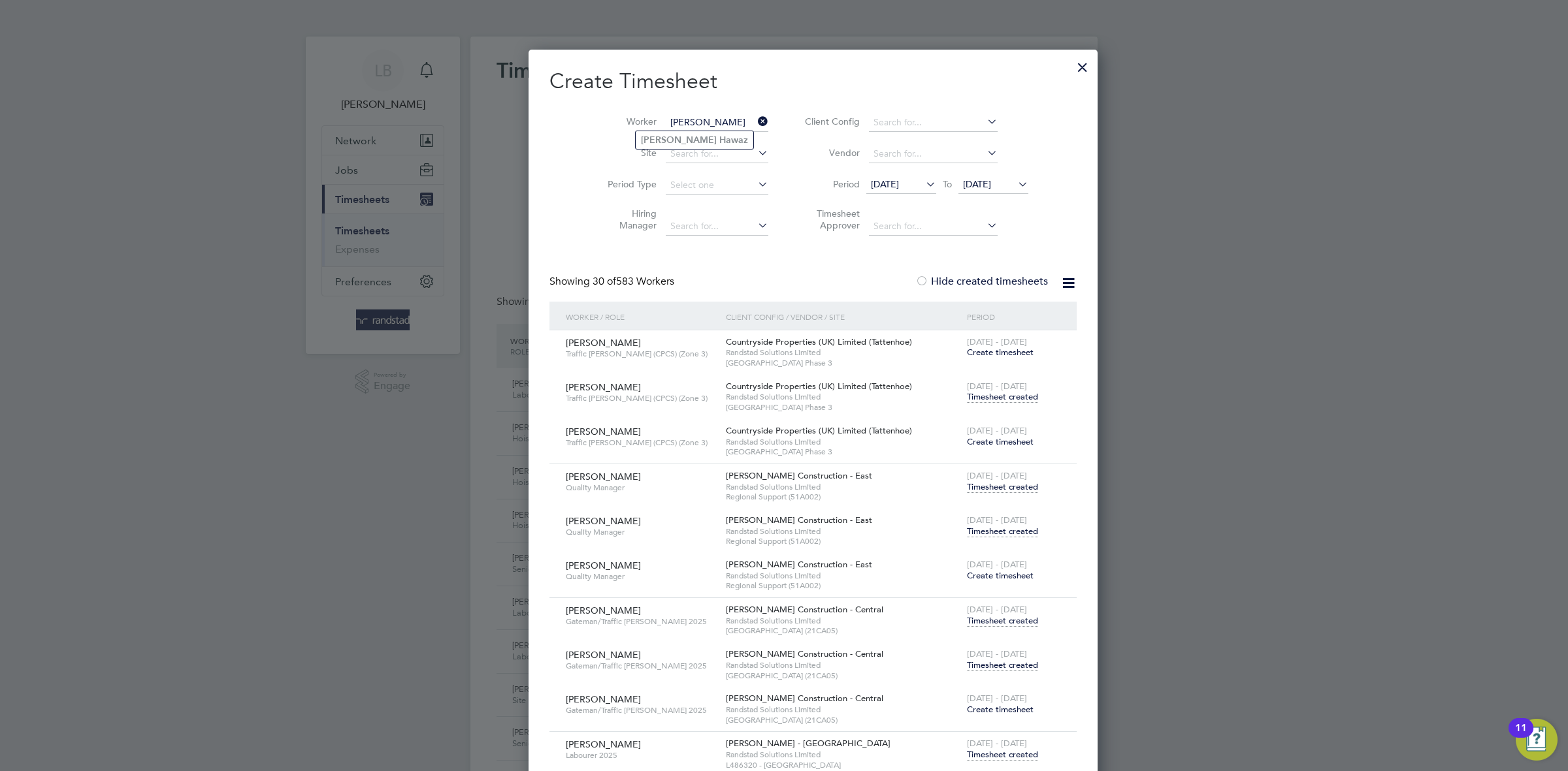
type input "[PERSON_NAME]"
click at [700, 138] on li "[PERSON_NAME]" at bounding box center [694, 140] width 118 height 18
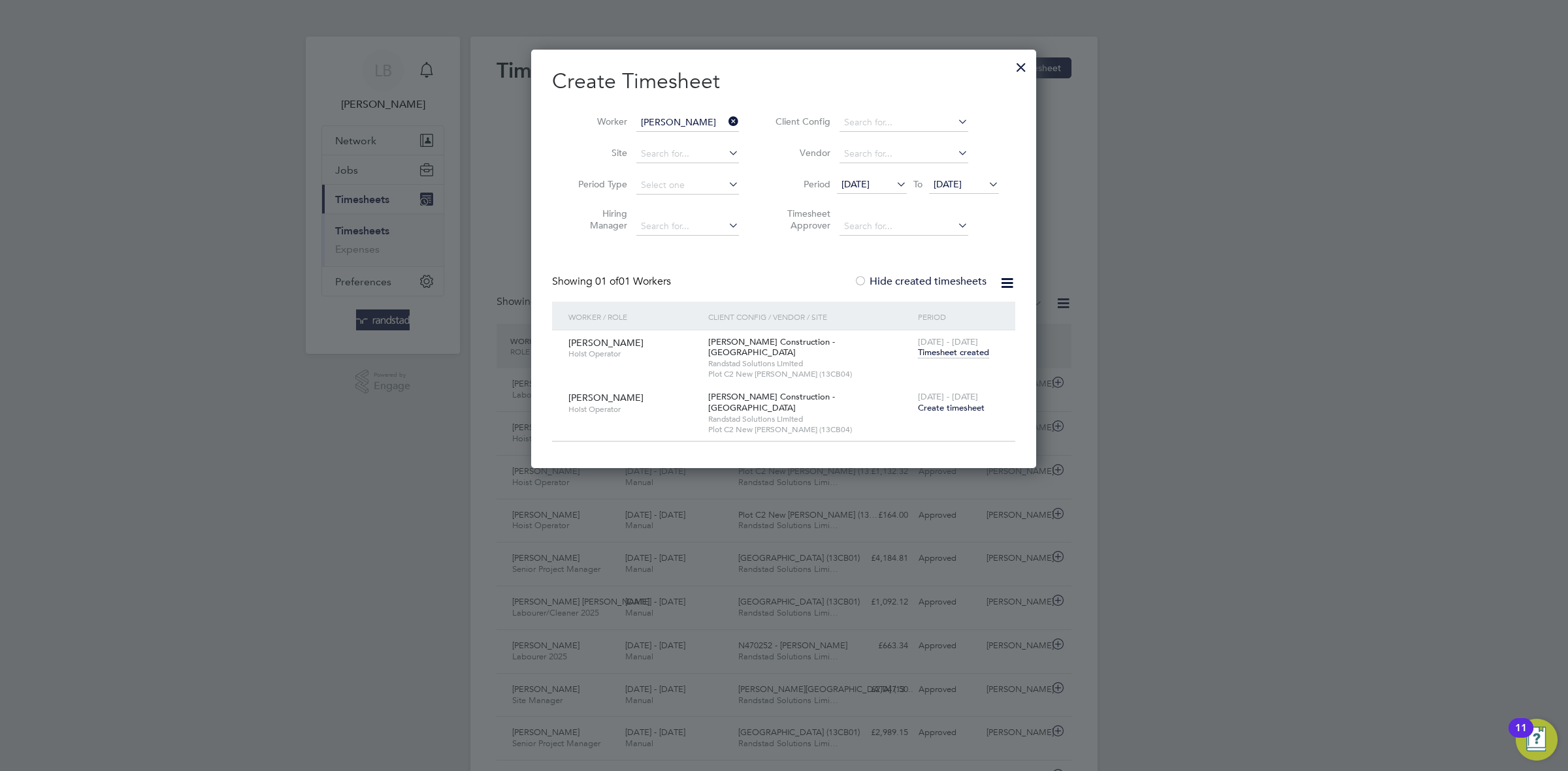
click at [929, 361] on div "[DATE] - [DATE] Timesheet created" at bounding box center [958, 348] width 87 height 36
click at [925, 354] on span "Timesheet created" at bounding box center [953, 352] width 71 height 12
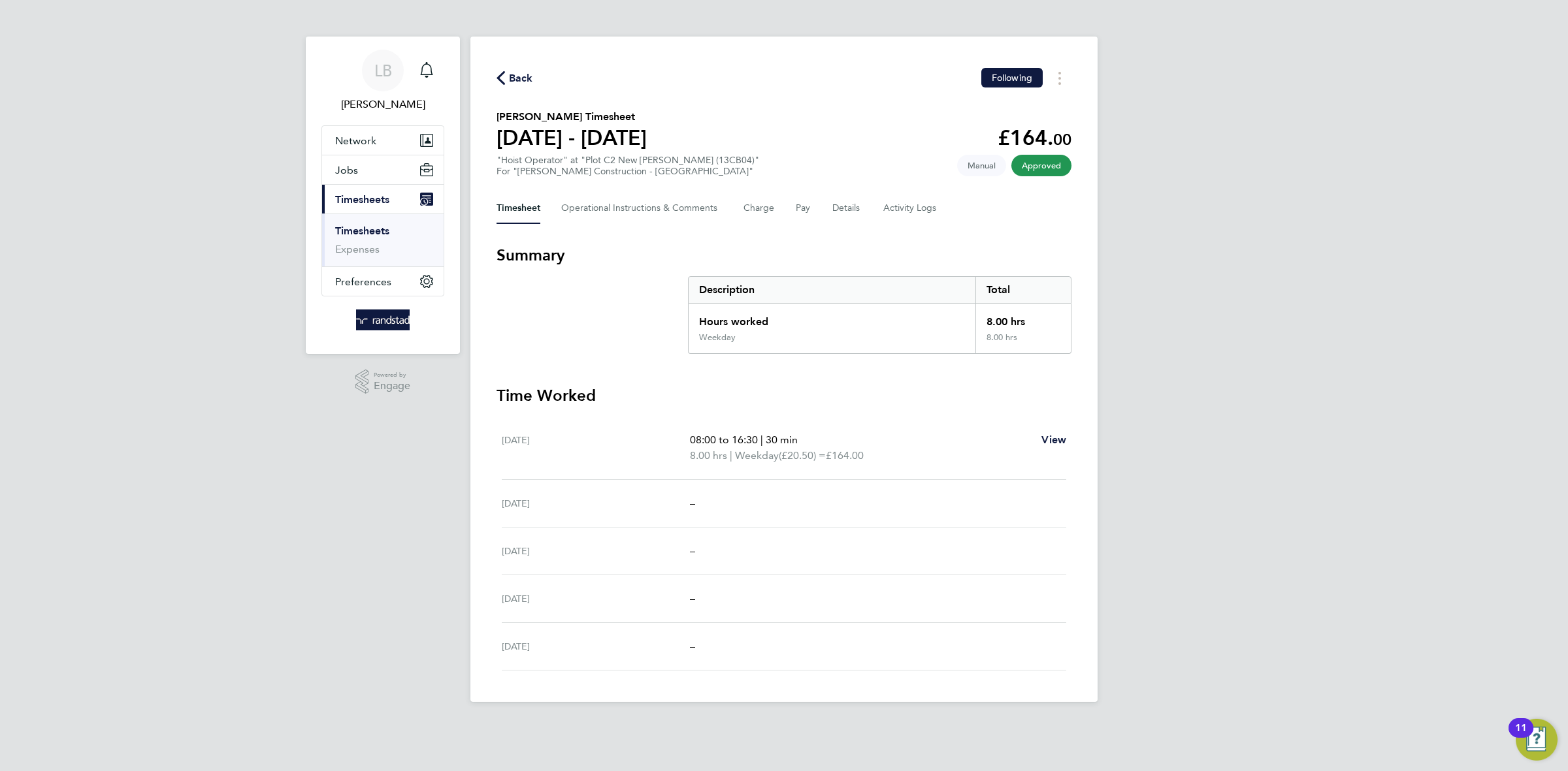
click at [520, 79] on span "Back" at bounding box center [520, 79] width 24 height 16
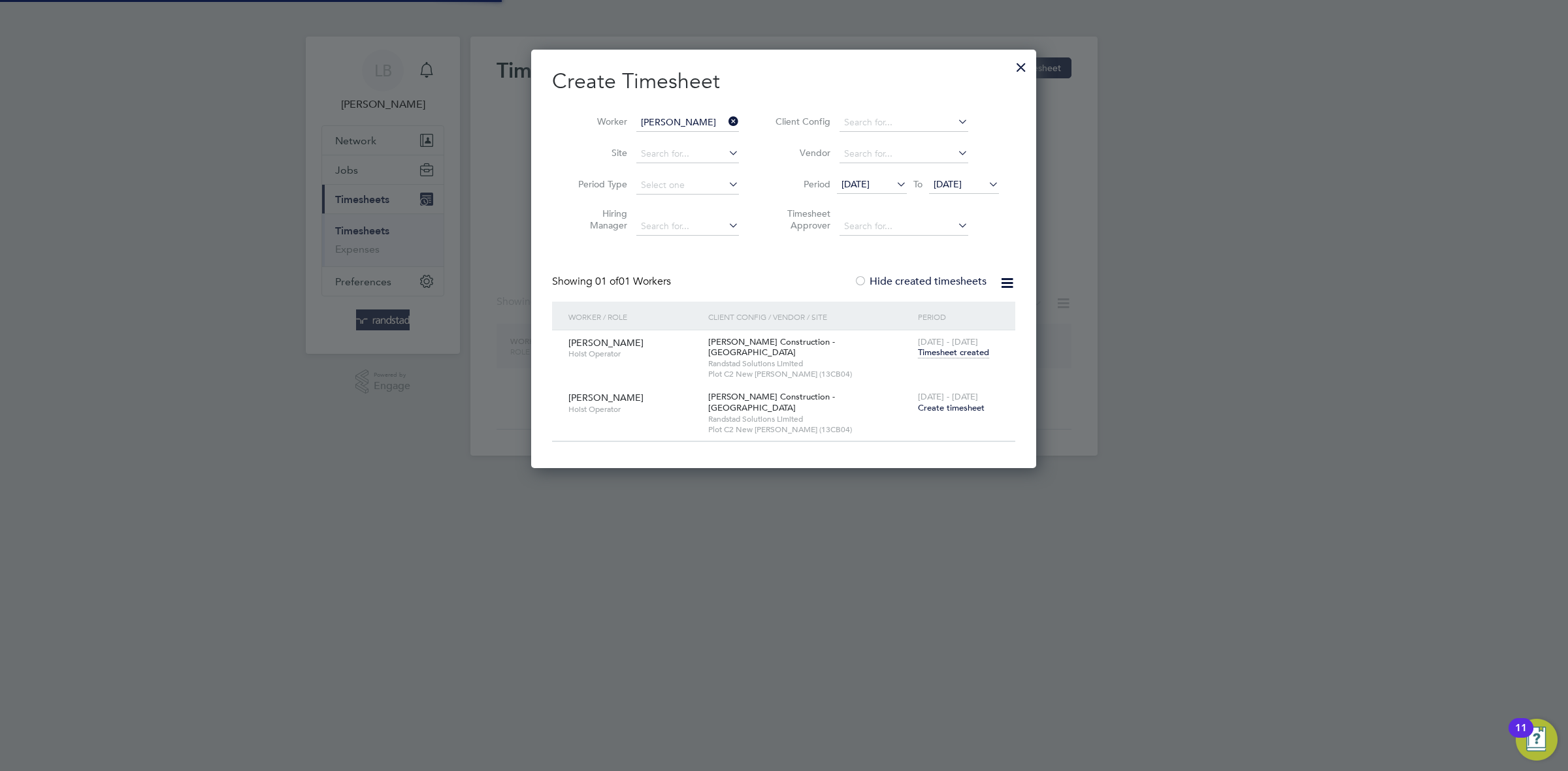
click at [726, 124] on icon at bounding box center [726, 121] width 0 height 18
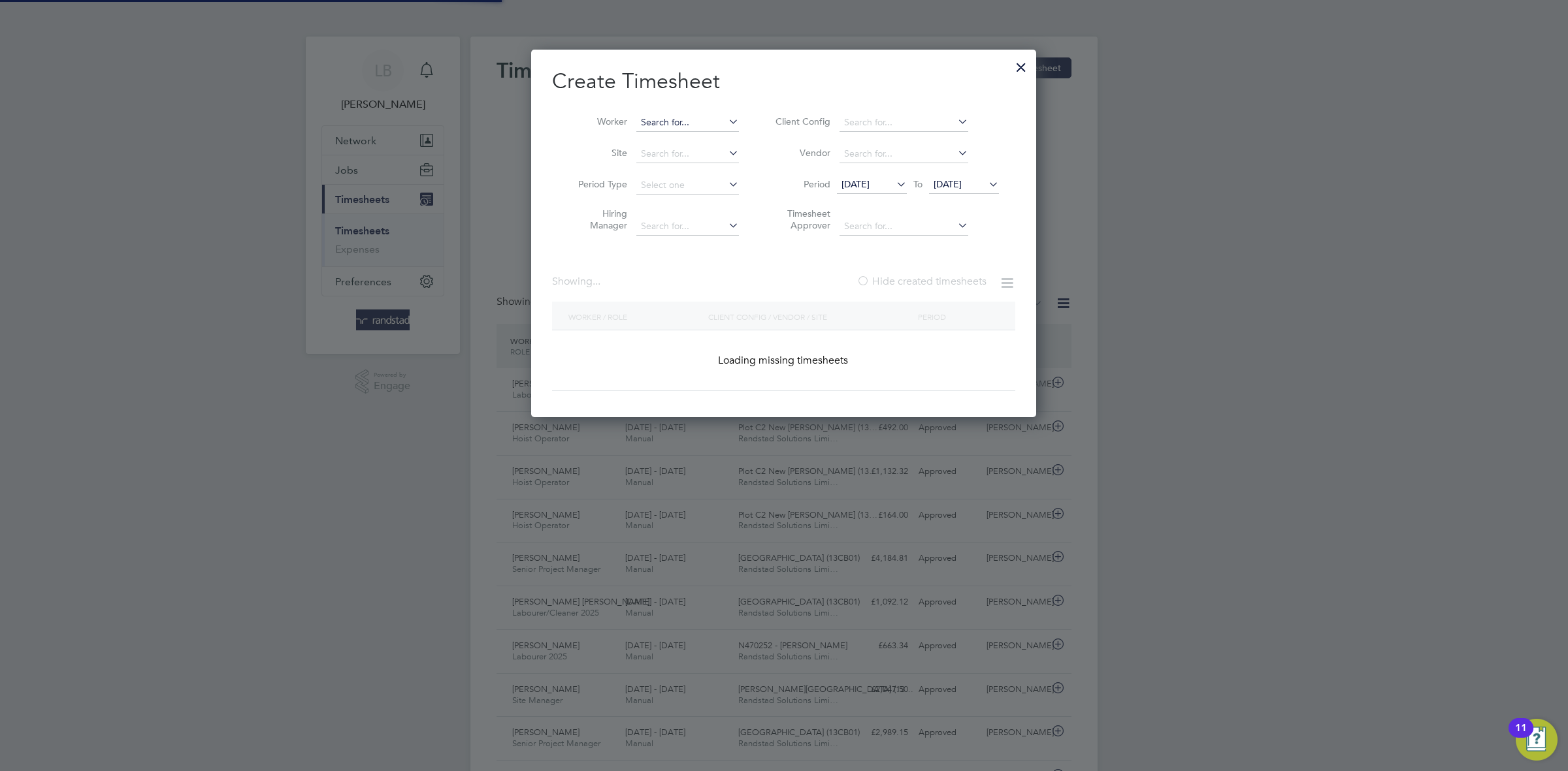
click at [684, 126] on input at bounding box center [687, 122] width 103 height 18
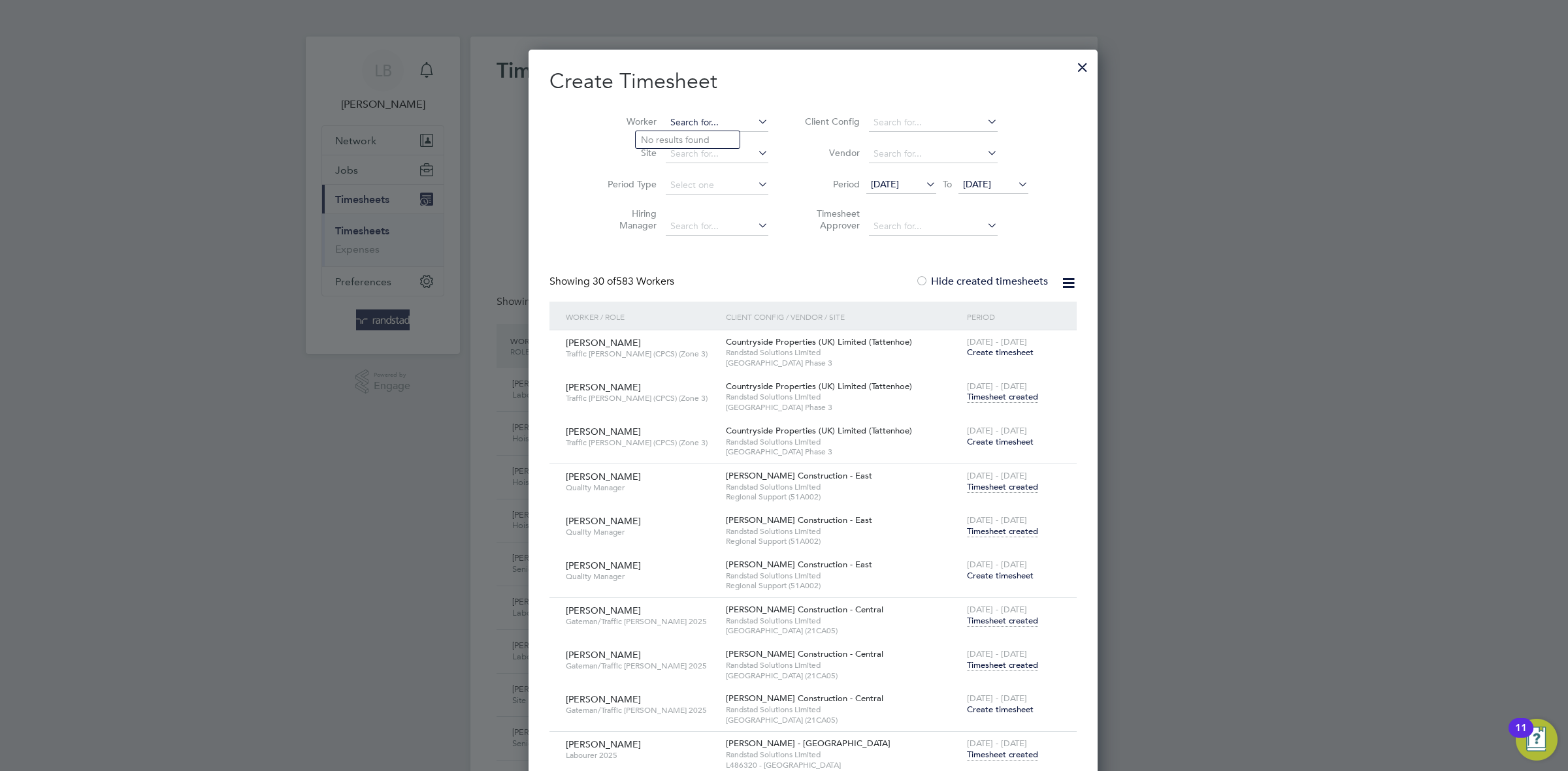
paste input "[PERSON_NAME]"
type input "[PERSON_NAME]"
click at [719, 138] on b "[PERSON_NAME]" at bounding box center [757, 140] width 76 height 11
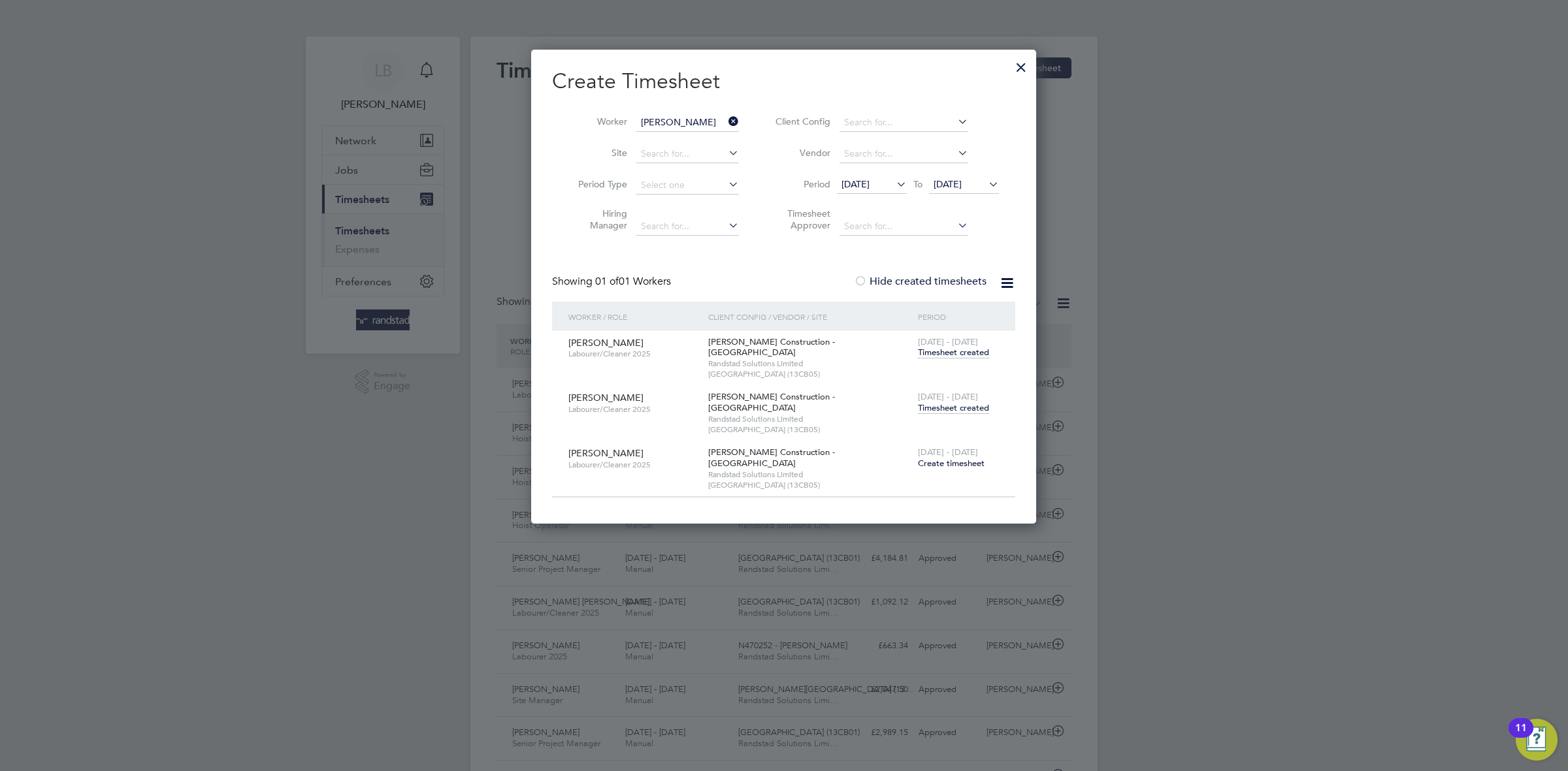
click at [939, 392] on span "[DATE] - [DATE]" at bounding box center [947, 396] width 60 height 11
click at [941, 402] on span "Timesheet created" at bounding box center [953, 408] width 71 height 12
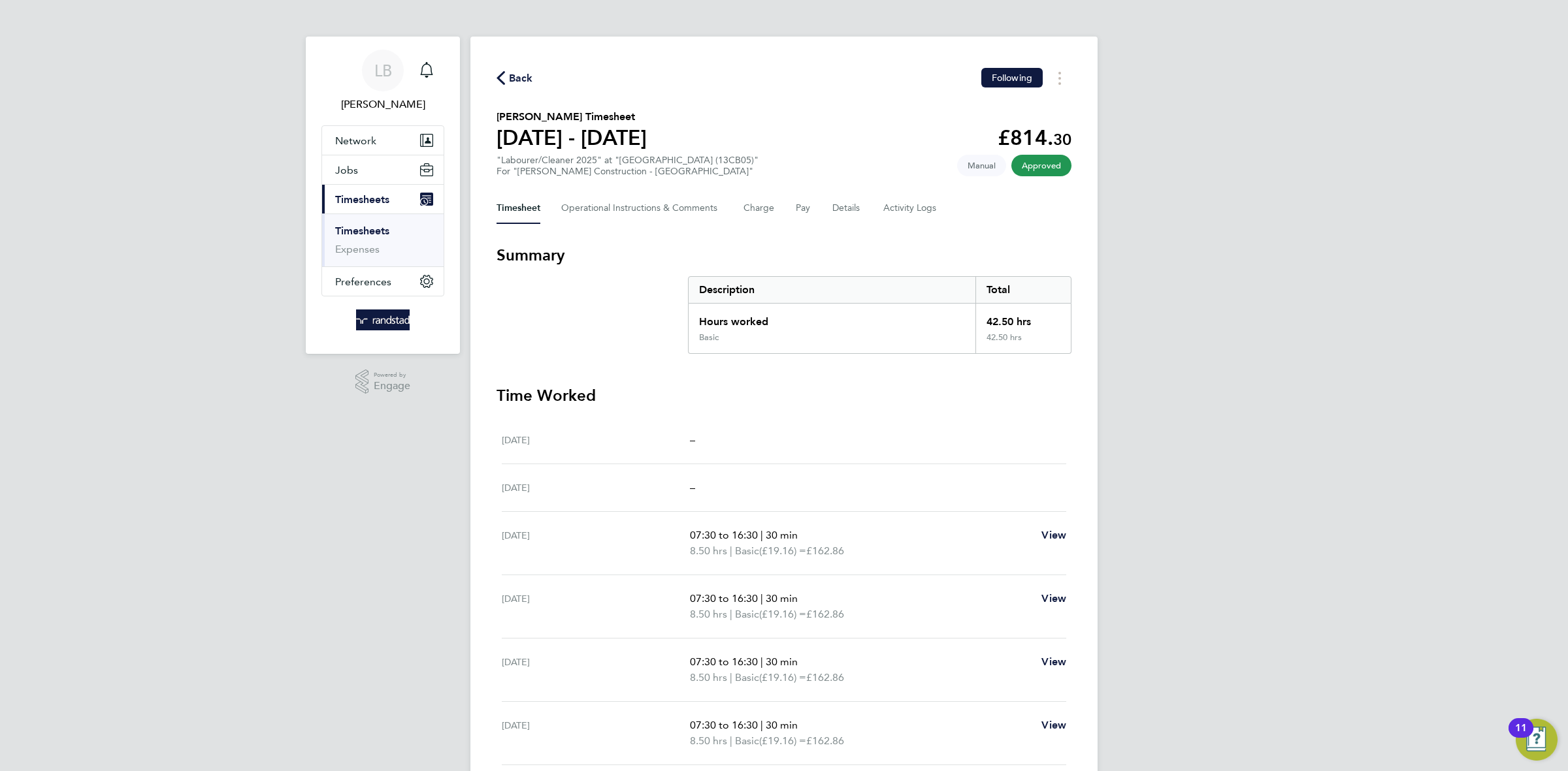
click at [523, 79] on span "Back" at bounding box center [520, 79] width 24 height 16
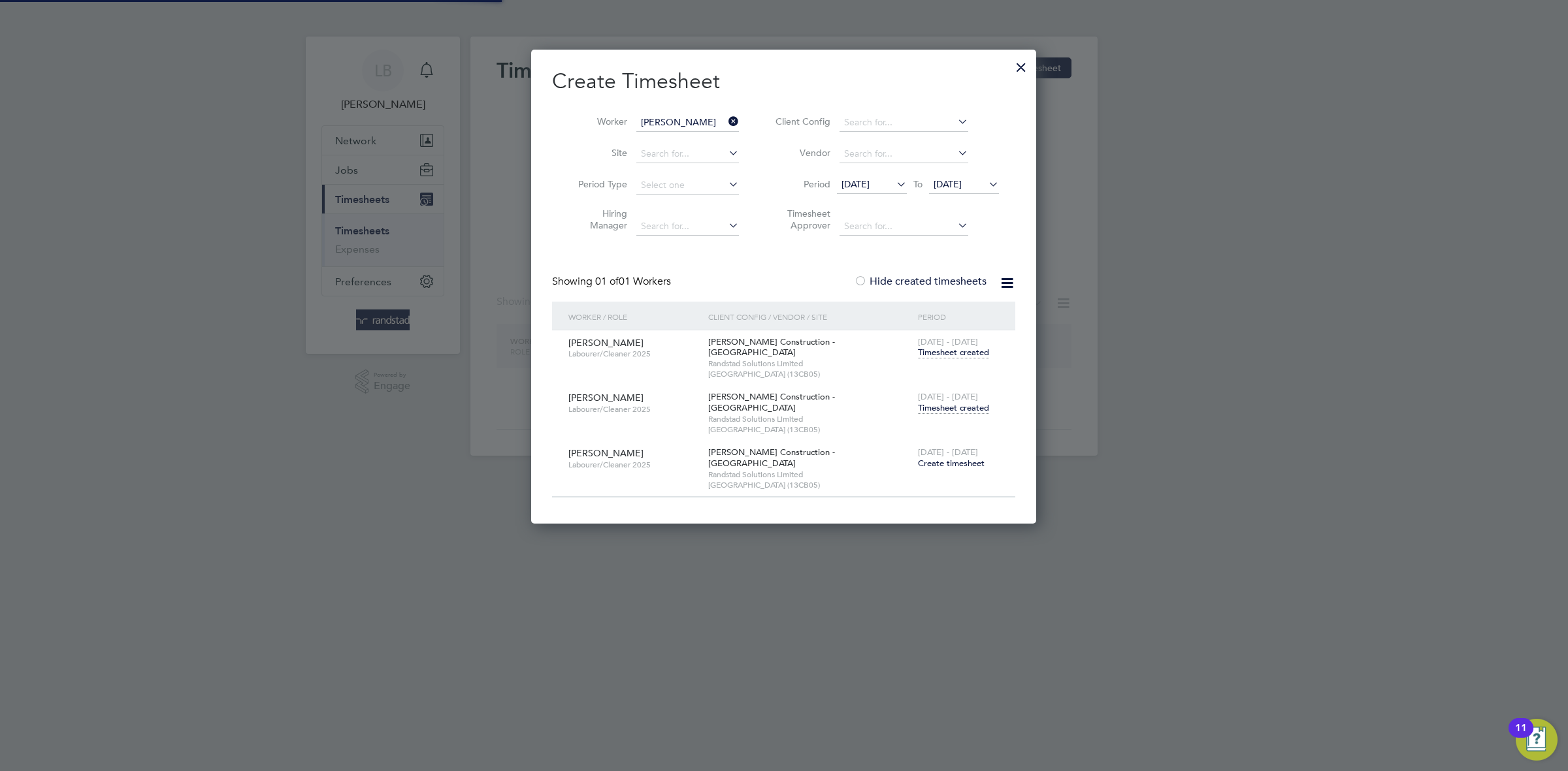
click at [726, 121] on icon at bounding box center [726, 121] width 0 height 18
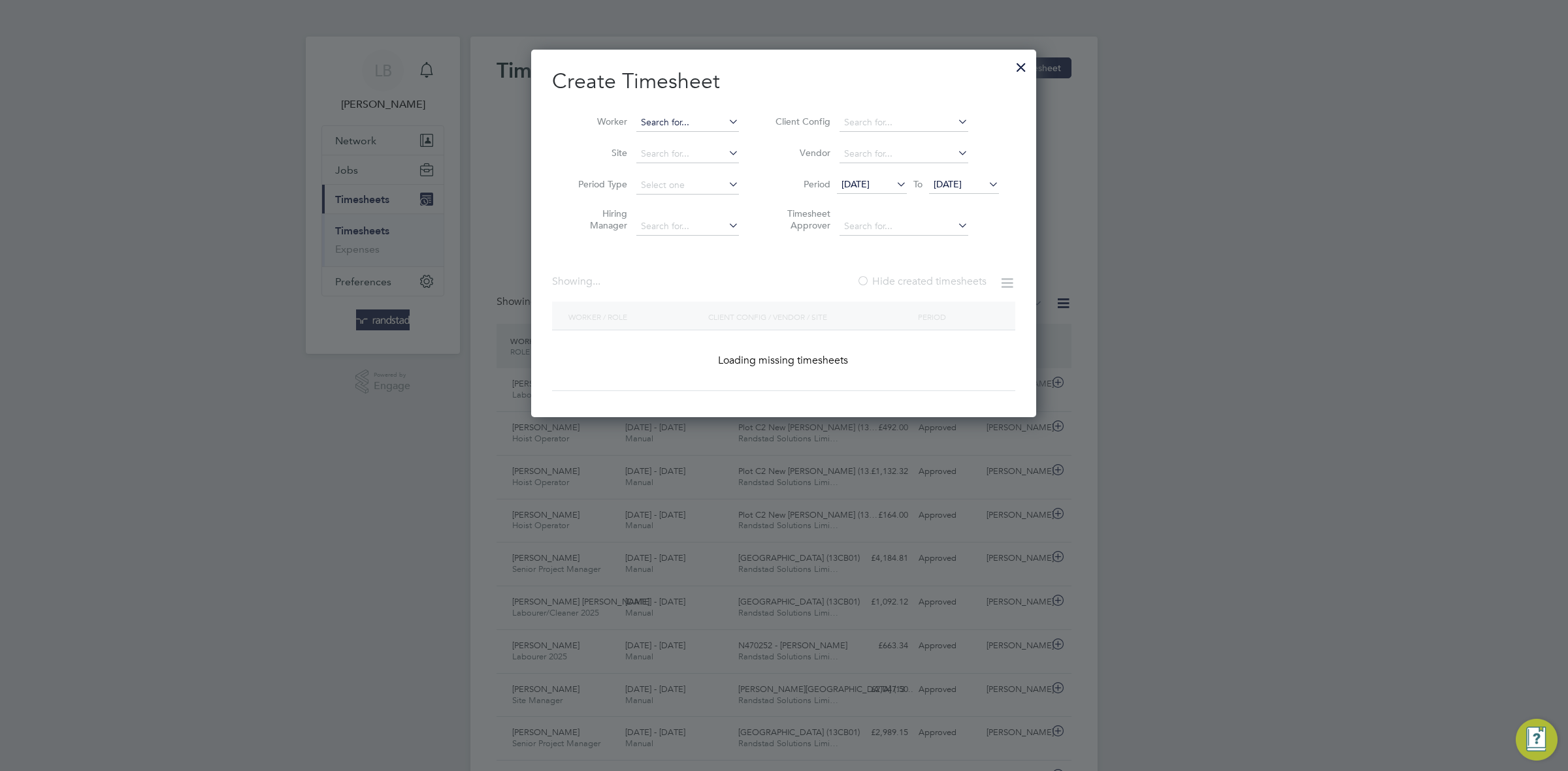
click at [678, 117] on input at bounding box center [687, 122] width 103 height 18
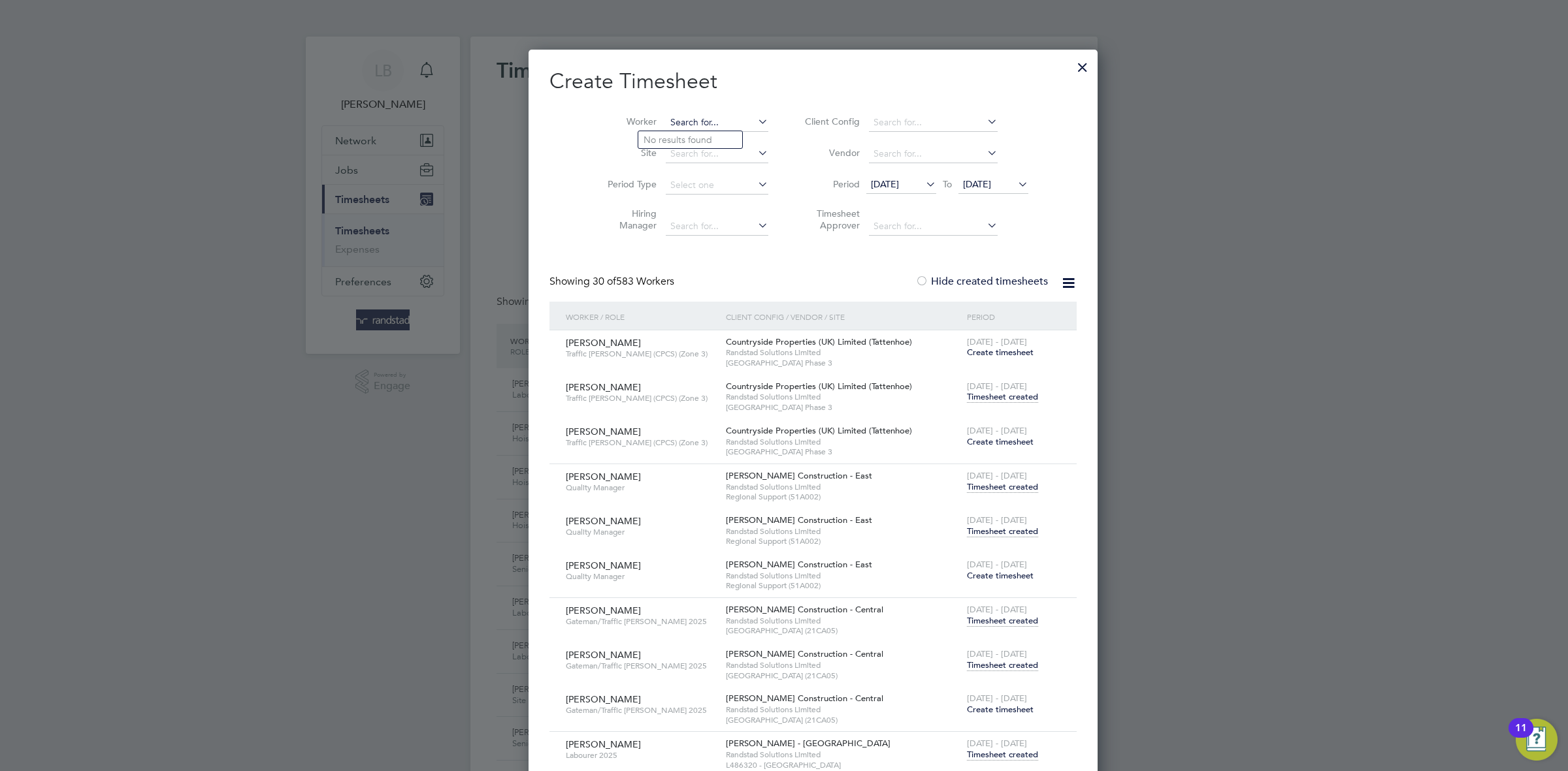
paste input "[PERSON_NAME]"
type input "[PERSON_NAME]"
click at [696, 140] on li "[PERSON_NAME]" at bounding box center [690, 140] width 104 height 18
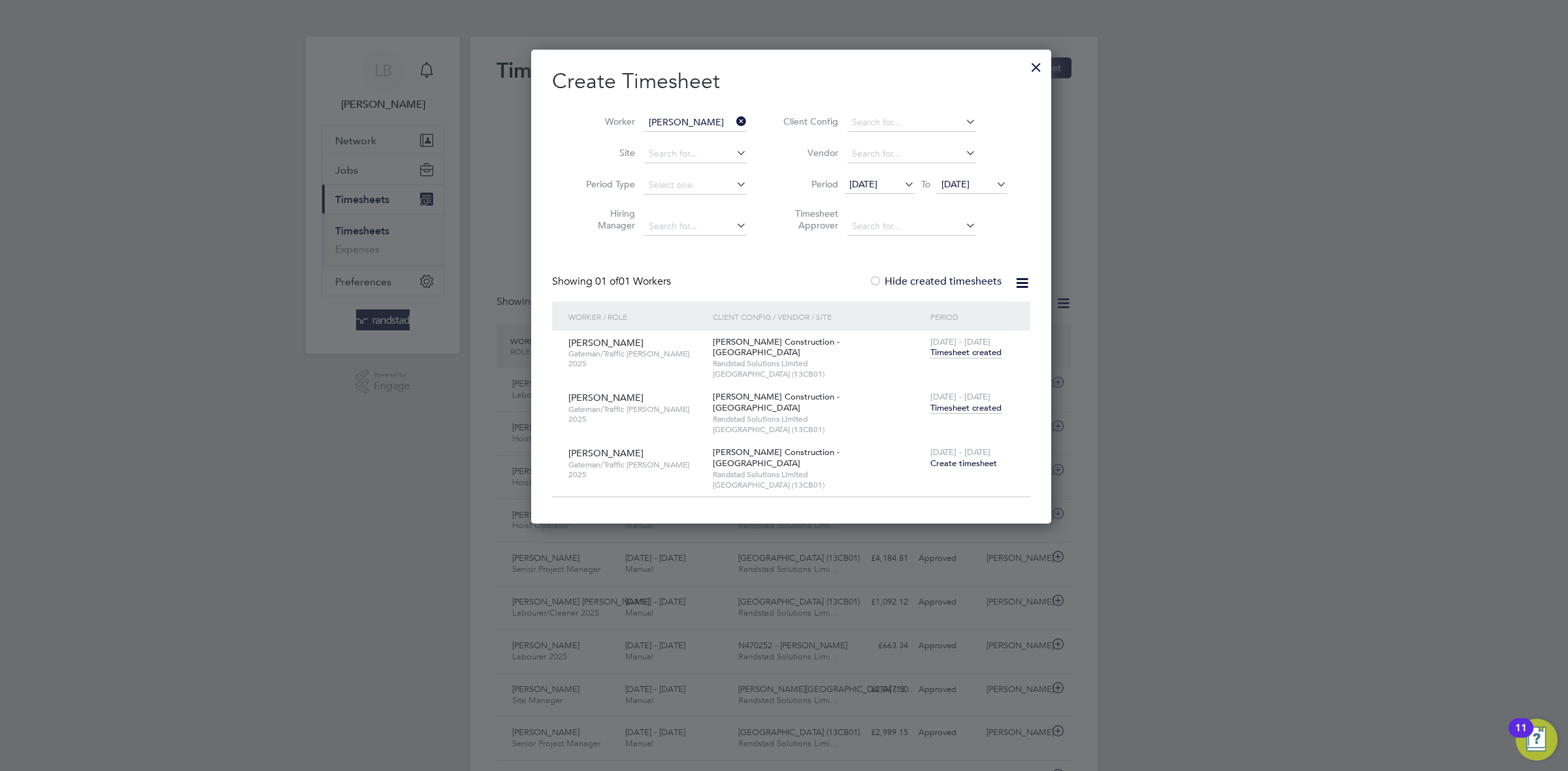
drag, startPoint x: 957, startPoint y: 390, endPoint x: 959, endPoint y: 403, distance: 13.2
click at [957, 391] on span "[DATE] - [DATE]" at bounding box center [959, 396] width 60 height 11
click at [954, 402] on span "Timesheet created" at bounding box center [966, 408] width 71 height 12
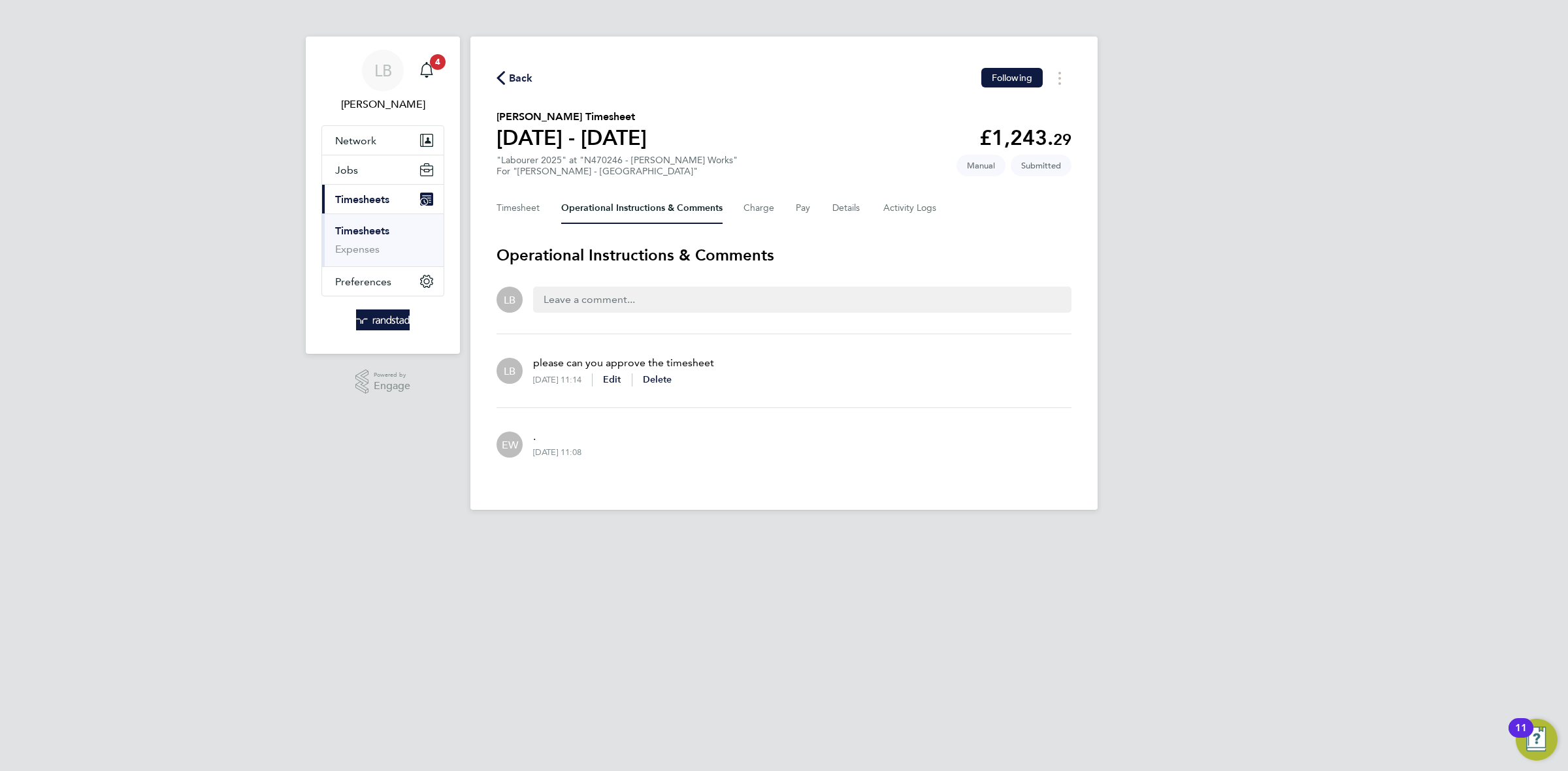
click at [525, 80] on span "Back" at bounding box center [520, 79] width 24 height 16
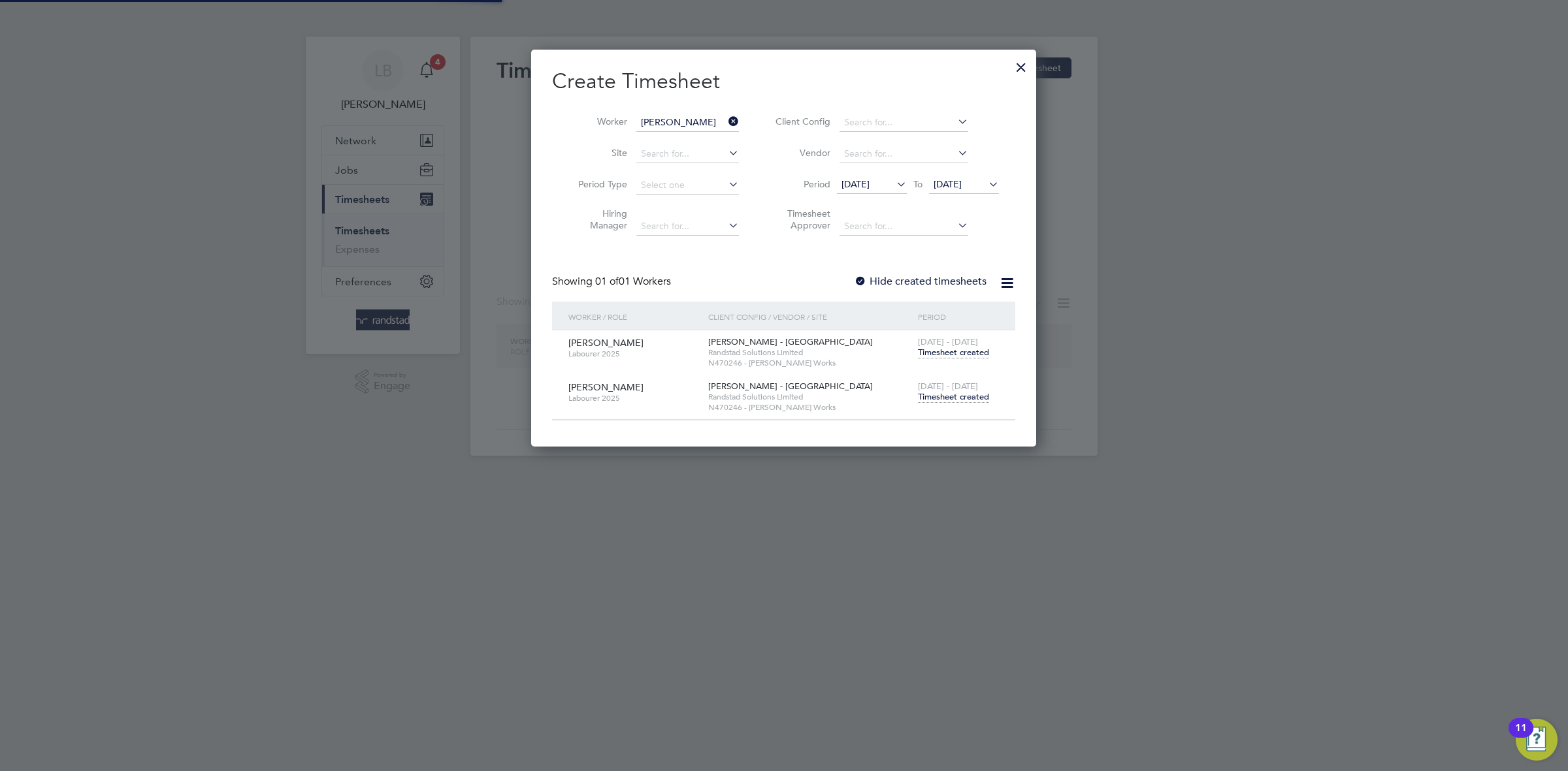
scroll to position [399, 505]
